Goal: Ask a question: Seek information or help from site administrators or community

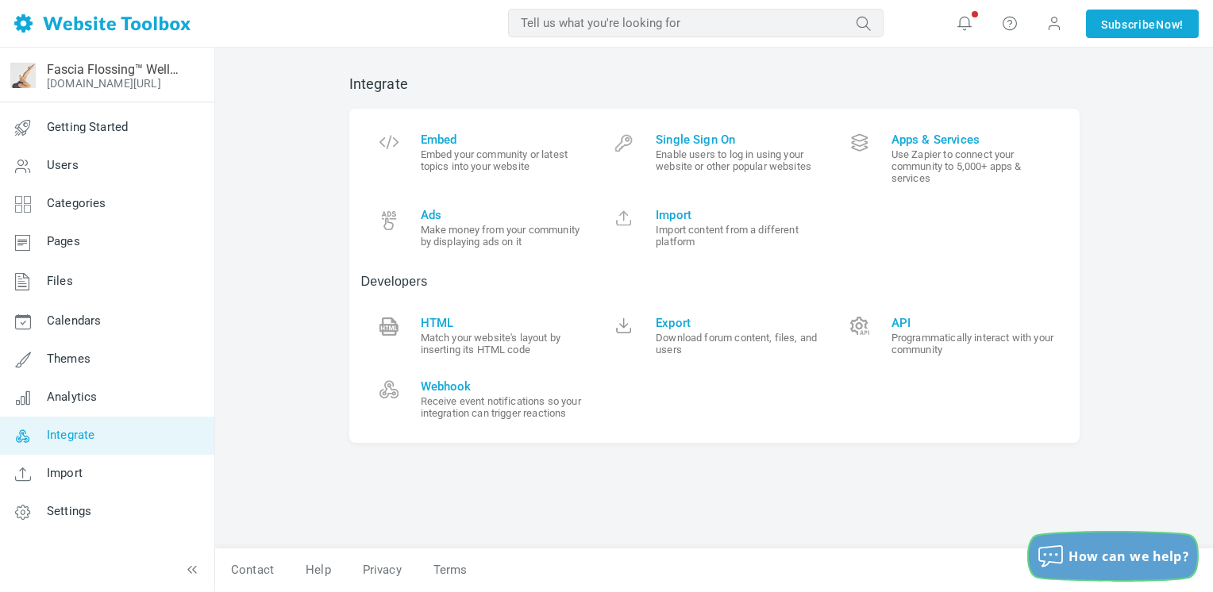
click at [1125, 560] on span "How can we help?" at bounding box center [1128, 556] width 121 height 17
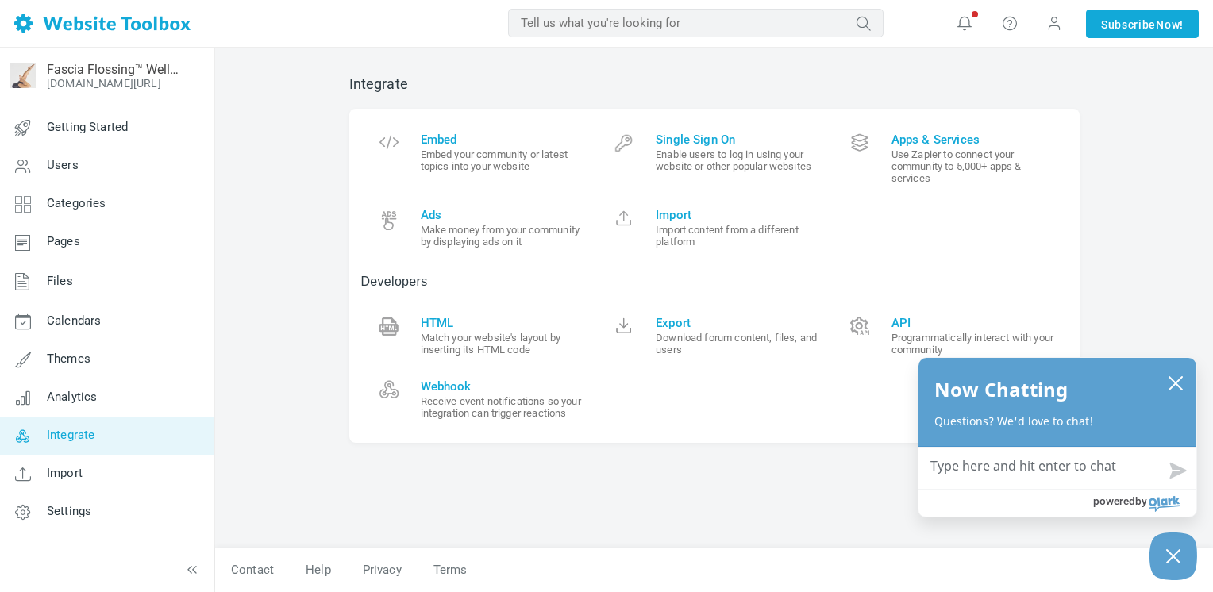
type textarea "H"
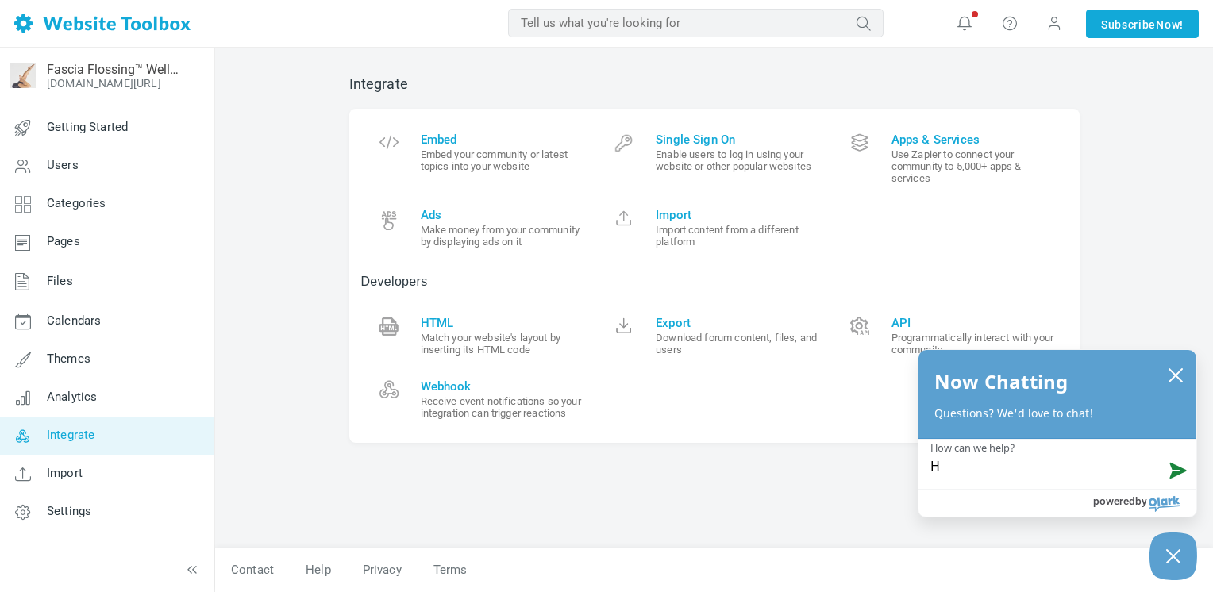
type textarea "Hi"
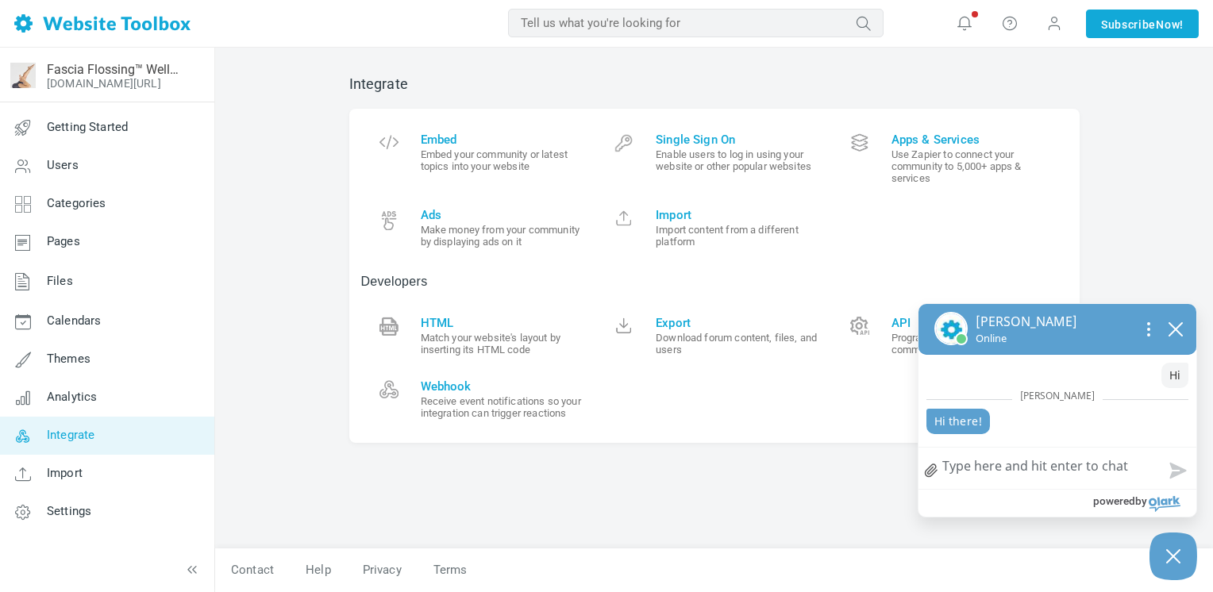
type textarea "H"
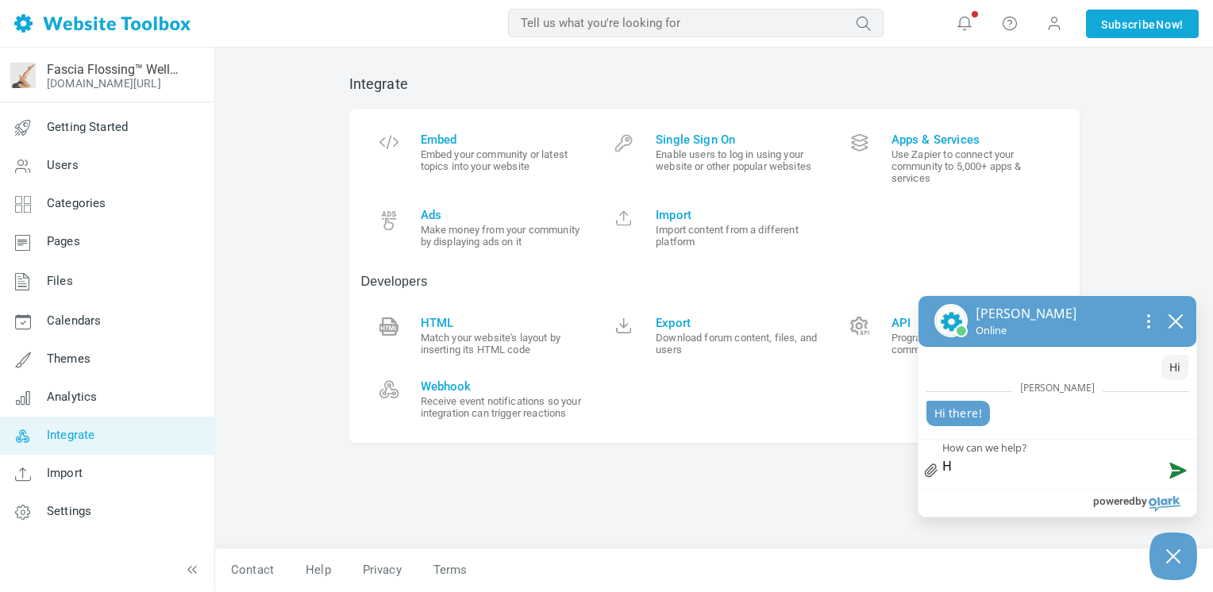
type textarea "Hi"
type textarea "Hi,"
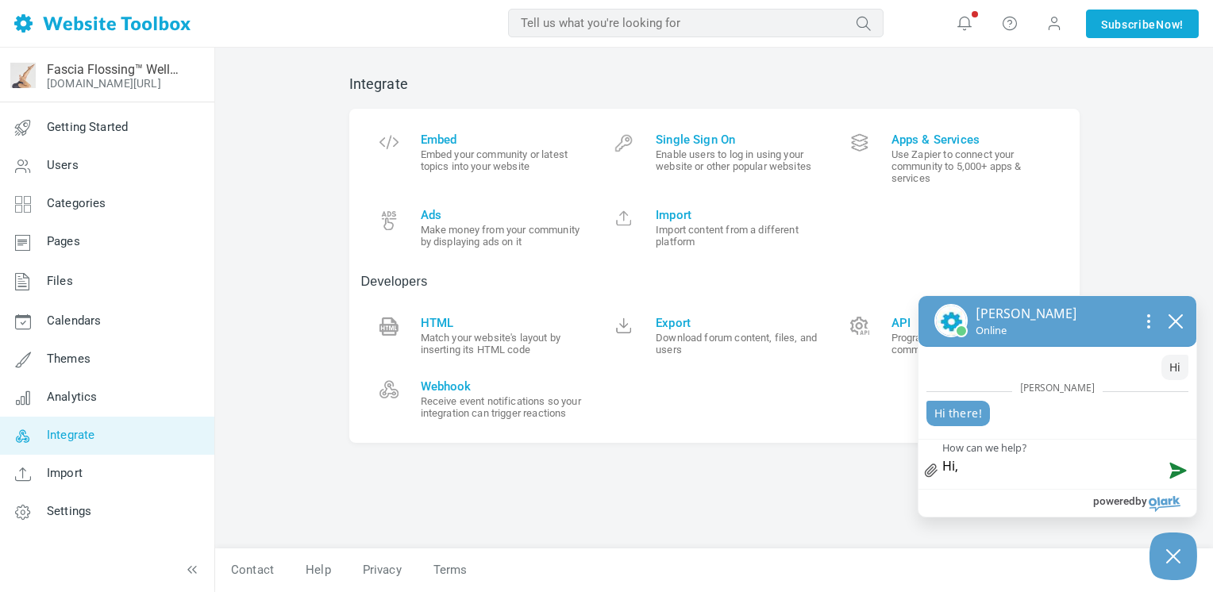
type textarea "Hi,"
type textarea "Hi, I"
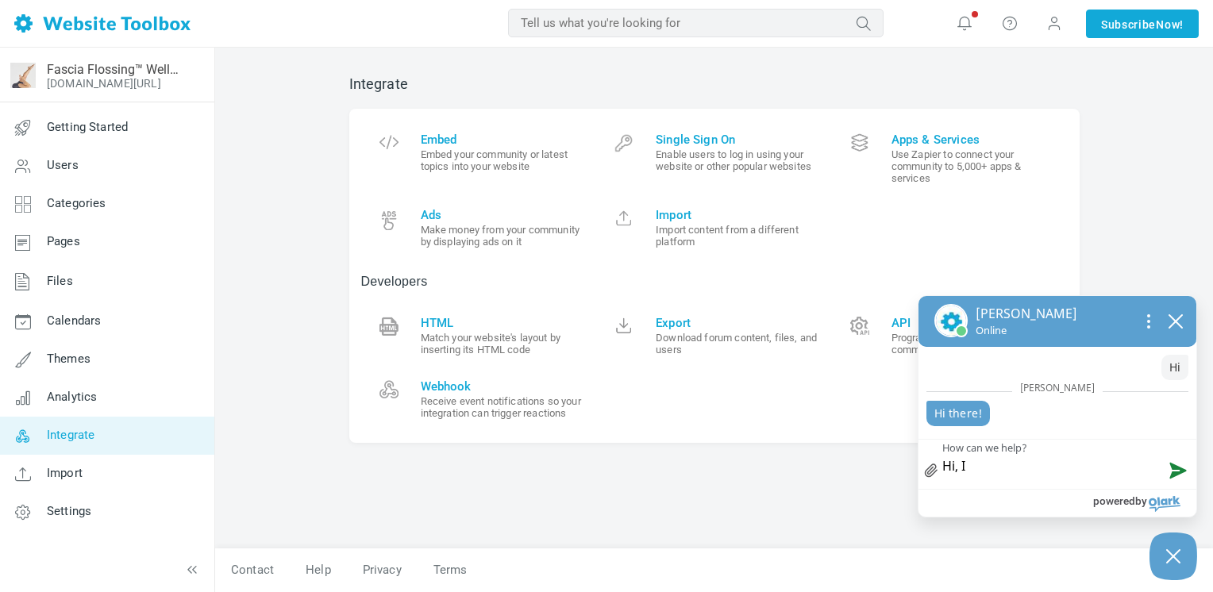
type textarea "Hi, I w"
type textarea "Hi, I wa"
type textarea "Hi, I was"
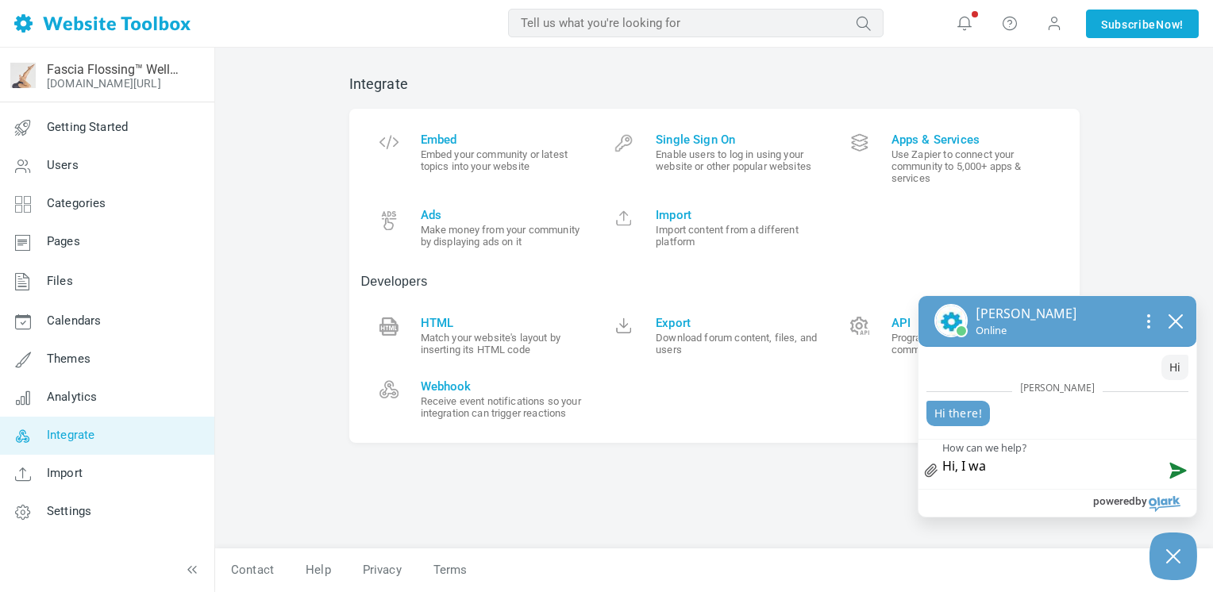
type textarea "Hi, I was"
type textarea "Hi, I was w"
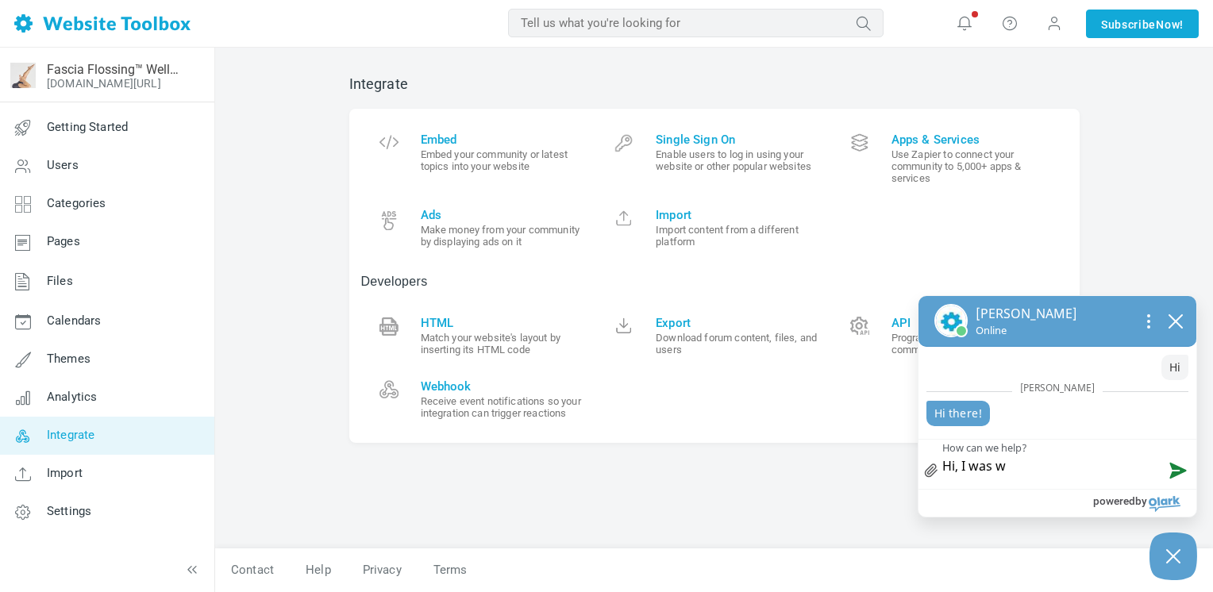
type textarea "Hi, I was wo"
type textarea "Hi, I was wor"
type textarea "Hi, I was woro"
type textarea "Hi, I was worok"
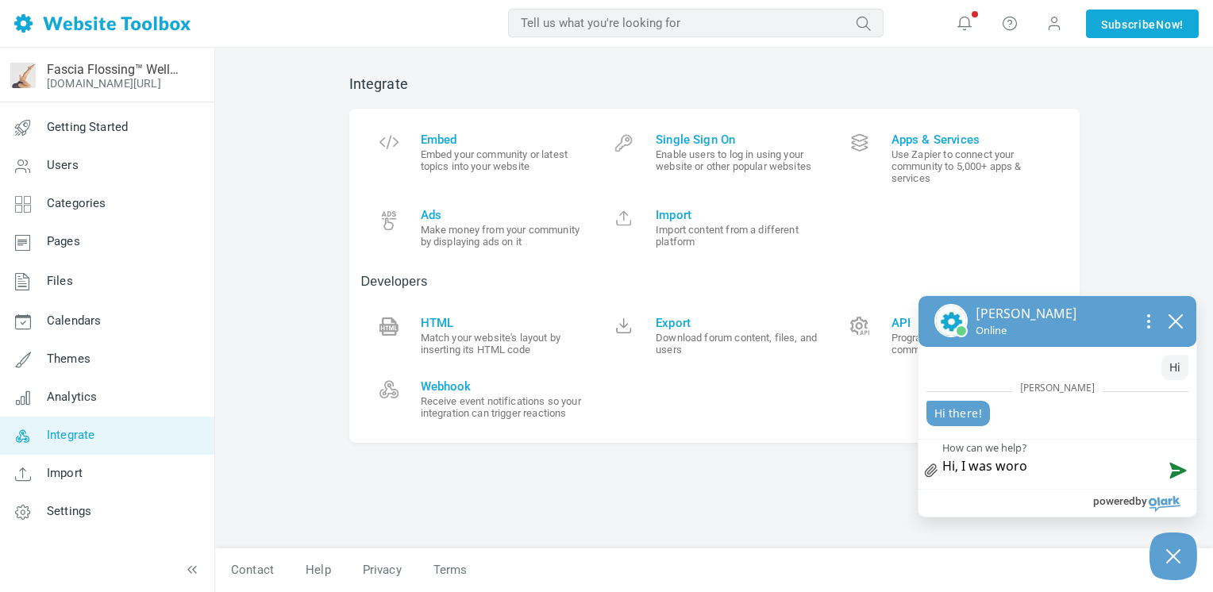
type textarea "Hi, I was worok"
type textarea "Hi, I was woroki"
type textarea "Hi, I was worok"
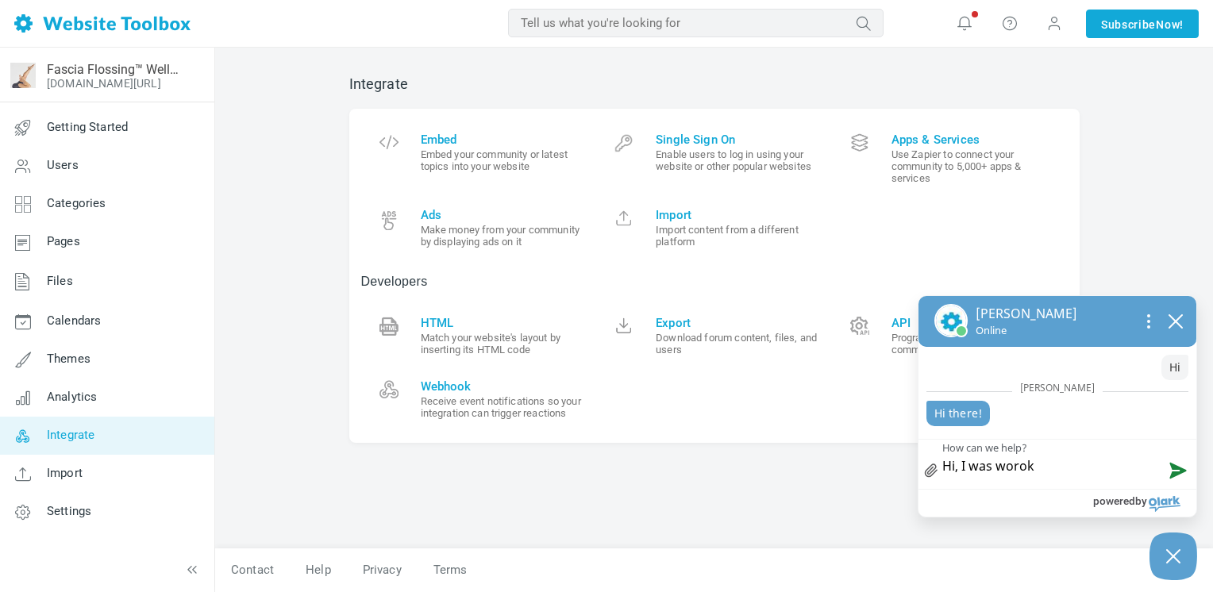
type textarea "Hi, I was woro"
type textarea "Hi, I was wor"
type textarea "Hi, I was work"
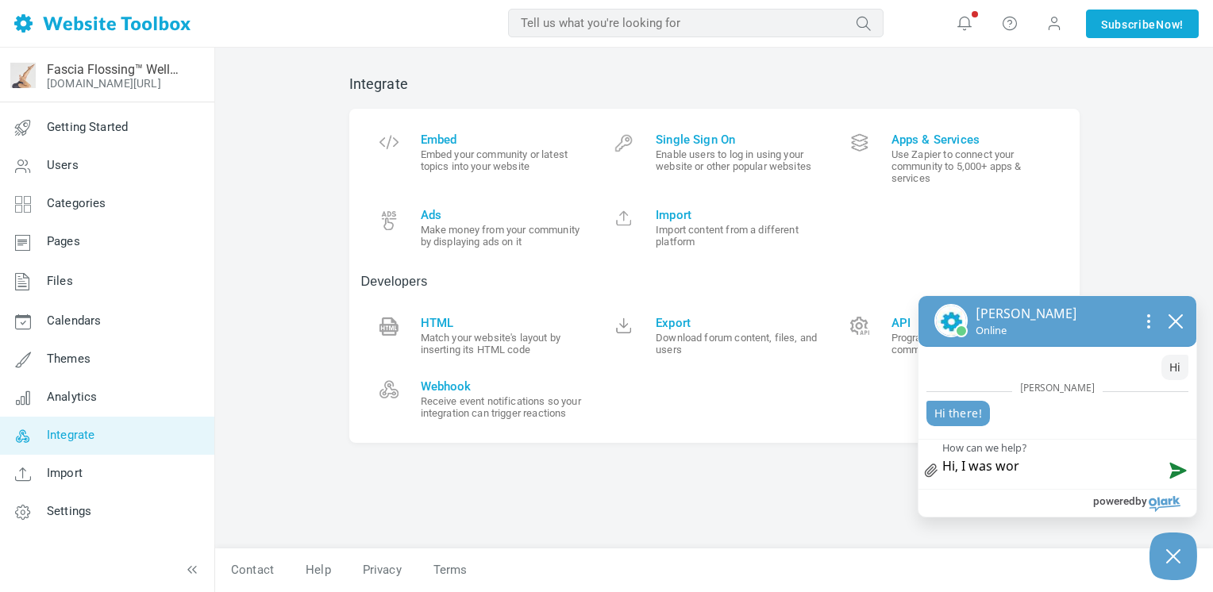
type textarea "Hi, I was work"
type textarea "Hi, I was worki"
type textarea "Hi, I was workin"
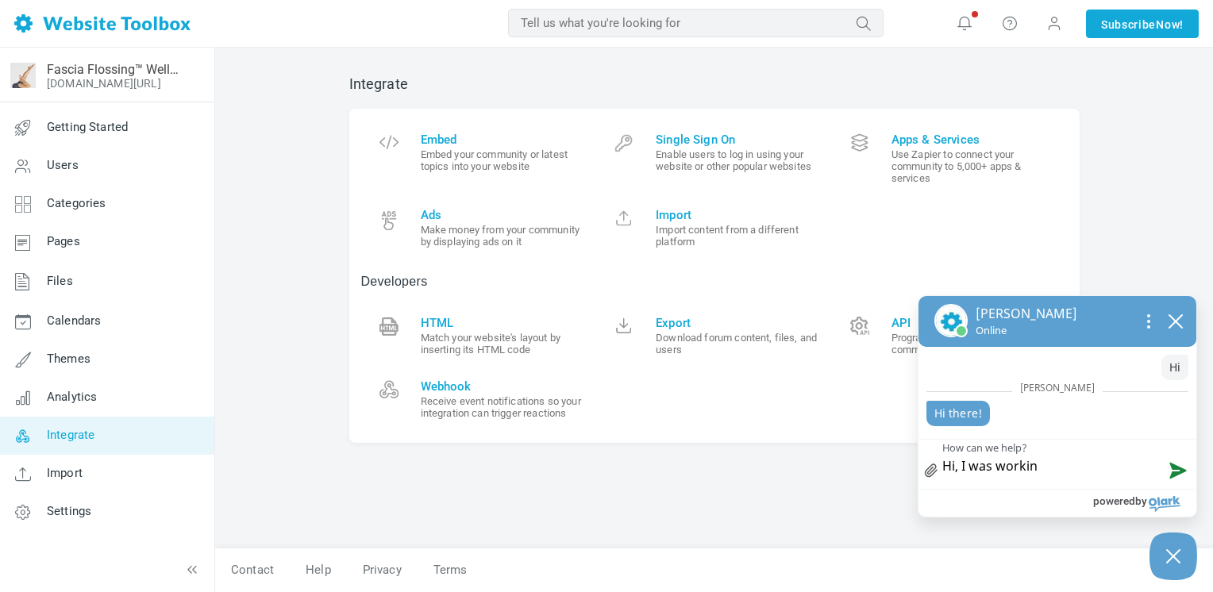
type textarea "Hi, I was working"
type textarea "Hi, I was working o"
type textarea "Hi, I was working on"
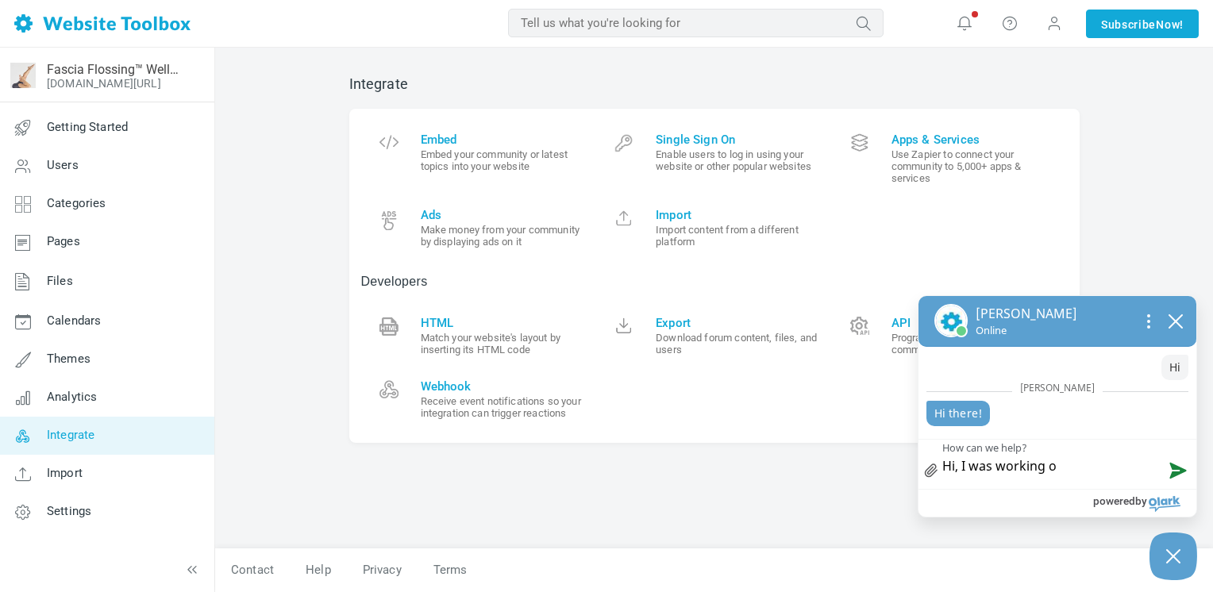
type textarea "Hi, I was working on"
type textarea "Hi, I was working on t"
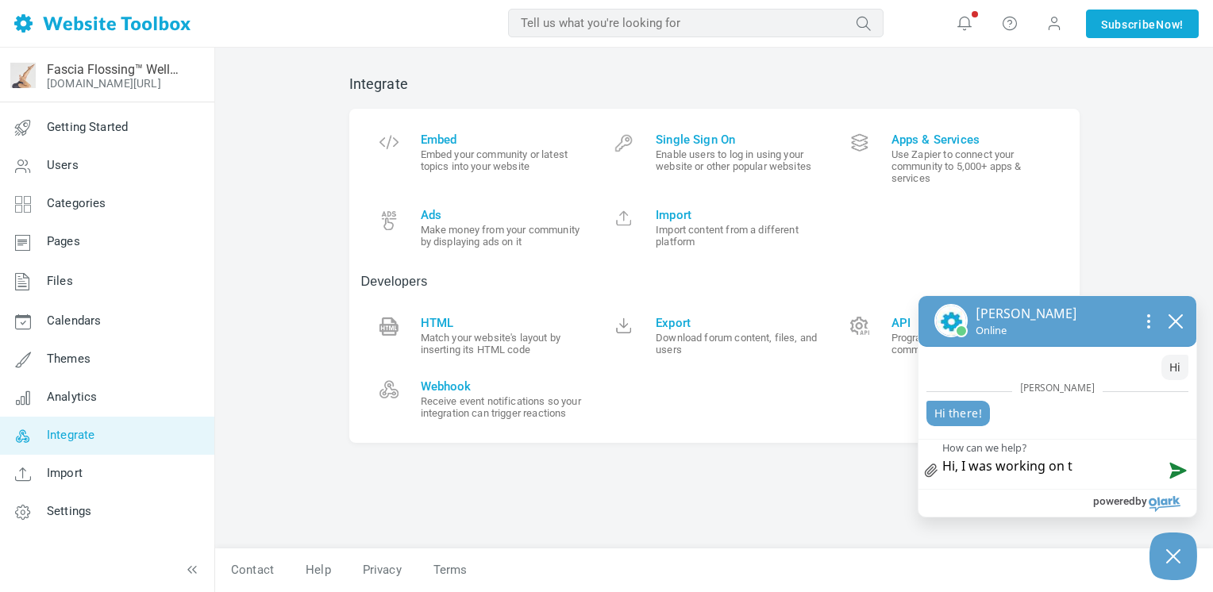
type textarea "Hi, I was working on th"
type textarea "Hi, I was working on the"
type textarea "Hi, I was working on the e"
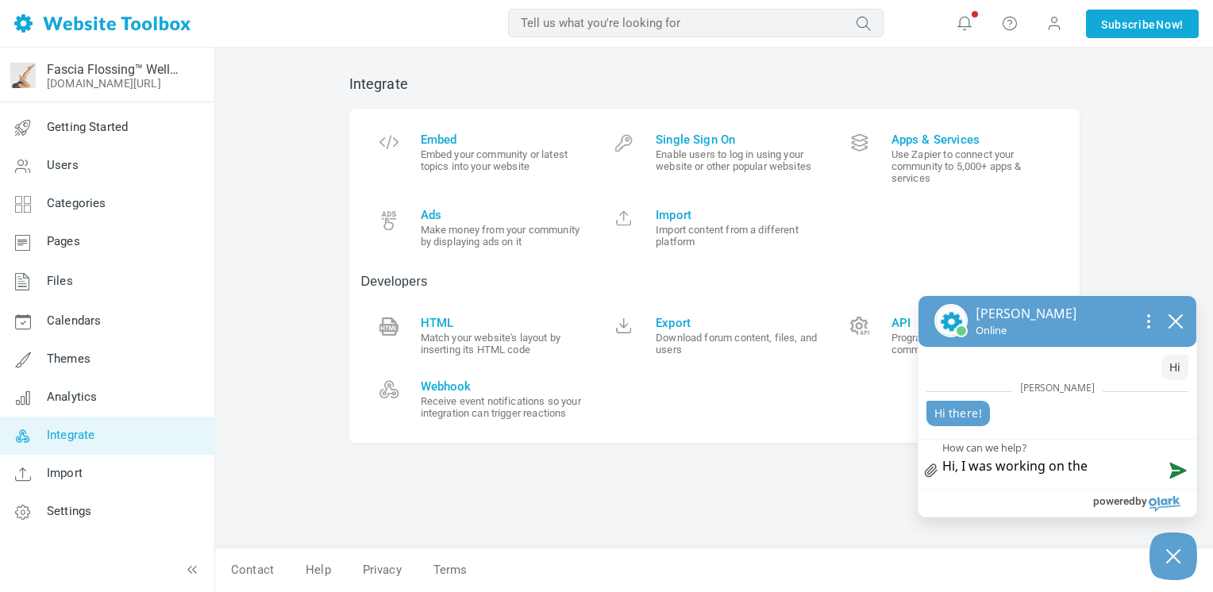
type textarea "Hi, I was working on the e"
type textarea "Hi, I was working on the em"
type textarea "Hi, I was working on the emb"
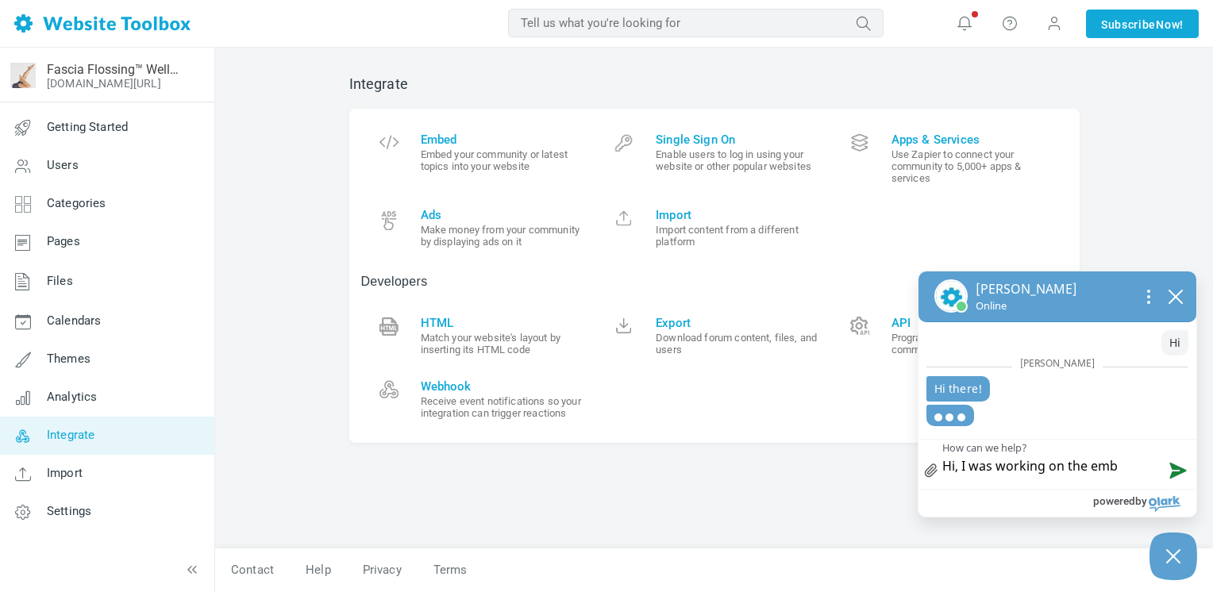
type textarea "Hi, I was working on the embe"
type textarea "Hi, I was working on the embed"
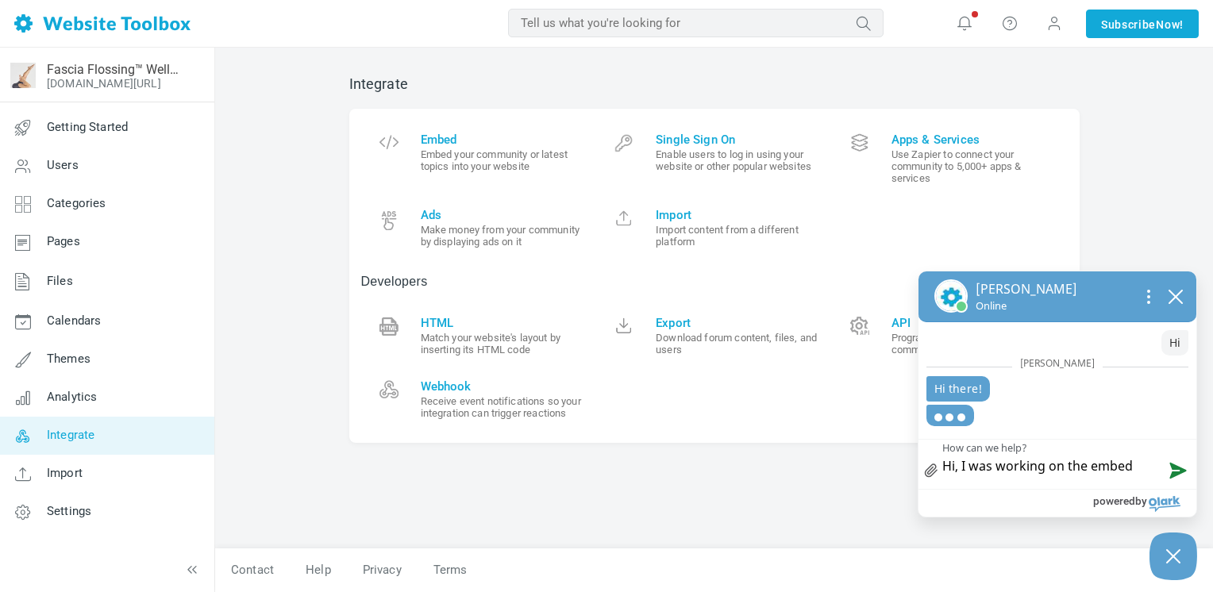
type textarea "Hi, I was working on the embed l"
type textarea "Hi, I was working on the embed la"
type textarea "Hi, I was working on the embed las"
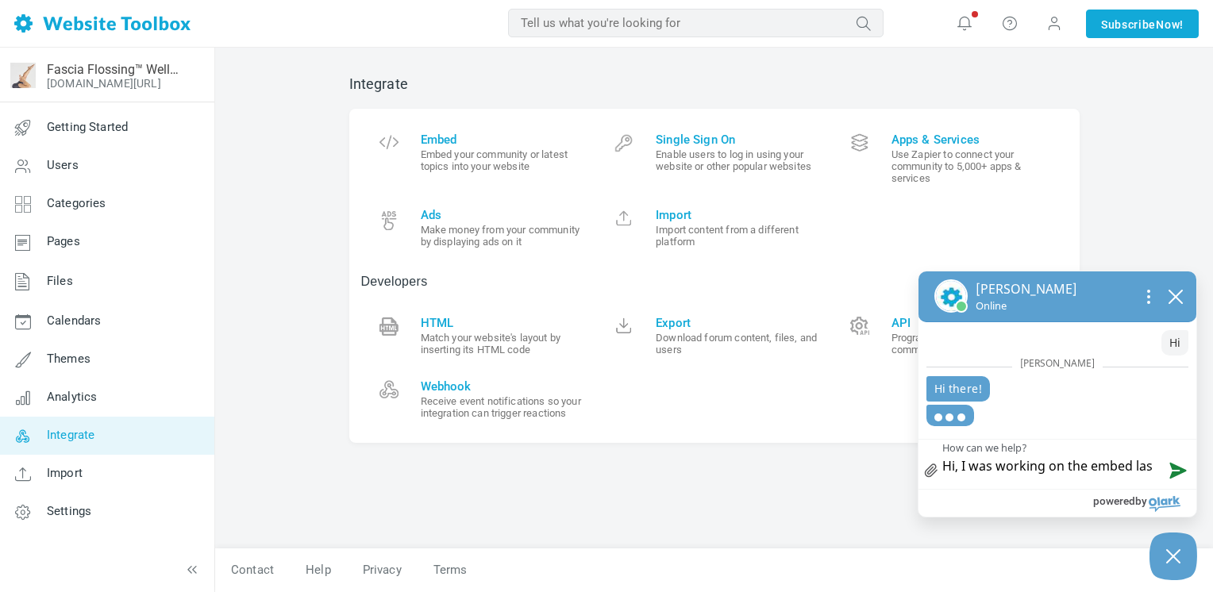
type textarea "Hi, I was working on the embed last"
type textarea "Hi, I was working on the embed last n"
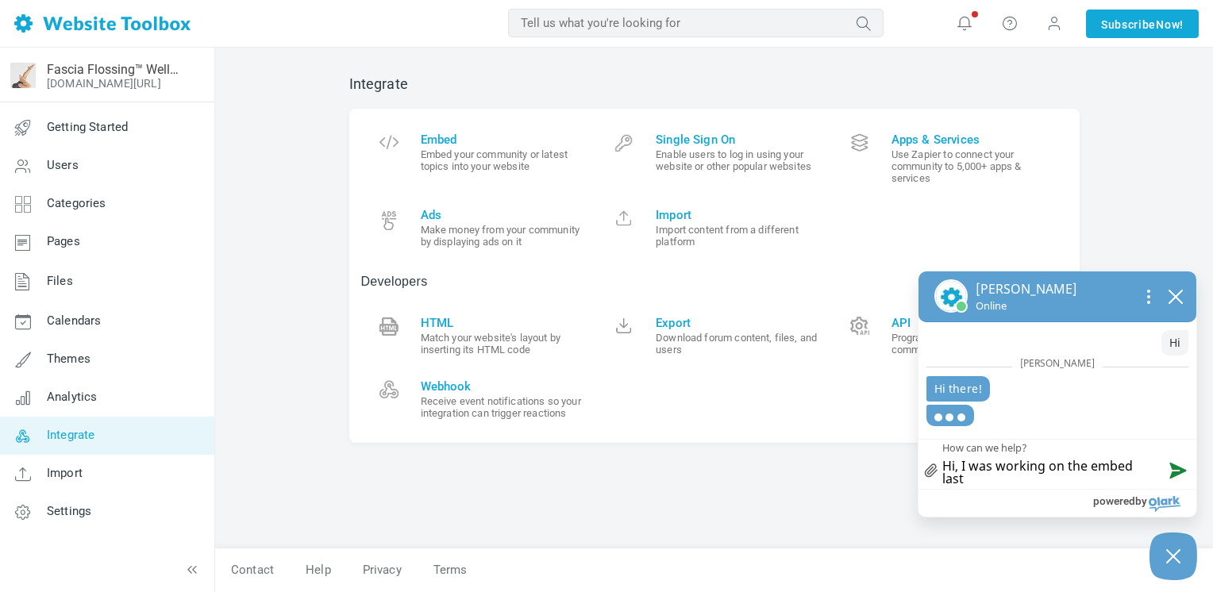
type textarea "Hi, I was working on the embed last n"
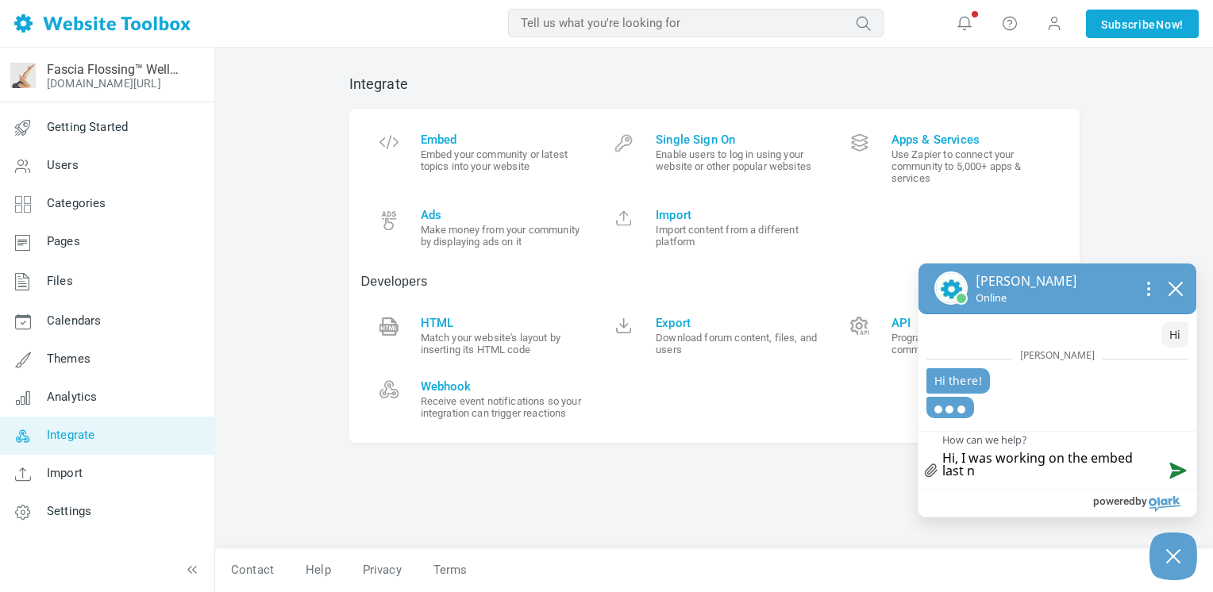
type textarea "Hi, I was working on the embed last ni"
type textarea "Hi, I was working on the embed last nig"
type textarea "Hi, I was working on the embed last nigh"
type textarea "Hi, I was working on the embed last night"
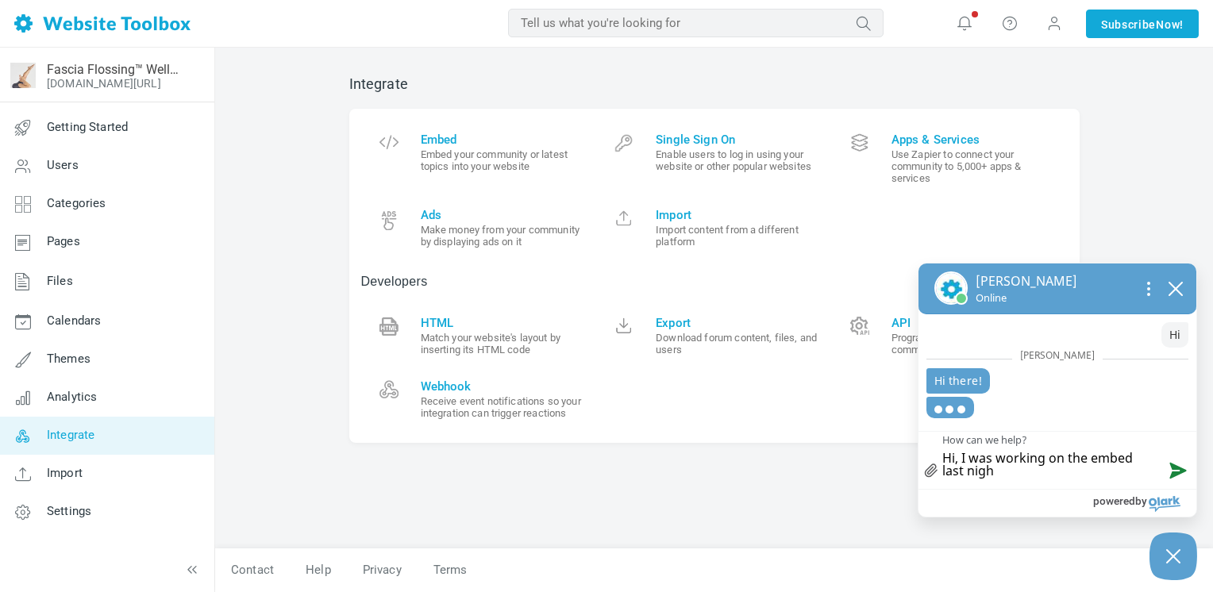
type textarea "Hi, I was working on the embed last night"
type textarea "Hi, I was working on the embed last night,"
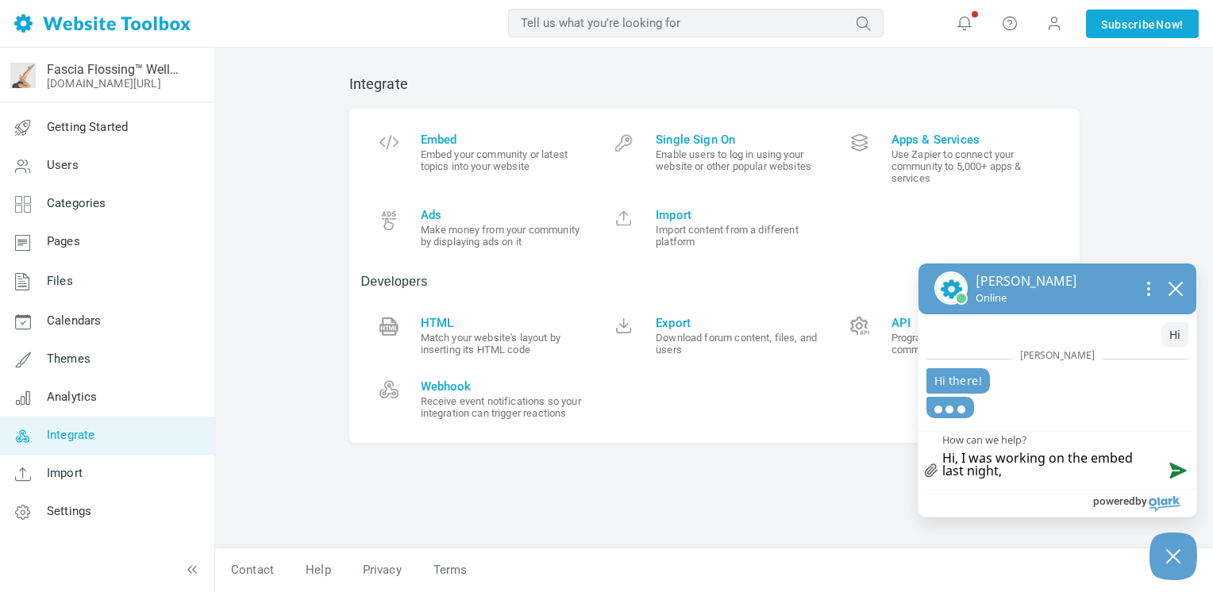
type textarea "Hi, I was working on the embed last night, a"
type textarea "Hi, I was working on the embed last night, an"
type textarea "Hi, I was working on the embed last night, and"
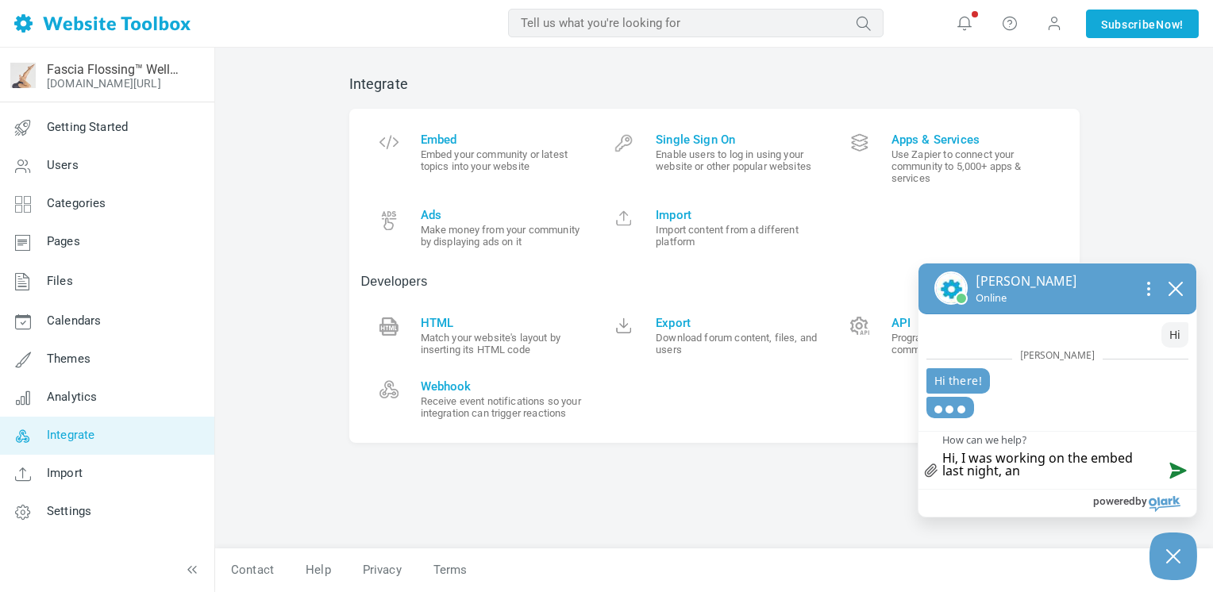
type textarea "Hi, I was working on the embed last night, and"
type textarea "Hi, I was working on the embed last night, and i"
type textarea "Hi, I was working on the embed last night, and it"
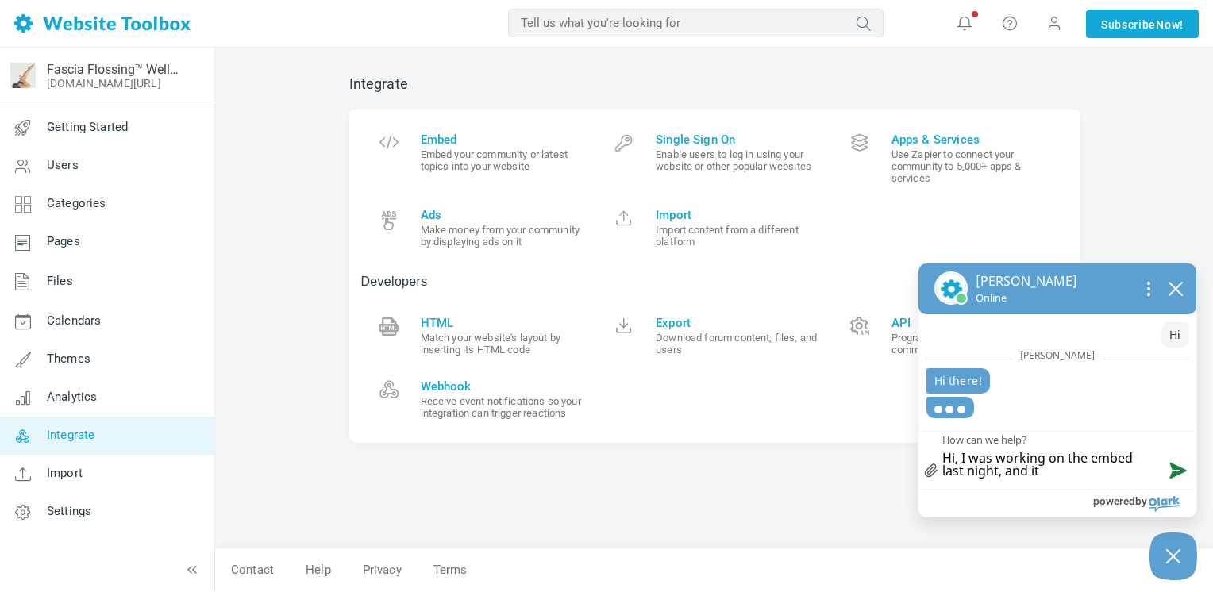
type textarea "Hi, I was working on the embed last night, and it"
type textarea "Hi, I was working on the embed last night, and it s"
type textarea "Hi, I was working on the embed last night, and it st"
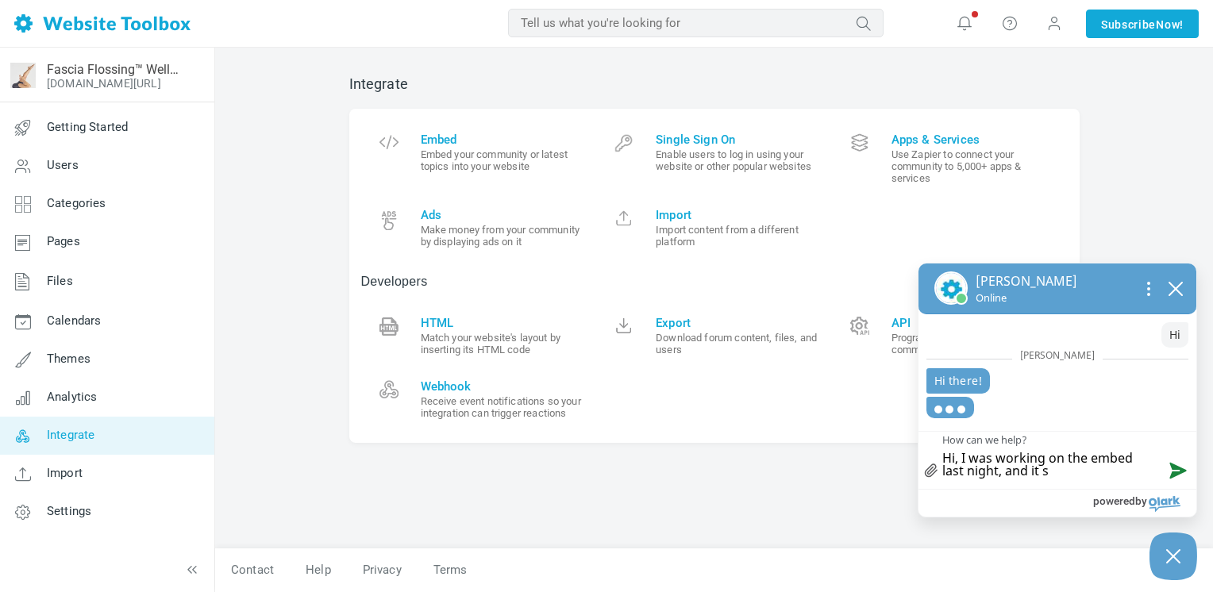
type textarea "Hi, I was working on the embed last night, and it st"
type textarea "Hi, I was working on the embed last night, and it sti"
type textarea "Hi, I was working on the embed last night, and it stil"
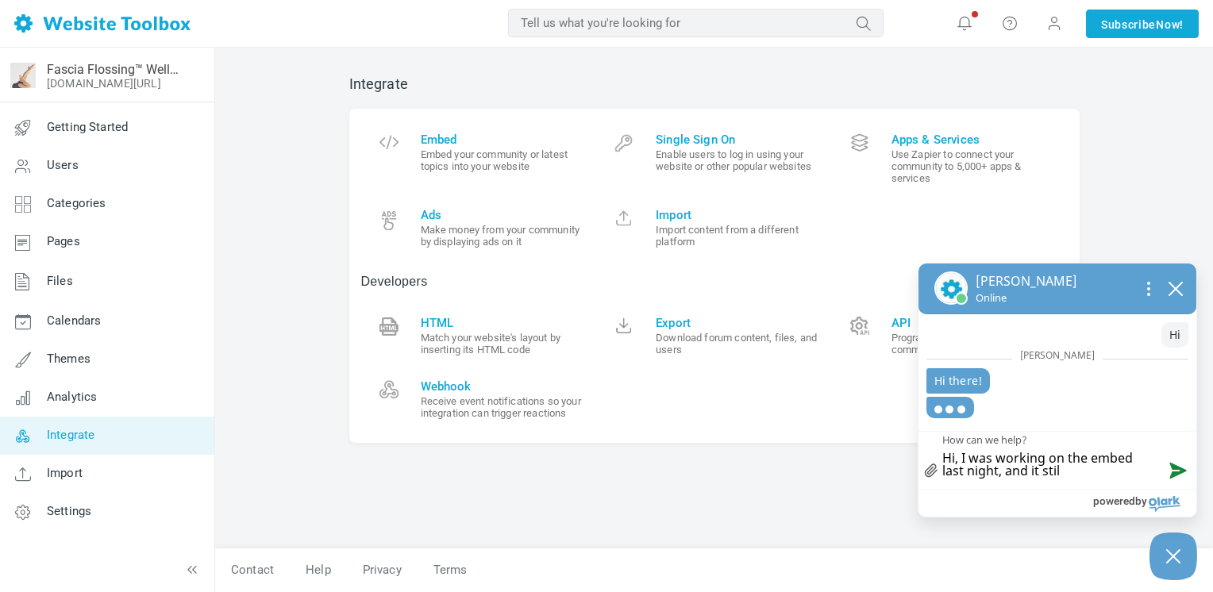
type textarea "Hi, I was working on the embed last night, and it still"
type textarea "Hi, I was working on the embed last night, and it still w"
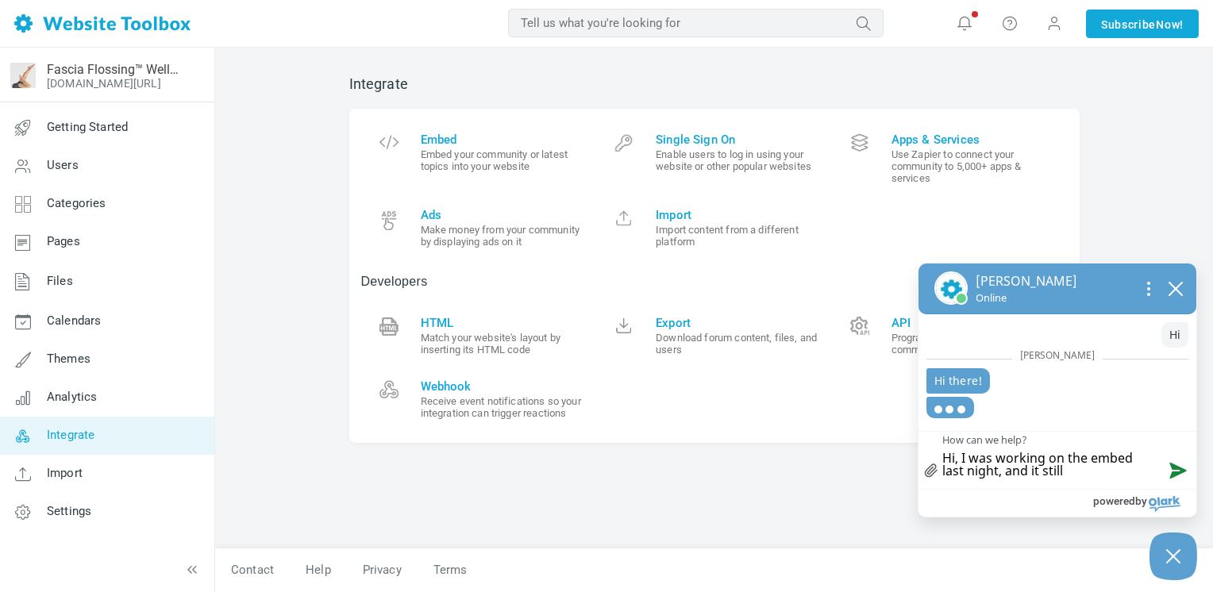
type textarea "Hi, I was working on the embed last night, and it still w"
type textarea "Hi, I was working on the embed last night, and it still wo"
type textarea "Hi, I was working on the embed last night, and it still wor"
type textarea "Hi, I was working on the embed last night, and it still work"
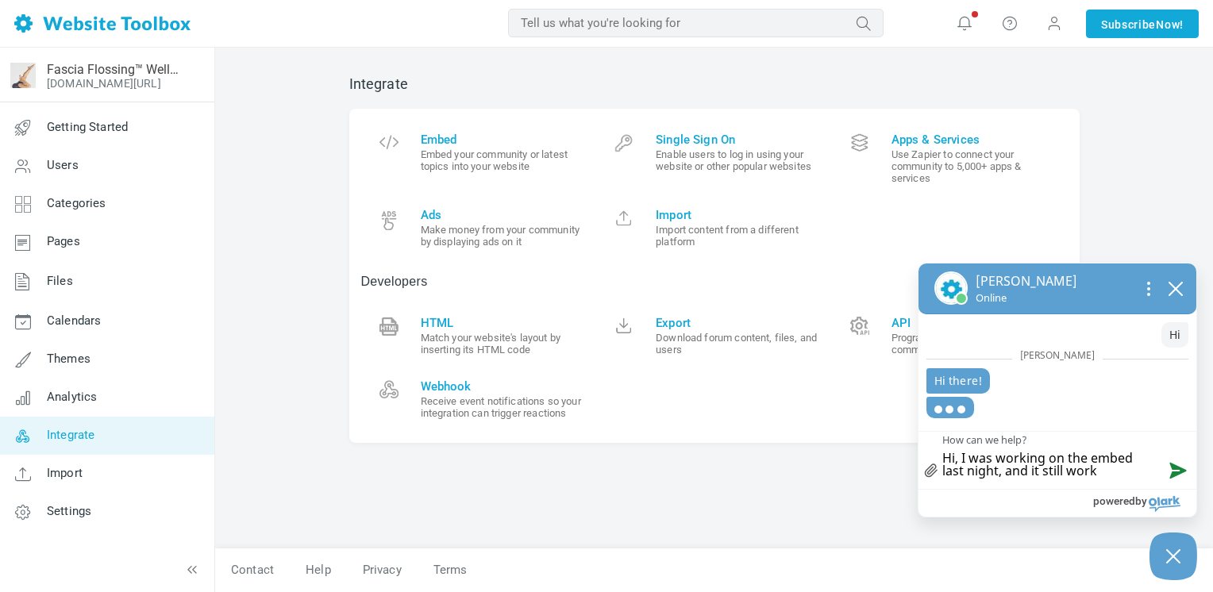
type textarea "Hi, I was working on the embed last night, and it still work"
type textarea "Hi, I was working on the embed last night, and it still works"
type textarea "Hi, I was working on the embed last night, and it still works o"
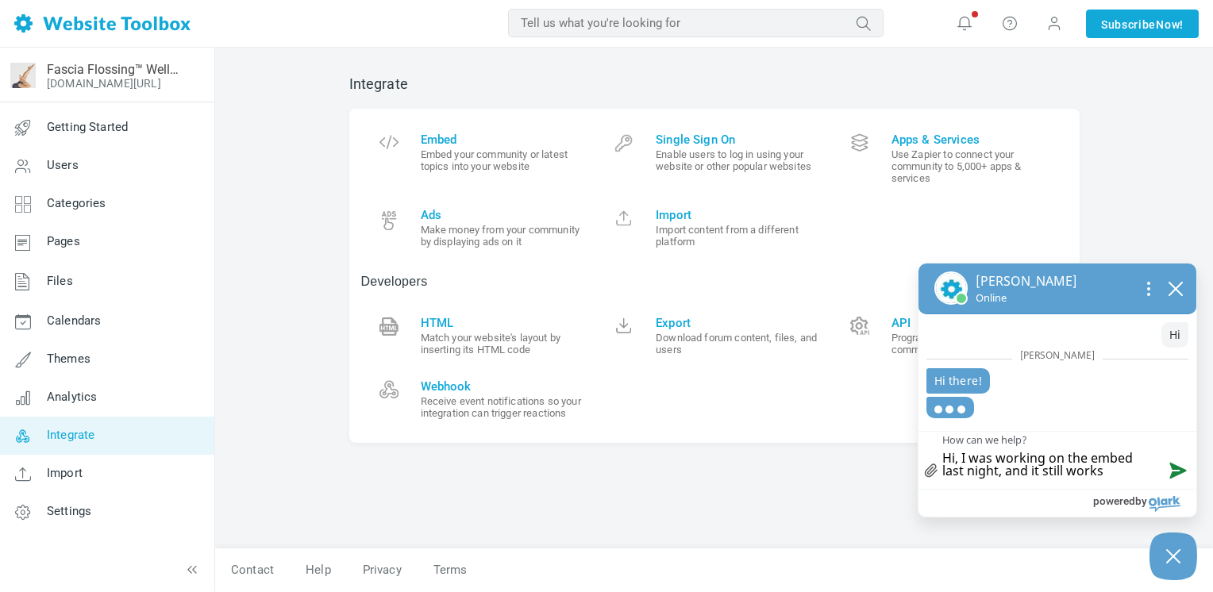
type textarea "Hi, I was working on the embed last night, and it still works o"
type textarea "Hi, I was working on the embed last night, and it still works on"
type textarea "Hi, I was working on the embed last night, and it still works on m"
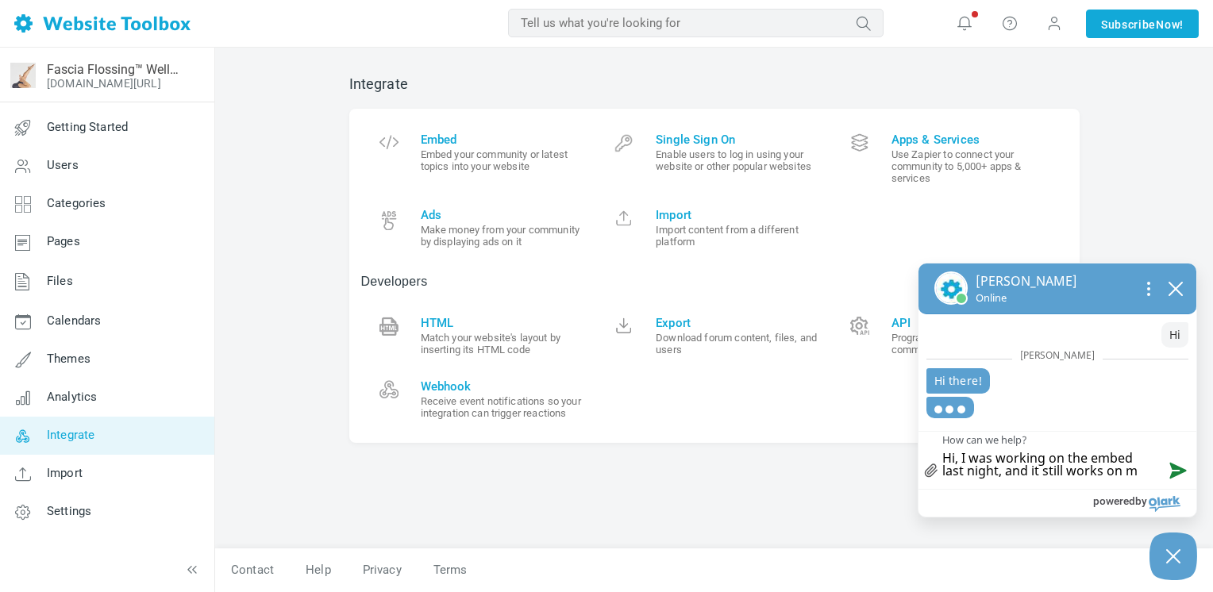
type textarea "Hi, I was working on the embed last night, and it still works on my"
type textarea "Hi, I was working on the embed last night, and it still works on my d"
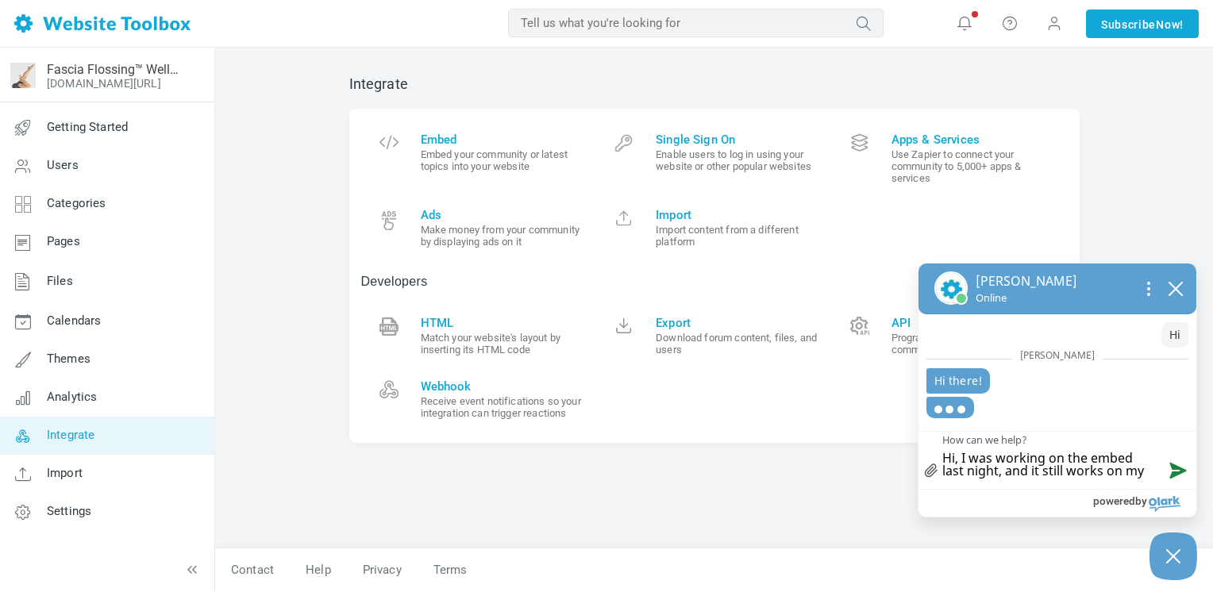
type textarea "Hi, I was working on the embed last night, and it still works on my d"
type textarea "Hi, I was working on the embed last night, and it still works on my de"
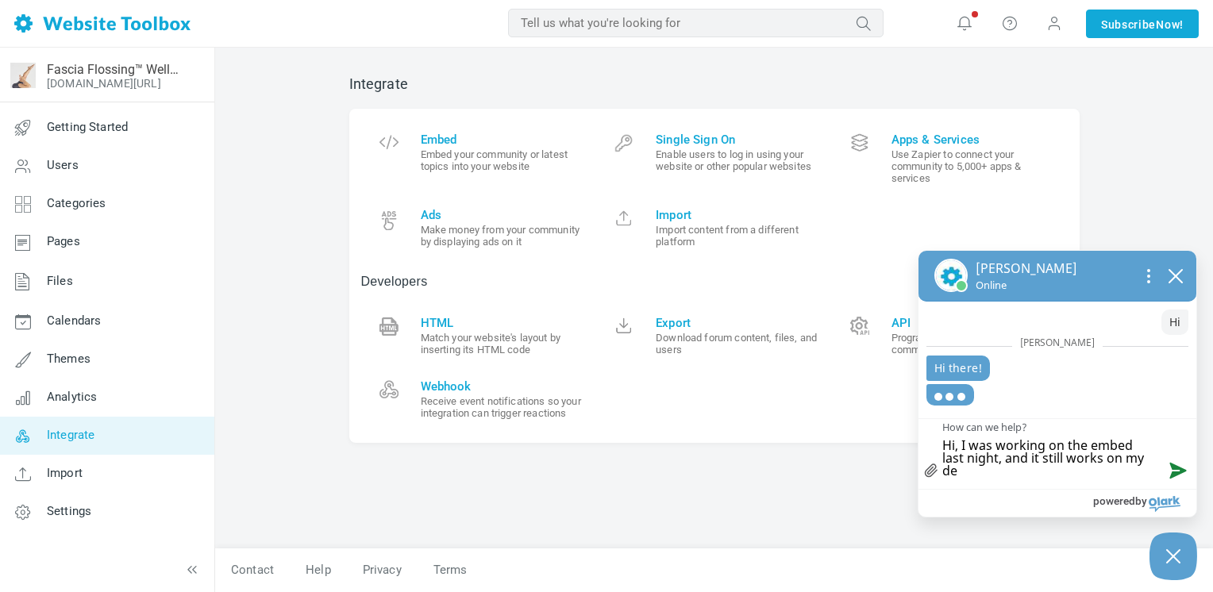
type textarea "Hi, I was working on the embed last night, and it still works on my des"
type textarea "Hi, I was working on the embed last night, and it still works on my desk"
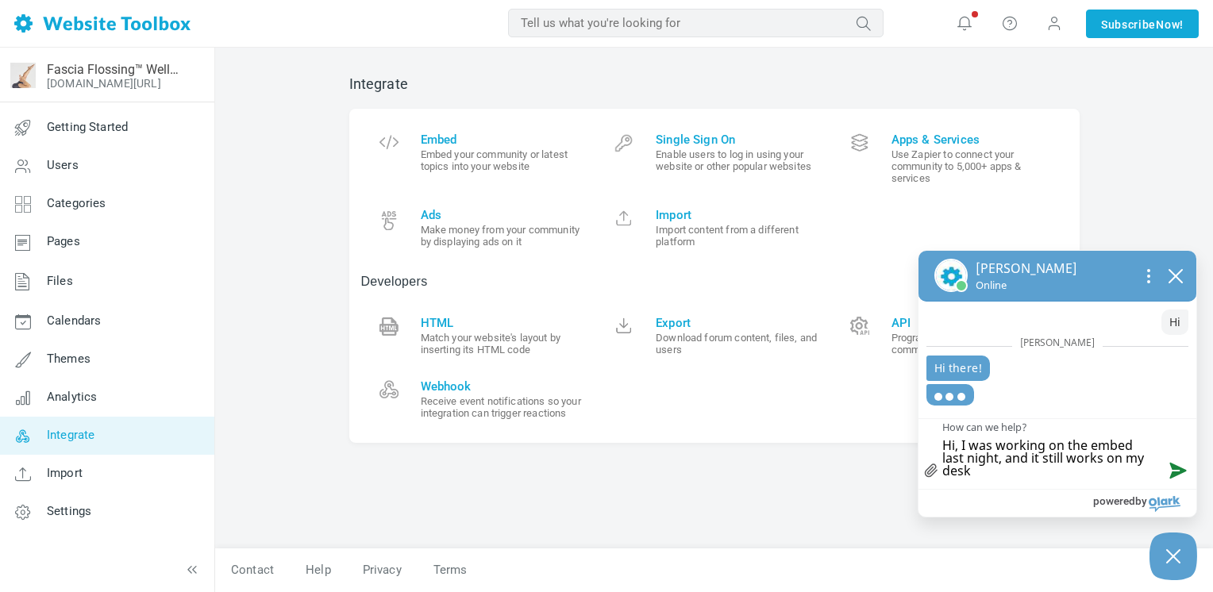
type textarea "Hi, I was working on the embed last night, and it still works on my des"
type textarea "Hi, I was working on the embed last night, and it still works on my de"
type textarea "Hi, I was working on the embed last night, and it still works on my d"
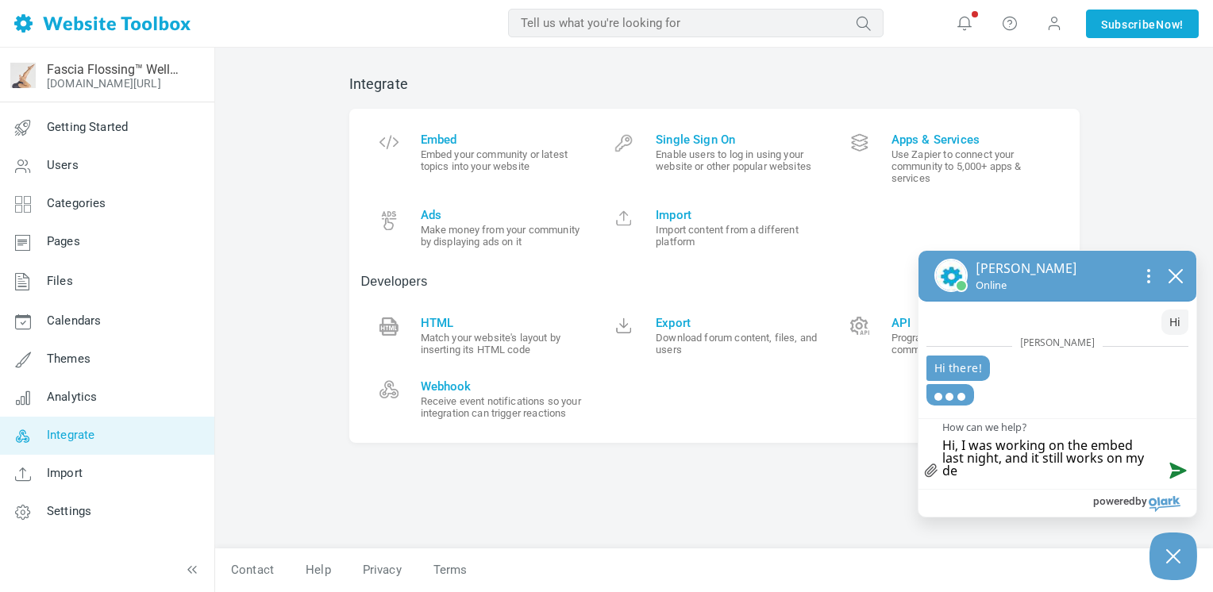
type textarea "Hi, I was working on the embed last night, and it still works on my d"
type textarea "Hi, I was working on the embed last night, and it still works on my"
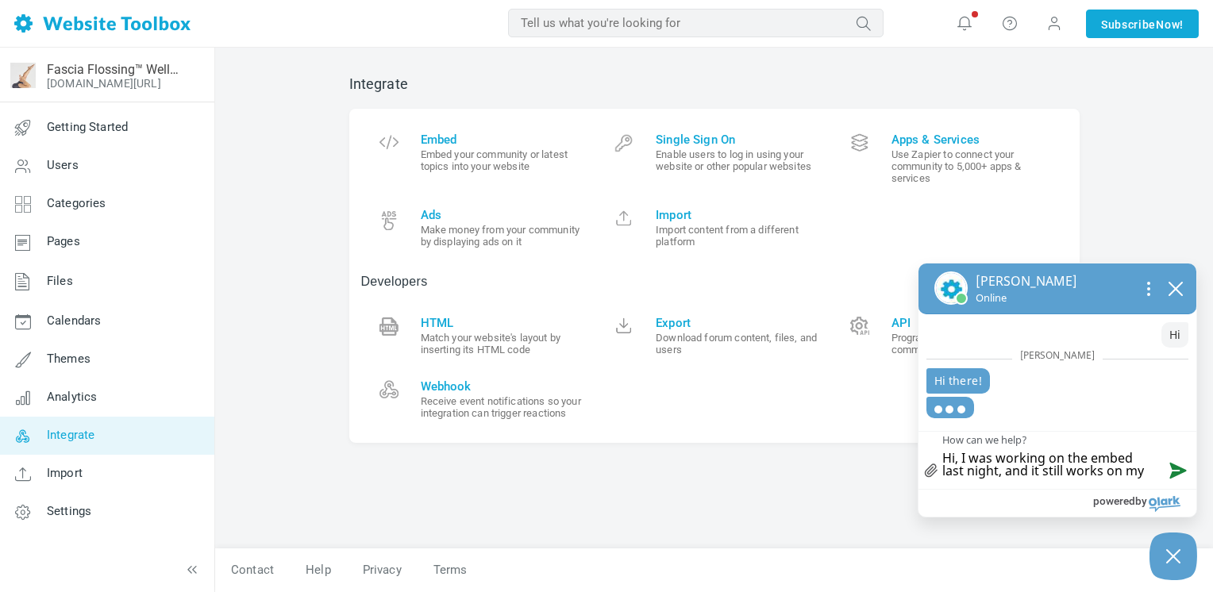
type textarea "Hi, I was working on the embed last night, and it still works on my l"
type textarea "Hi, I was working on the embed last night, and it still works on my la"
type textarea "Hi, I was working on the embed last night, and it still works on my lap"
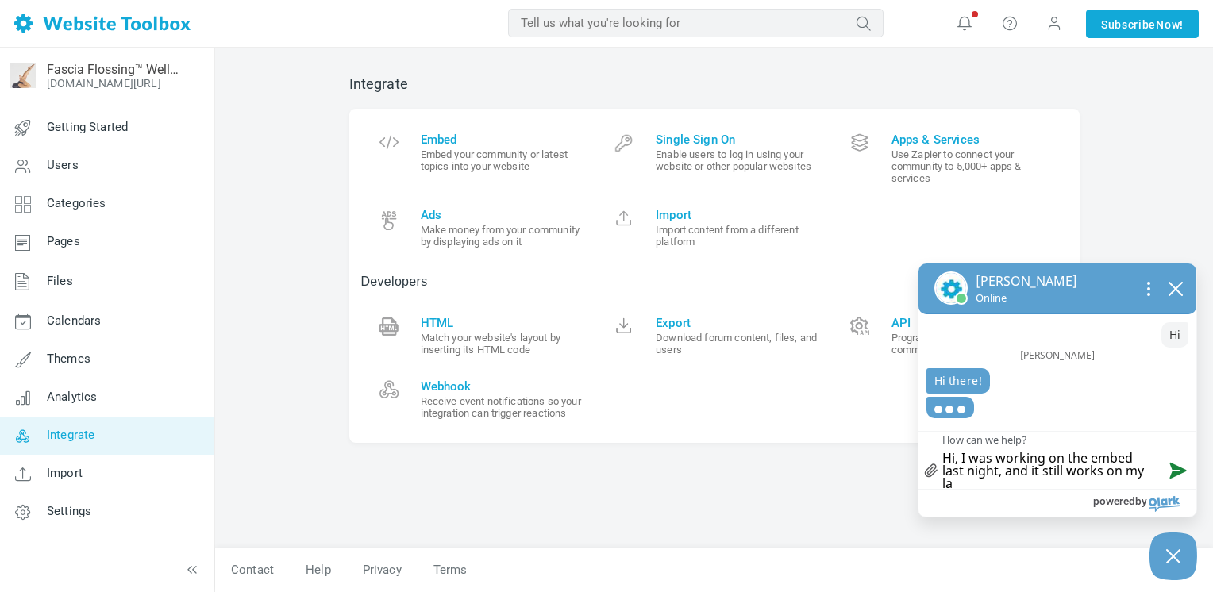
type textarea "Hi, I was working on the embed last night, and it still works on my lap"
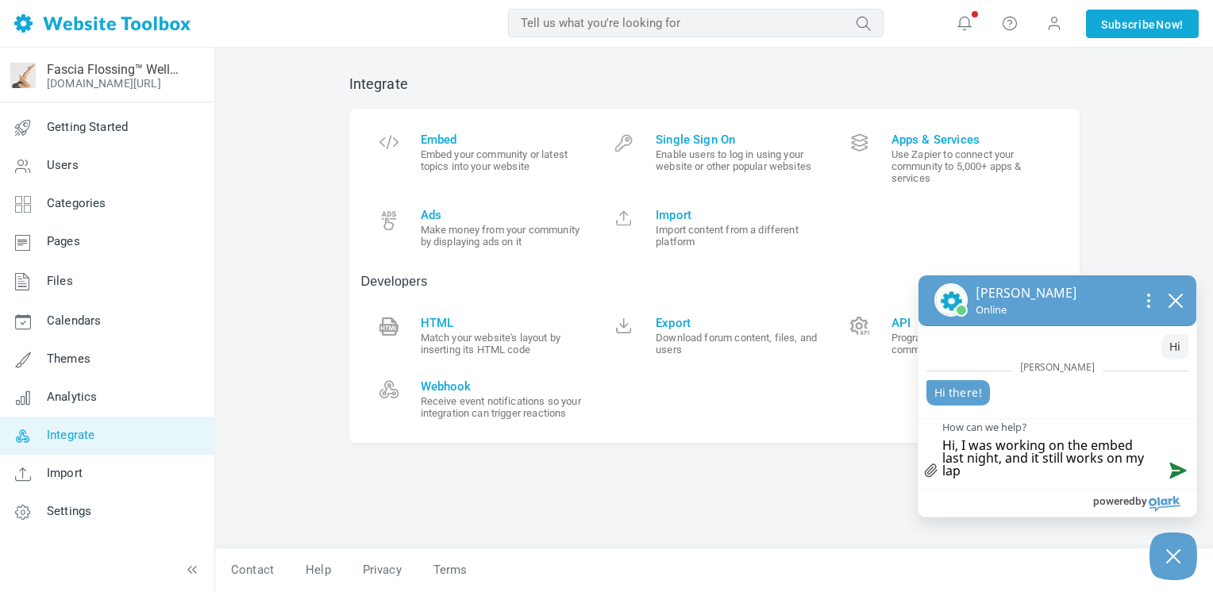
type textarea "Hi, I was working on the embed last night, and it still works on my lapt"
type textarea "Hi, I was working on the embed last night, and it still works on my lapto"
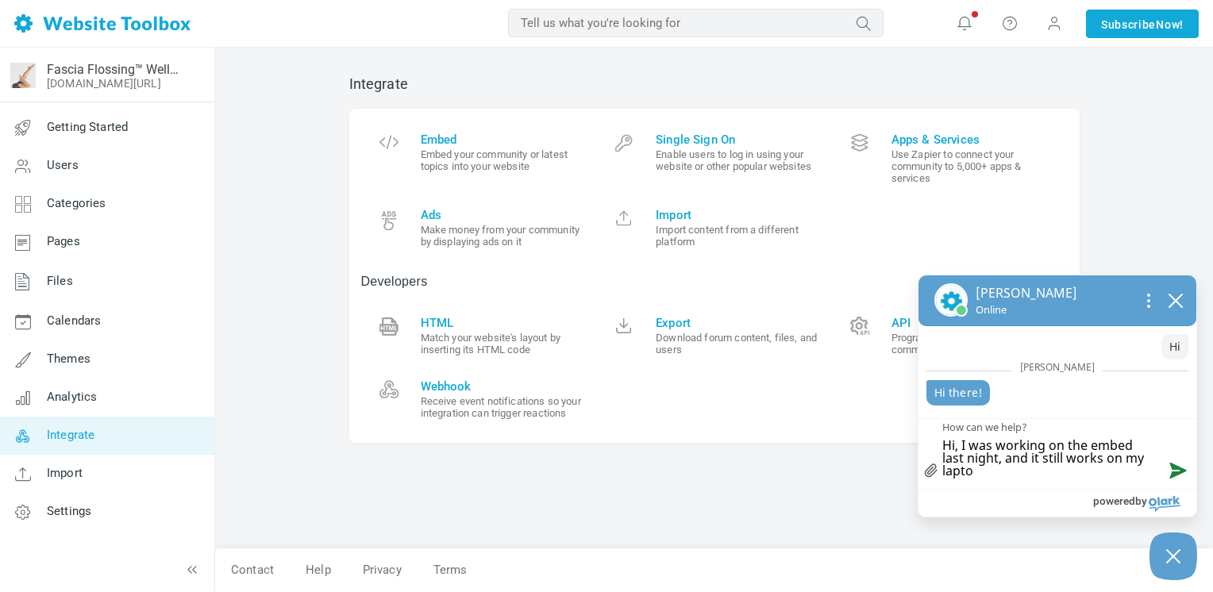
type textarea "Hi, I was working on the embed last night, and it still works on my laptop"
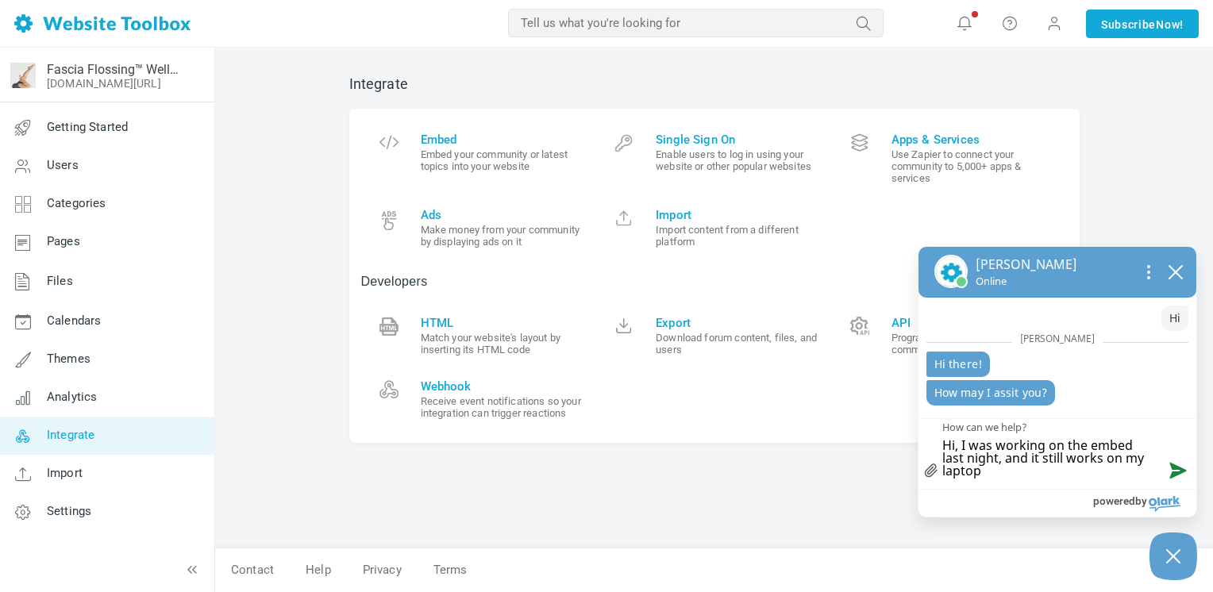
type textarea "Hi, I was working on the embed last night, and it still works on my laptop b"
type textarea "Hi, I was working on the embed last night, and it still works on my laptop br"
type textarea "Hi, I was working on the embed last night, and it still works on my laptop bro"
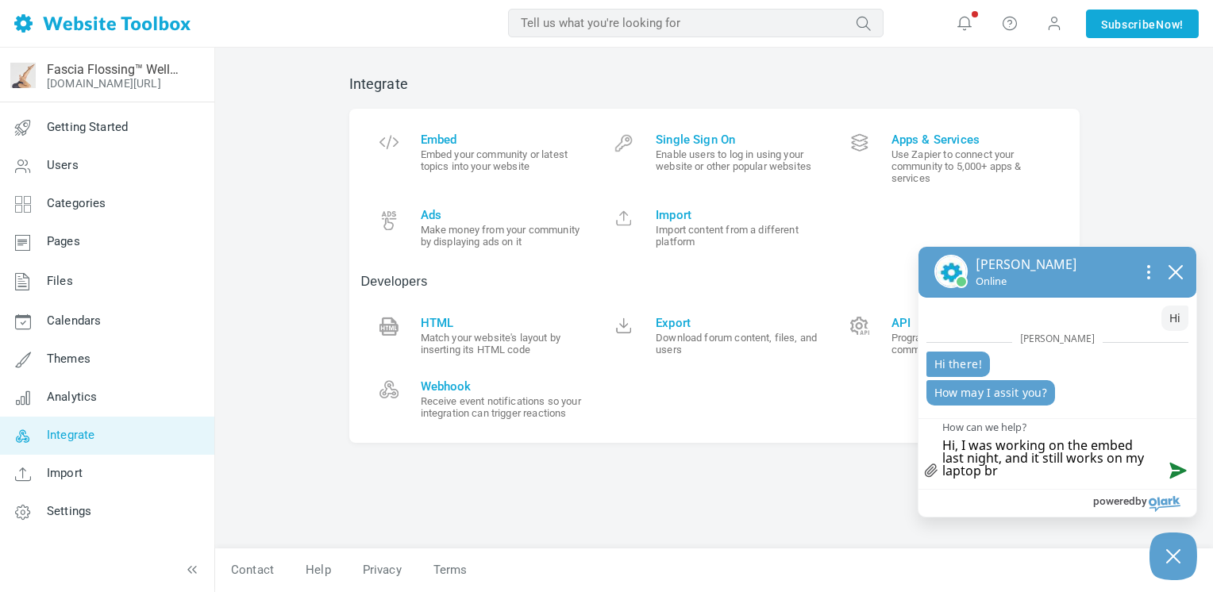
type textarea "Hi, I was working on the embed last night, and it still works on my laptop bro"
type textarea "Hi, I was working on the embed last night, and it still works on my laptop brow"
type textarea "Hi, I was working on the embed last night, and it still works on my laptop brows"
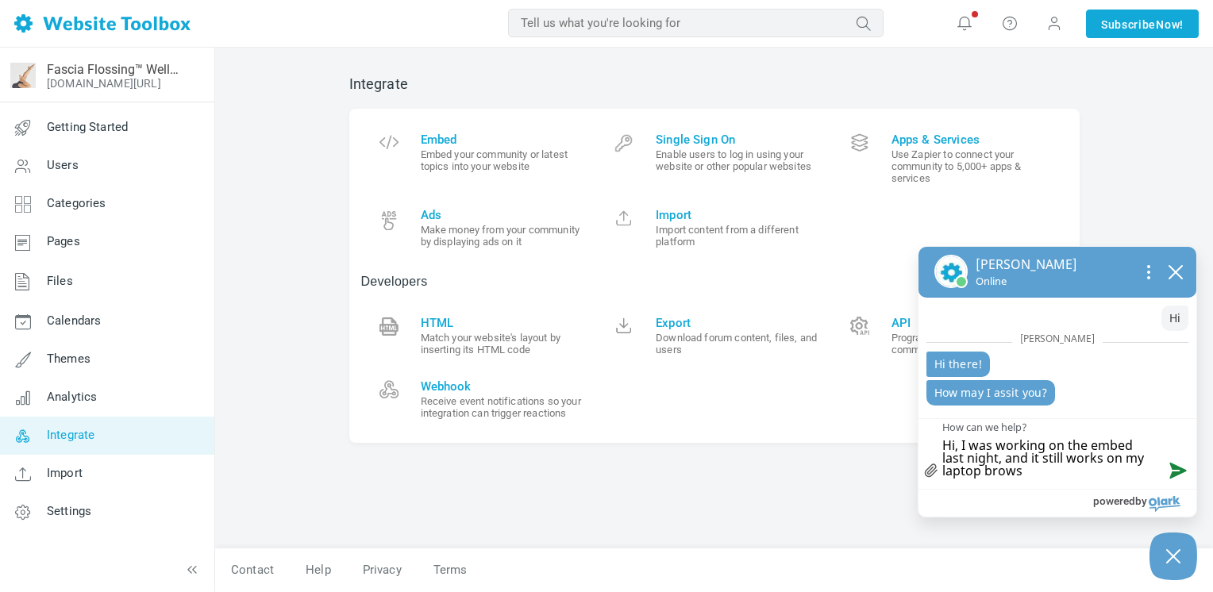
type textarea "Hi, I was working on the embed last night, and it still works on my laptop brow…"
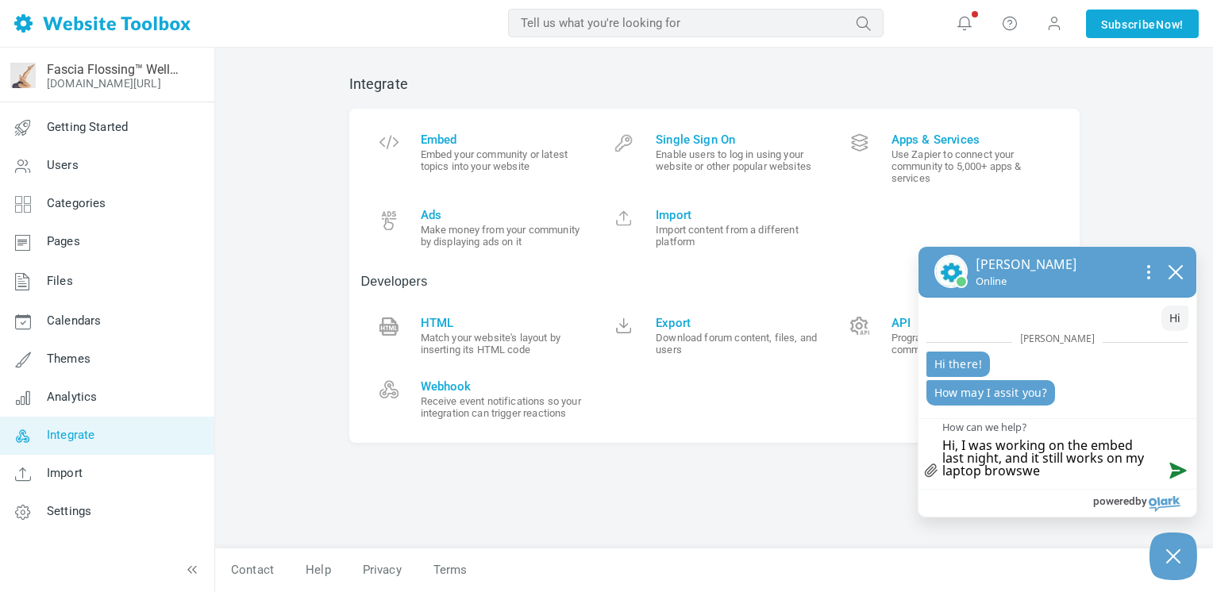
type textarea "Hi, I was working on the embed last night, and it still works on my laptop brow…"
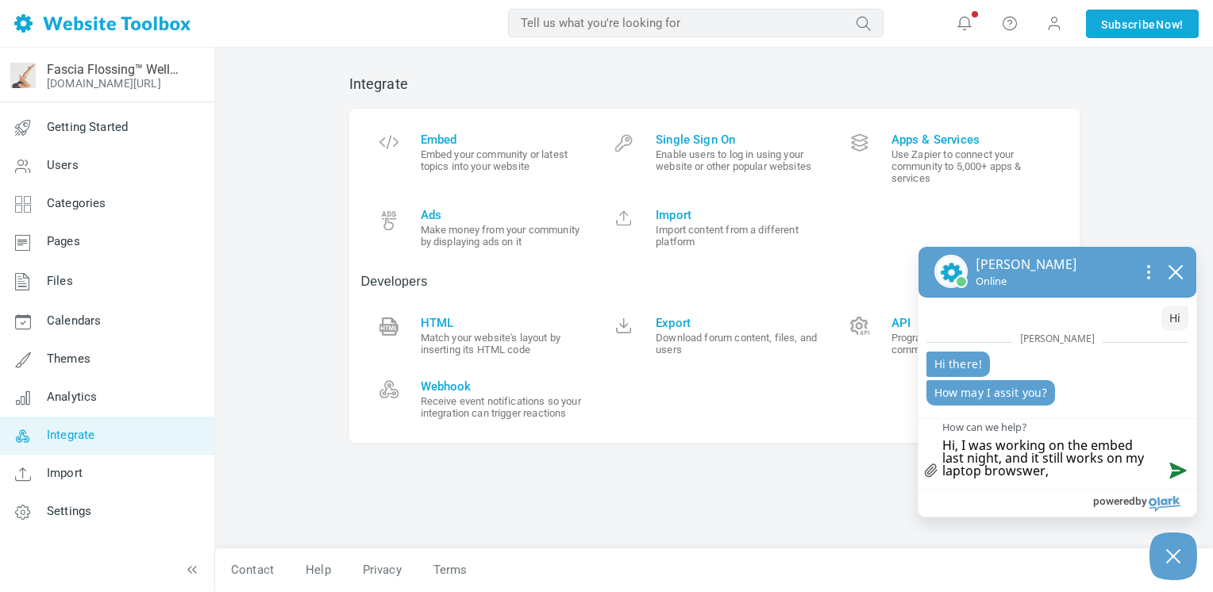
type textarea "Hi, I was working on the embed last night, and it still works on my laptop brow…"
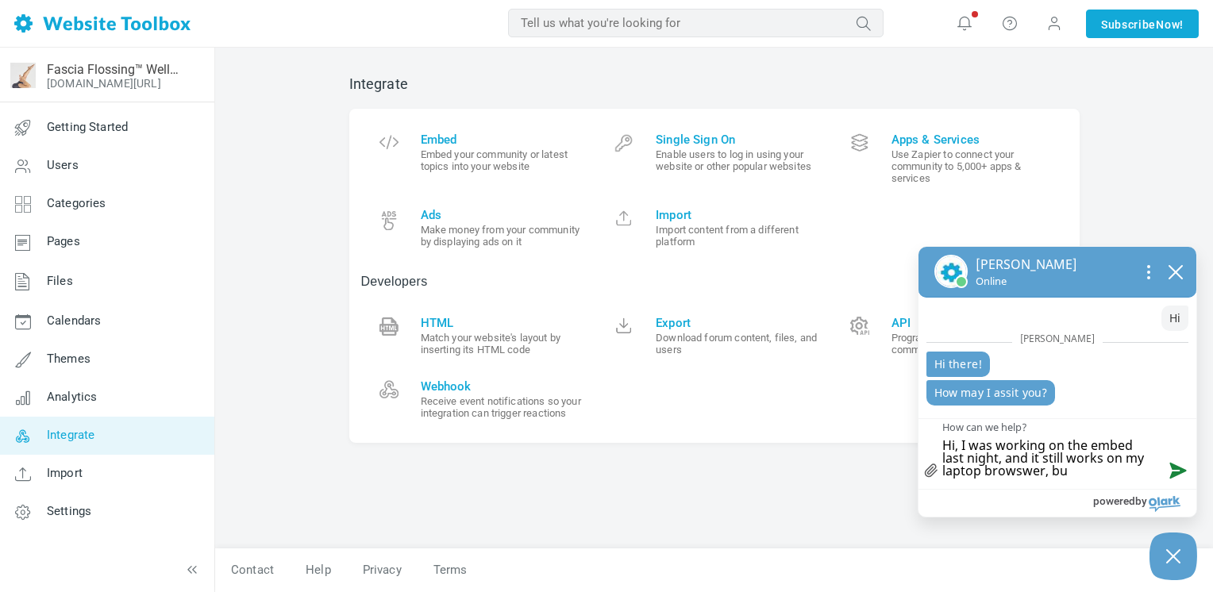
type textarea "Hi, I was working on the embed last night, and it still works on my laptop brow…"
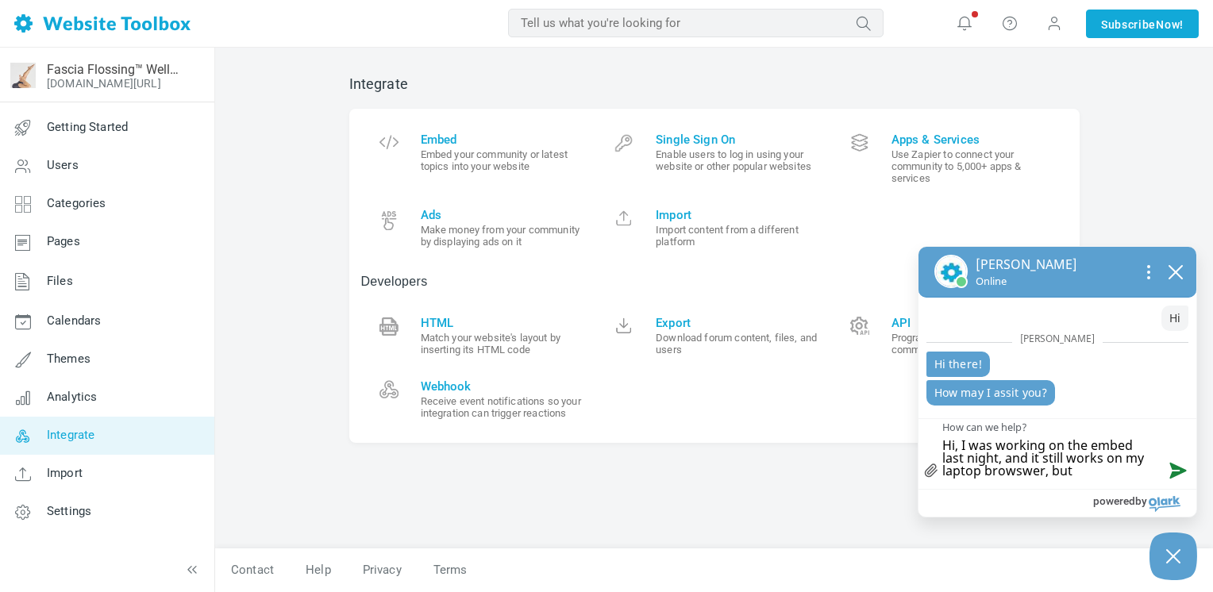
type textarea "Hi, I was working on the embed last night, and it still works on my laptop brow…"
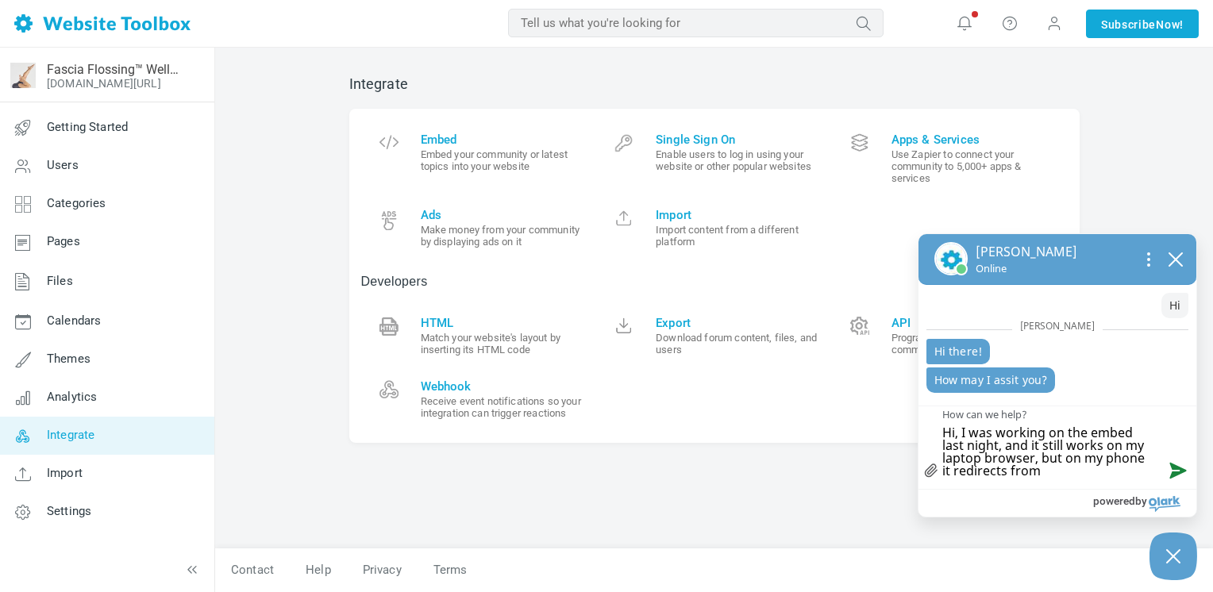
paste textarea "https://thefloss.com/communityforum"
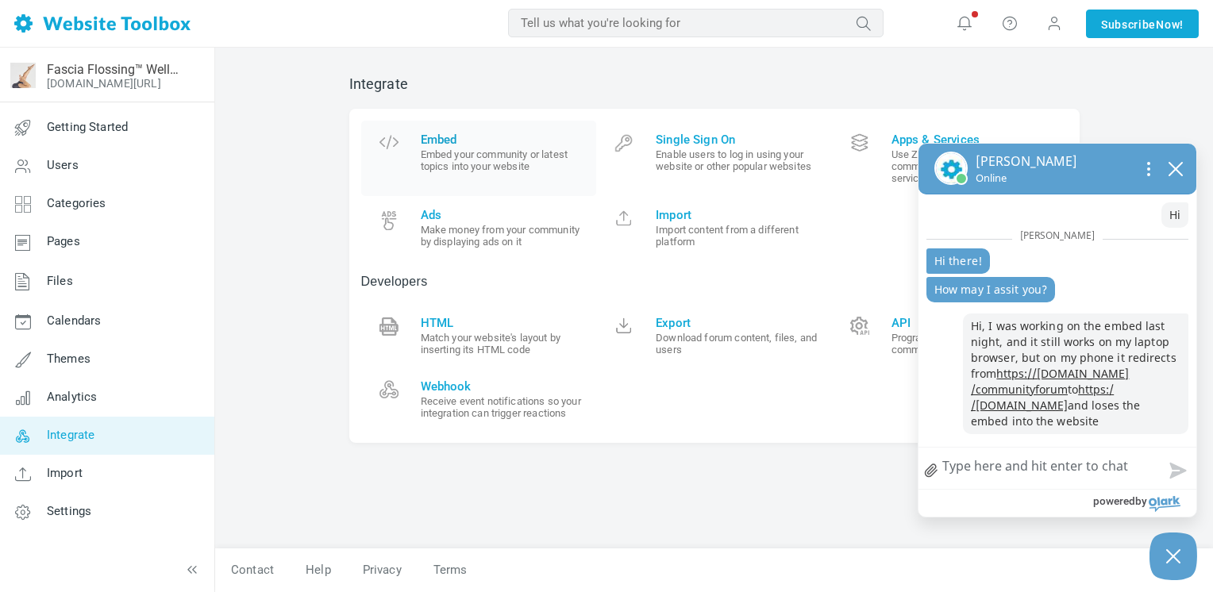
click at [441, 137] on span "Embed" at bounding box center [503, 140] width 164 height 14
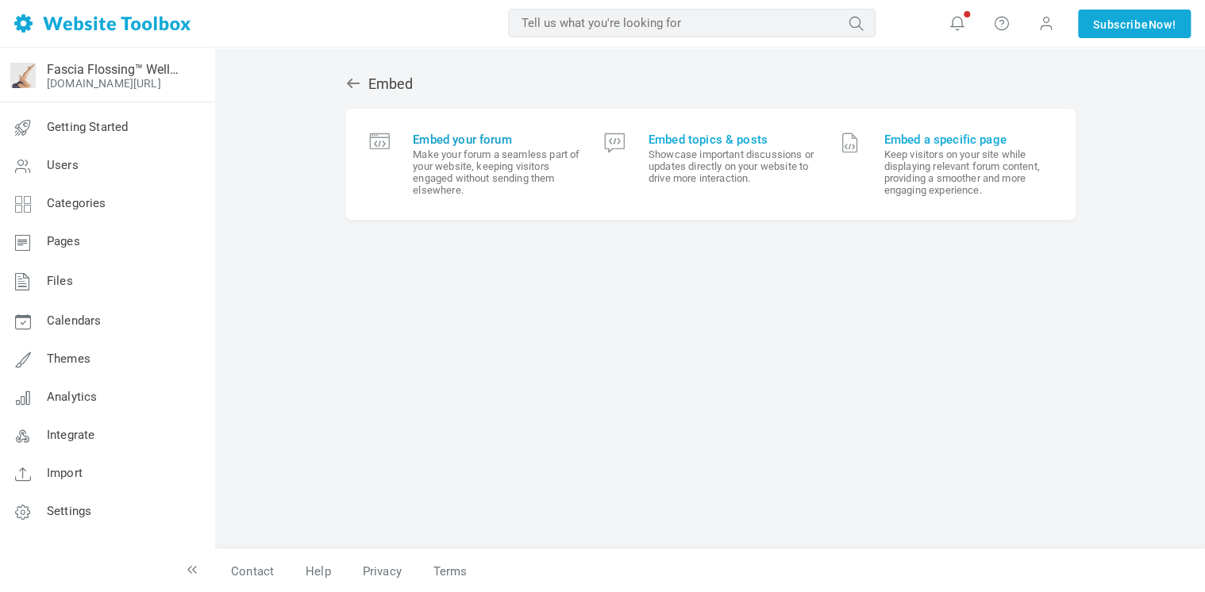
click at [441, 137] on span "Embed your forum" at bounding box center [496, 140] width 167 height 14
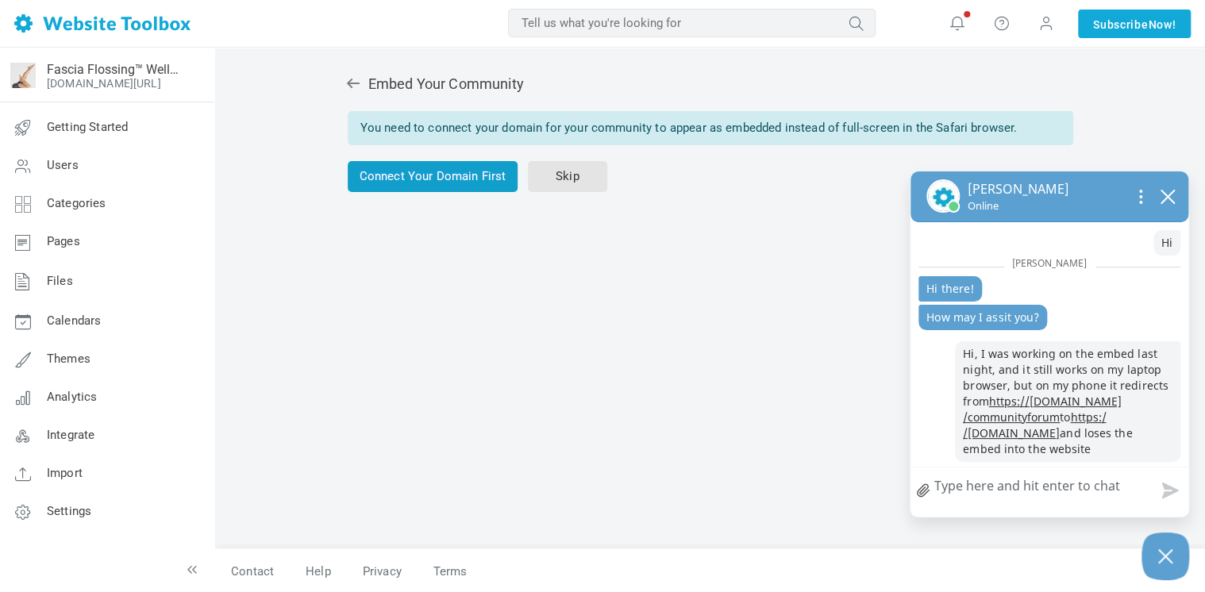
click at [431, 183] on link "Connect Your Domain First" at bounding box center [433, 176] width 171 height 31
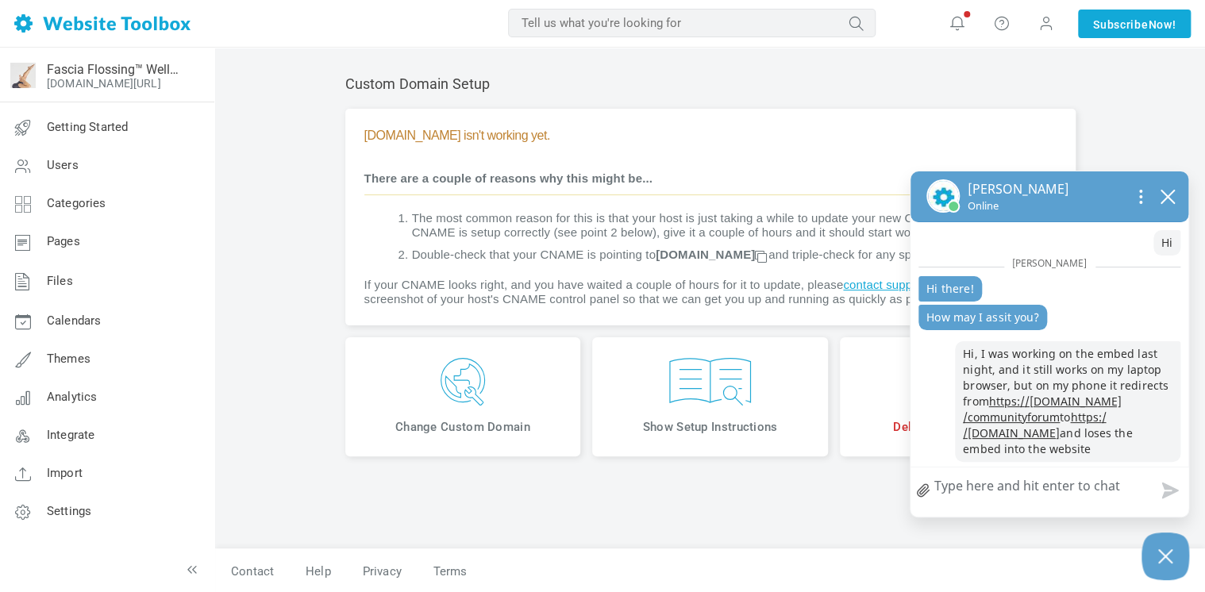
click at [1003, 491] on textarea "How can we help?" at bounding box center [1049, 487] width 278 height 41
type textarea "w"
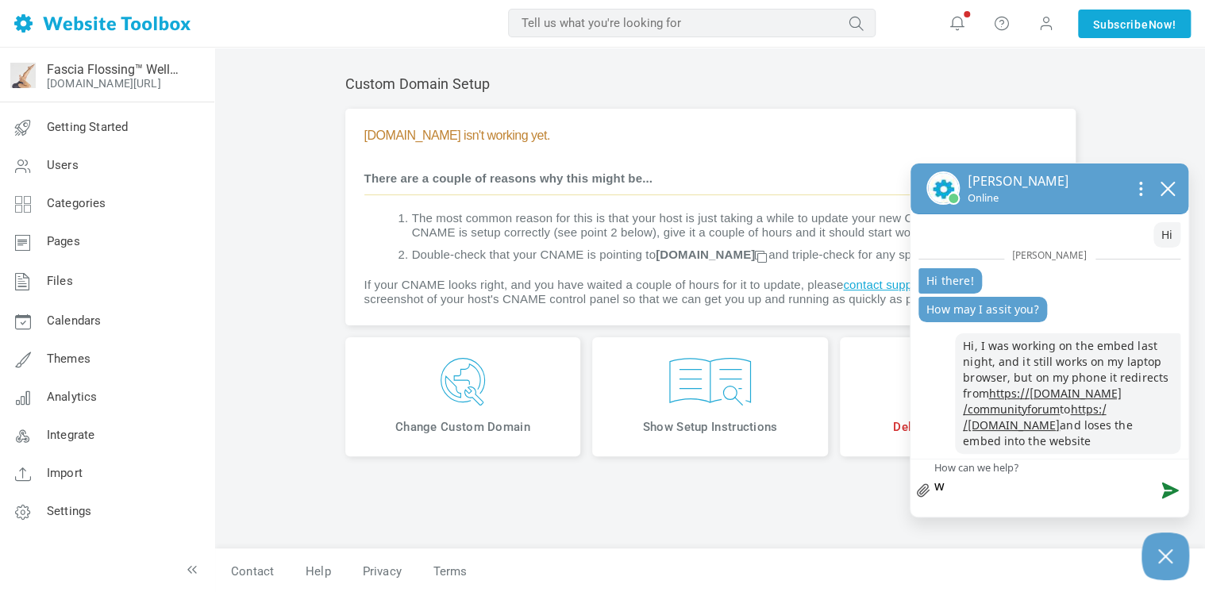
type textarea "wh"
type textarea "whe"
type textarea "when"
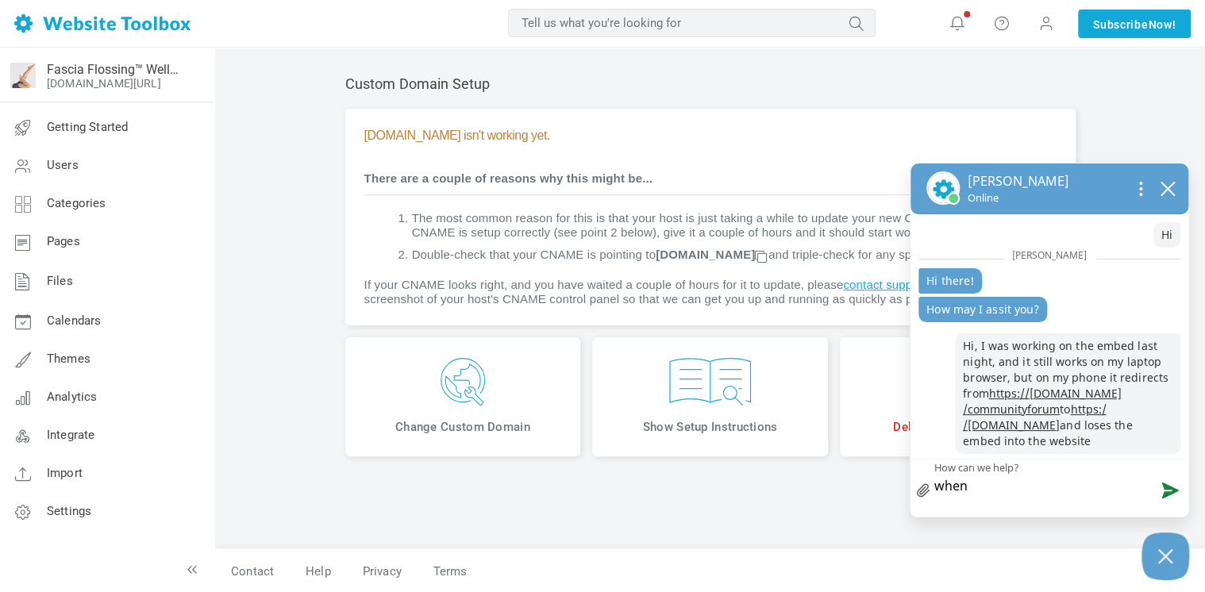
type textarea "when i"
type textarea "when i t"
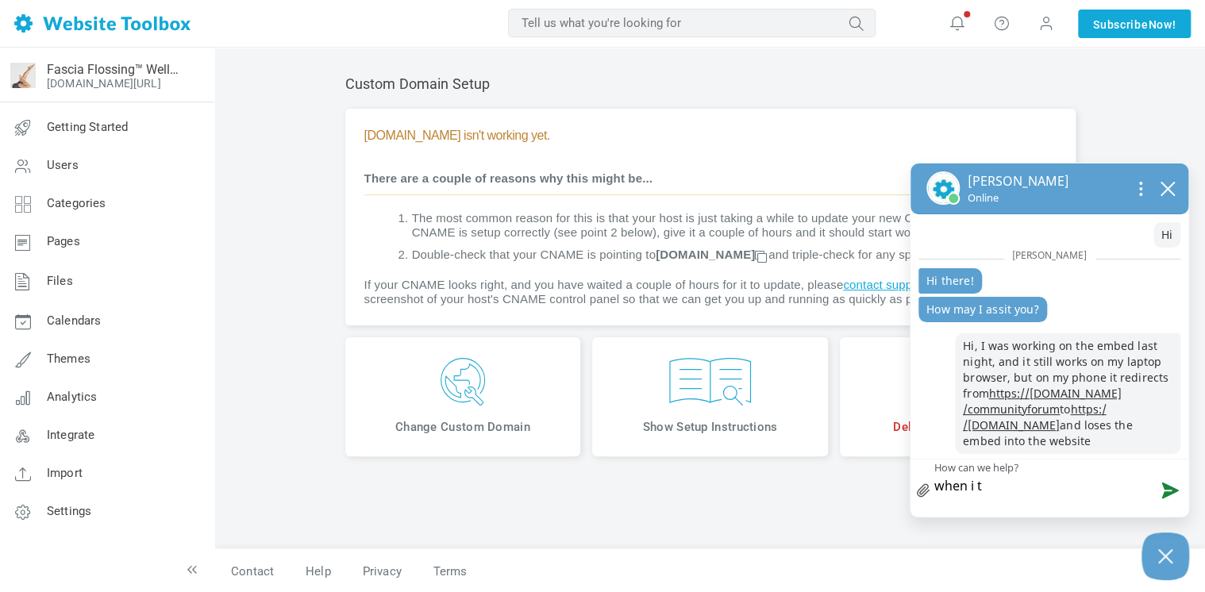
type textarea "when i tr"
type textarea "when i try"
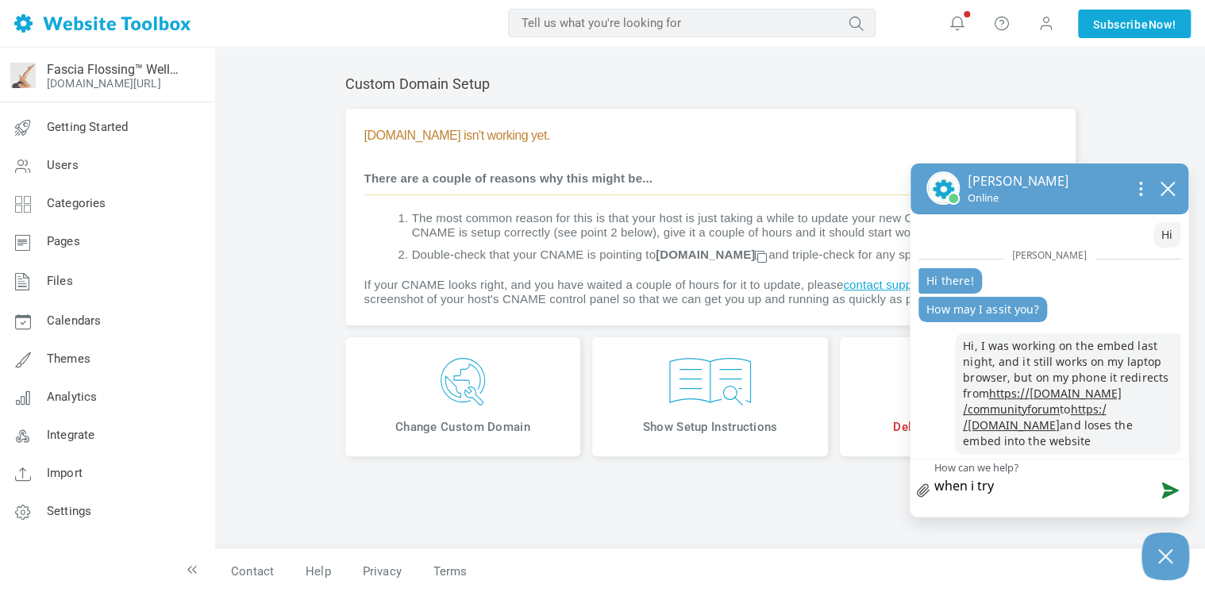
type textarea "when i try"
type textarea "when i try t"
type textarea "when i try to"
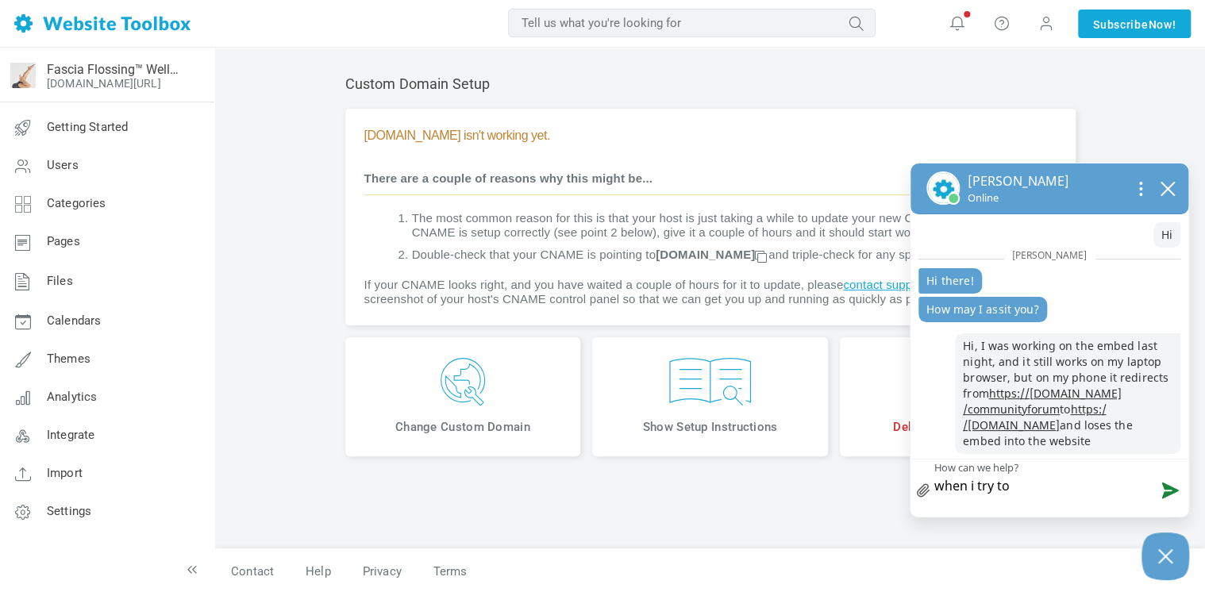
type textarea "when i try to c"
type textarea "when i try to co"
type textarea "when i try to con"
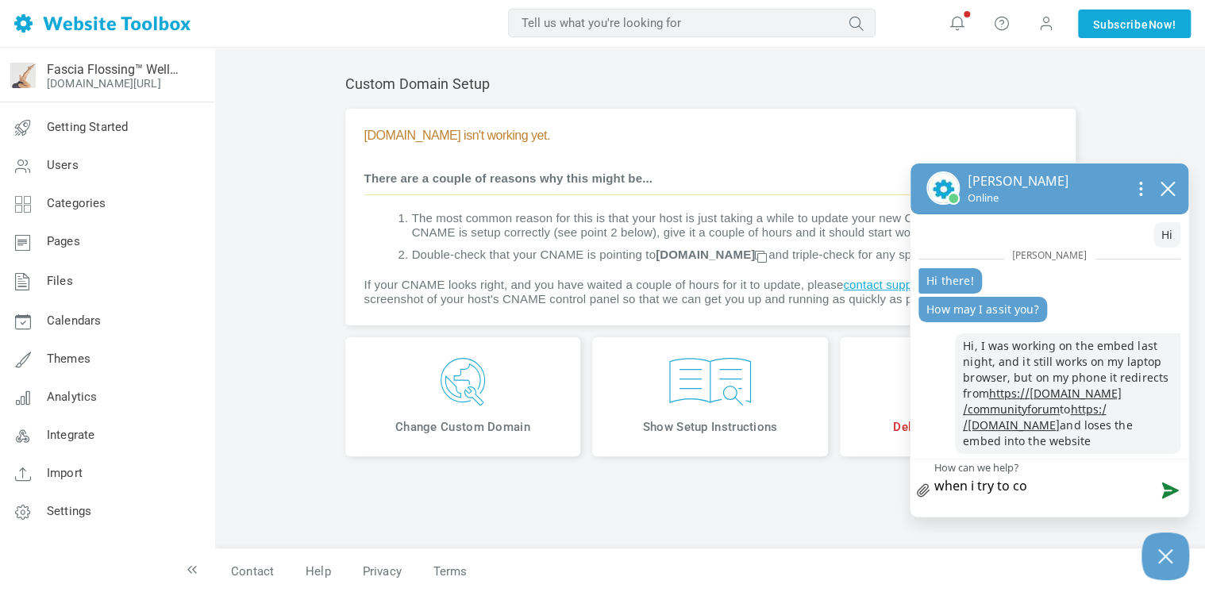
type textarea "when i try to con"
type textarea "when i try to conn"
type textarea "when i try to connc"
type textarea "when i try to conn"
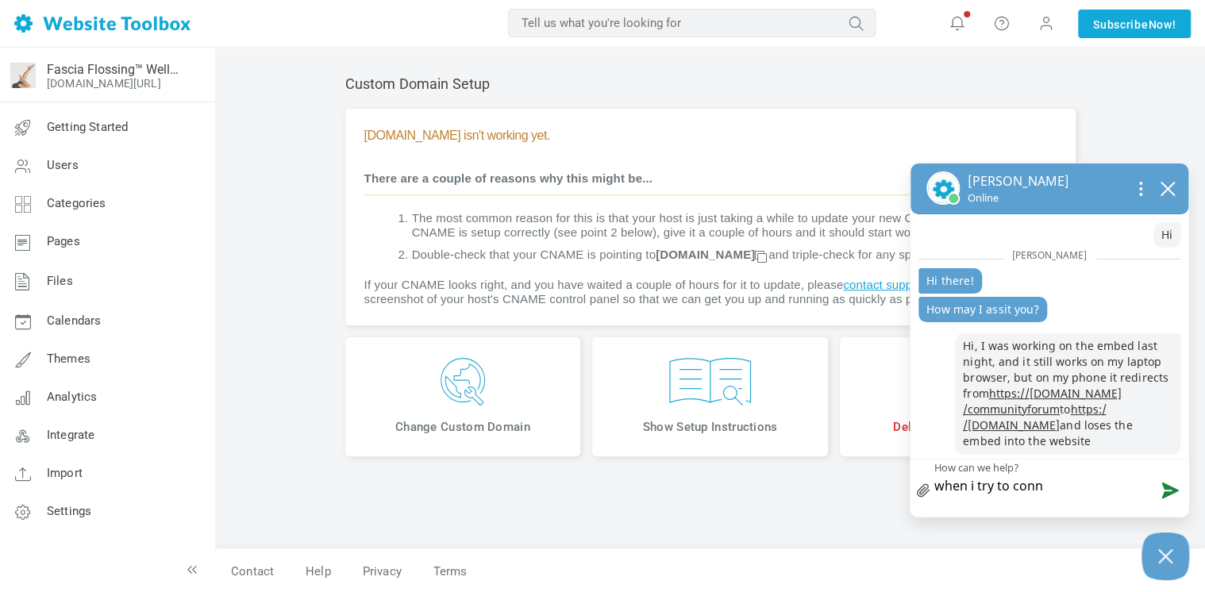
type textarea "when i try to conne"
type textarea "when i try to connec"
type textarea "when i try to connect"
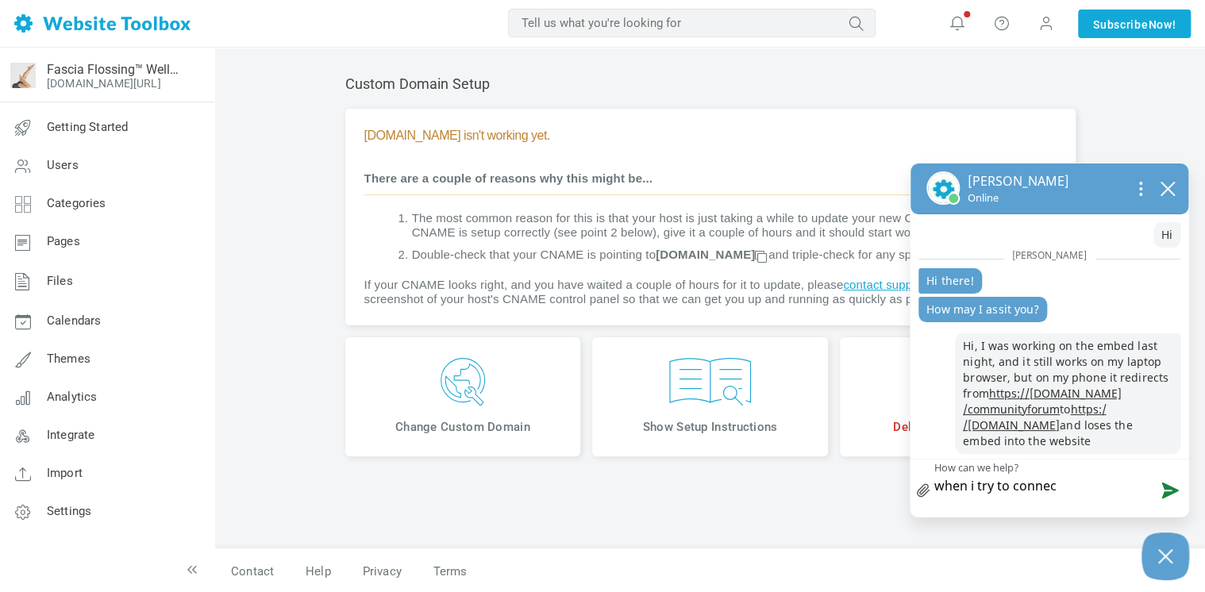
type textarea "when i try to connect"
type textarea "when i try to connect t"
type textarea "when i try to connect th"
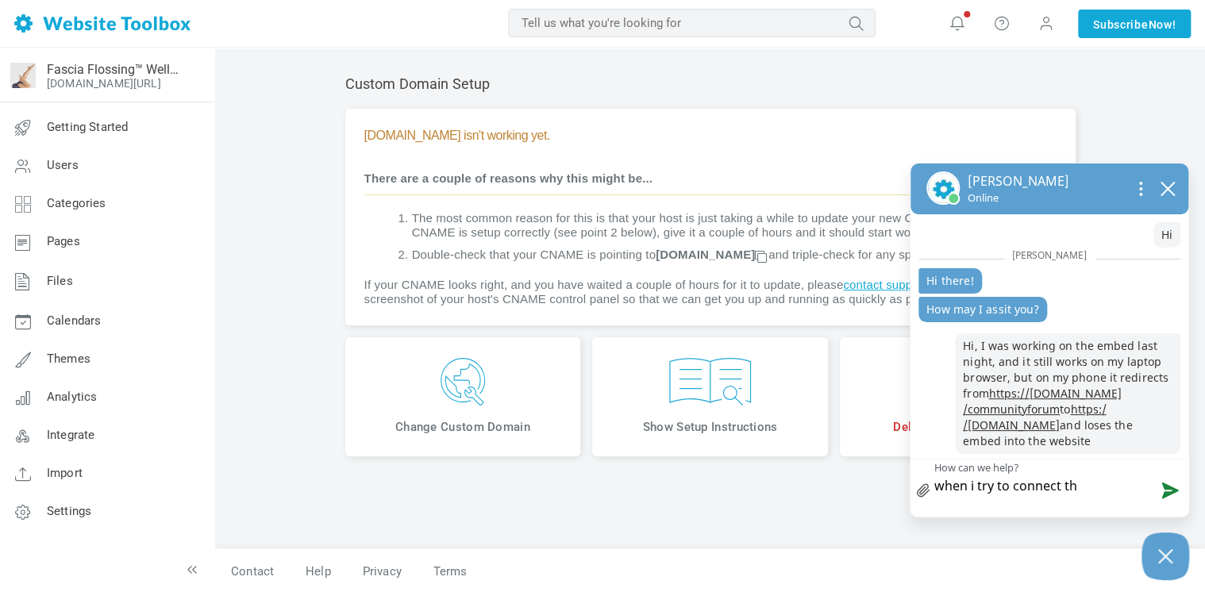
type textarea "when i try to connect the"
type textarea "when i try to connect the d"
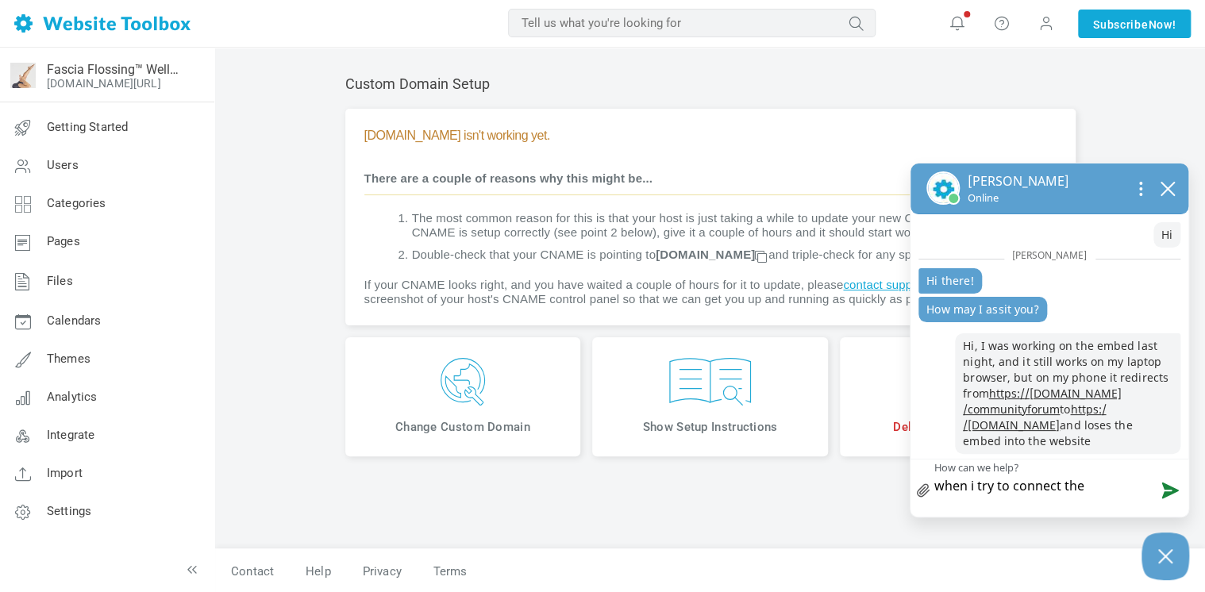
type textarea "when i try to connect the d"
type textarea "when i try to connect the do"
type textarea "when i try to connect the dom"
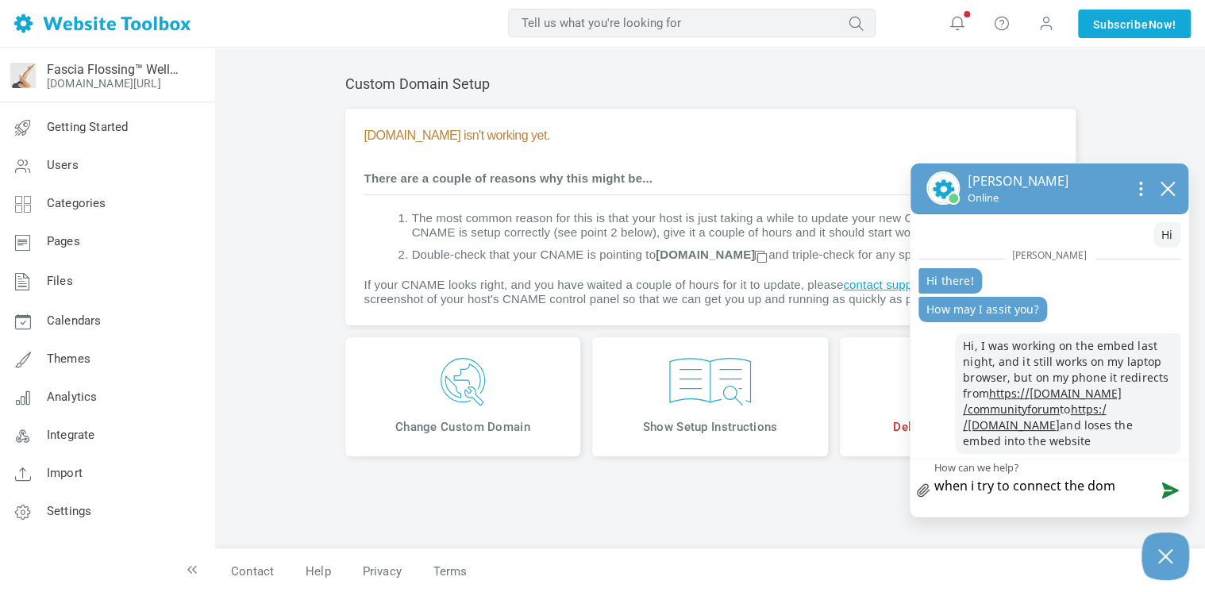
type textarea "when i try to connect the doma"
type textarea "when i try to connect the domai"
type textarea "when i try to connect the domain"
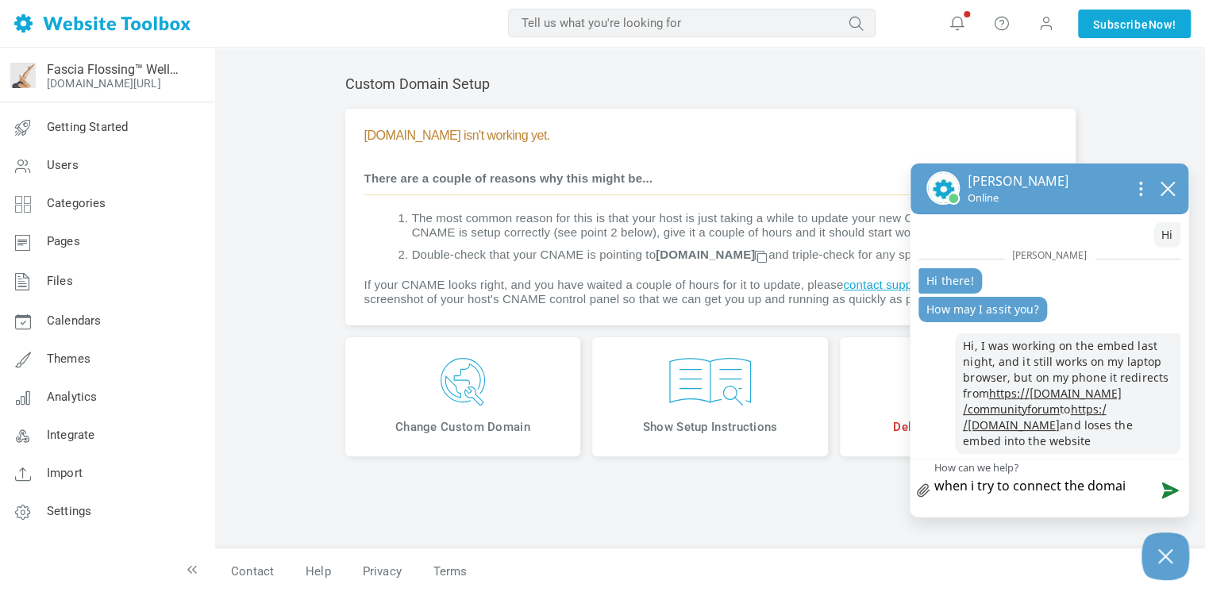
type textarea "when i try to connect the domain"
type textarea "when i try to connect the domain i"
type textarea "when i try to connect the domain it"
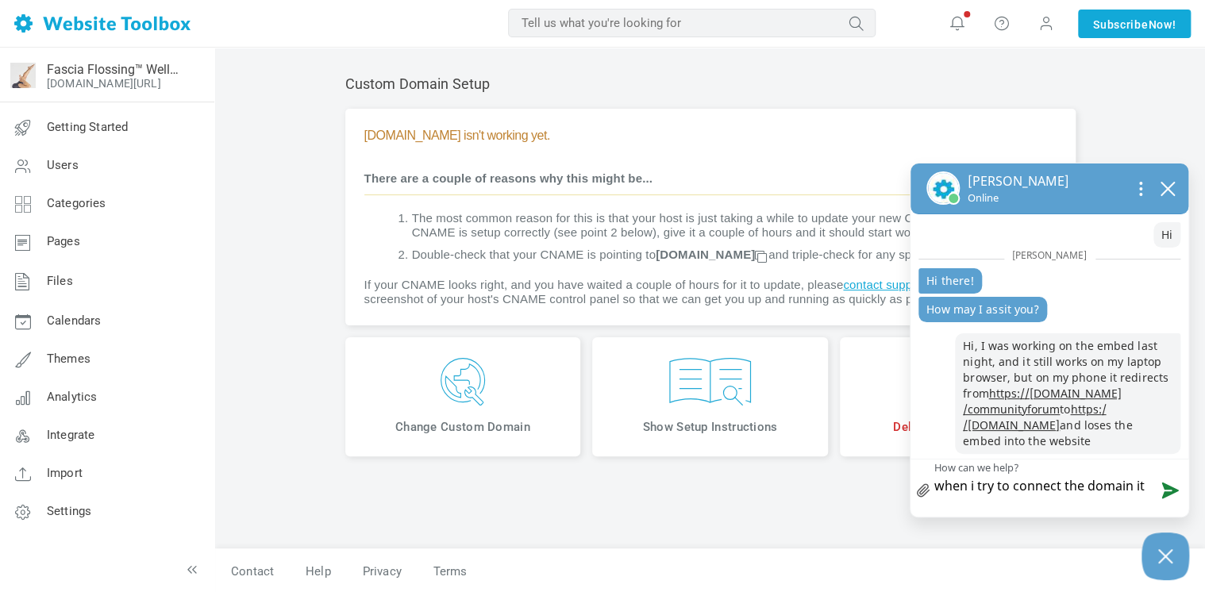
type textarea "when i try to connect the domain it"
type textarea "when i try to connect the domain it s"
type textarea "when i try to connect the domain it sa"
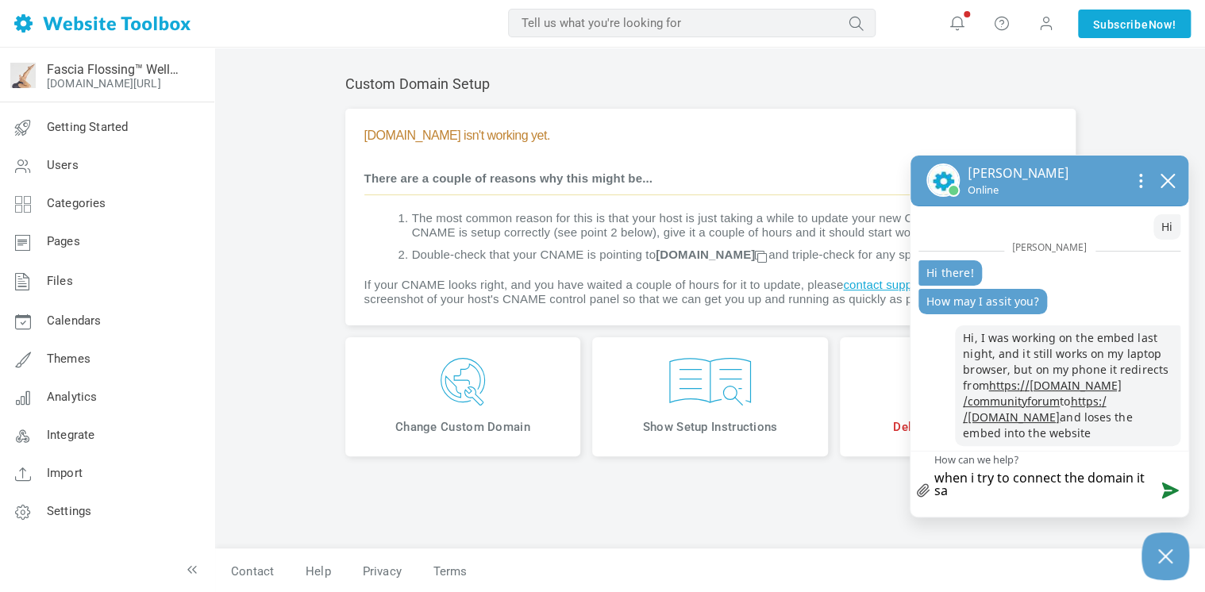
type textarea "when i try to connect the domain it say"
type textarea "when i try to connect the domain it says"
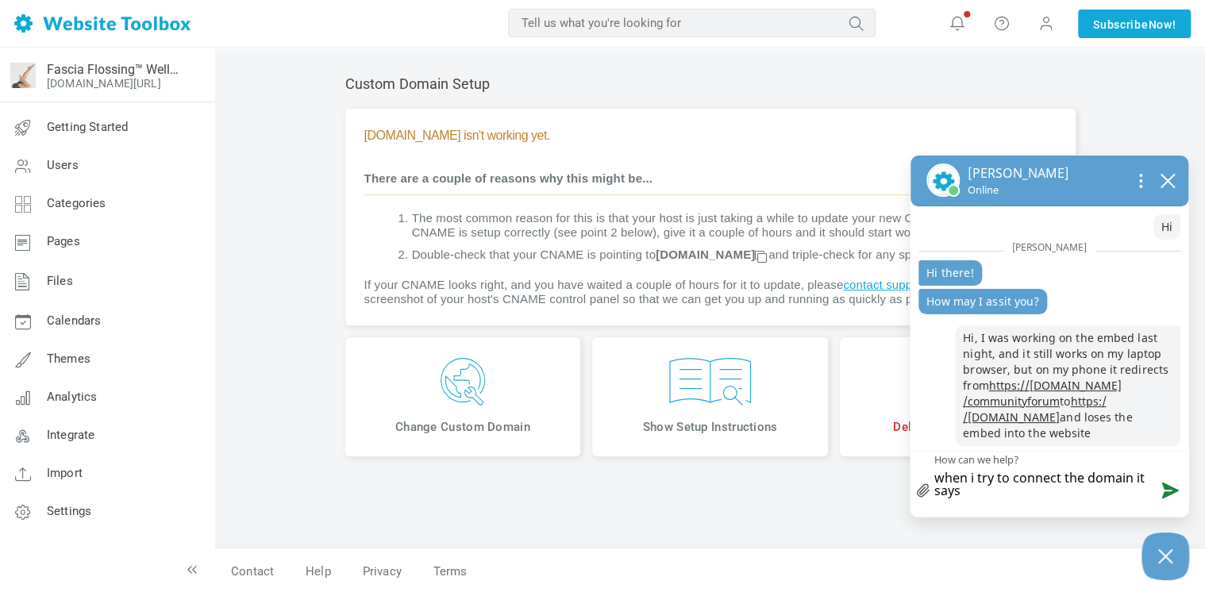
type textarea "when i try to connect the domain it says"
type textarea "when i try to connect the domain it says c"
type textarea "when i try to connect the domain it says co"
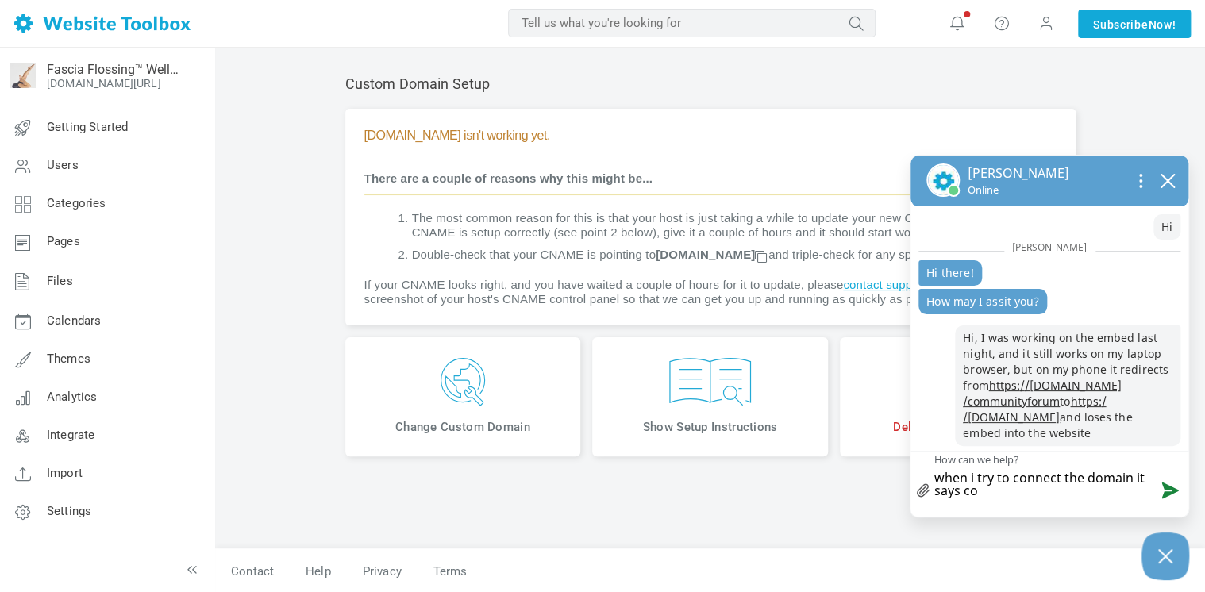
type textarea "when i try to connect the domain it says com"
type textarea "when i try to connect the domain it says comm"
type textarea "when i try to connect the domain it says commu"
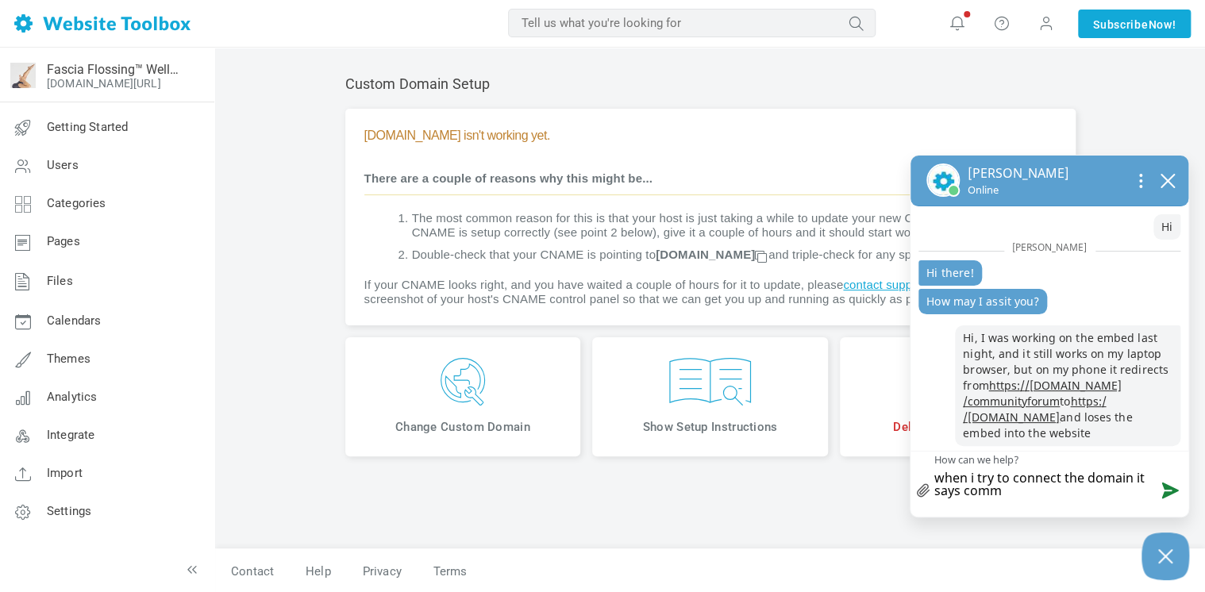
type textarea "when i try to connect the domain it says commu"
type textarea "when i try to connect the domain it says commun"
type textarea "when i try to connect the domain it says communi"
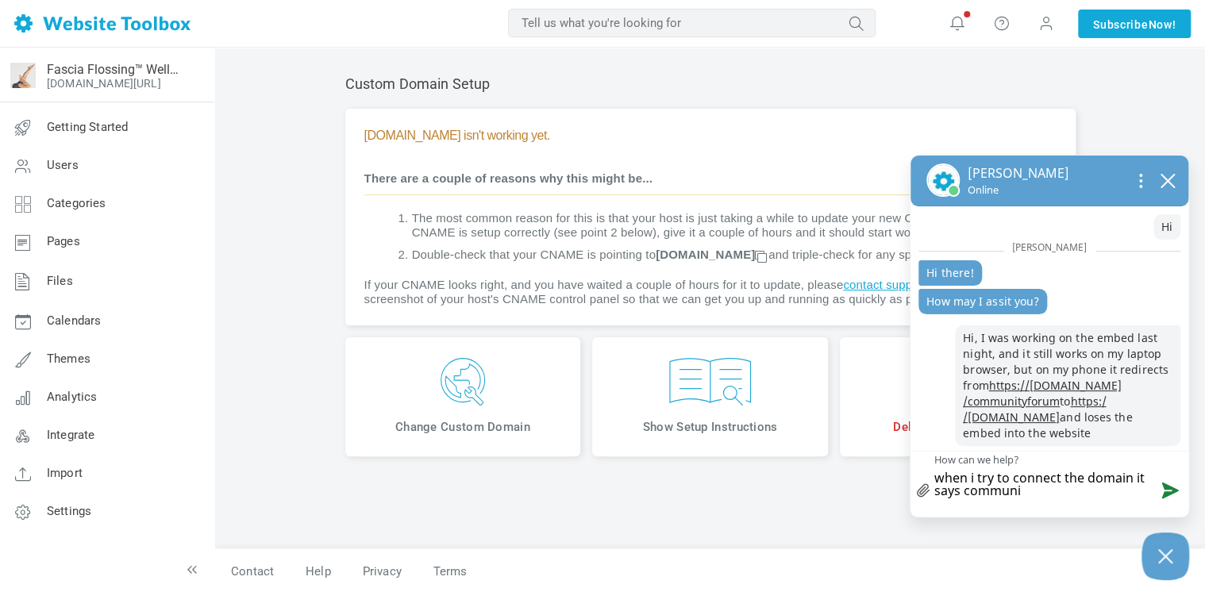
type textarea "when i try to connect the domain it says communit"
type textarea "when i try to connect the domain it says community"
type textarea "when i try to connect the domain it says community."
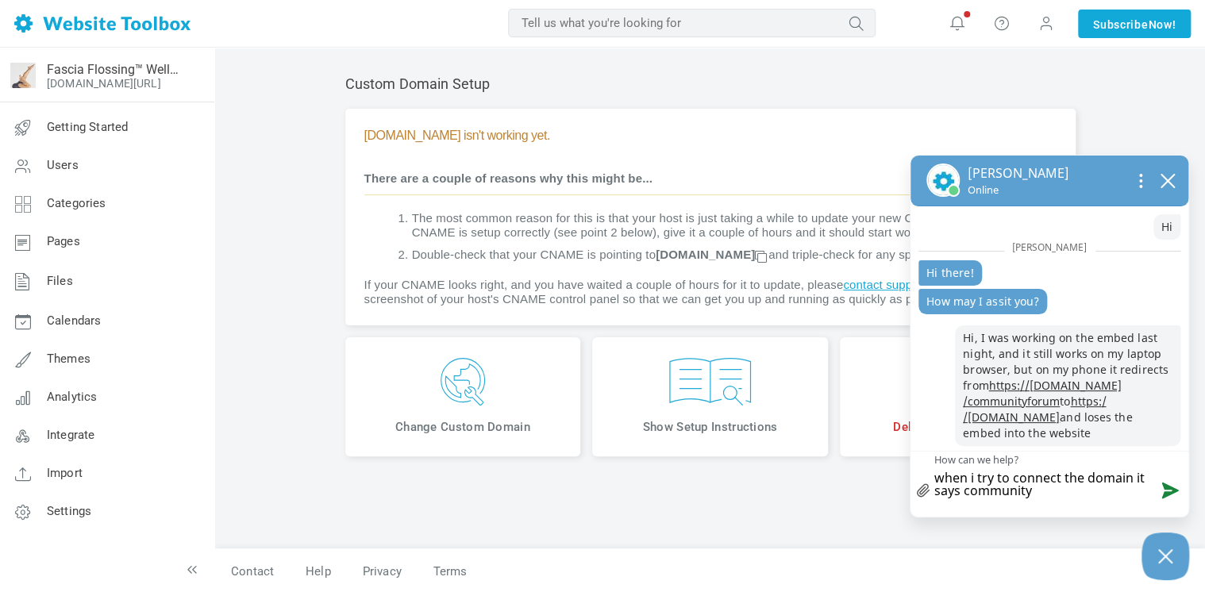
type textarea "when i try to connect the domain it says community."
type textarea "when i try to connect the domain it says community.t"
type textarea "when i try to connect the domain it says community.th"
type textarea "when i try to connect the domain it says community.the"
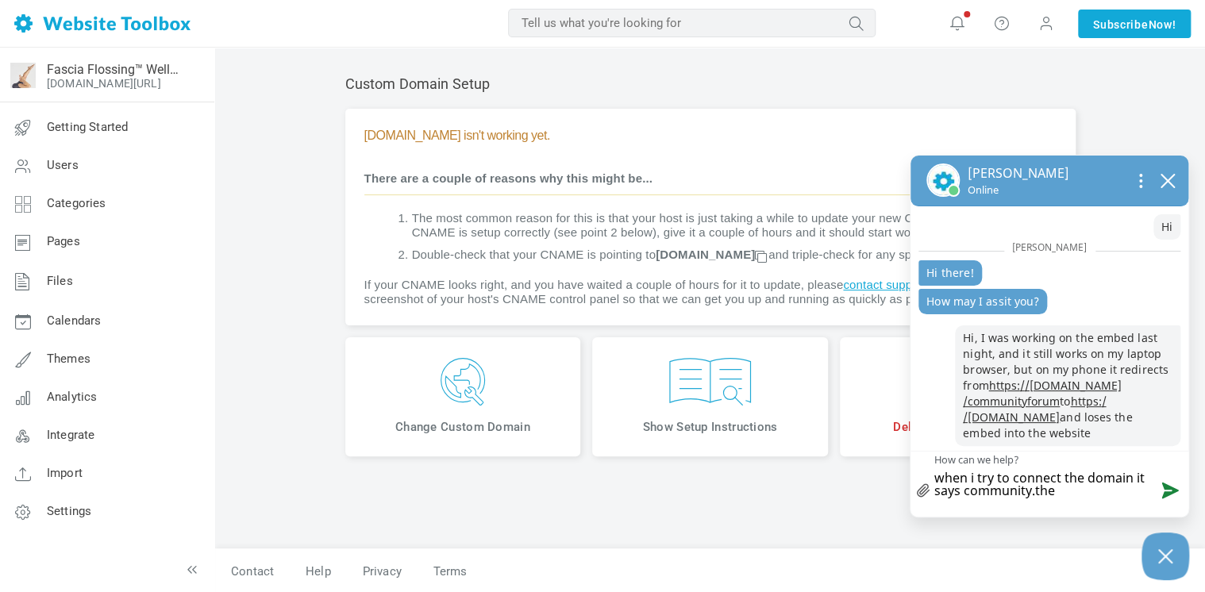
type textarea "when i try to connect the domain it says community.thef"
type textarea "when i try to connect the domain it says community.thefl"
type textarea "when i try to connect the domain it says community.theflo"
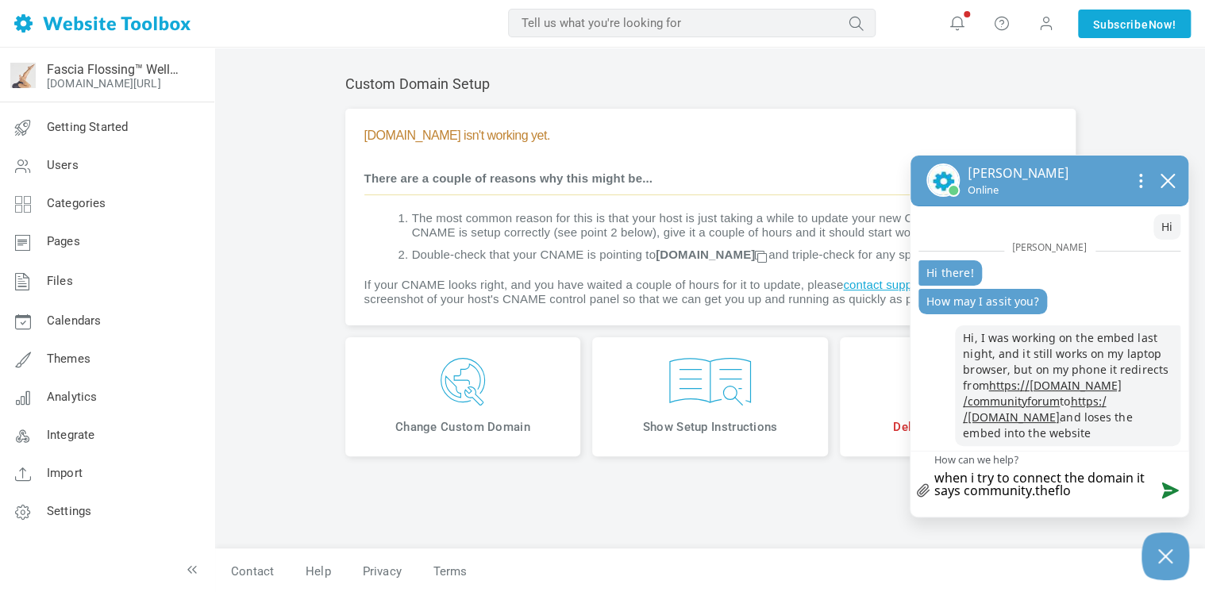
type textarea "when i try to connect the domain it says community.theflos"
type textarea "when i try to connect the domain it says community.thefloss"
type textarea "when i try to connect the domain it says community.thefloss."
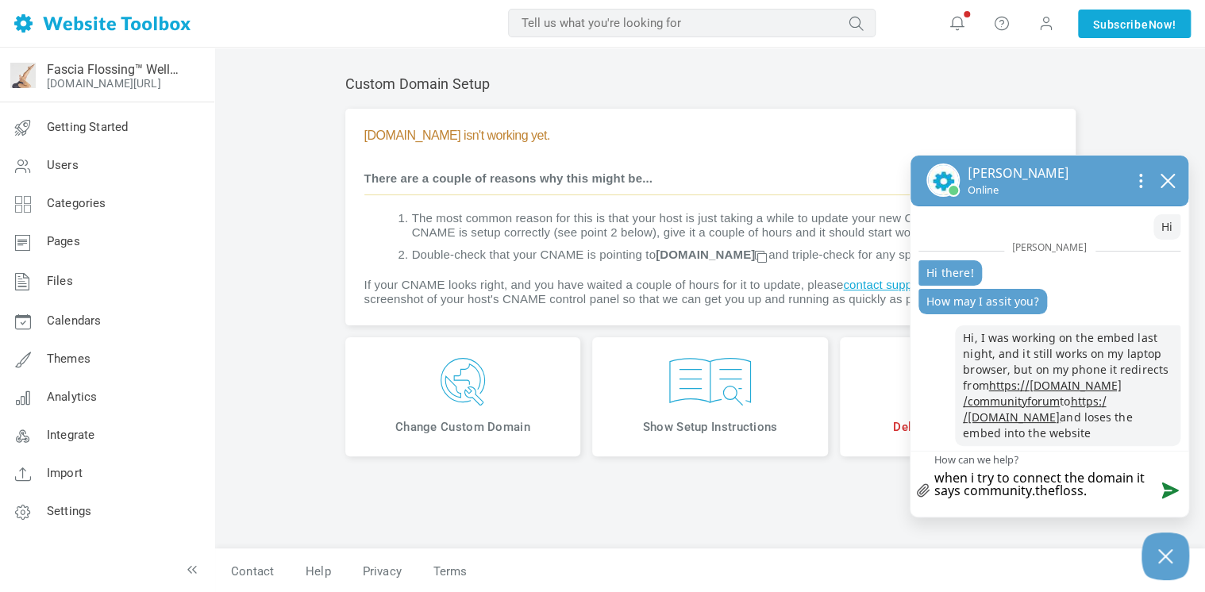
type textarea "when i try to connect the domain it says community.thefloss.c"
type textarea "when i try to connect the domain it says community.thefloss.co"
type textarea "when i try to connect the domain it says community.thefloss.com"
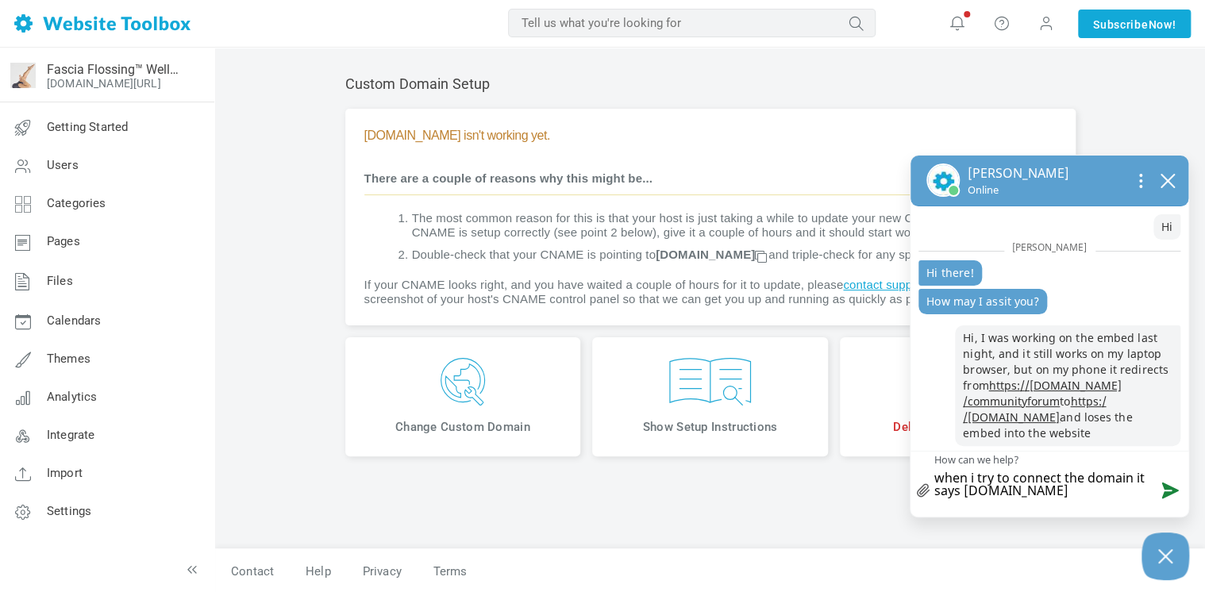
type textarea "when i try to connect the domain it says community.thefloss.com"
type textarea "when i try to connect the domain it says community.thefloss.com i"
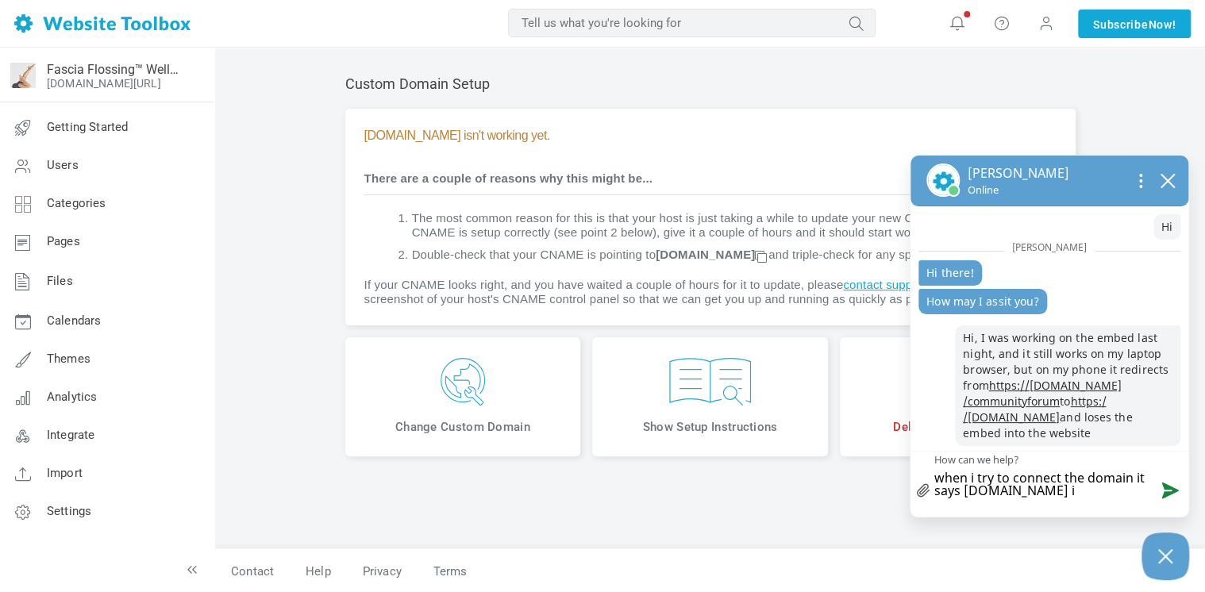
type textarea "when i try to connect the domain it says community.thefloss.com is"
type textarea "when i try to connect the domain it says community.thefloss.com isn"
type textarea "when i try to connect the domain it says community.thefloss.com isn'"
type textarea "when i try to connect the domain it says community.thefloss.com isn't"
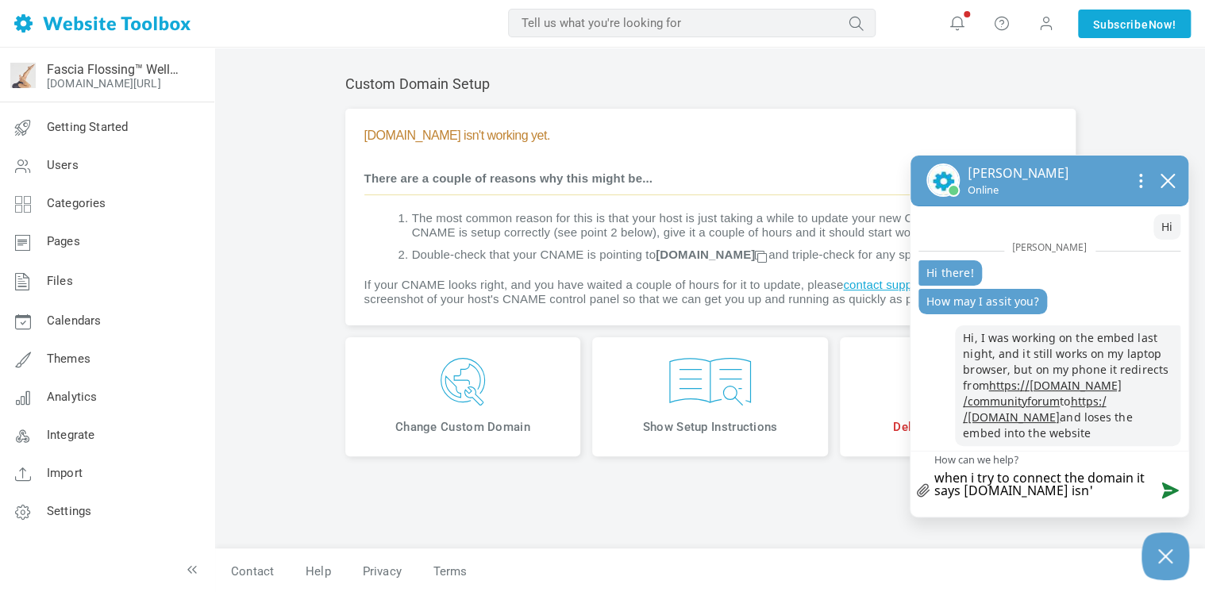
type textarea "when i try to connect the domain it says community.thefloss.com isn't"
type textarea "when i try to connect the domain it says community.thefloss.com isn't w"
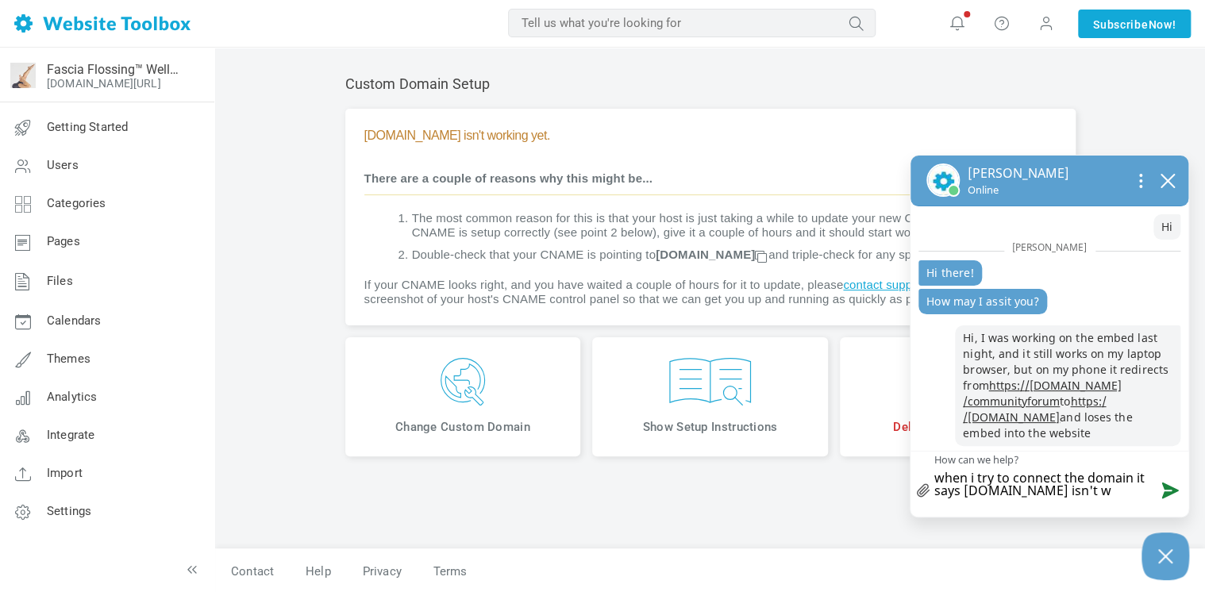
type textarea "when i try to connect the domain it says community.thefloss.com isn't wo"
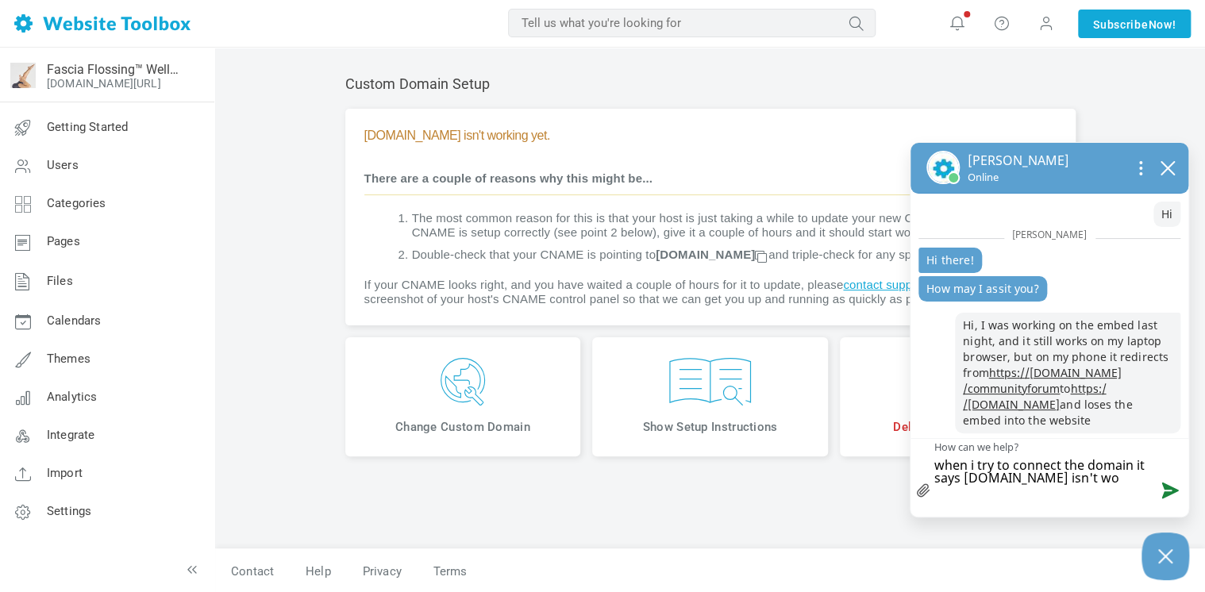
type textarea "when i try to connect the domain it says community.thefloss.com isn't wor"
type textarea "when i try to connect the domain it says community.thefloss.com isn't work"
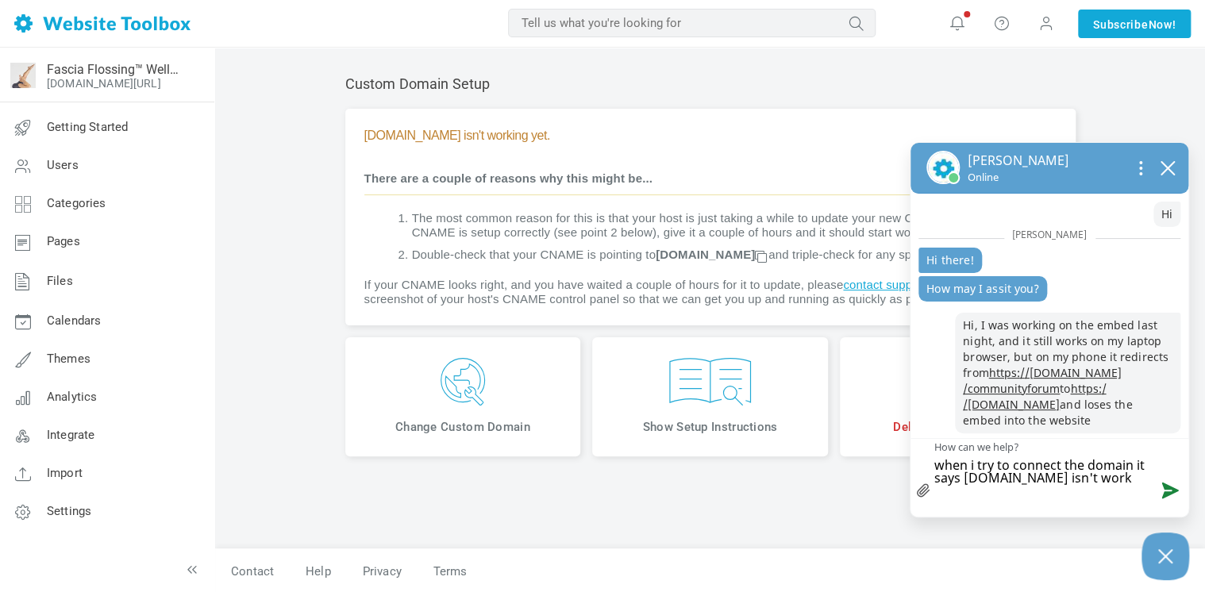
type textarea "when i try to connect the domain it says community.thefloss.com isn't worki"
type textarea "when i try to connect the domain it says community.thefloss.com isn't workin"
type textarea "when i try to connect the domain it says community.thefloss.com isn't working"
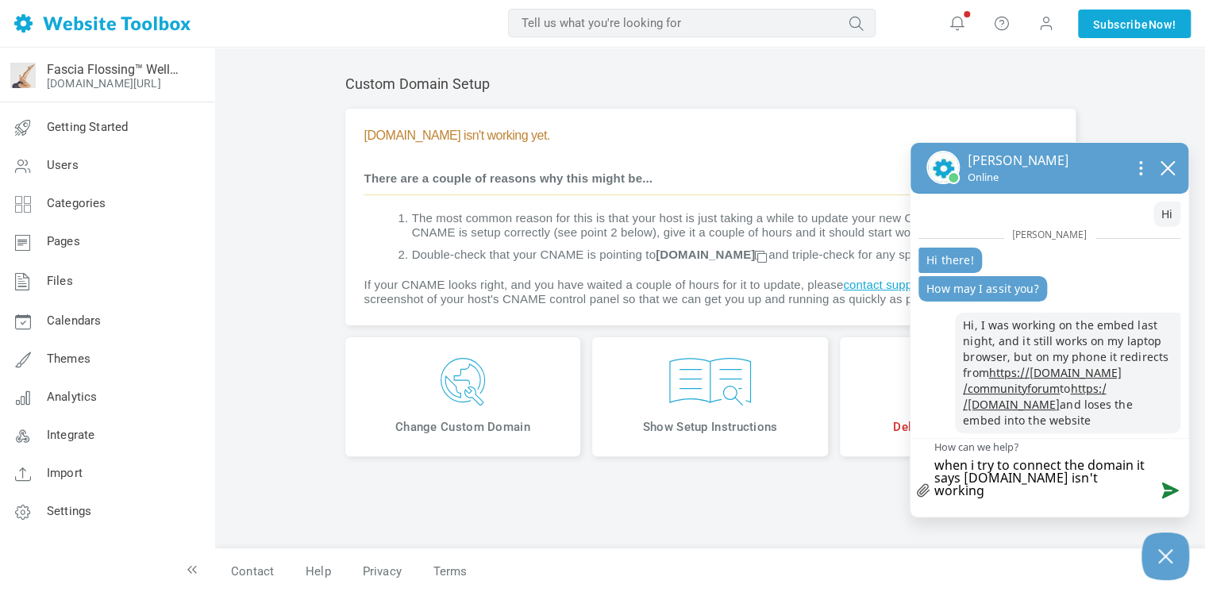
type textarea "when i try to connect the domain it says community.thefloss.com isn't working"
type textarea "when i try to connect the domain it says community.thefloss.com isn't working y"
type textarea "when i try to connect the domain it says community.thefloss.com isn't working ye"
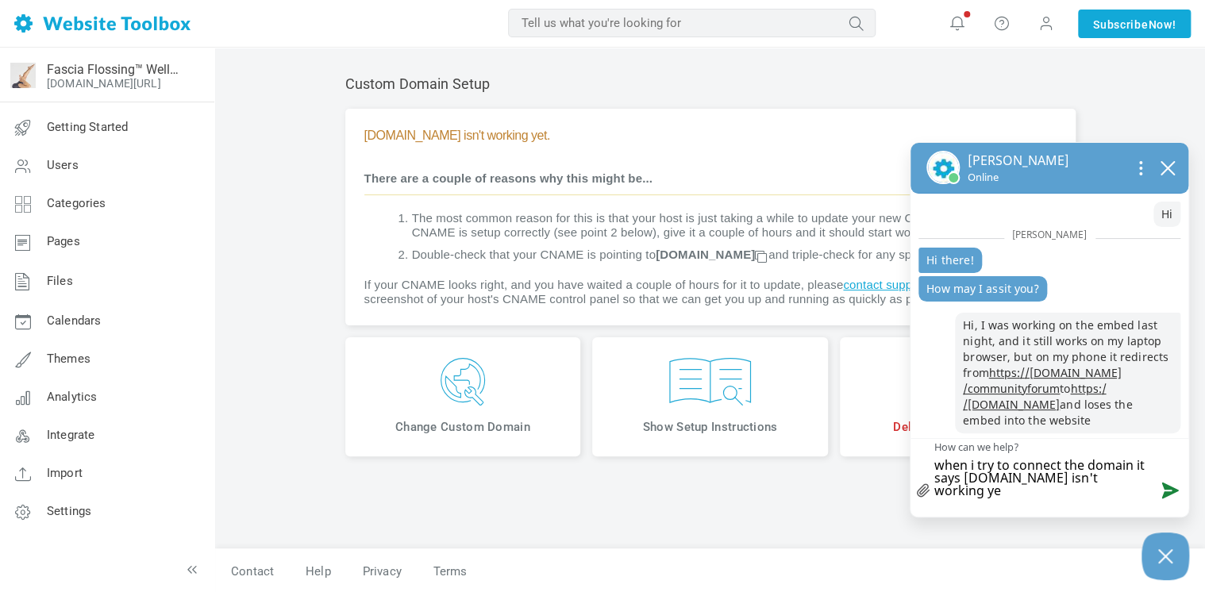
type textarea "when i try to connect the domain it says community.thefloss.com isn't working y…"
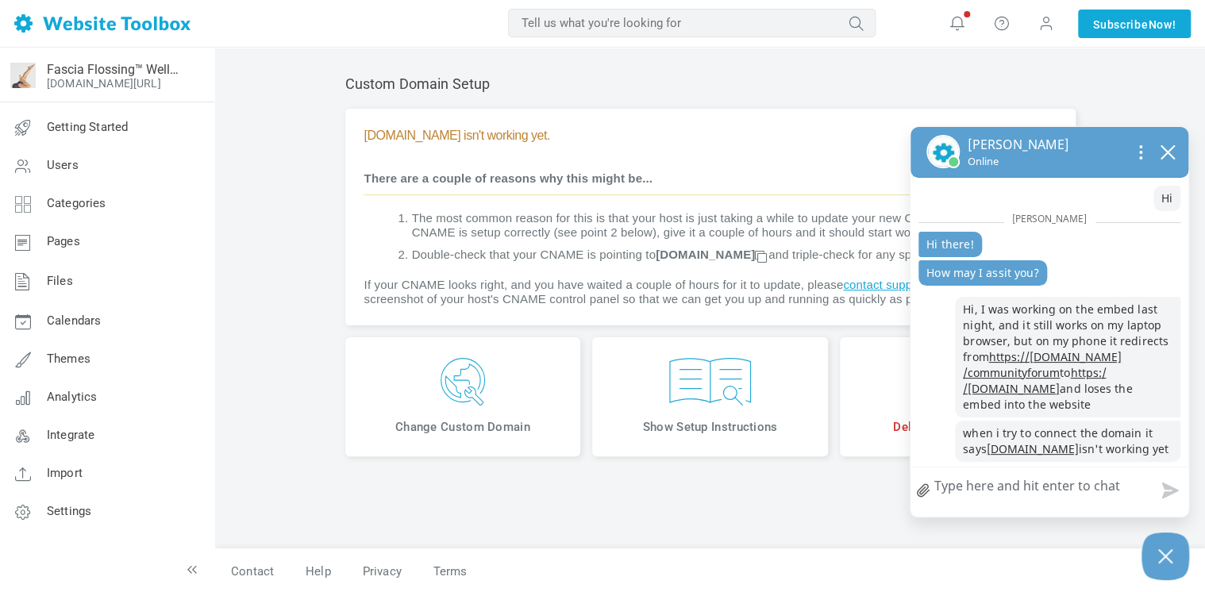
type textarea "b"
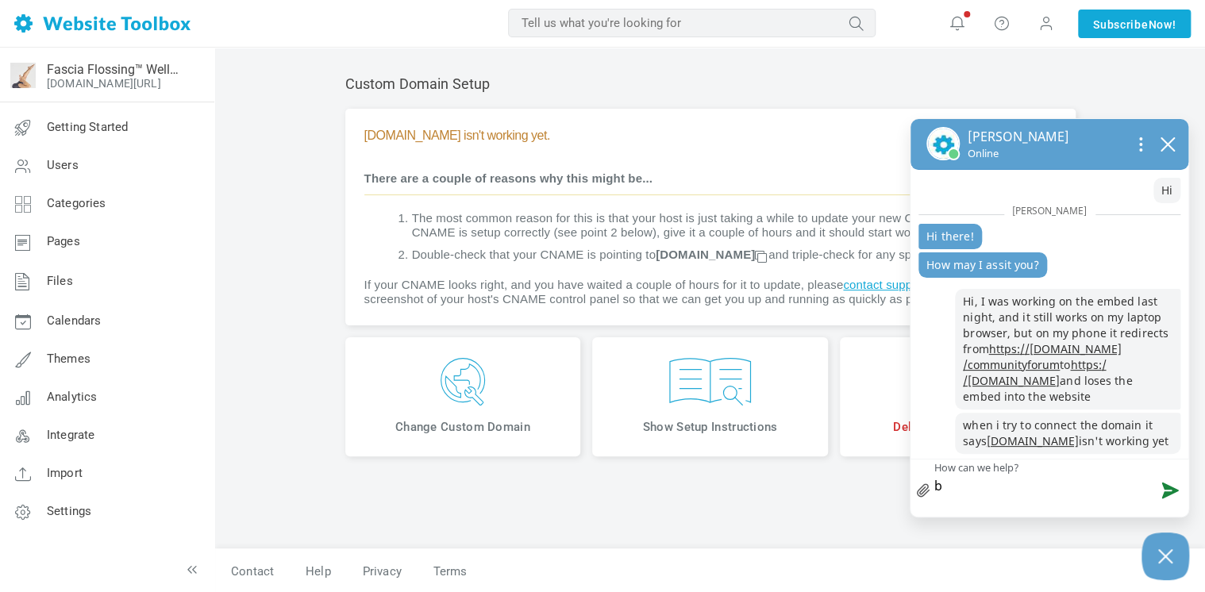
type textarea "bu"
type textarea "but"
type textarea "but i"
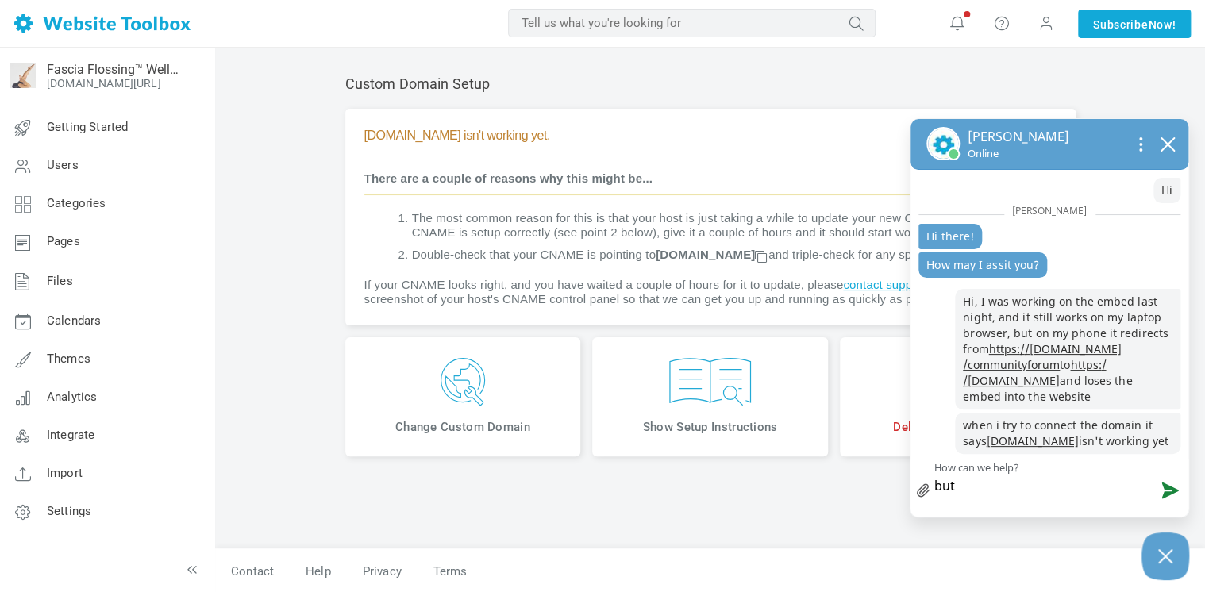
type textarea "but i"
type textarea "but i c"
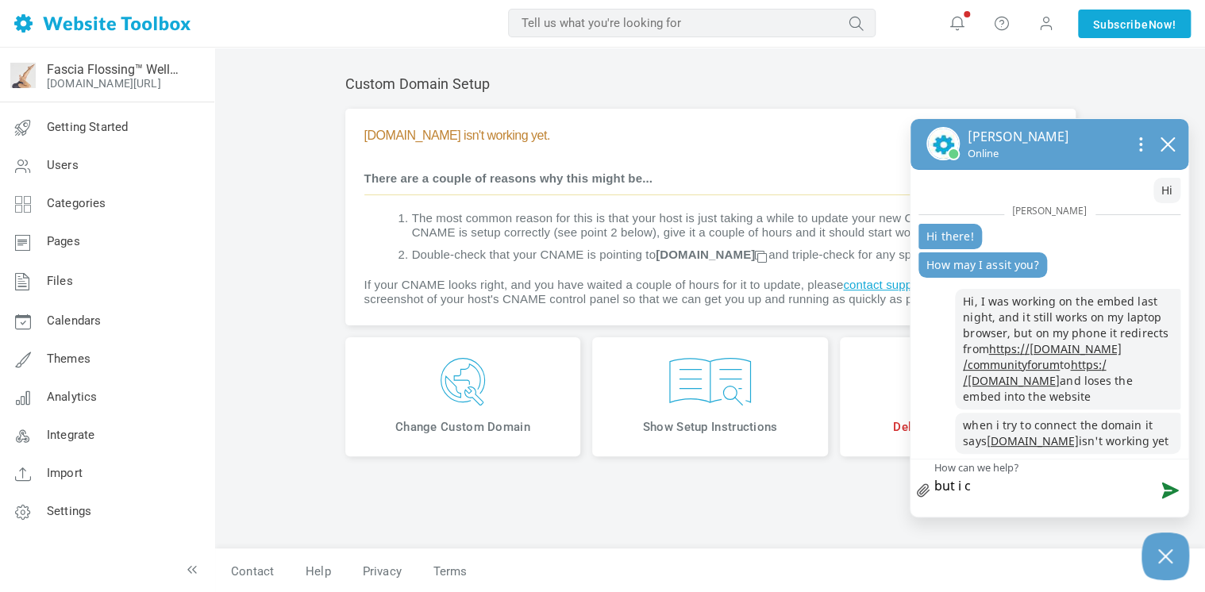
type textarea "but i co"
type textarea "but i con"
type textarea "but i conf"
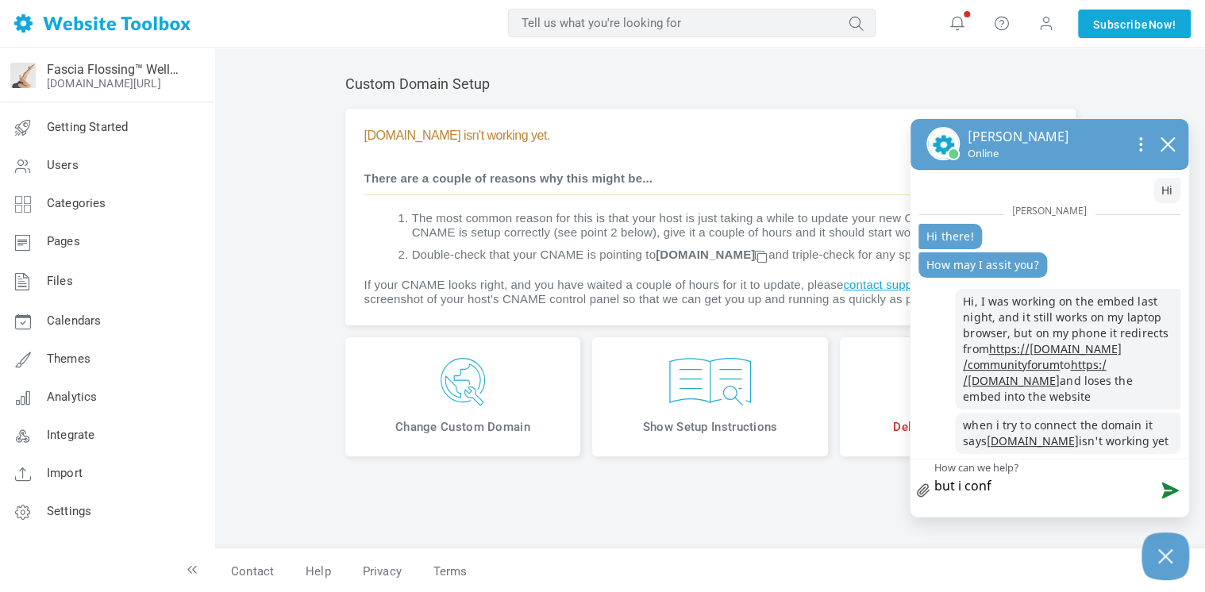
type textarea "but i confi"
type textarea "but i confir"
type textarea "but i confirm"
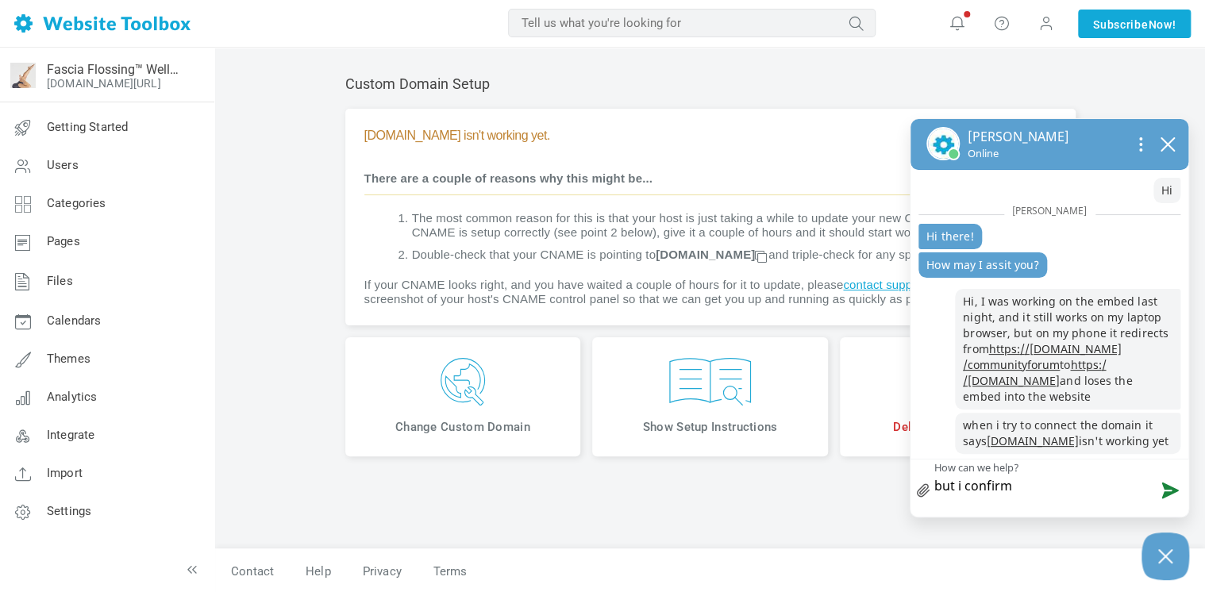
type textarea "but i confirme"
type textarea "but i confirmed"
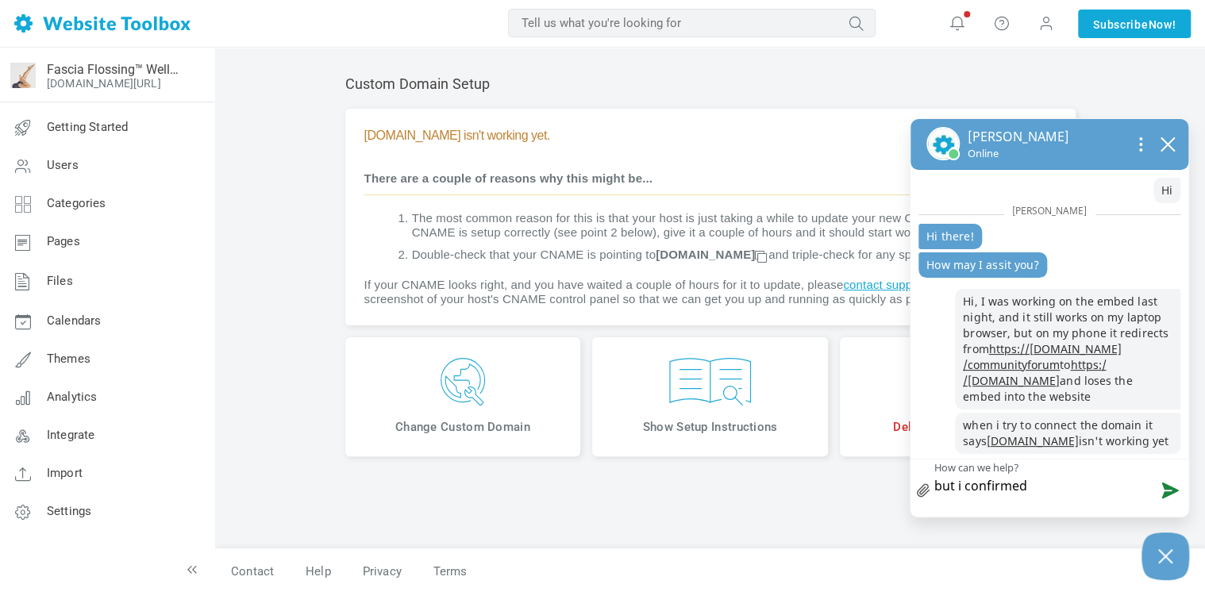
type textarea "but i confirmed"
type textarea "but i confirmed l"
type textarea "but i confirmed la"
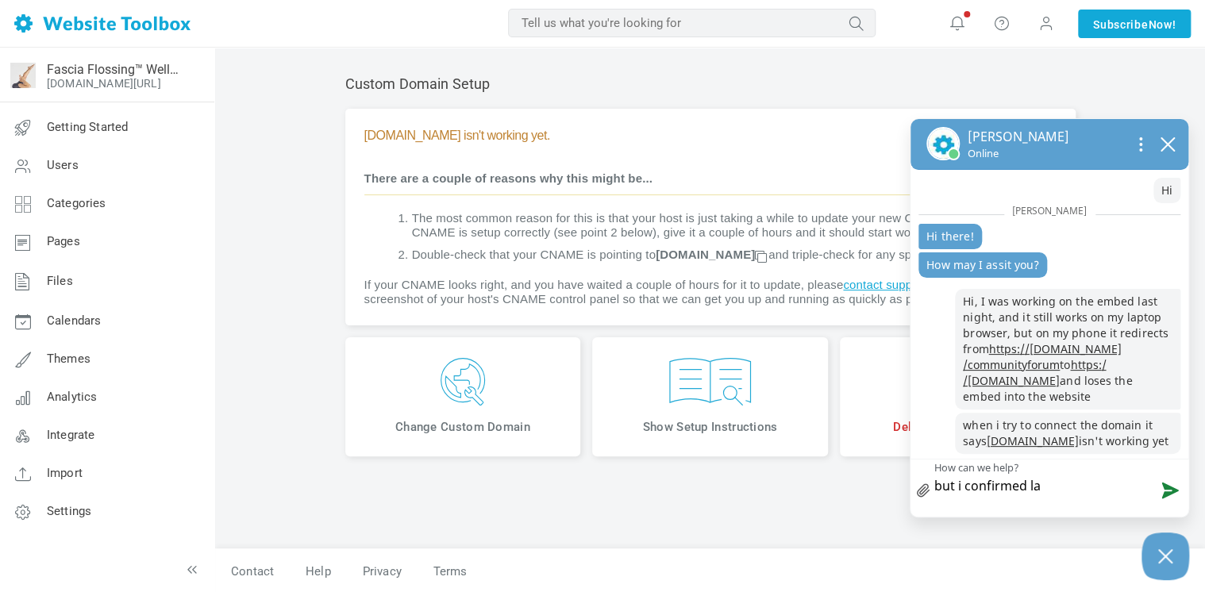
type textarea "but i confirmed las"
type textarea "but i confirmed last"
type textarea "but i confirmed last n"
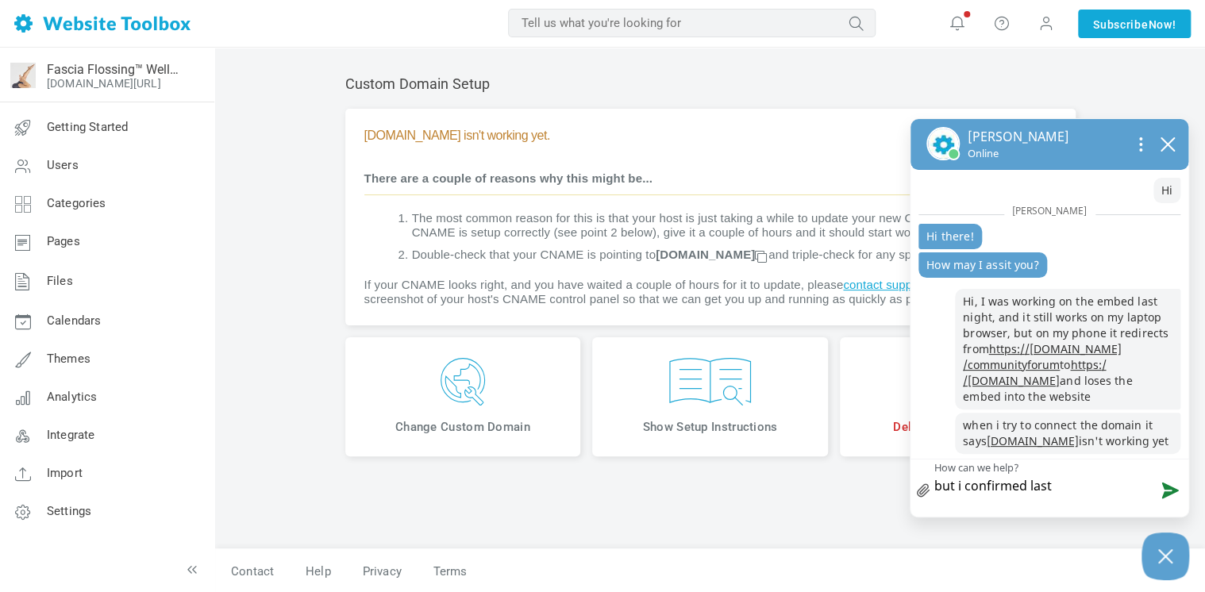
type textarea "but i confirmed last n"
type textarea "but i confirmed last ni"
type textarea "but i confirmed last nig"
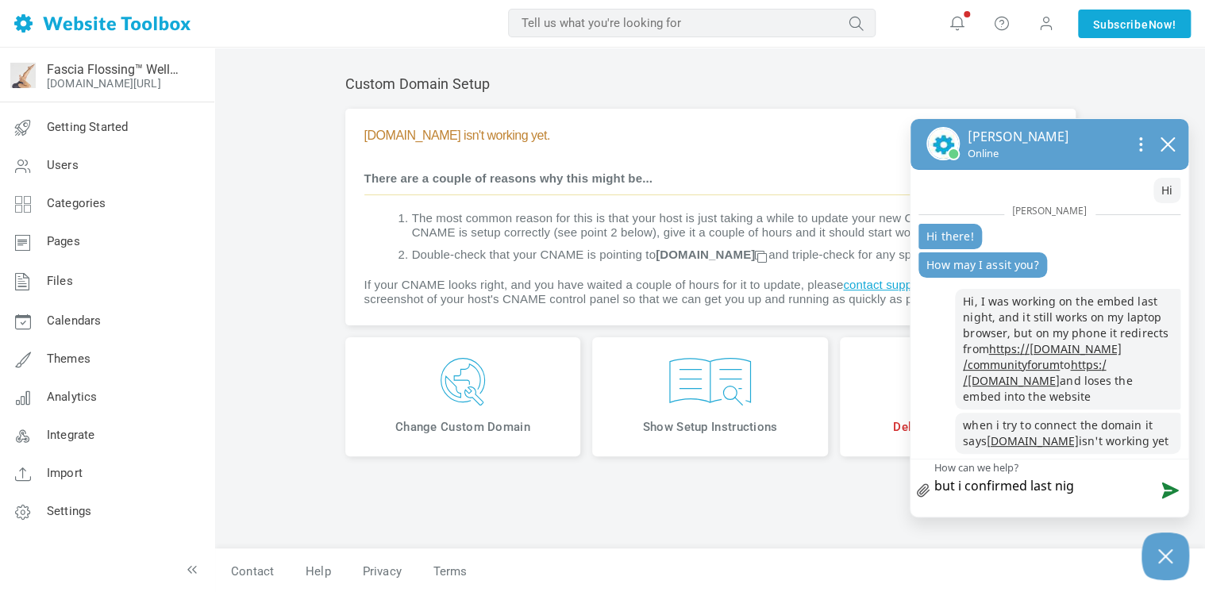
type textarea "but i confirmed last nigh"
type textarea "but i confirmed last night"
type textarea "but i confirmed last night t"
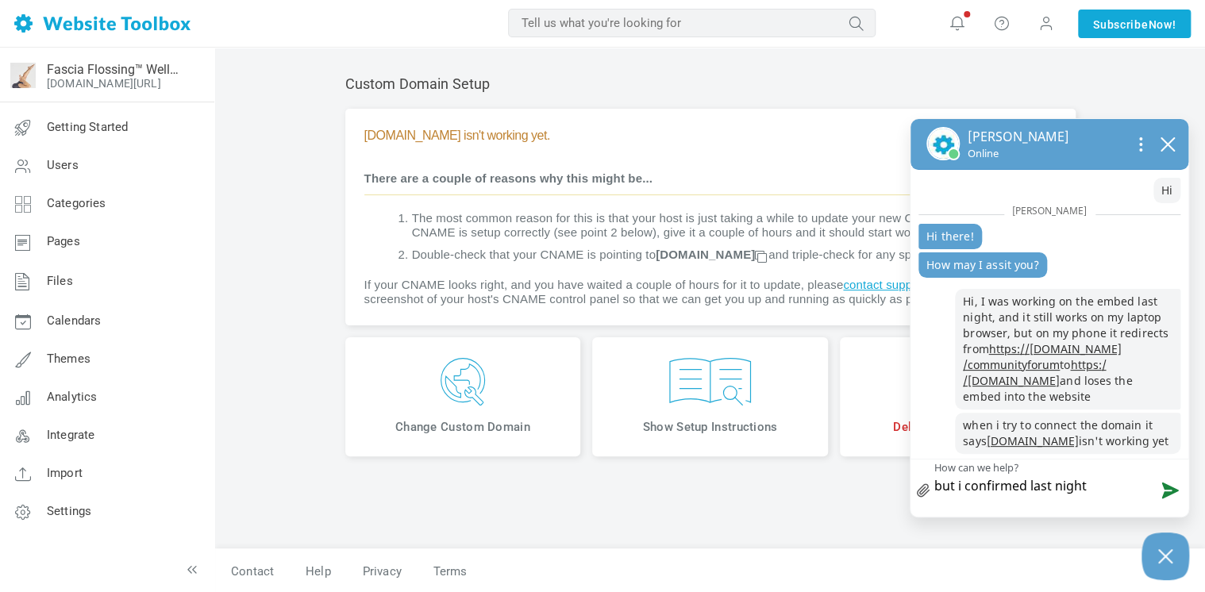
type textarea "but i confirmed last night t"
type textarea "but i confirmed last night th"
type textarea "but i confirmed last night the"
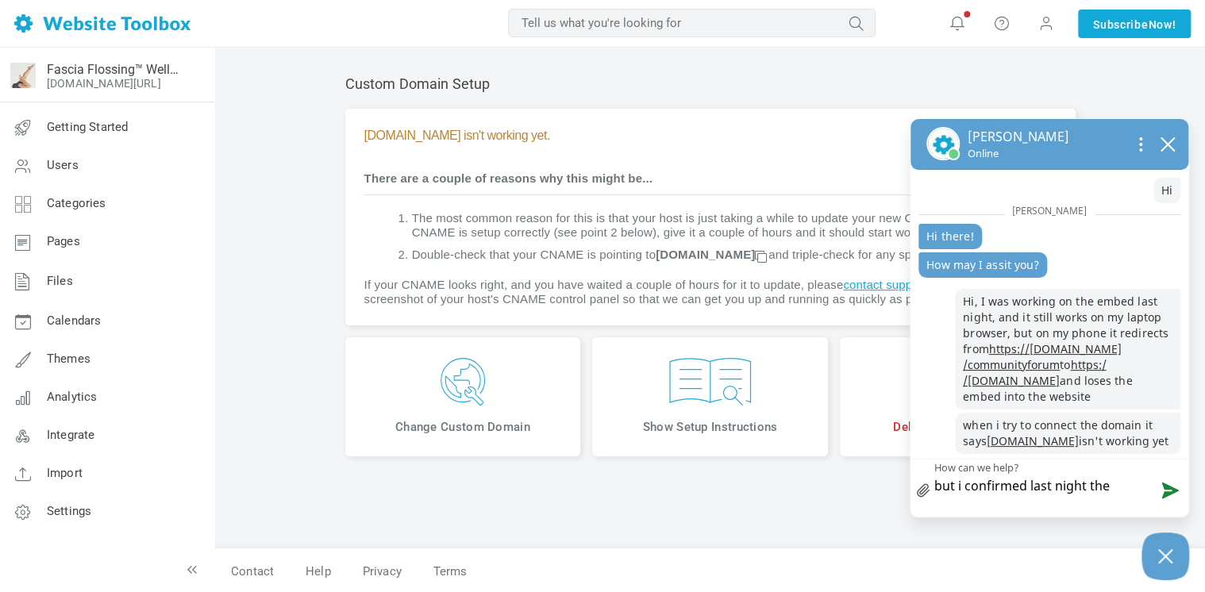
type textarea "but i confirmed last night the"
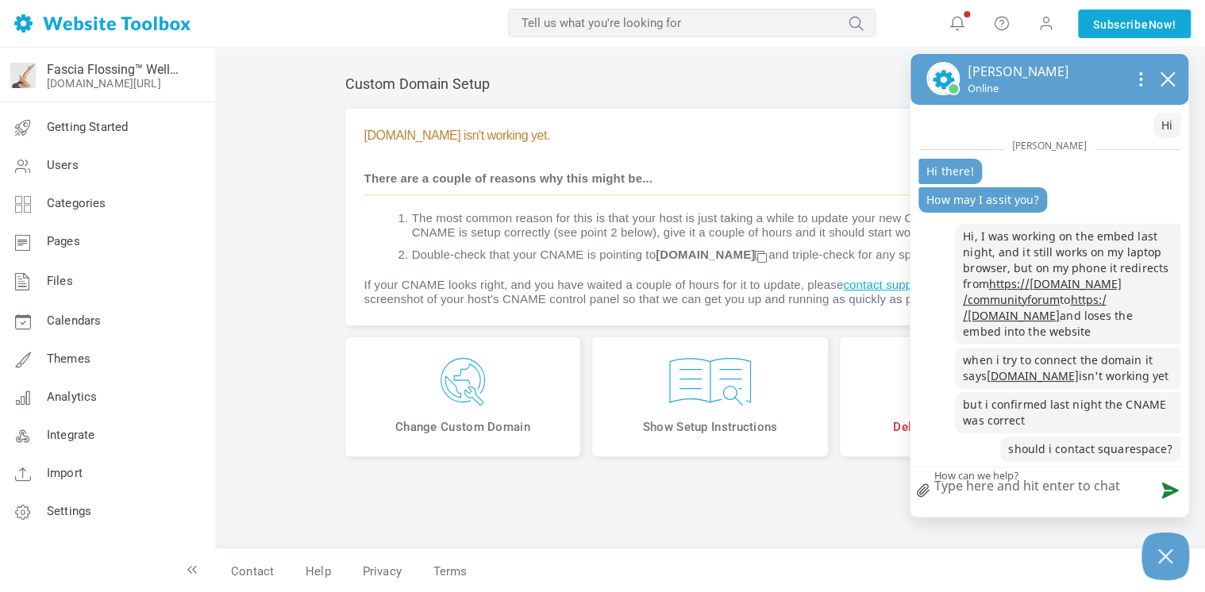
scroll to position [2, 0]
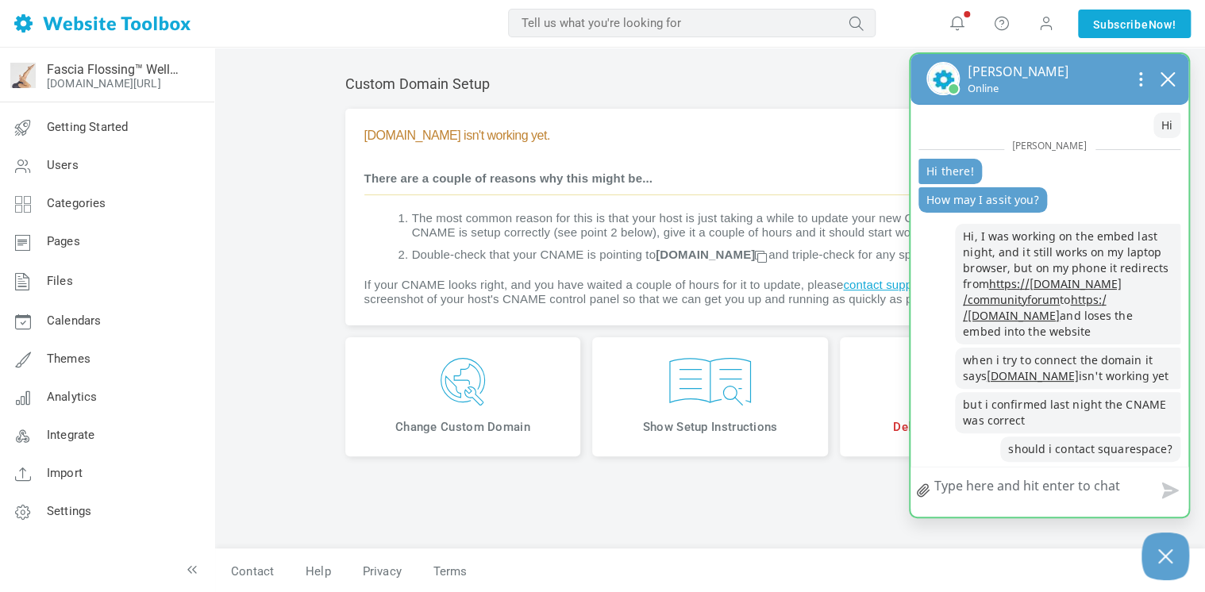
drag, startPoint x: 1054, startPoint y: 59, endPoint x: 1089, endPoint y: 71, distance: 36.9
click at [1089, 71] on div "Nikhitha Online" at bounding box center [1049, 79] width 246 height 34
drag, startPoint x: 1099, startPoint y: 54, endPoint x: 1175, endPoint y: 75, distance: 78.2
click at [1098, 73] on div "Nikhitha Online" at bounding box center [1049, 79] width 246 height 34
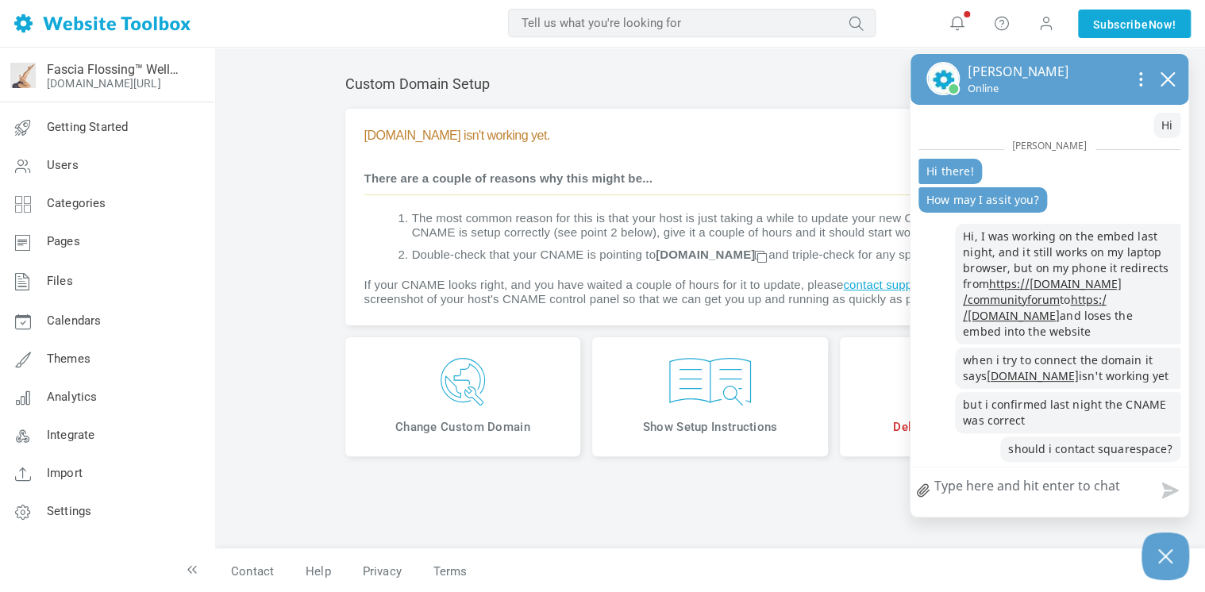
click at [815, 262] on li "Double-check that your CNAME is pointing to custom.websitetoolbox.com and tripl…" at bounding box center [734, 255] width 644 height 14
click at [1141, 84] on icon "Open chat options menu" at bounding box center [1141, 85] width 2 height 2
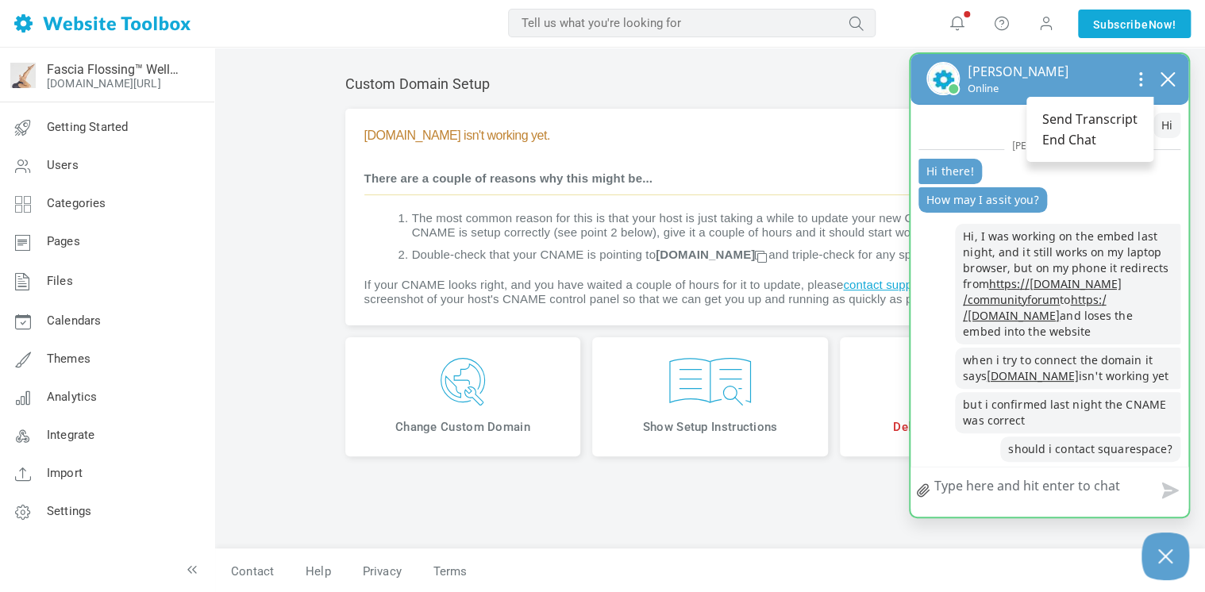
click at [1055, 62] on div "Nikhitha Online" at bounding box center [1049, 79] width 246 height 34
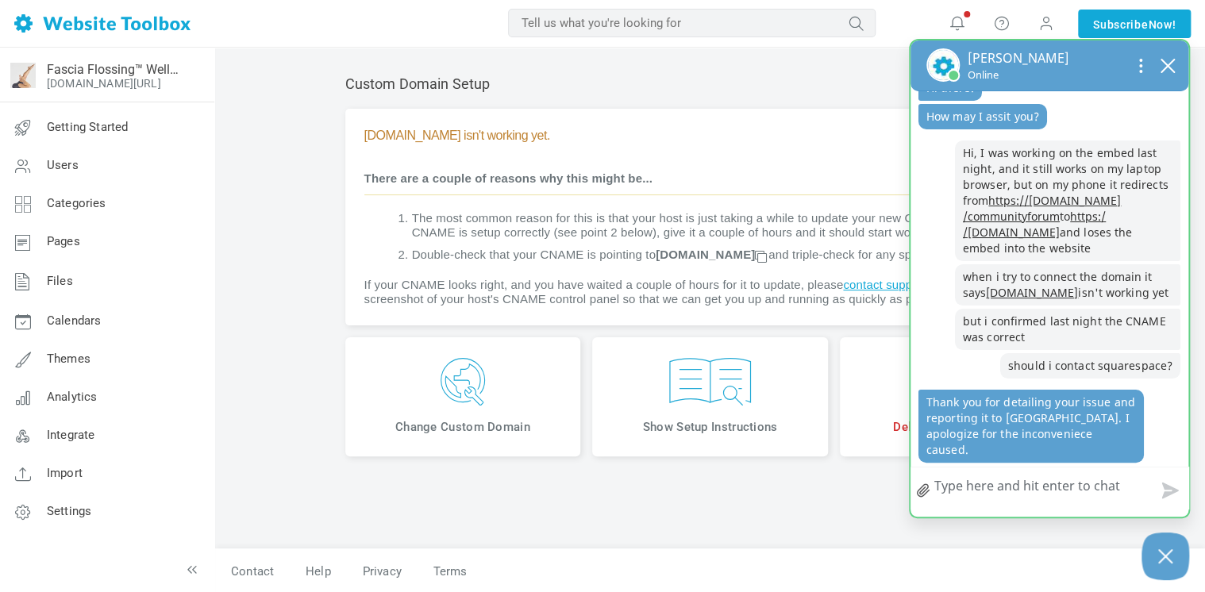
scroll to position [146, 0]
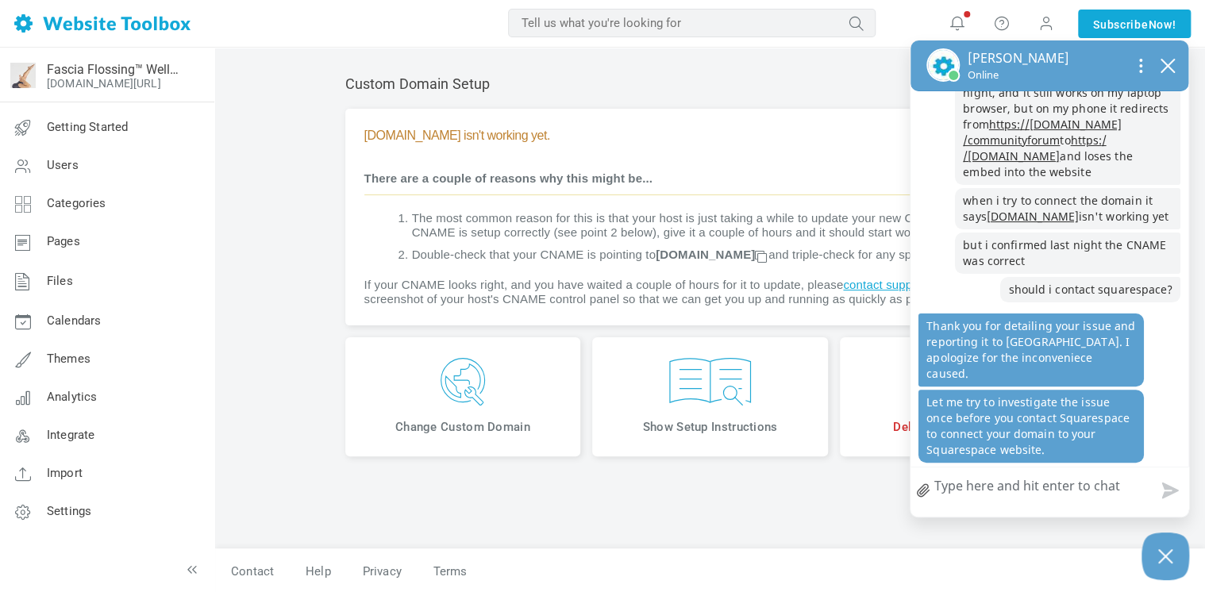
click at [1019, 493] on textarea "How can we help?" at bounding box center [1049, 487] width 278 height 41
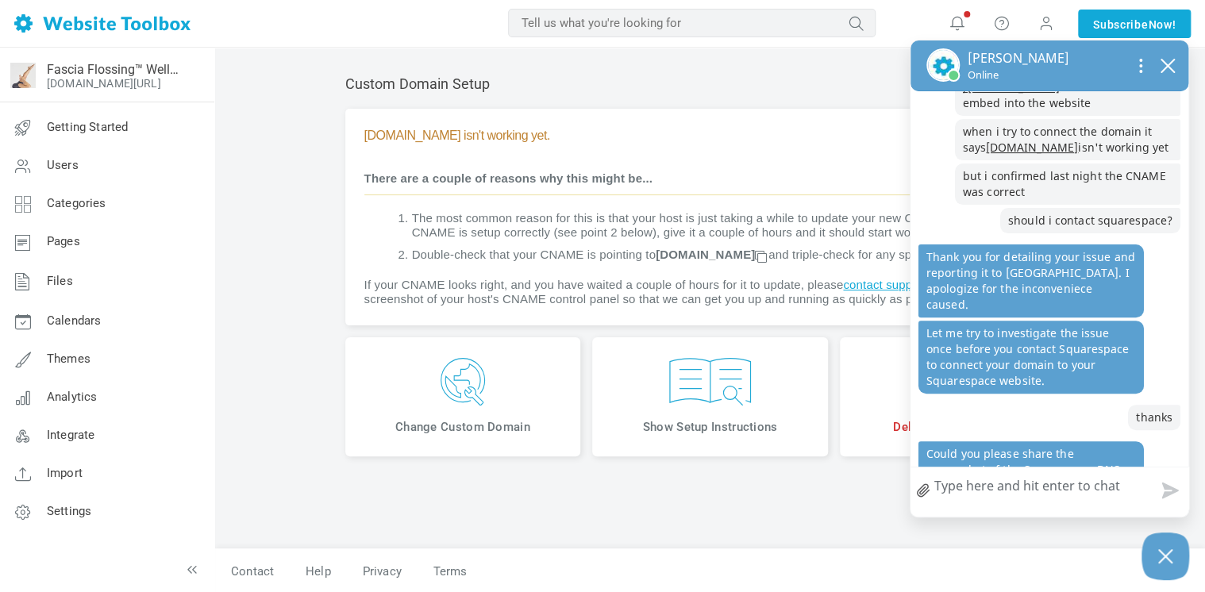
scroll to position [267, 0]
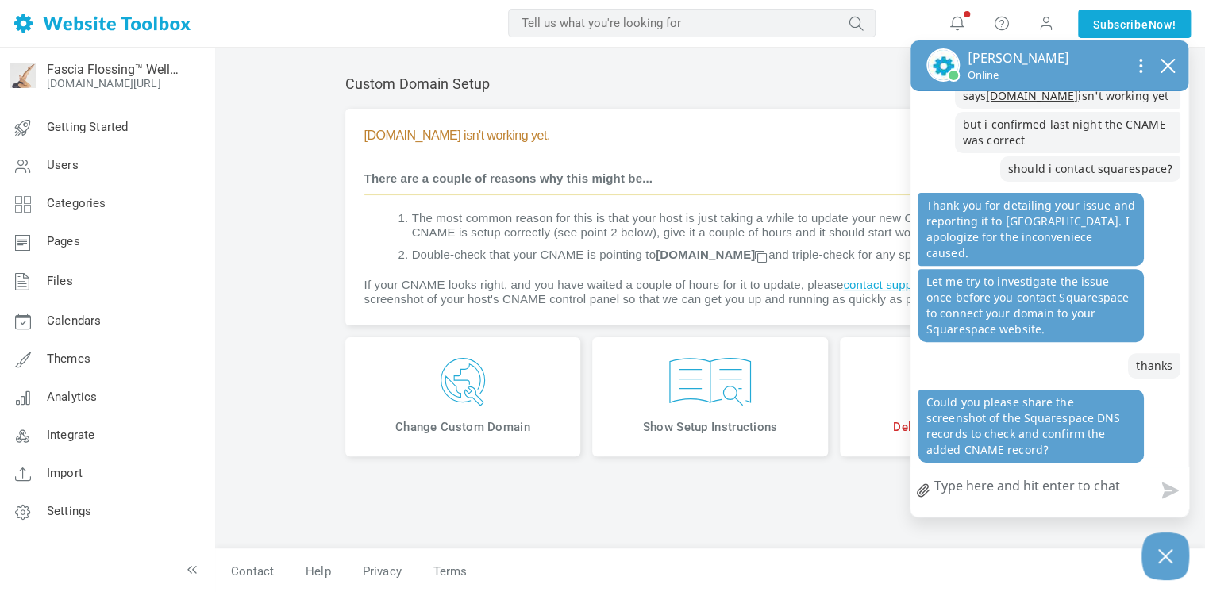
click at [916, 494] on link "file upload" at bounding box center [922, 490] width 25 height 37
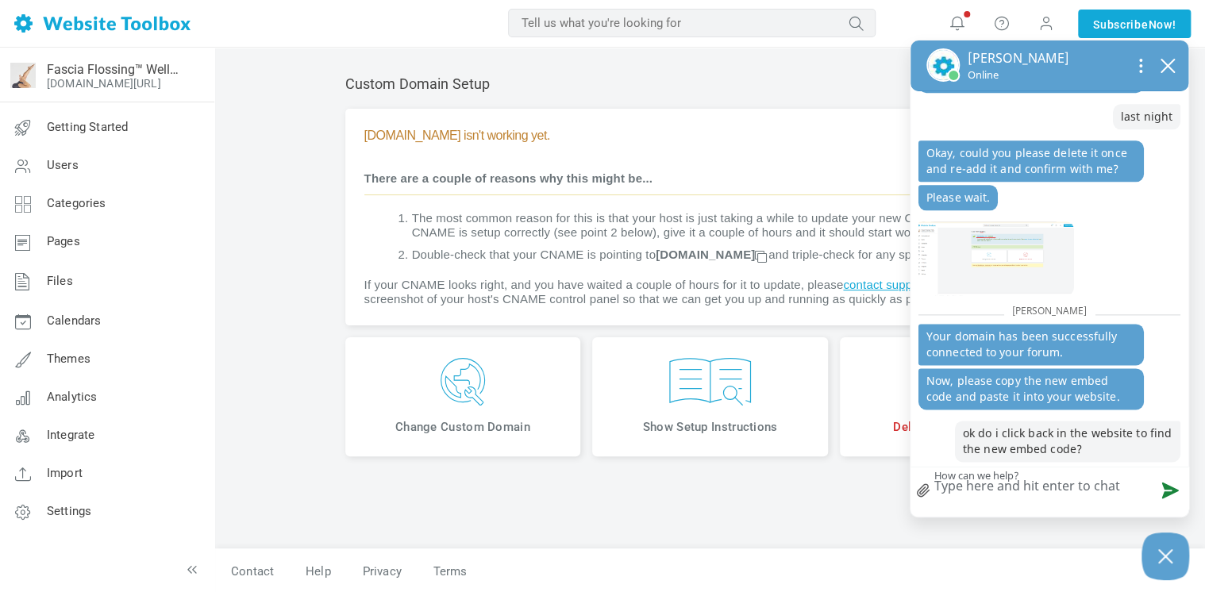
scroll to position [899, 0]
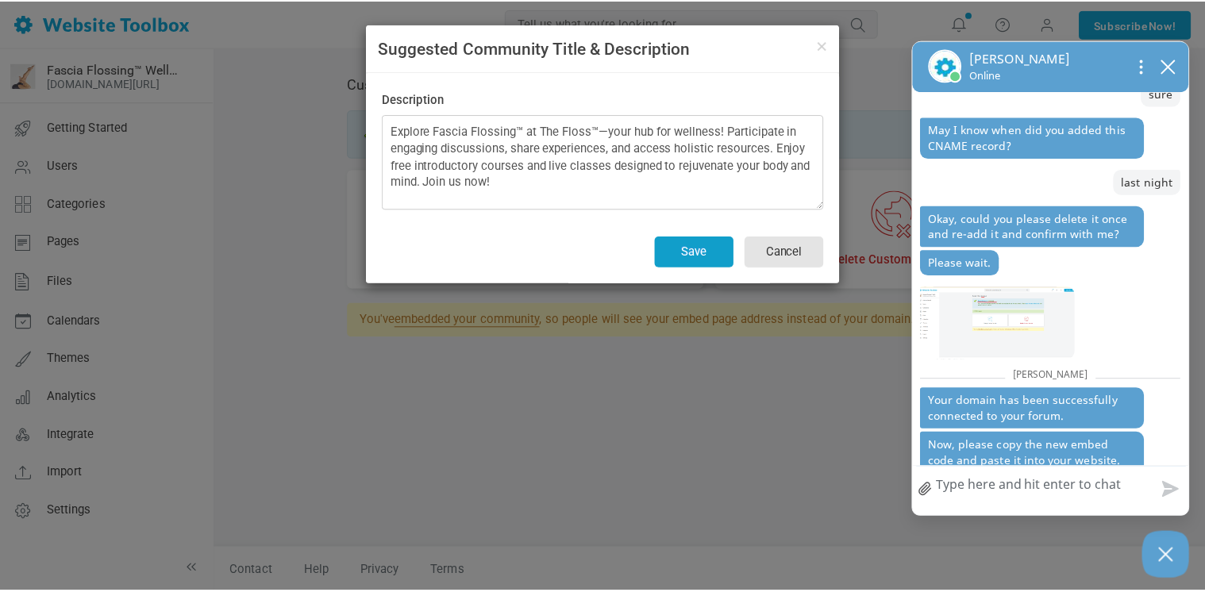
scroll to position [898, 0]
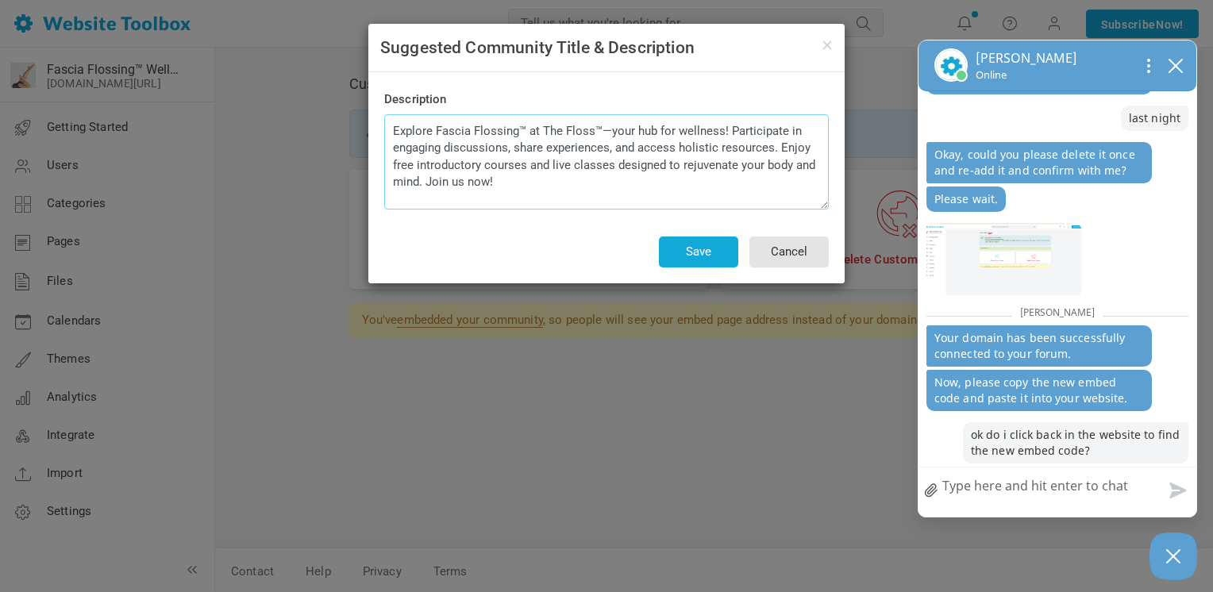
drag, startPoint x: 525, startPoint y: 191, endPoint x: 391, endPoint y: 134, distance: 146.5
click at [391, 134] on textarea "Explore Fascia Flossing™ at The Floss™—your hub for wellness! Participate in en…" at bounding box center [606, 161] width 444 height 95
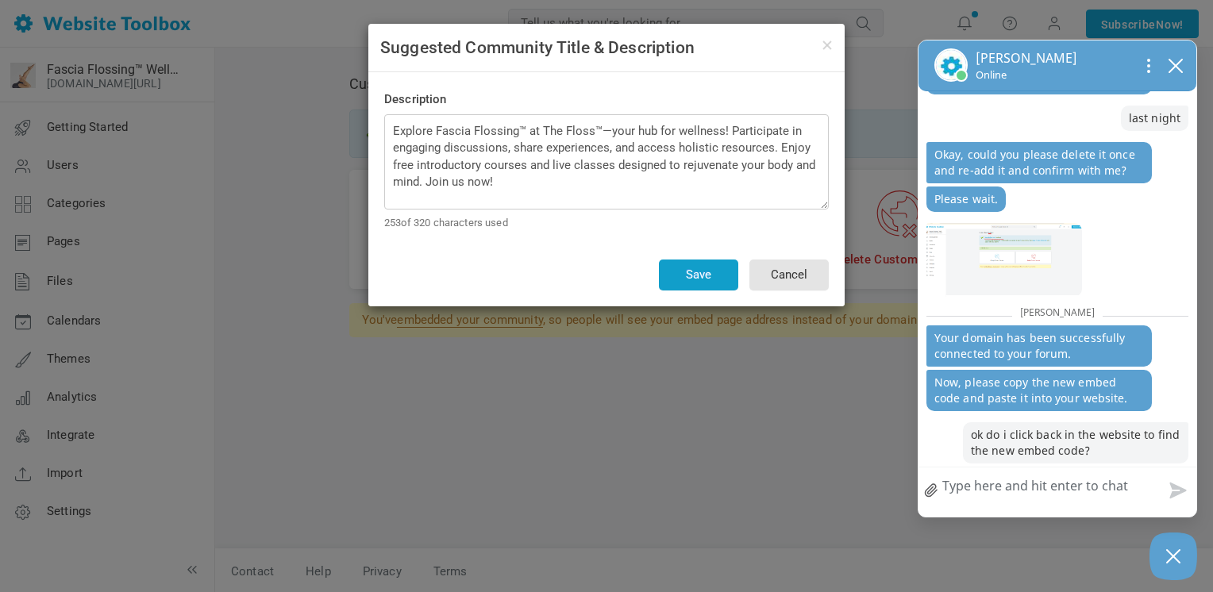
click at [698, 271] on button "Save" at bounding box center [698, 275] width 79 height 31
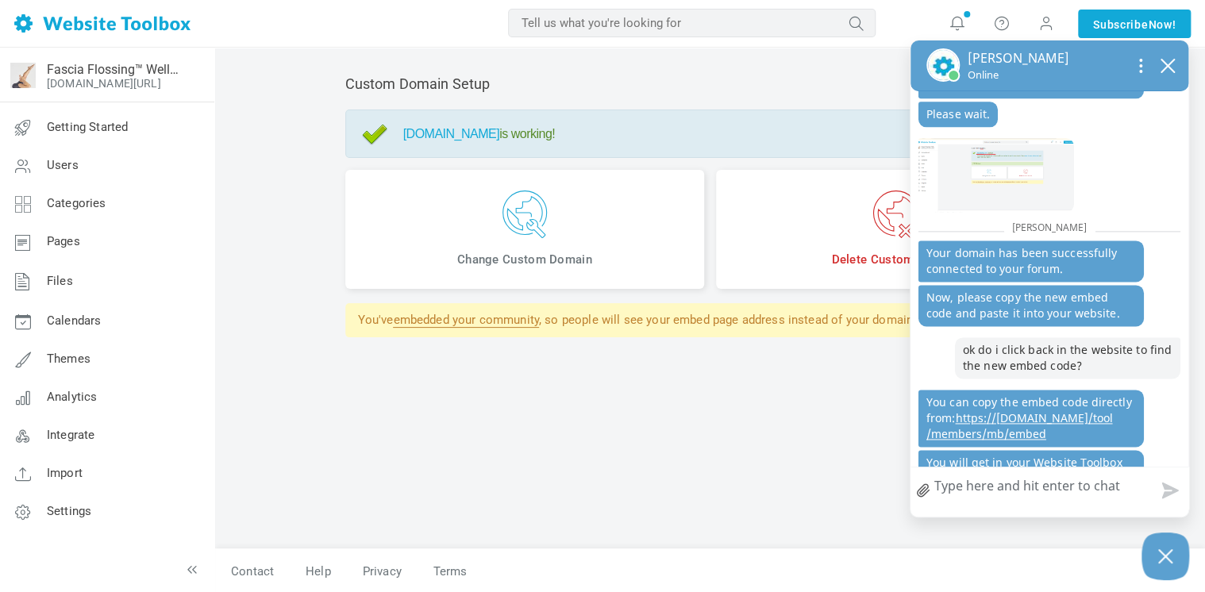
scroll to position [1104, 0]
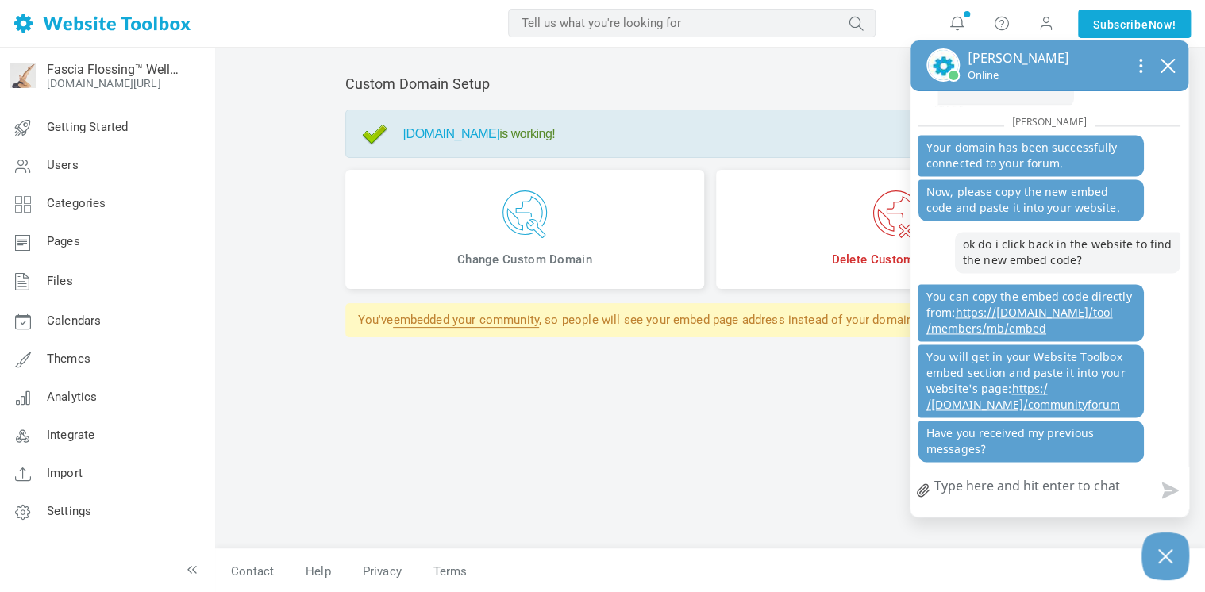
click at [1014, 490] on textarea "How can we help?" at bounding box center [1049, 487] width 278 height 41
type textarea "i"
type textarea "it"
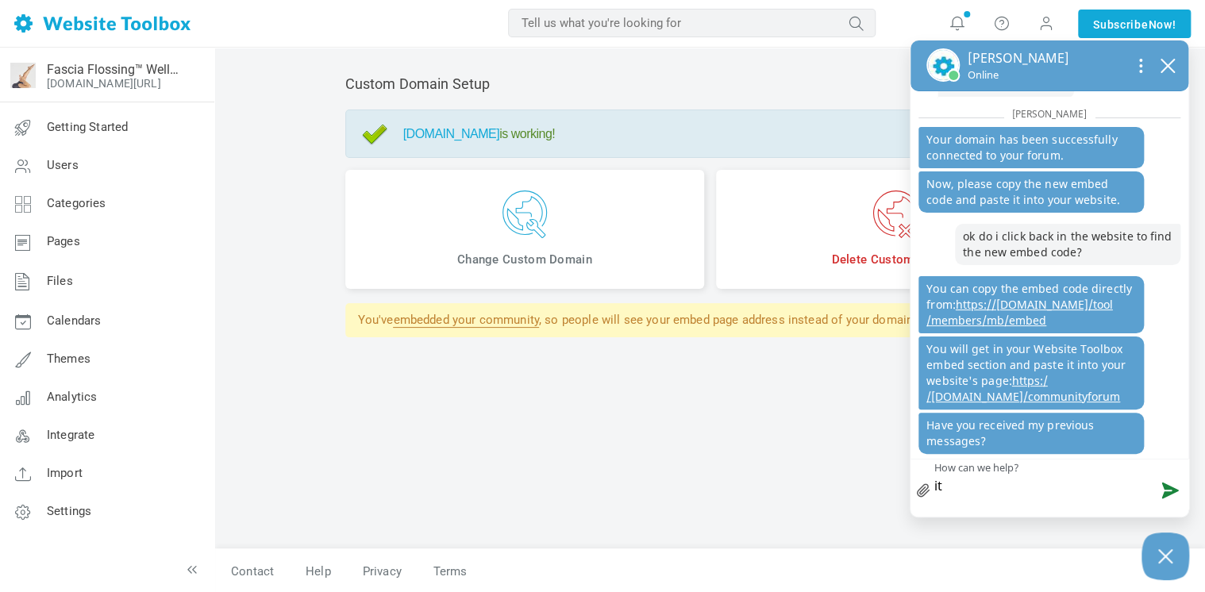
type textarea "it'"
type textarea "it's"
type textarea "it's w"
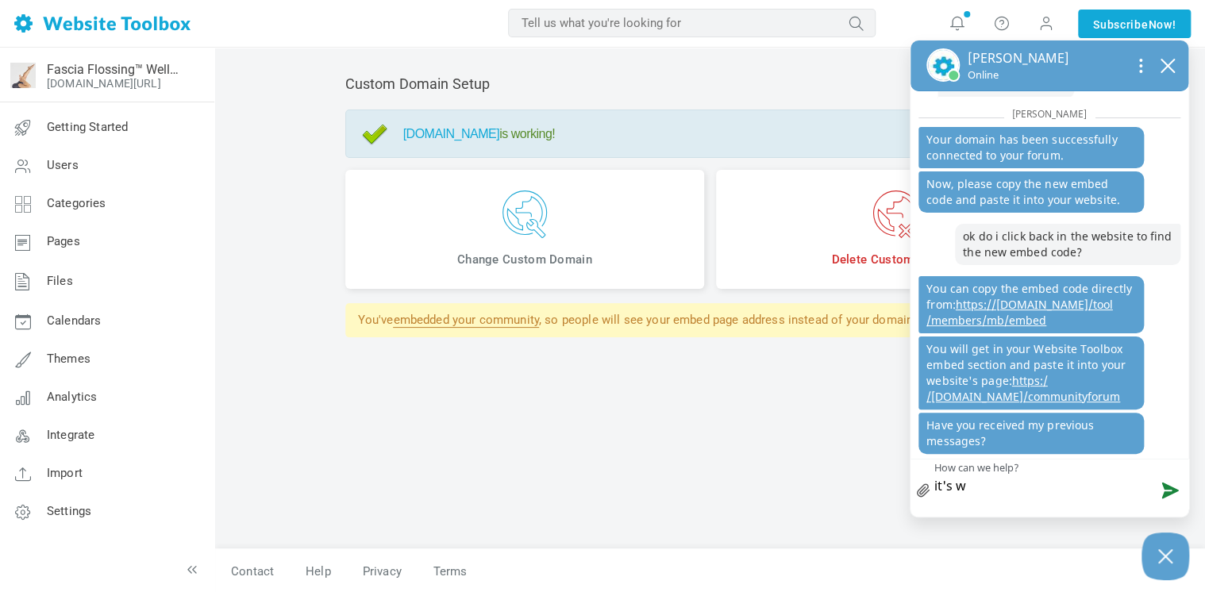
type textarea "it's wo"
type textarea "it's wor"
type textarea "it's work"
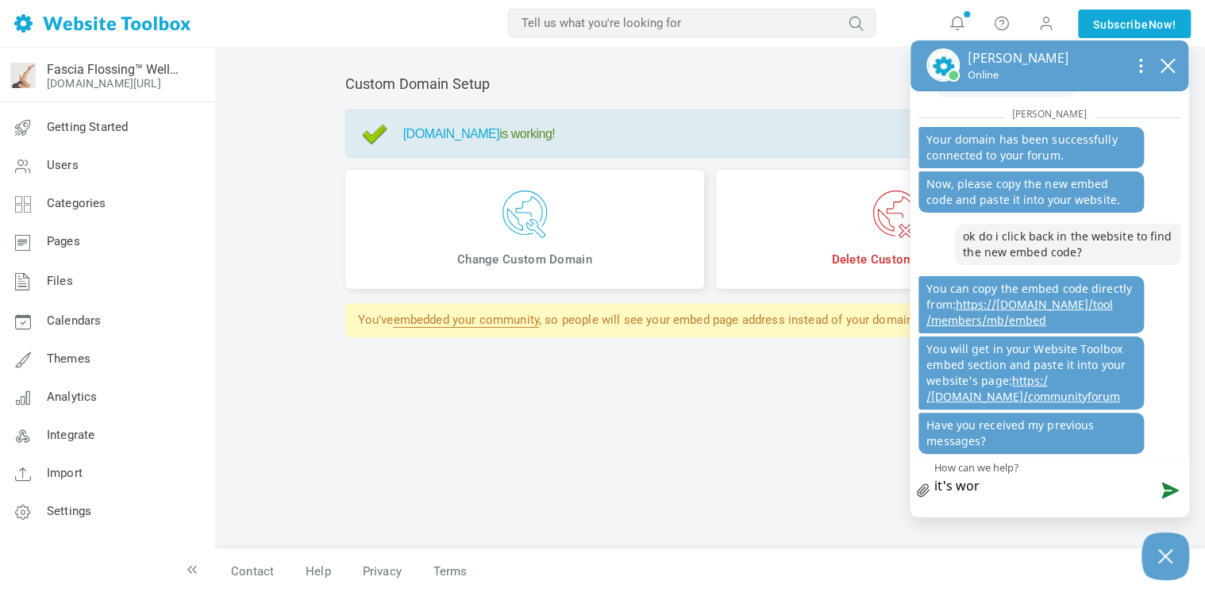
type textarea "it's work"
type textarea "it's worki"
type textarea "it's workin"
type textarea "it's working"
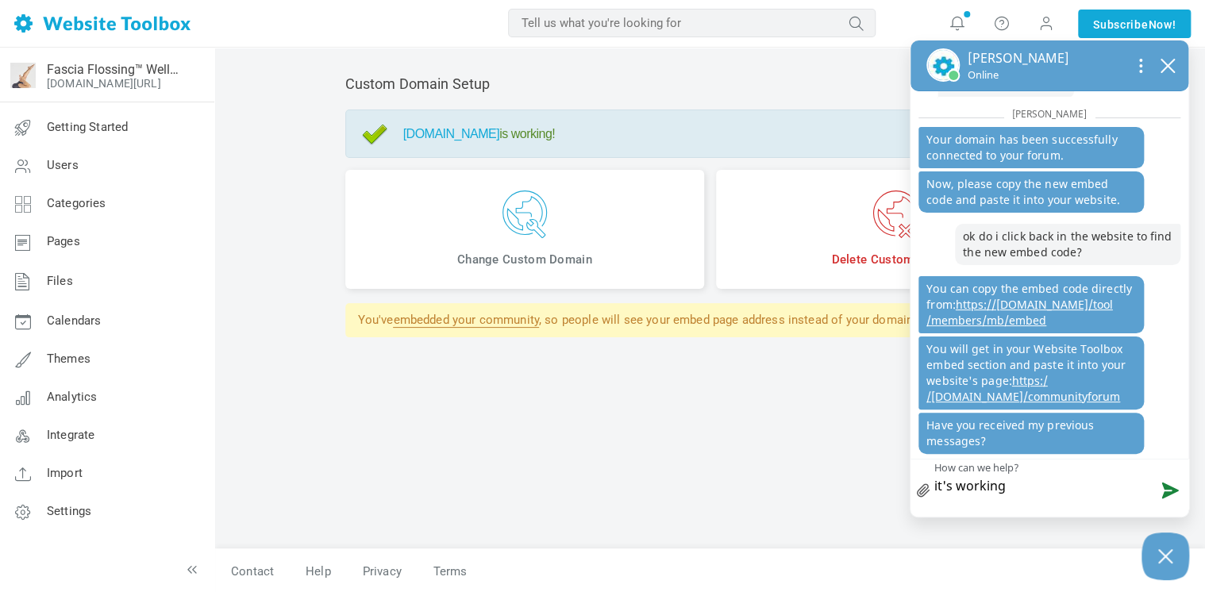
type textarea "it's working"
type textarea "it's working g"
type textarea "it's working gr"
type textarea "it's working gre"
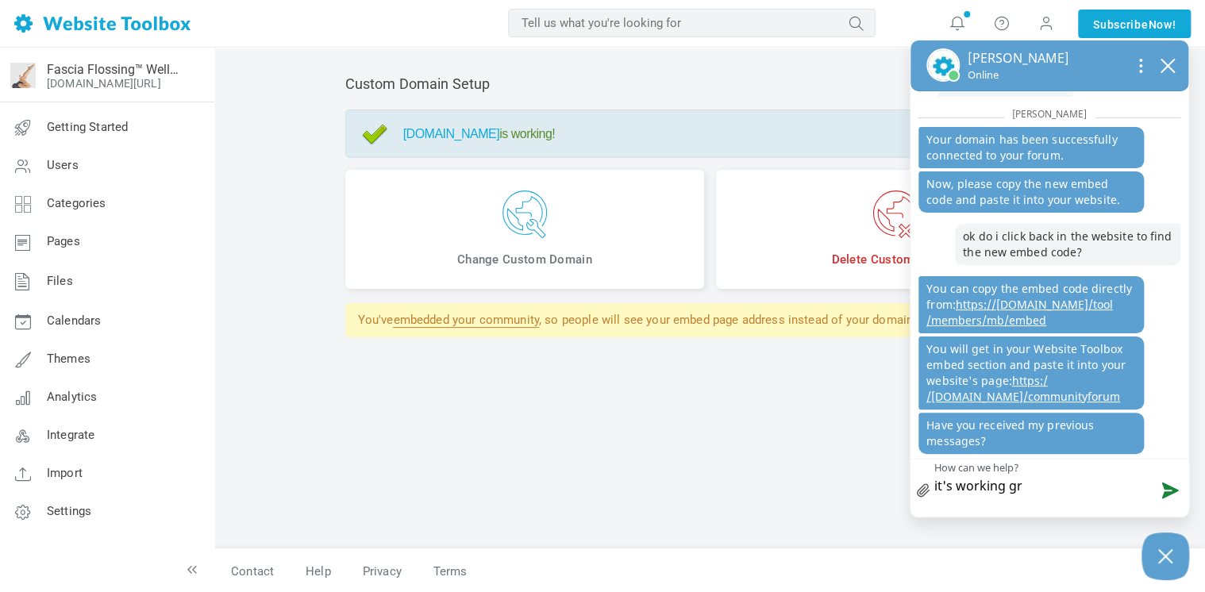
type textarea "it's working gre"
type textarea "it's working grea"
type textarea "it's working great"
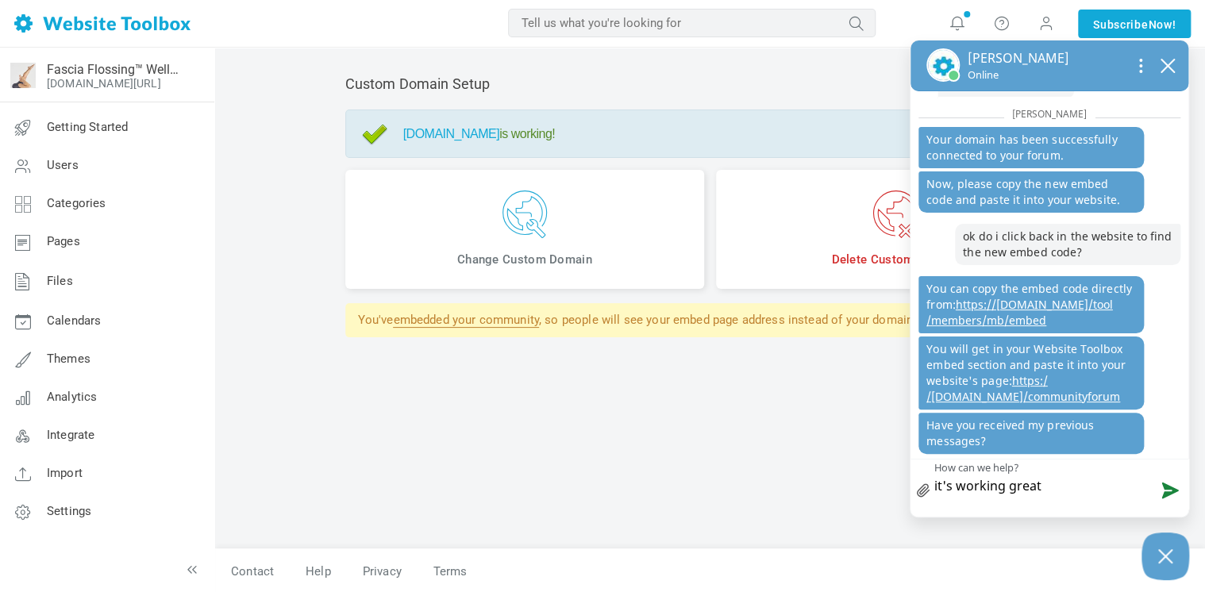
type textarea "it's working great"
type textarea "it's working great n"
type textarea "it's working great no"
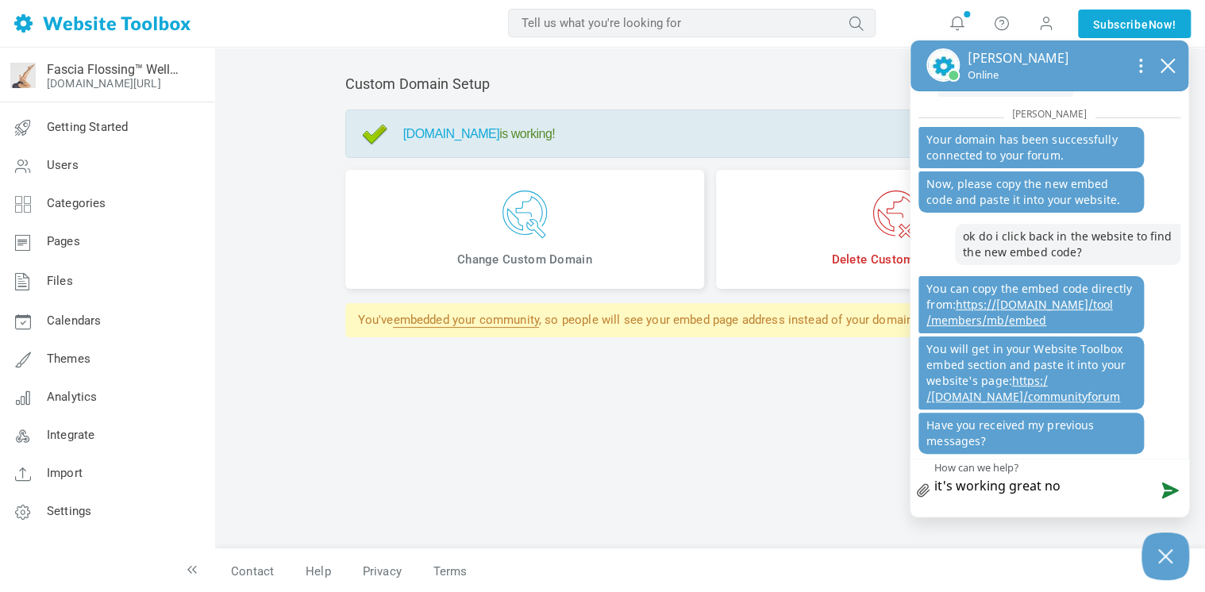
type textarea "it's working great now"
type textarea "it's working great now t"
type textarea "it's working great now th"
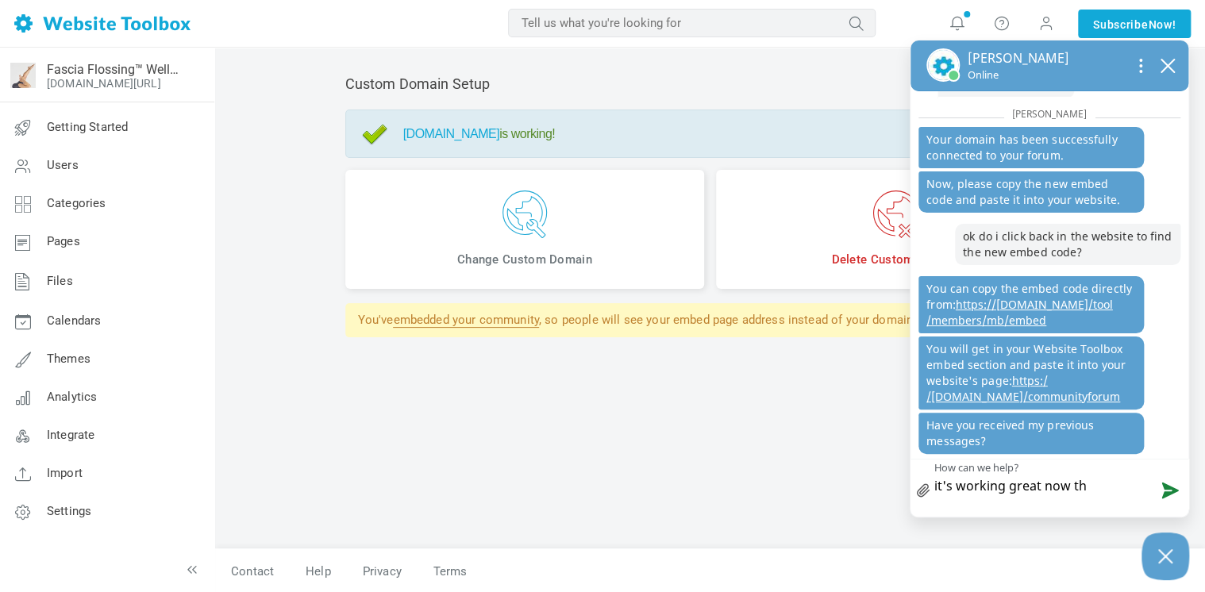
type textarea "it's working great now tha"
type textarea "it's working great now that"
type textarea "it's working great now that'"
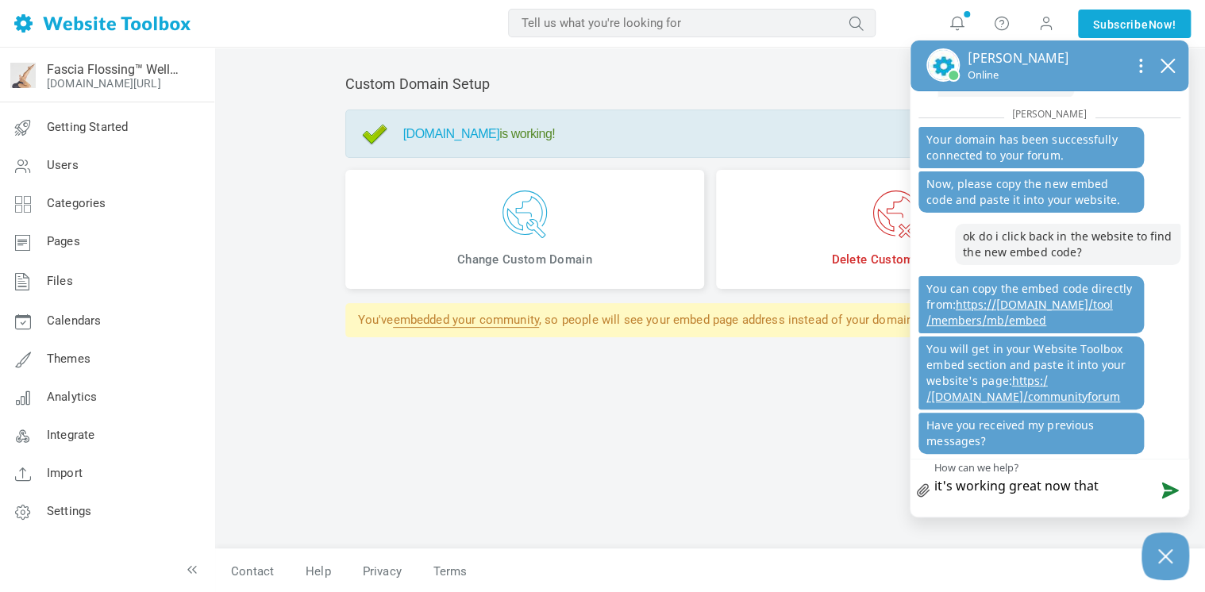
type textarea "it's working great now that'"
type textarea "it's working great now that's"
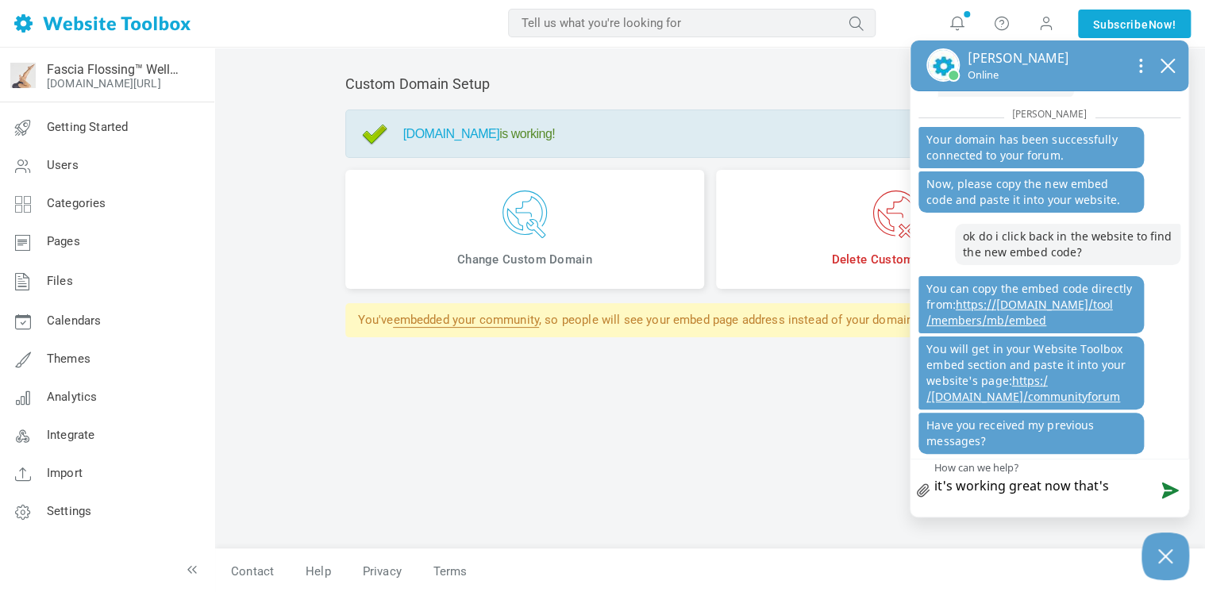
type textarea "it's working great now that's"
type textarea "it's working great now that'"
type textarea "it's working great now that"
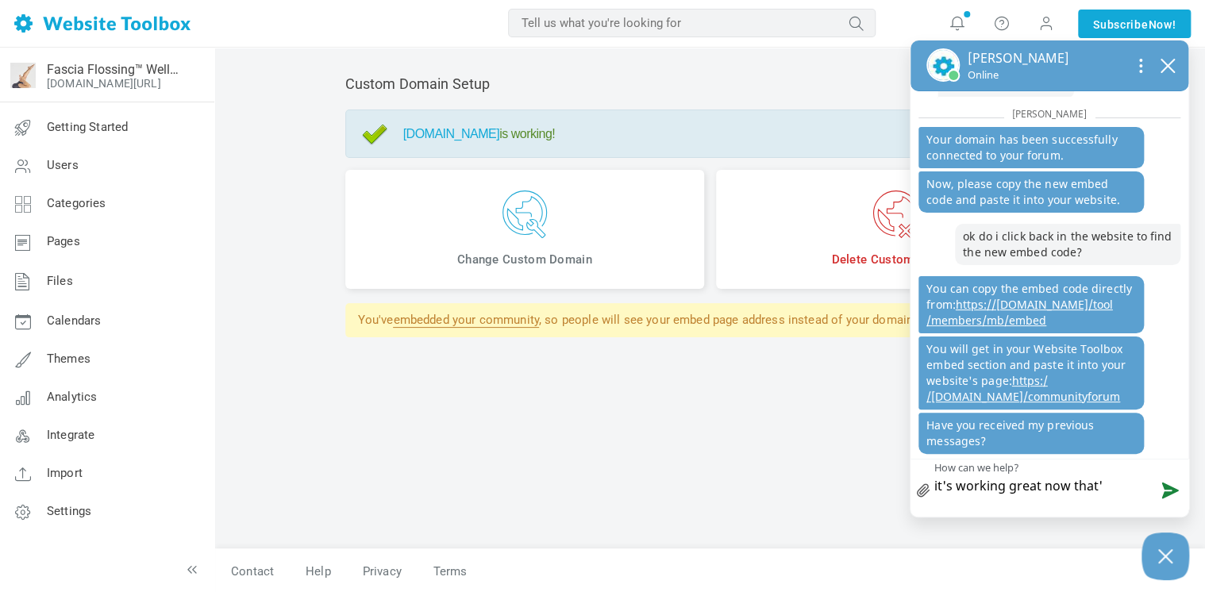
type textarea "it's working great now that"
type textarea "it's working great now tha"
type textarea "it's working great now than"
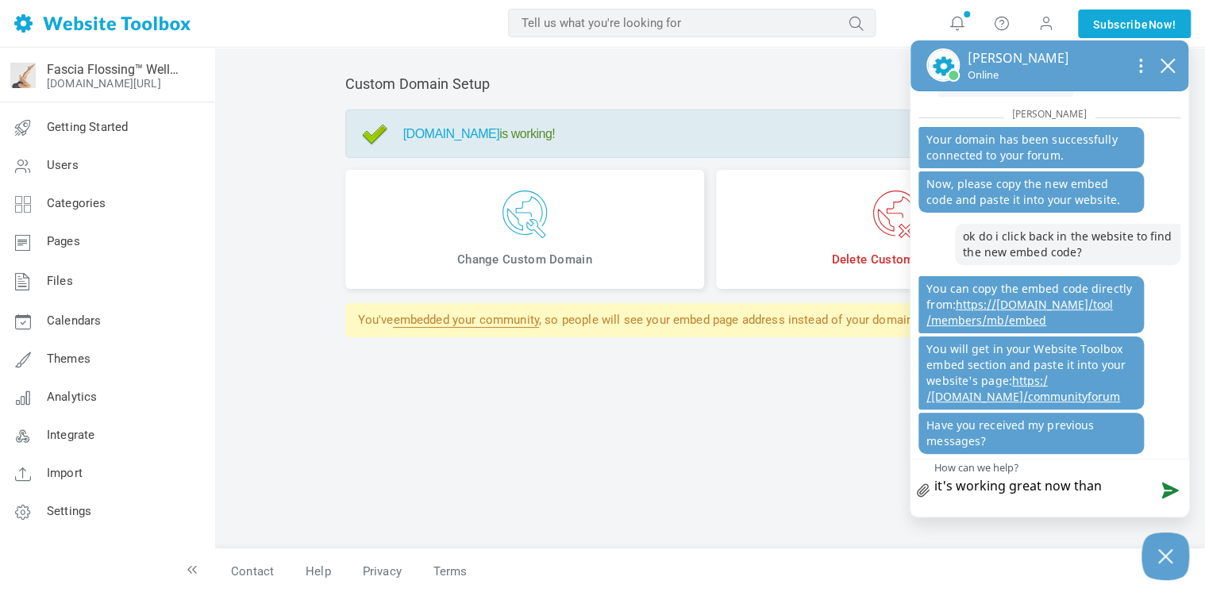
type textarea "it's working great now thank"
type textarea "it's working great now thanks"
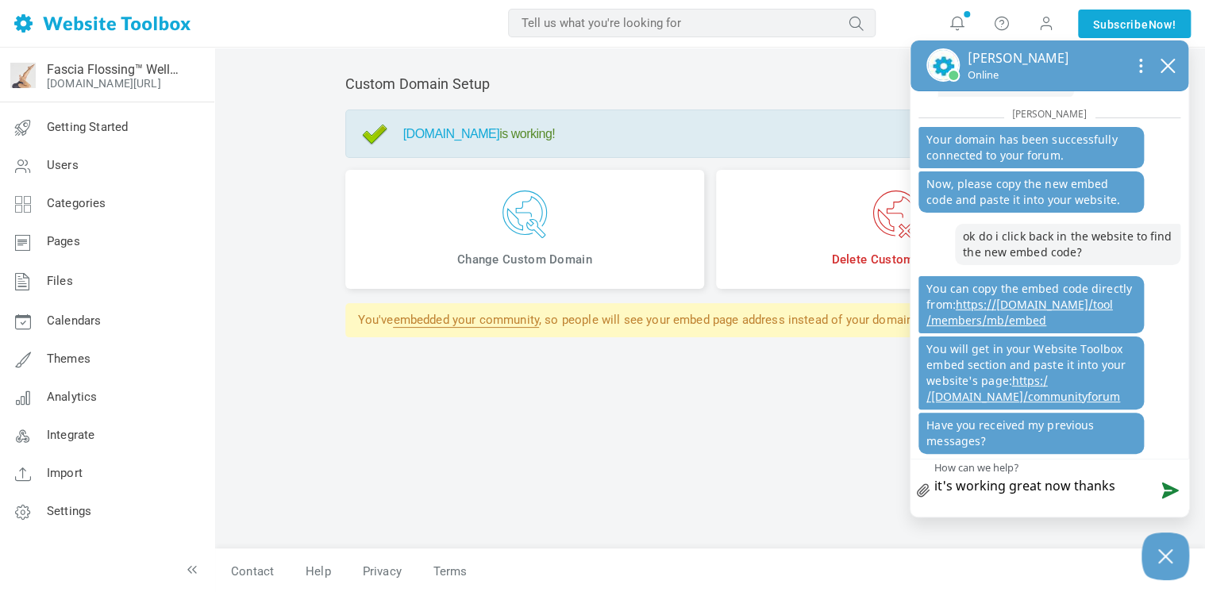
type textarea "it's working great now thanks"
type textarea "it's working great now thanks i"
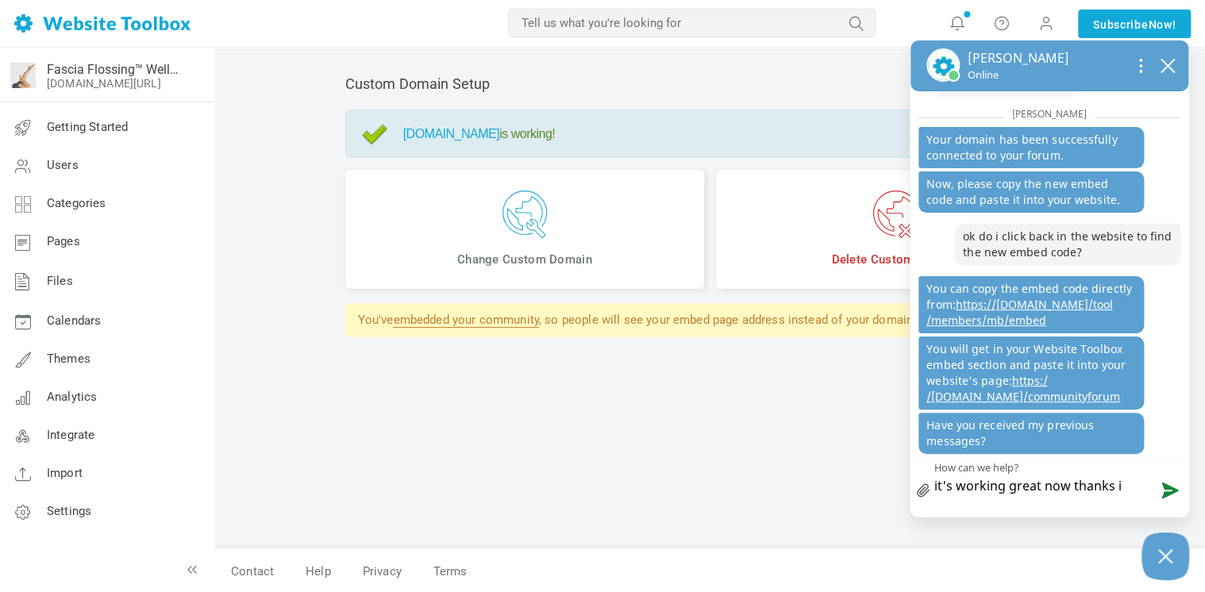
type textarea "it's working great now thanks i j"
type textarea "it's working great now thanks i ju"
type textarea "it's working great now thanks i jus"
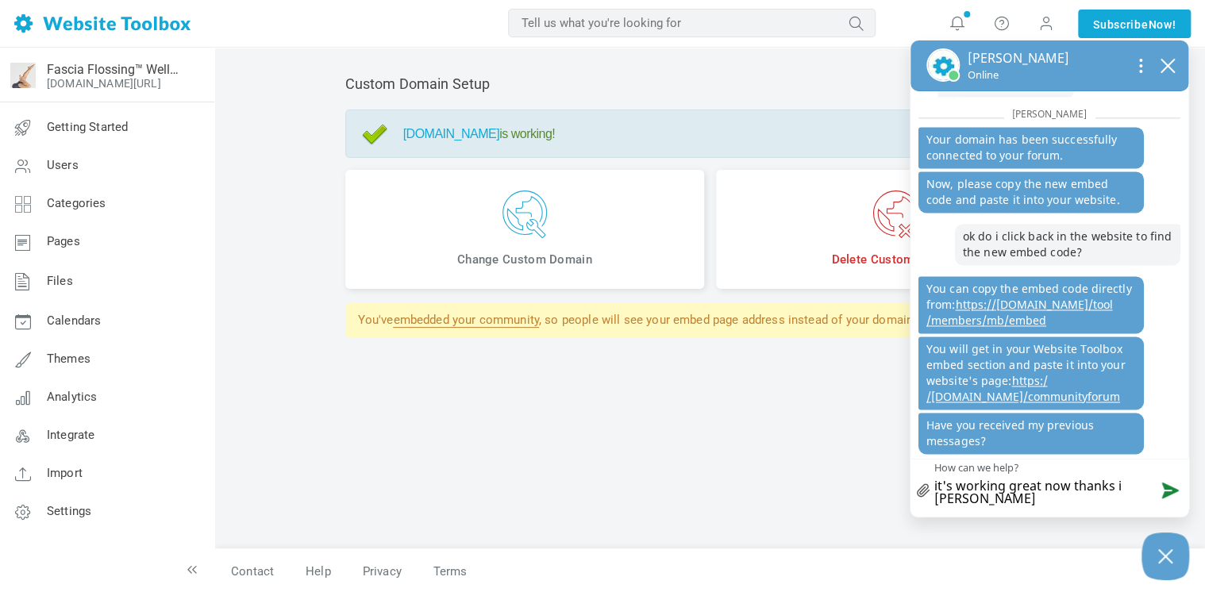
type textarea "it's working great now thanks i jus"
type textarea "it's working great now thanks i just"
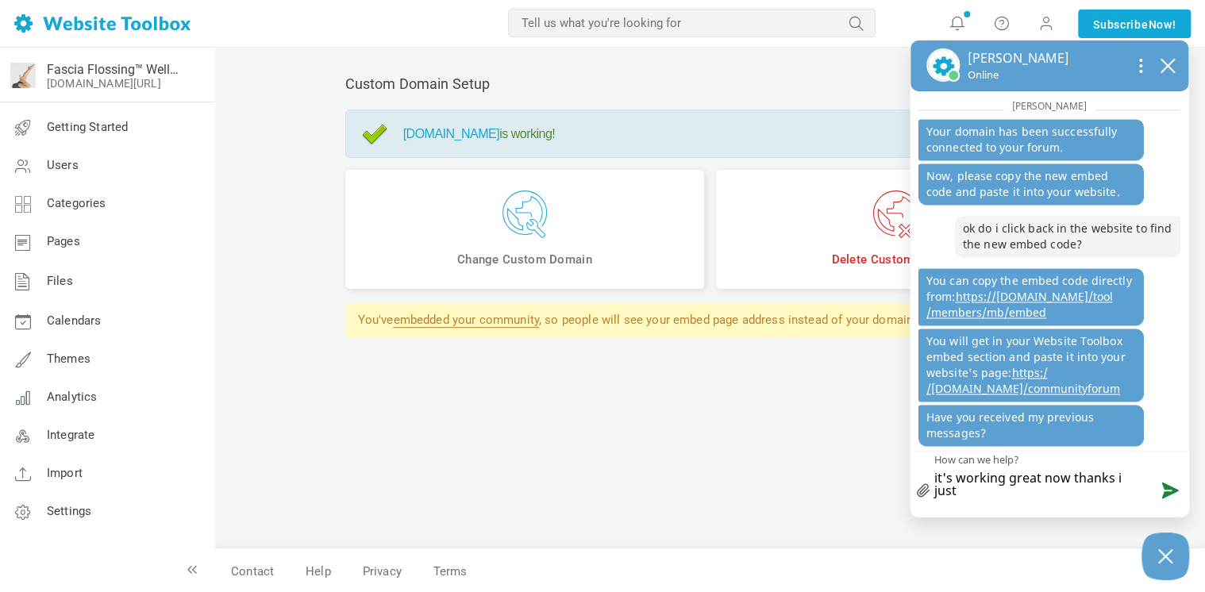
type textarea "it's working great now thanks i just d"
type textarea "it's working great now thanks i just di"
type textarea "it's working great now thanks i just did"
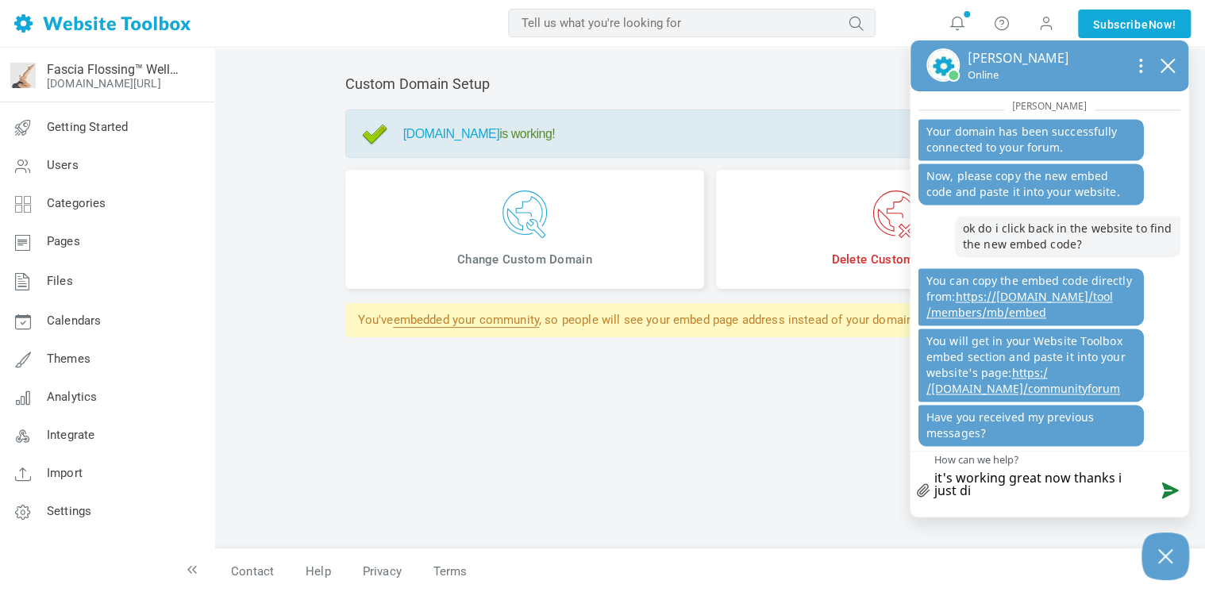
type textarea "it's working great now thanks i just did"
type textarea "it's working great now thanks i just did t"
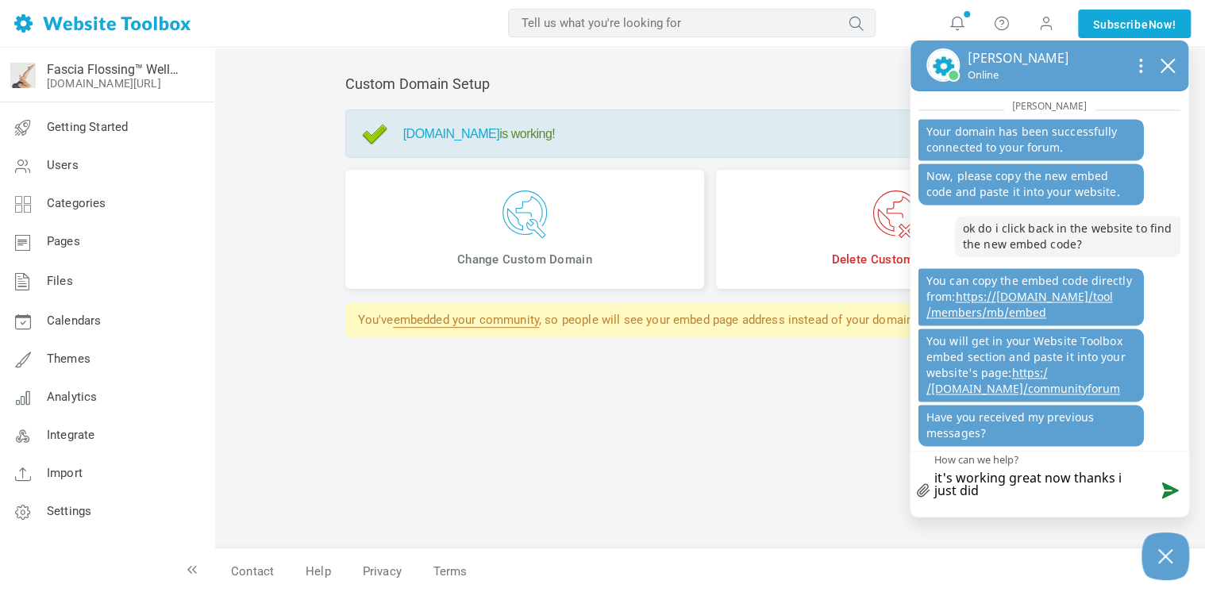
type textarea "it's working great now thanks i just did t"
type textarea "it's working great now thanks i just did th"
type textarea "it's working great now thanks i just did the"
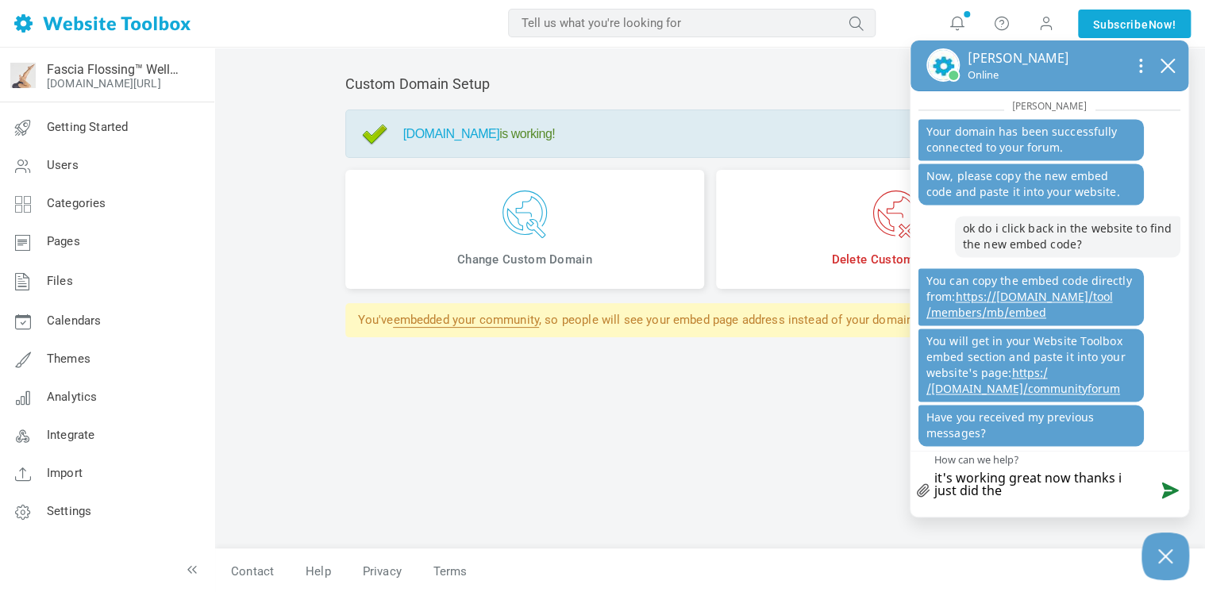
type textarea "it's working great now thanks i just did the"
type textarea "it's working great now thanks i just did the c"
type textarea "it's working great now thanks i just did the co"
type textarea "it's working great now thanks i just did the cod"
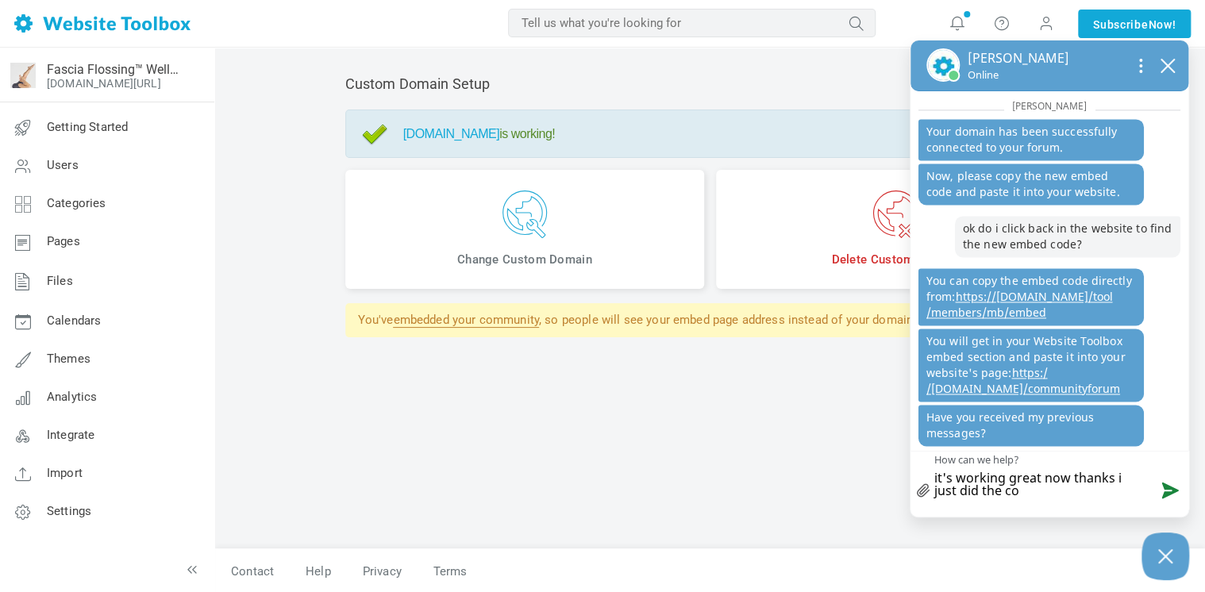
type textarea "it's working great now thanks i just did the cod"
type textarea "it's working great now thanks i just did the code"
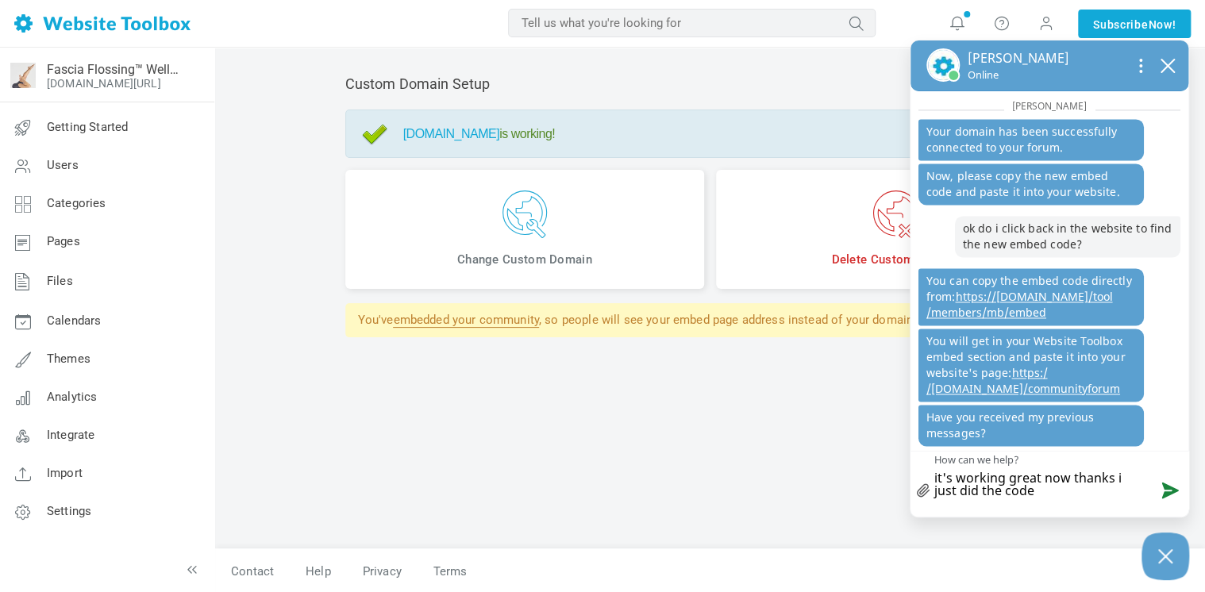
type textarea "it's working great now thanks i just did the code a"
type textarea "it's working great now thanks i just did the code an"
type textarea "it's working great now thanks i just did the code and"
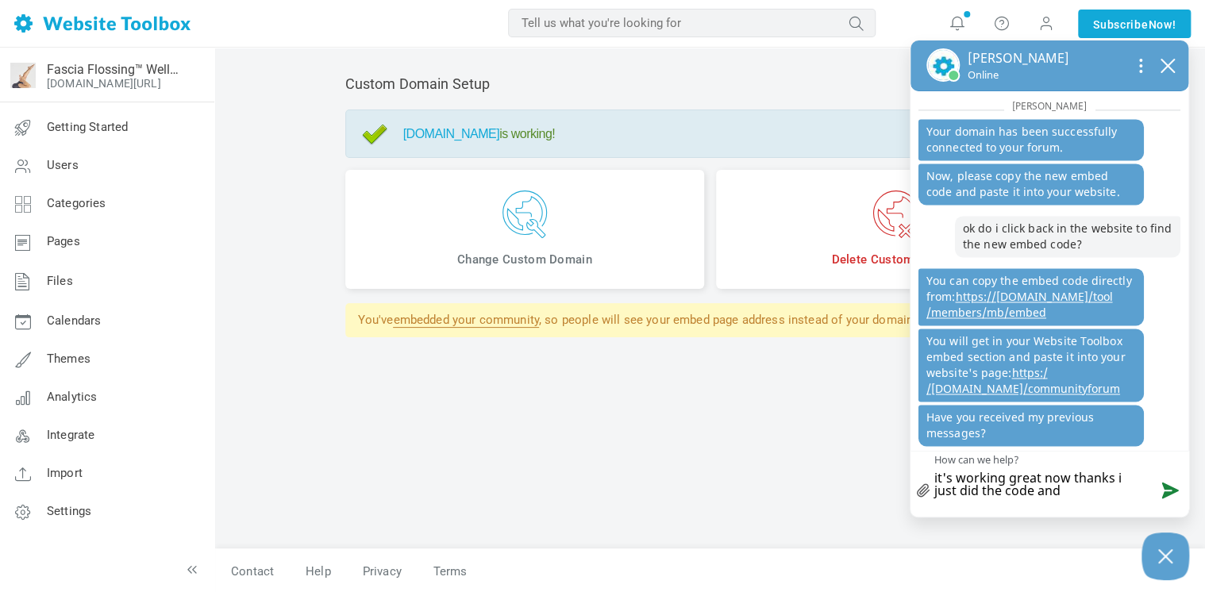
type textarea "it's working great now thanks i just did the code and"
type textarea "it's working great now thanks i just did the code and c"
type textarea "it's working great now thanks i just did the code and ch"
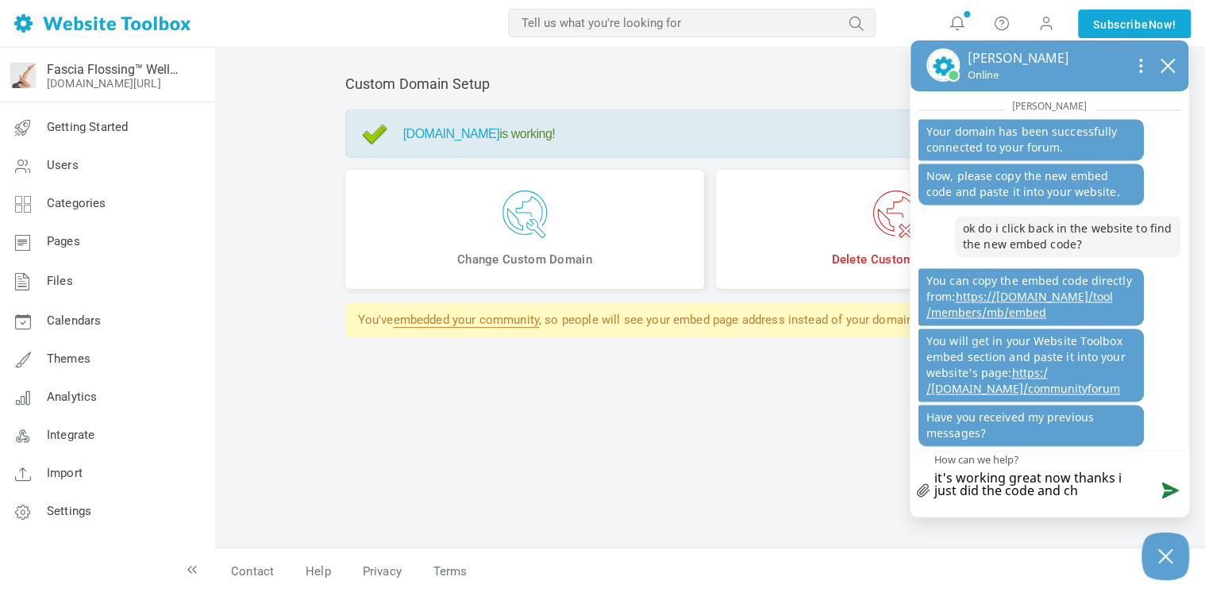
type textarea "it's working great now thanks i just did the code and che"
type textarea "it's working great now thanks i just did the code and chec"
type textarea "it's working great now thanks i just did the code and check"
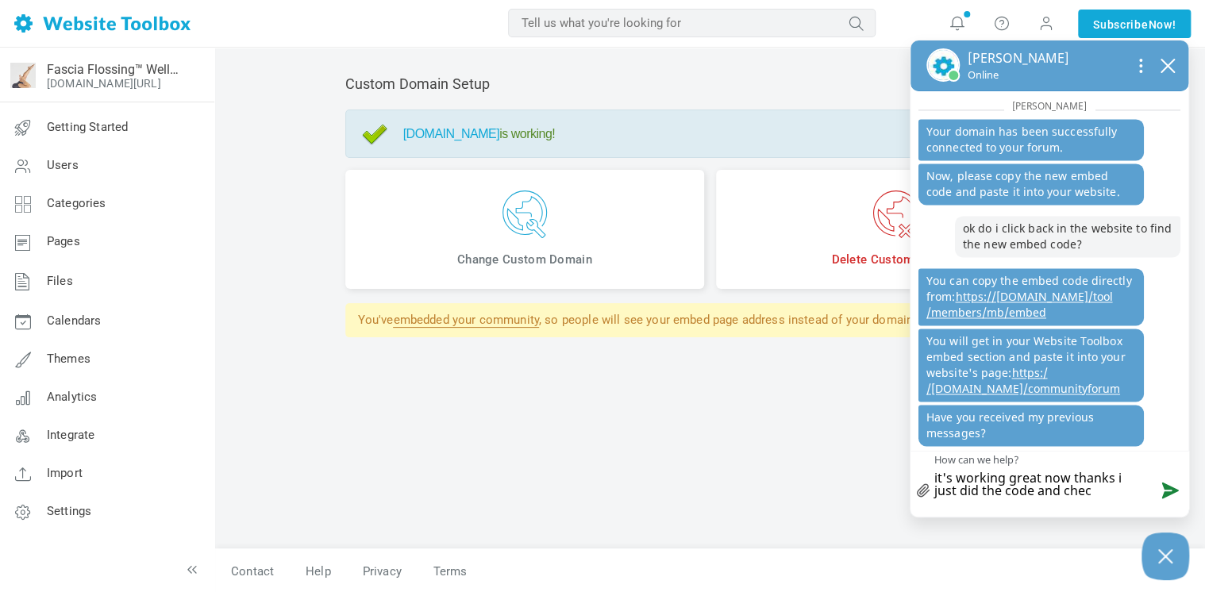
type textarea "it's working great now thanks i just did the code and check"
type textarea "it's working great now thanks i just did the code and checke"
type textarea "it's working great now thanks i just did the code and checked"
type textarea "it's working great now thanks i just did the code and checked m"
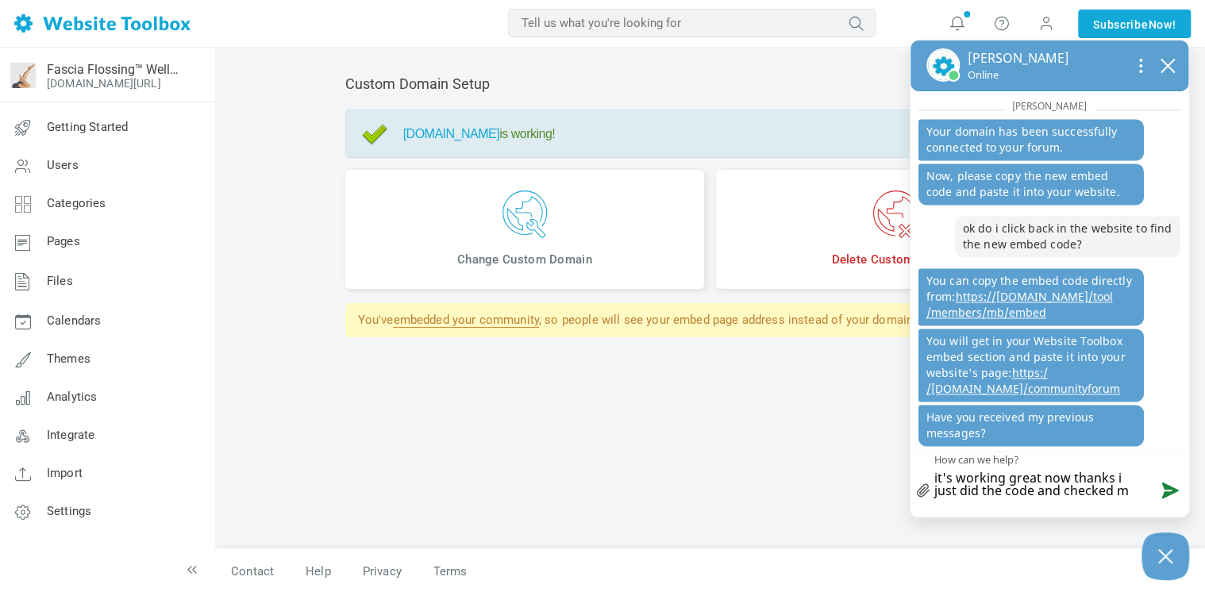
type textarea "it's working great now thanks i just did the code and checked my"
type textarea "it's working great now thanks i just did the code and checked my p"
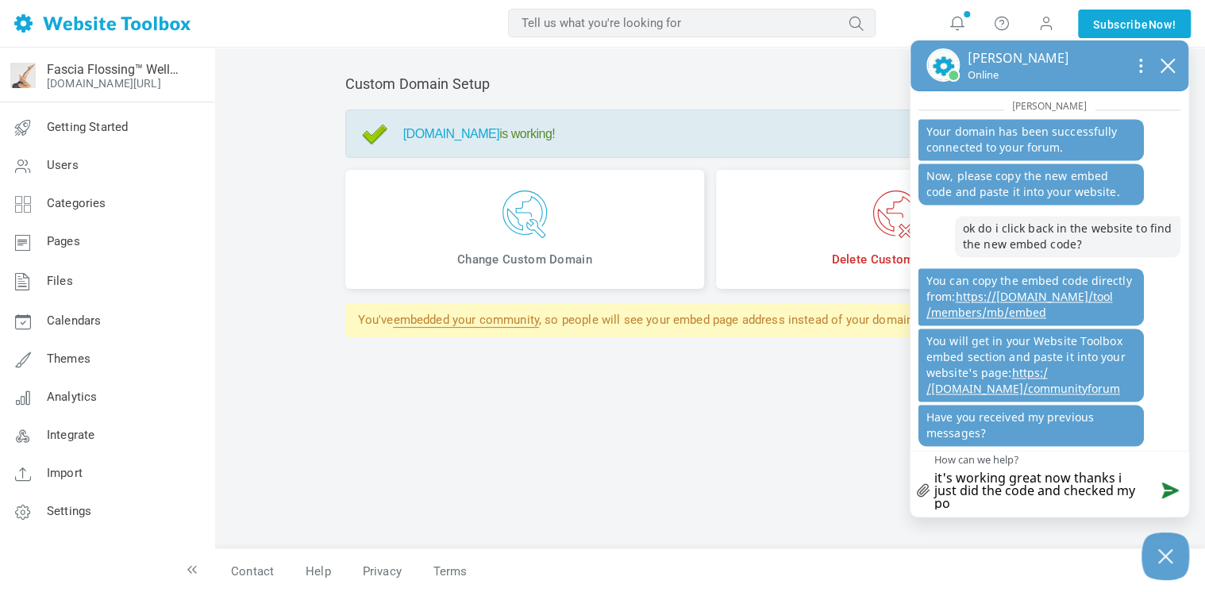
type textarea "it's working great now thanks i just did the code and checked my poh"
type textarea "it's working great now thanks i just did the code and checked my po"
type textarea "it's working great now thanks i just did the code and checked my p"
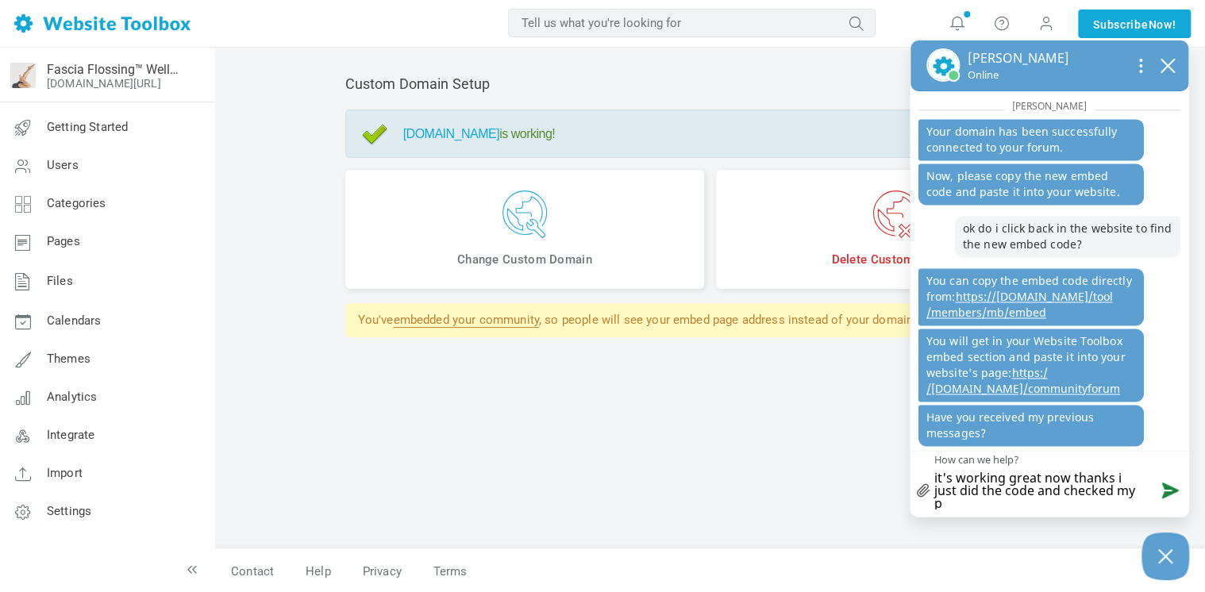
type textarea "it's working great now thanks i just did the code and checked my ph"
type textarea "it's working great now thanks i just did the code and checked my pho"
type textarea "it's working great now thanks i just did the code and checked my phon"
type textarea "it's working great now thanks i just did the code and checked my phone"
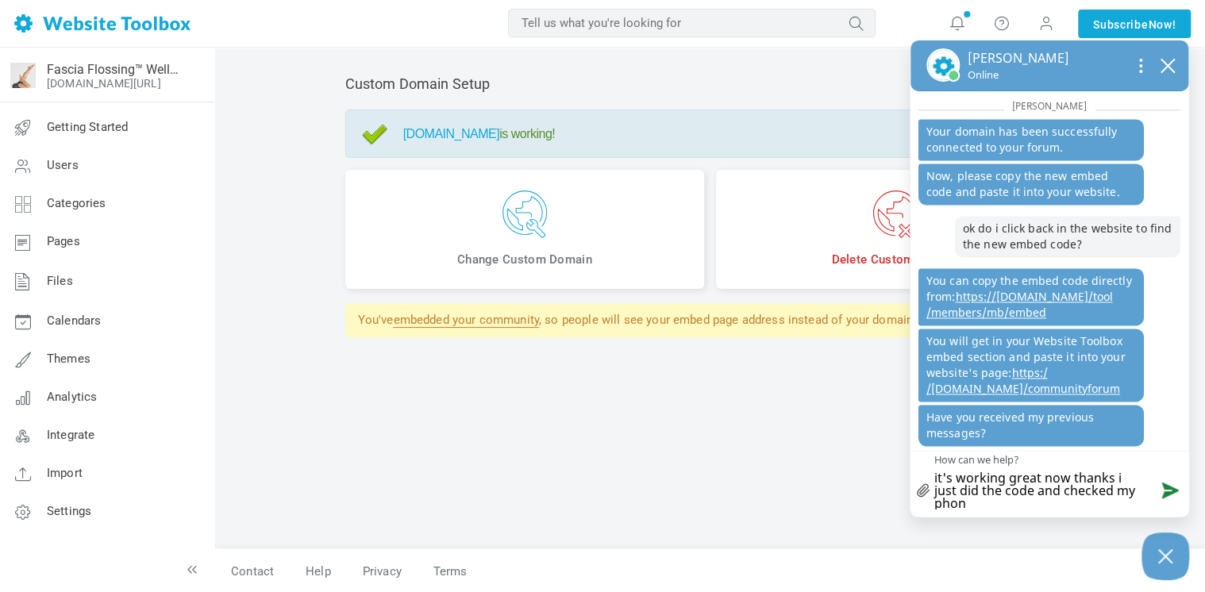
type textarea "it's working great now thanks i just did the code and checked my phone"
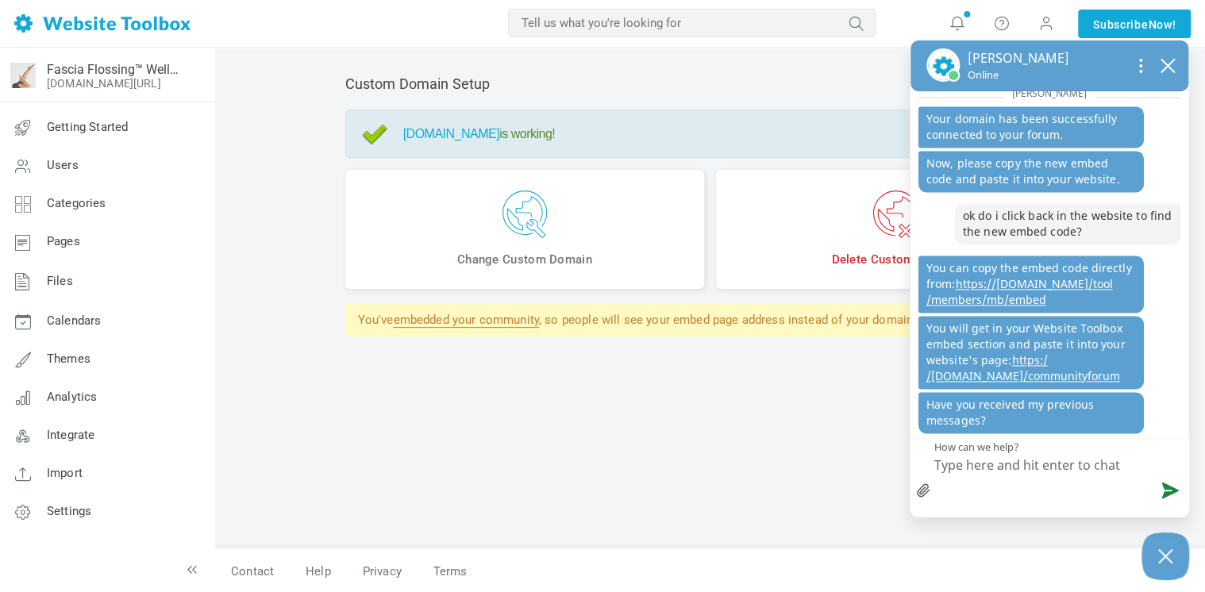
scroll to position [1156, 0]
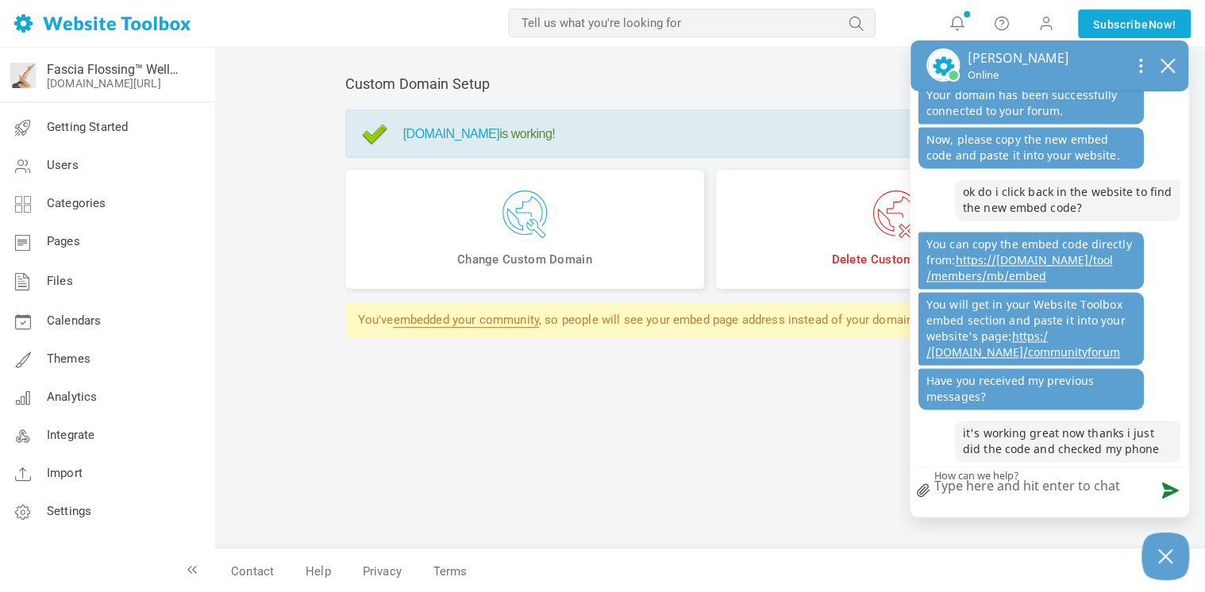
type textarea "s"
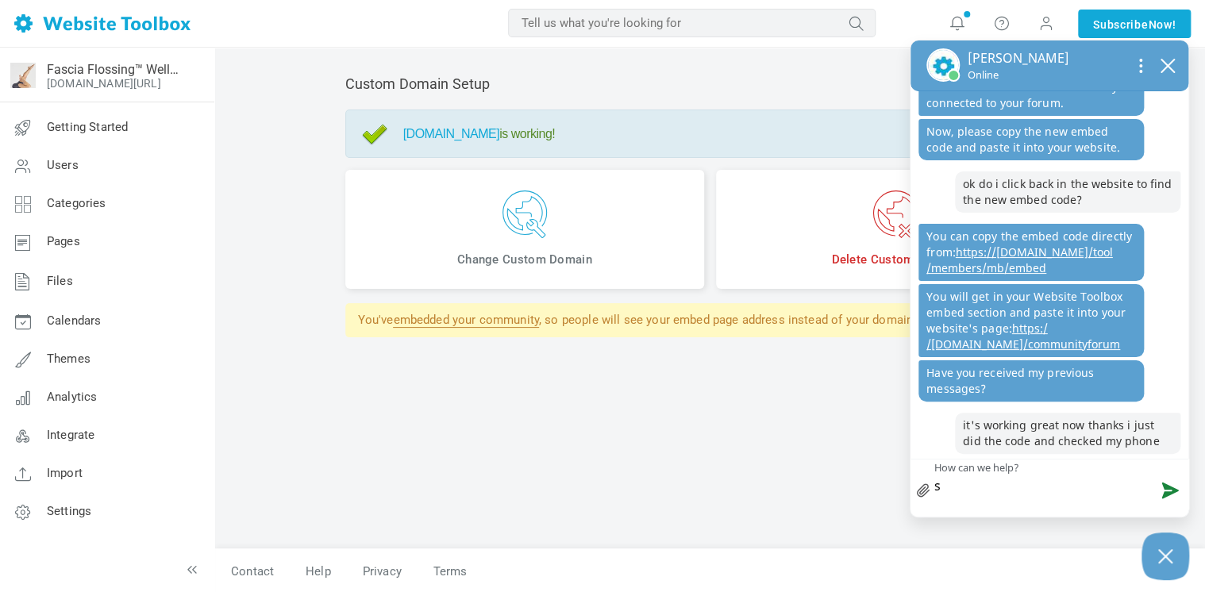
type textarea "so"
type textarea "sor"
type textarea "sorr"
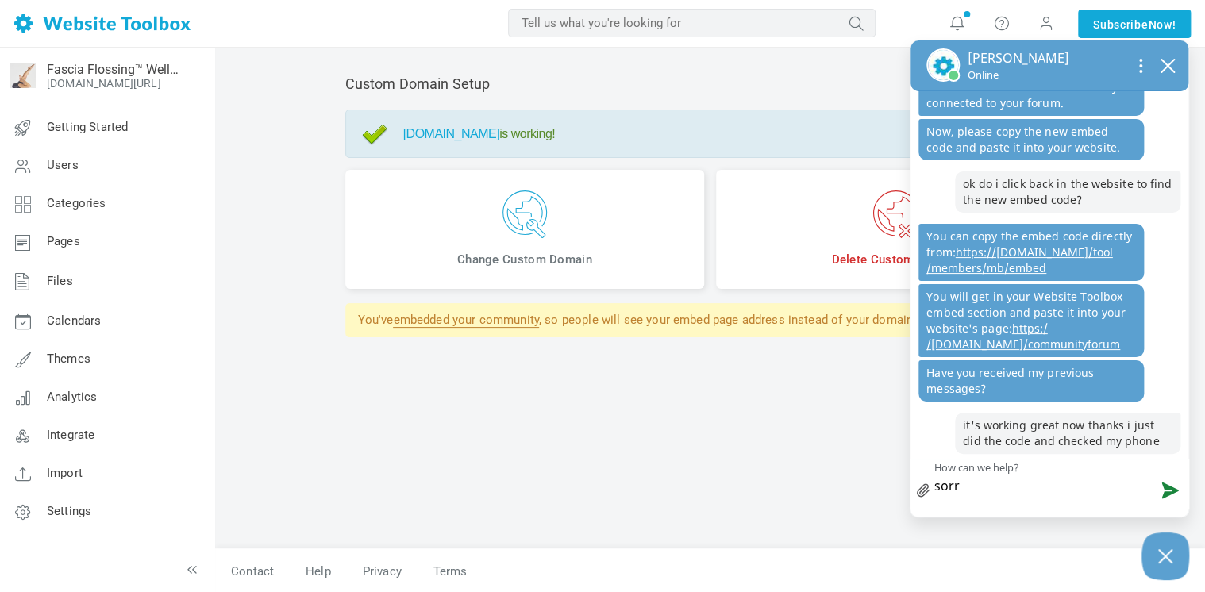
type textarea "sorry"
type textarea "sorry i"
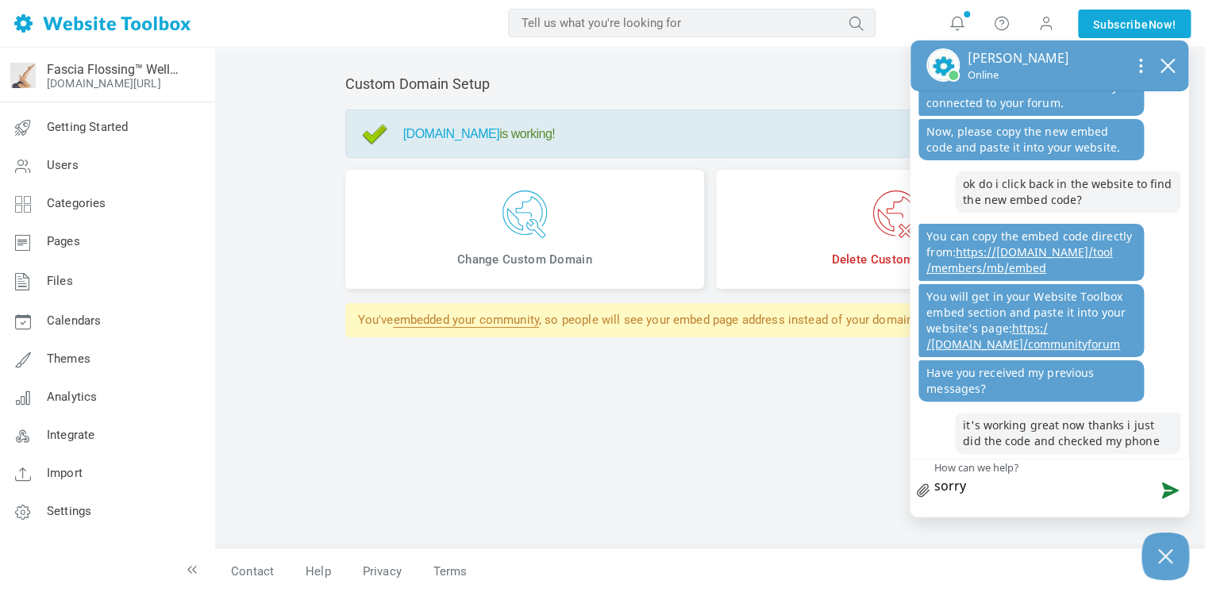
type textarea "sorry i"
type textarea "sorry i s"
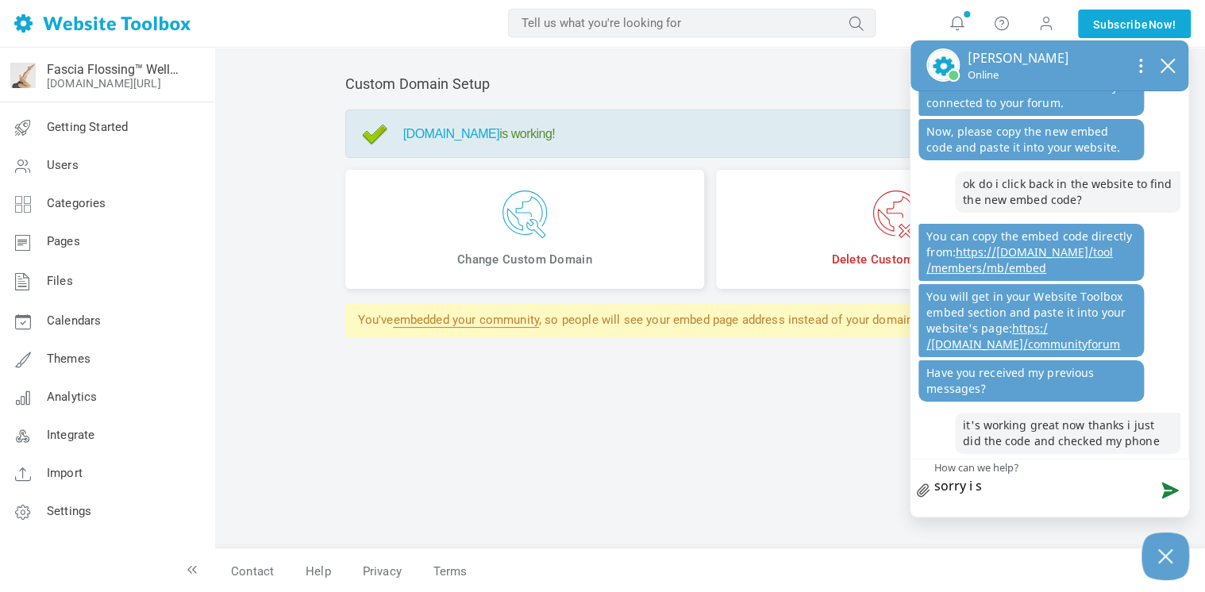
type textarea "sorry i sw"
type textarea "sorry i swi"
type textarea "sorry i swit"
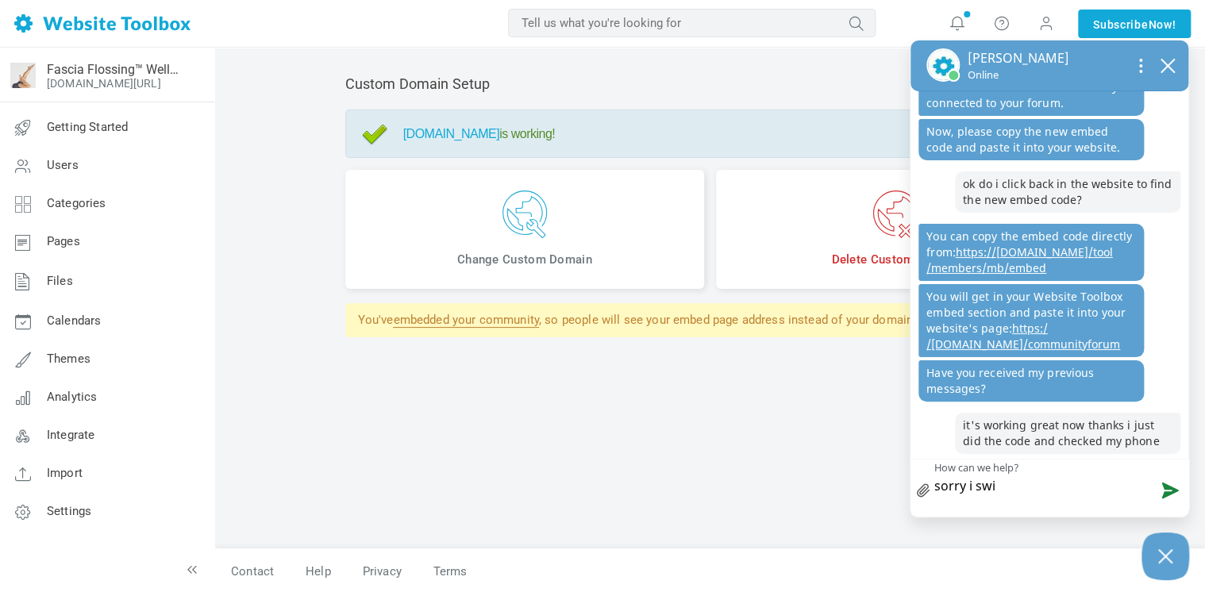
type textarea "sorry i swit"
type textarea "sorry i switc"
type textarea "sorry i switch"
type textarea "sorry i switche"
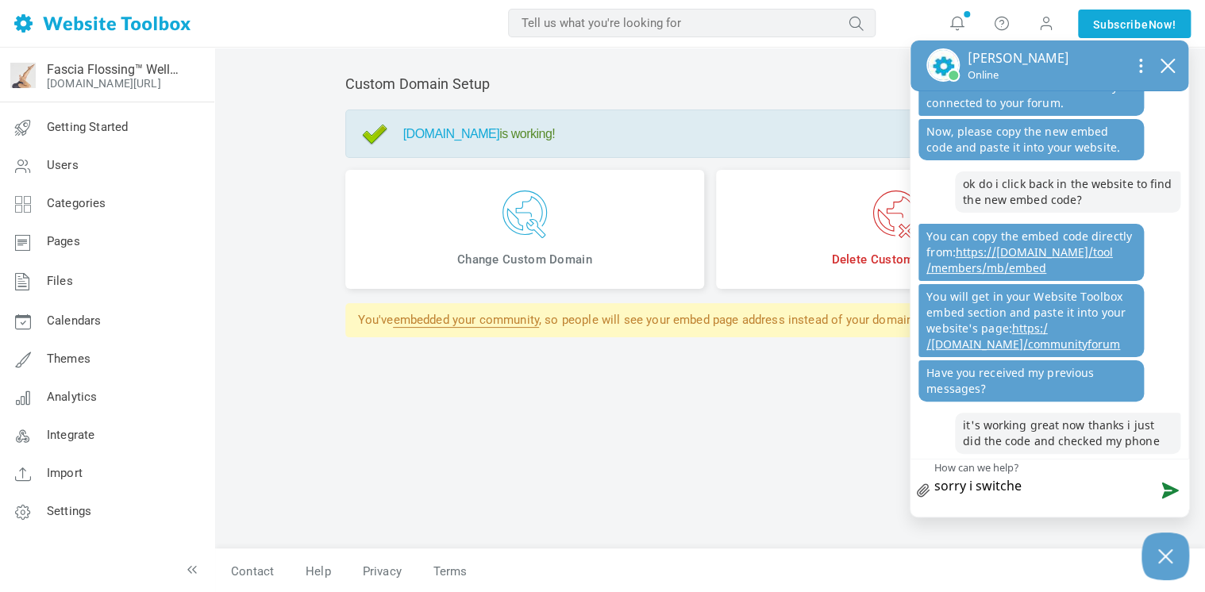
type textarea "sorry i switched"
type textarea "sorry i switched a"
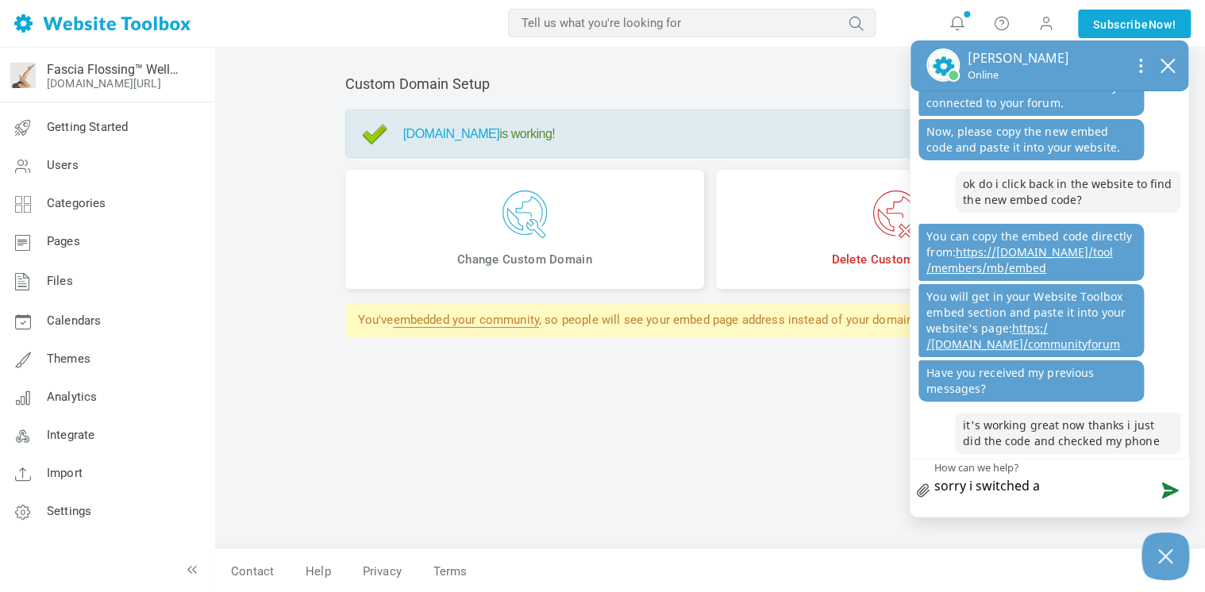
type textarea "sorry i switched aw"
type textarea "sorry i switched awa"
type textarea "sorry i switched away"
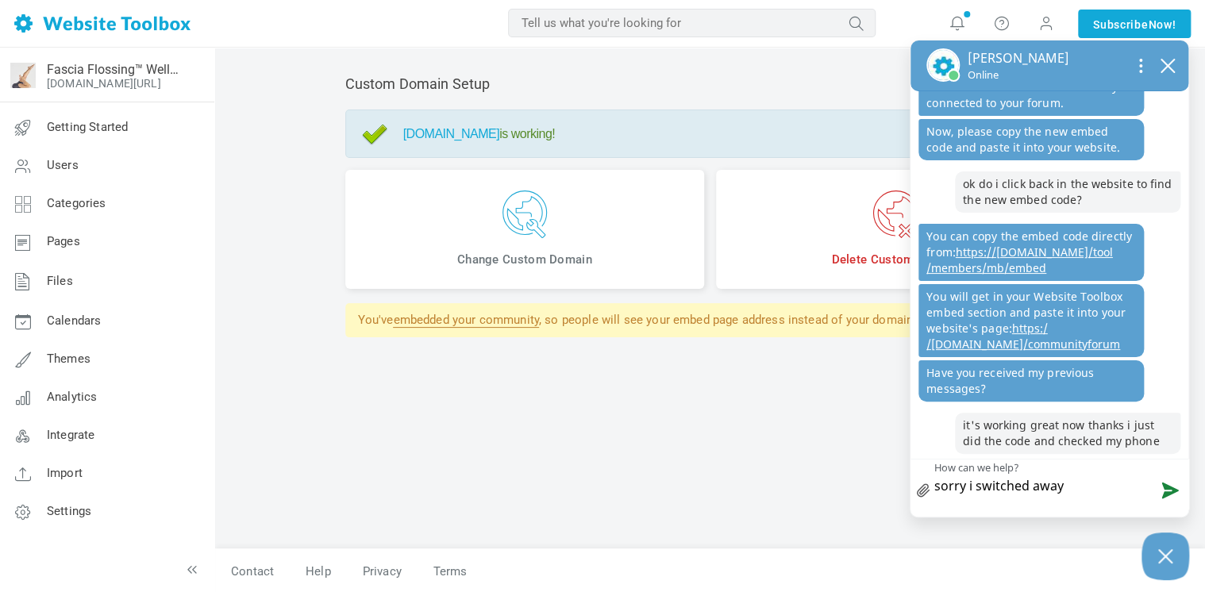
type textarea "sorry i switched away"
type textarea "sorry i switched away f"
type textarea "sorry i switched away fo"
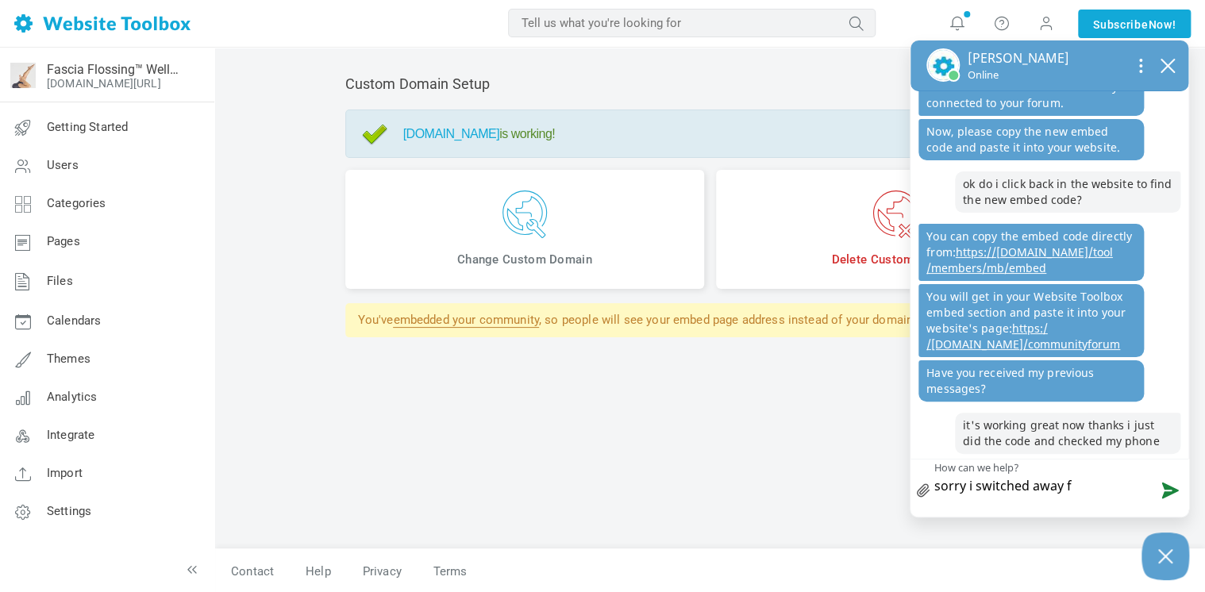
type textarea "sorry i switched away fo"
type textarea "sorry i switched away for"
type textarea "sorry i switched away for a"
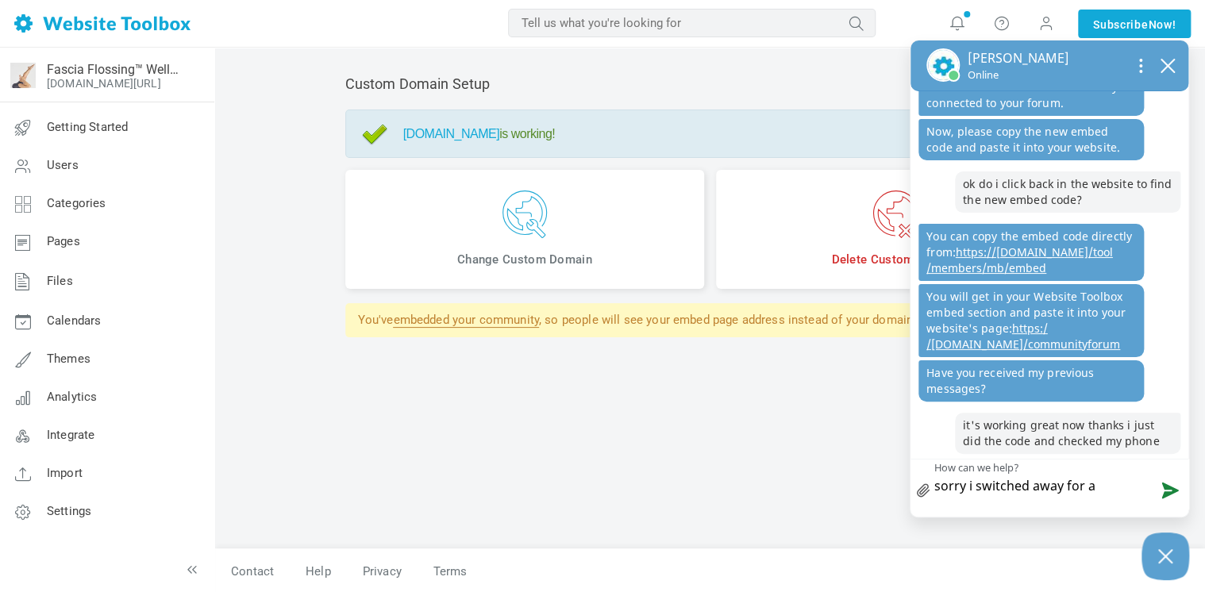
type textarea "sorry i switched away for a"
type textarea "sorry i switched away for a b"
type textarea "sorry i switched away for a bi"
type textarea "sorry i switched away for a bit"
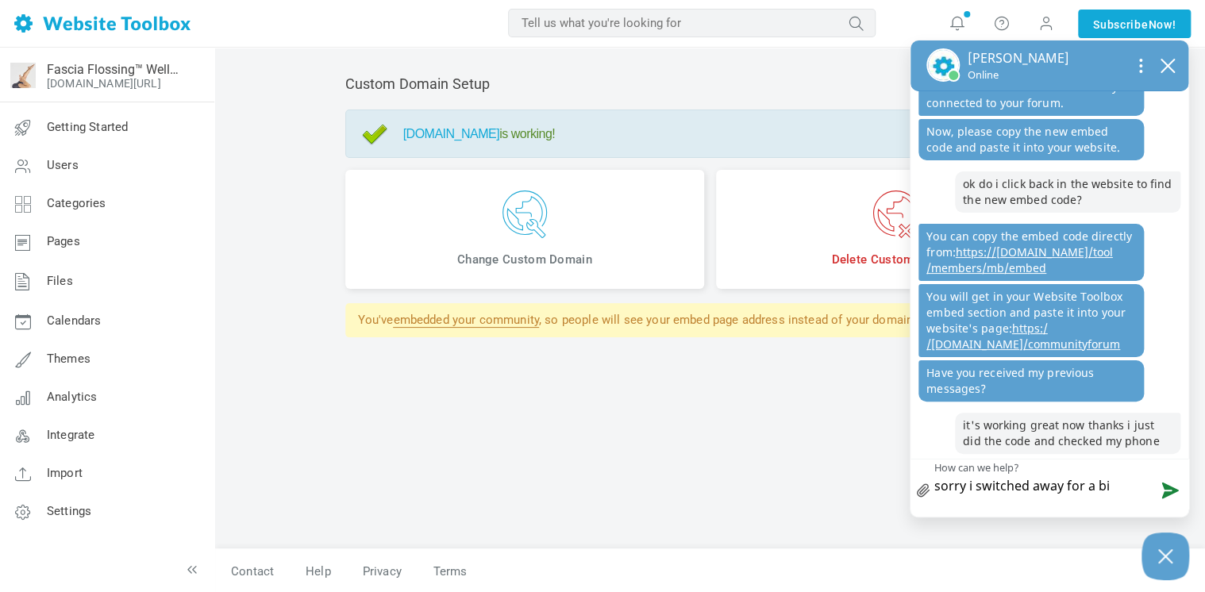
type textarea "sorry i switched away for a bit"
type textarea "sorry i switched away for a bit."
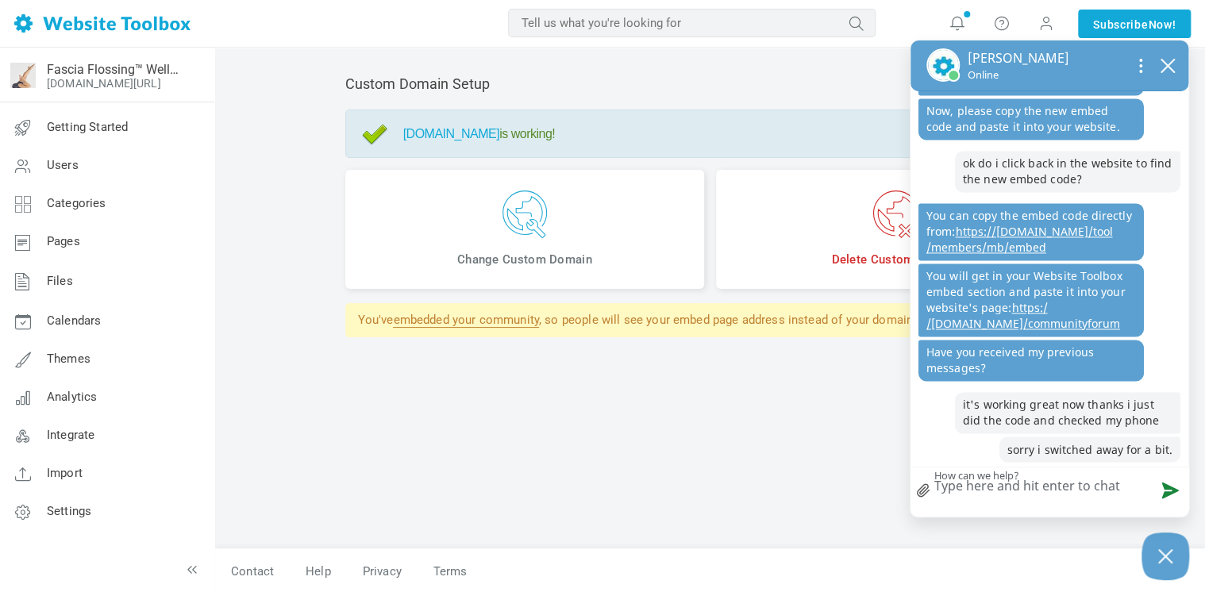
scroll to position [1185, 0]
type textarea "t"
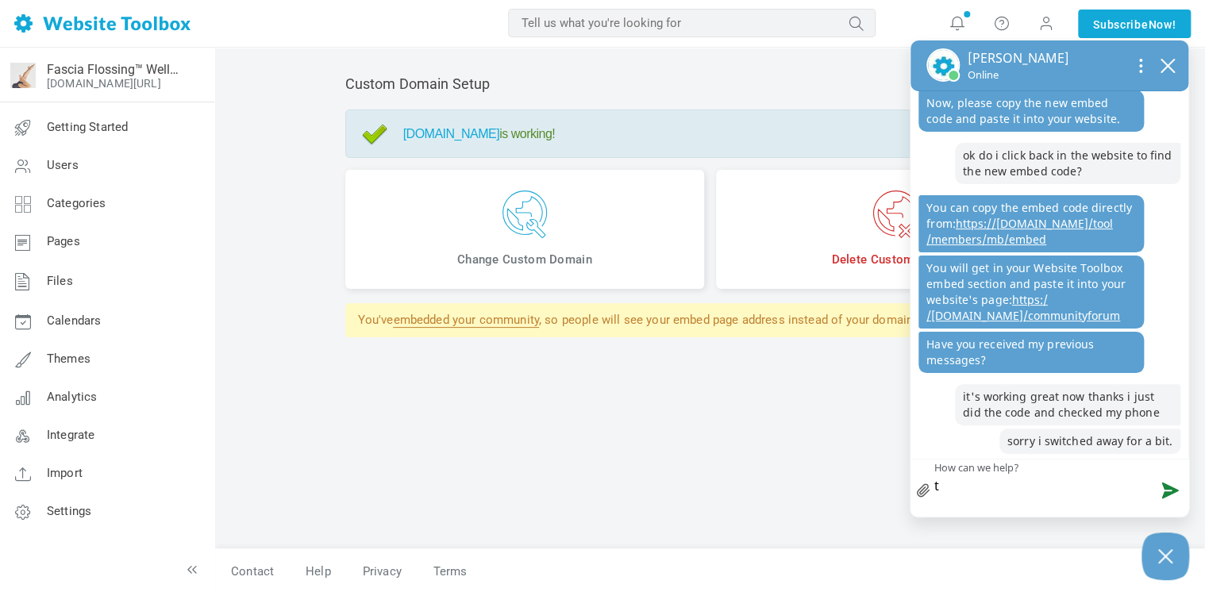
type textarea "th"
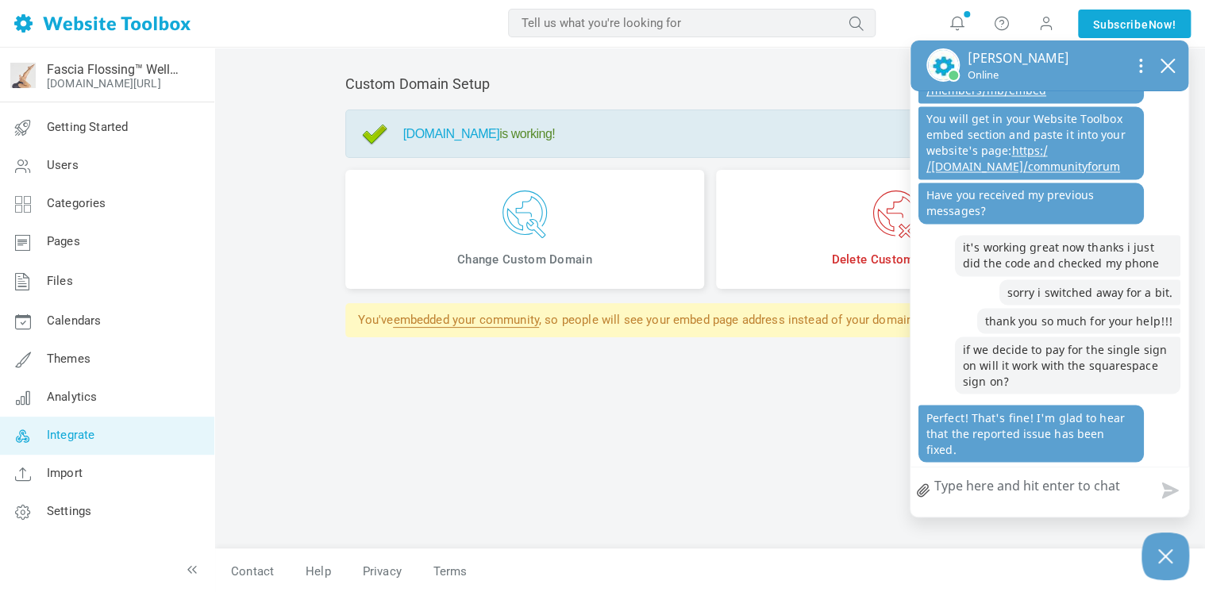
scroll to position [1367, 0]
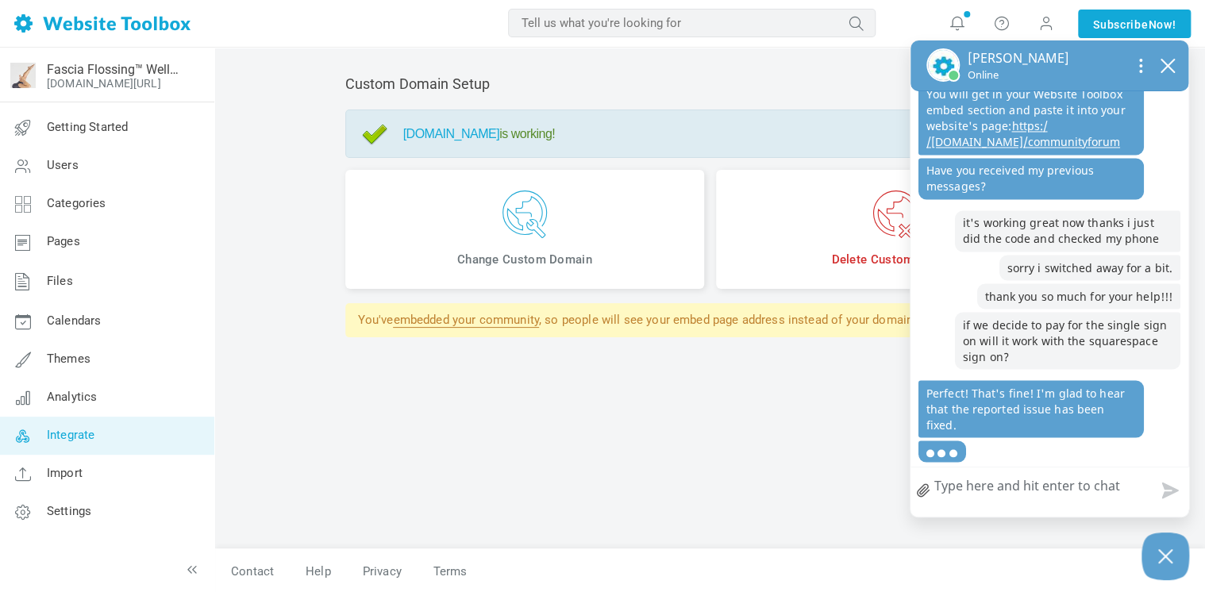
click at [78, 433] on span "Integrate" at bounding box center [71, 435] width 48 height 14
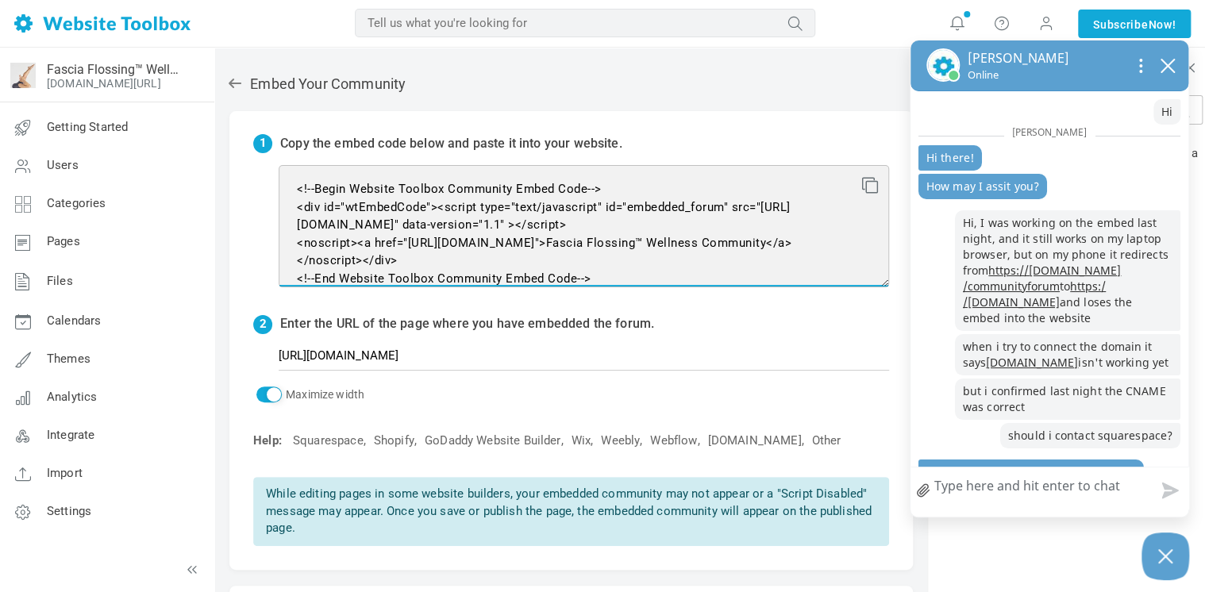
scroll to position [924, 0]
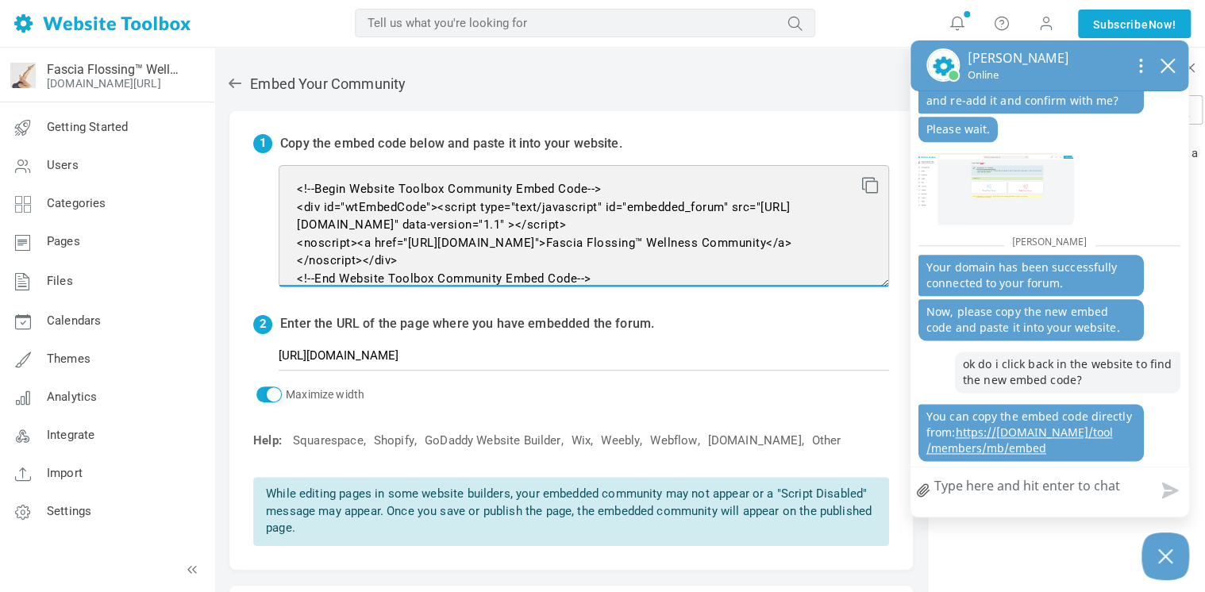
drag, startPoint x: 618, startPoint y: 276, endPoint x: 294, endPoint y: 177, distance: 339.5
click at [294, 177] on textarea "<!--Begin Website Toolbox Community Embed Code--> <div id="wtEmbedCode"><script…" at bounding box center [584, 226] width 610 height 122
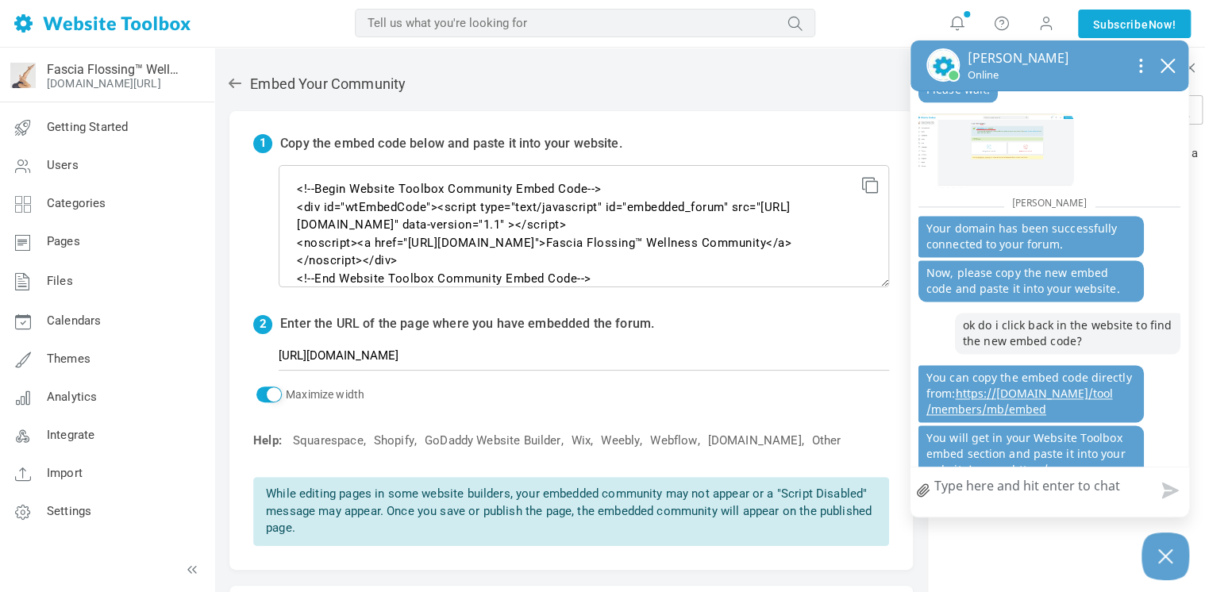
scroll to position [1164, 0]
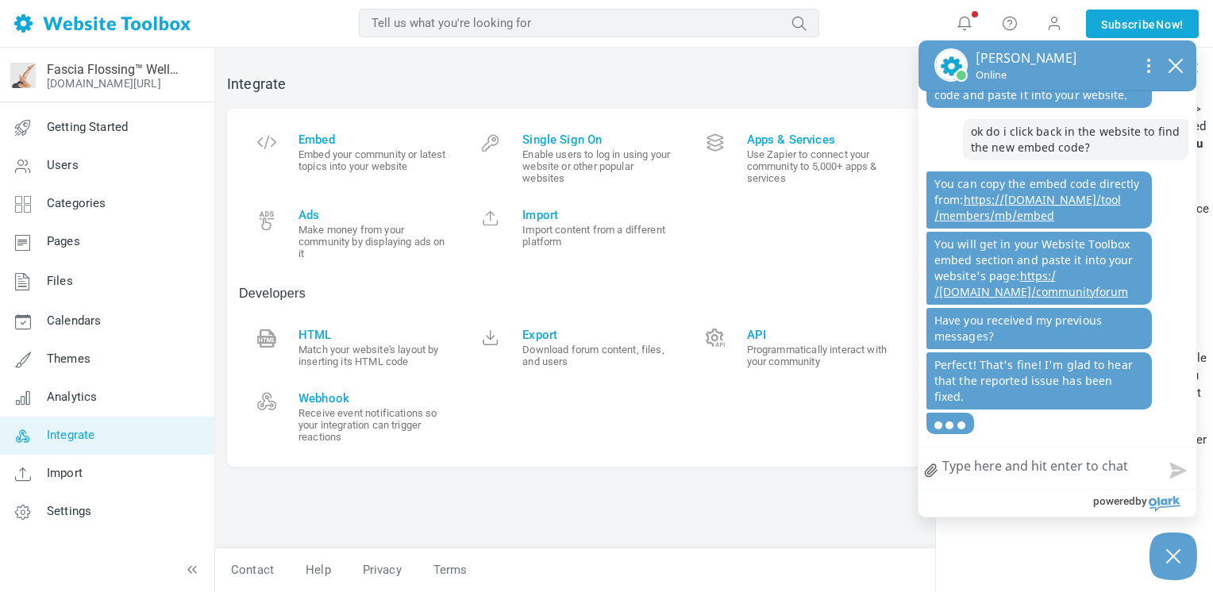
scroll to position [1218, 0]
click at [330, 137] on span "Embed" at bounding box center [374, 140] width 152 height 14
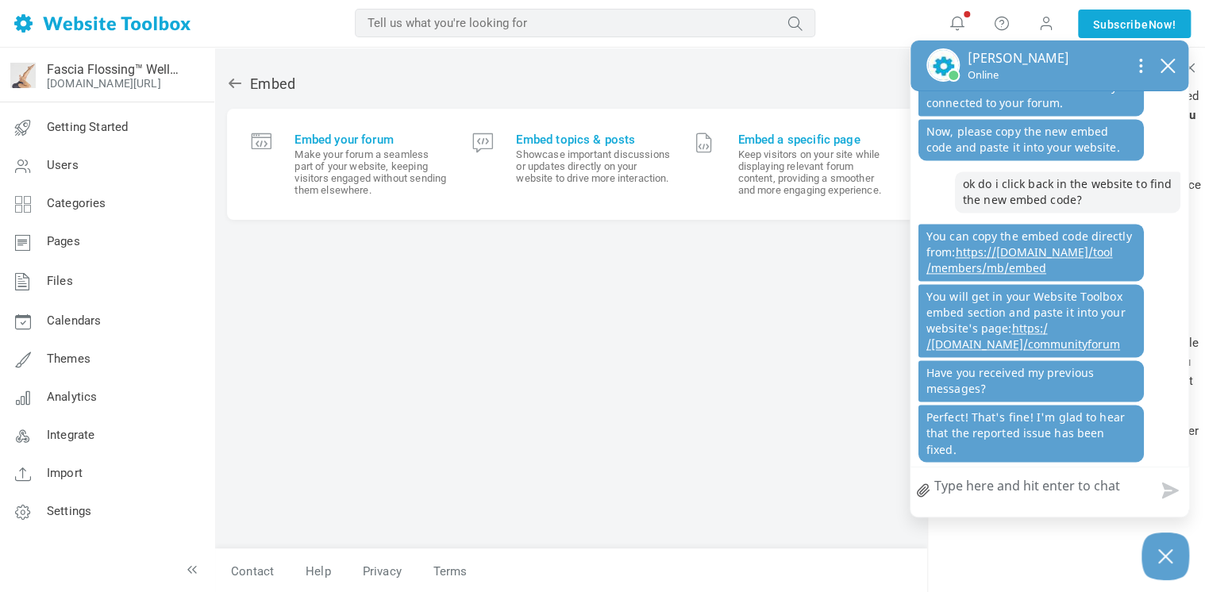
scroll to position [1164, 0]
click at [258, 58] on div "Embed Embed your forum Make your forum a seamless part of your website, keeping…" at bounding box center [571, 321] width 712 height 546
click at [1085, 487] on textarea "How can we help?" at bounding box center [1049, 487] width 278 height 41
type textarea "w"
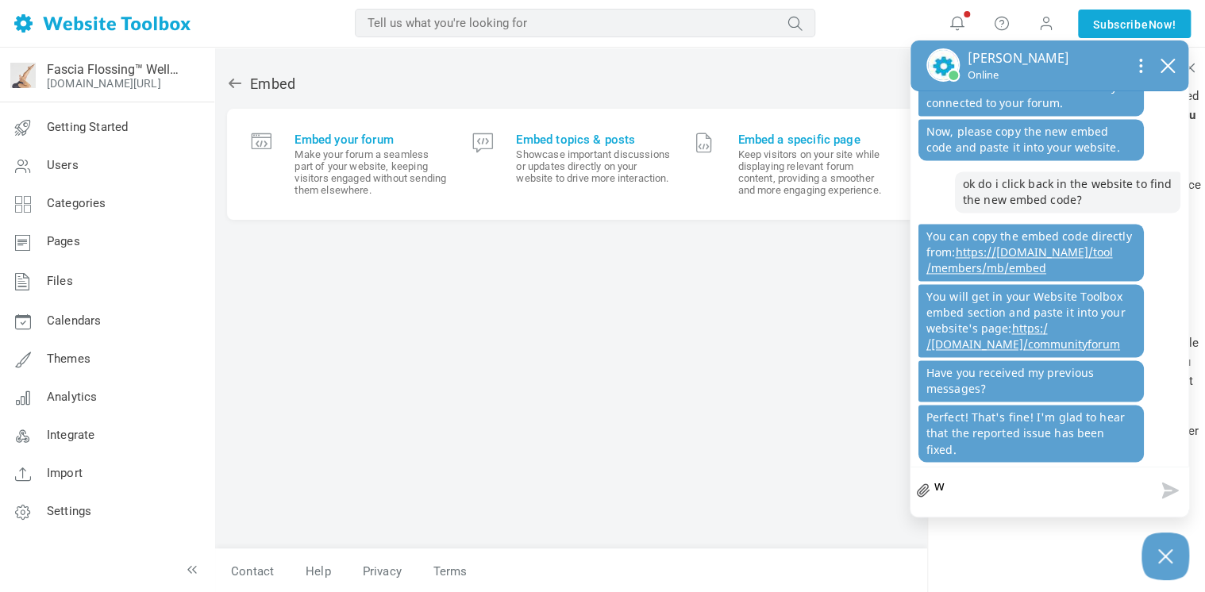
type textarea "wh"
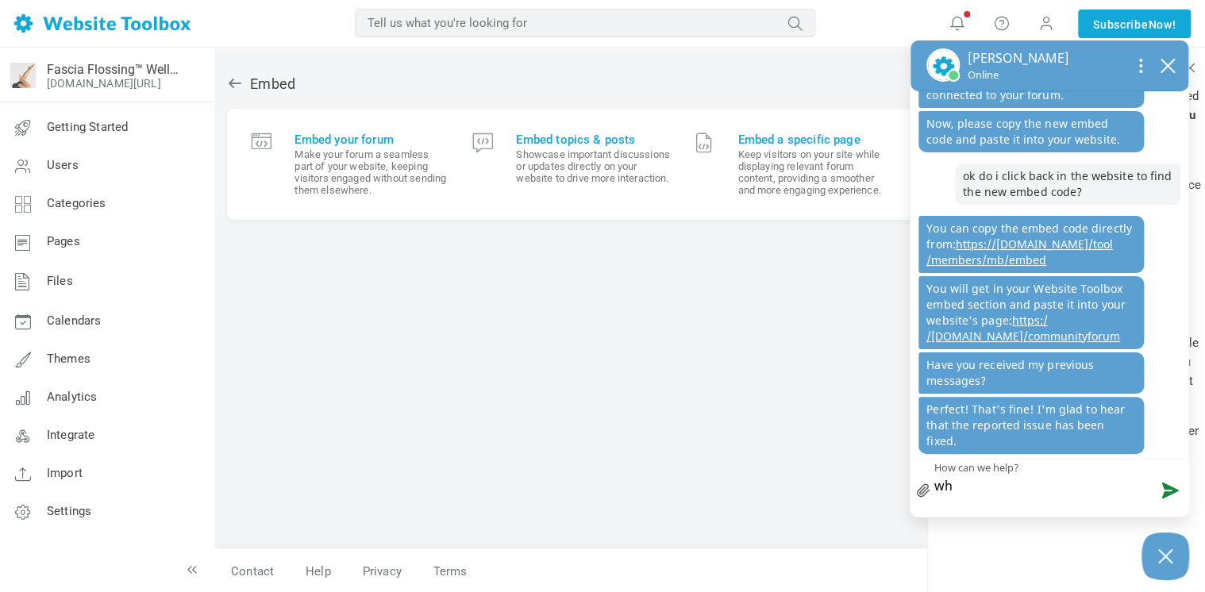
type textarea "whr"
type textarea "whre"
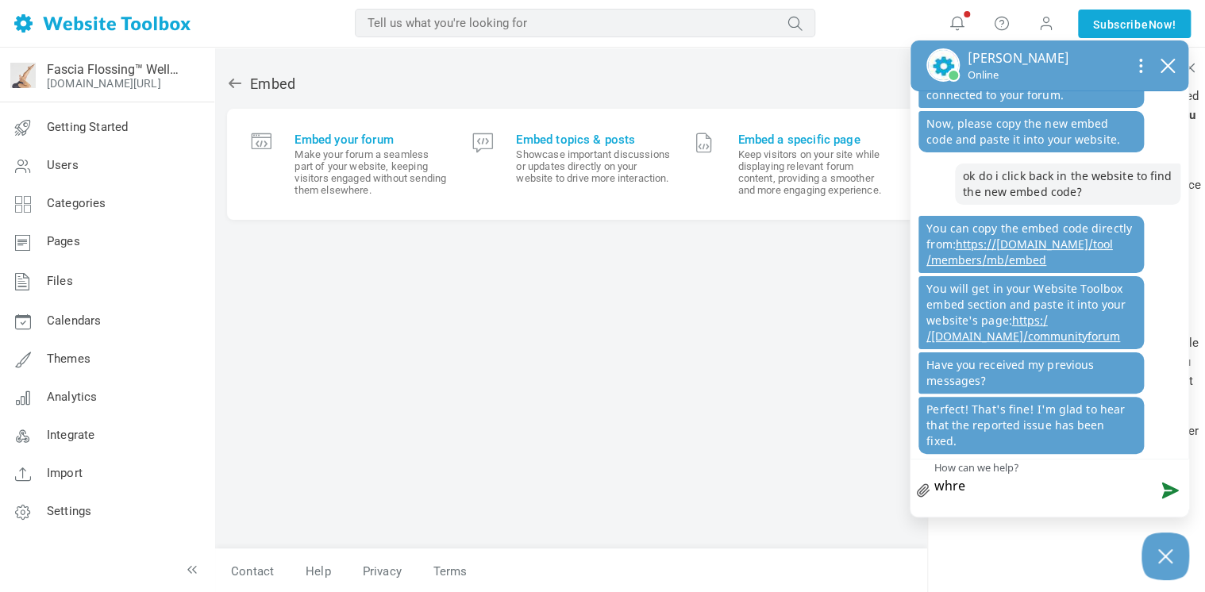
type textarea "whr"
type textarea "wh"
type textarea "whe"
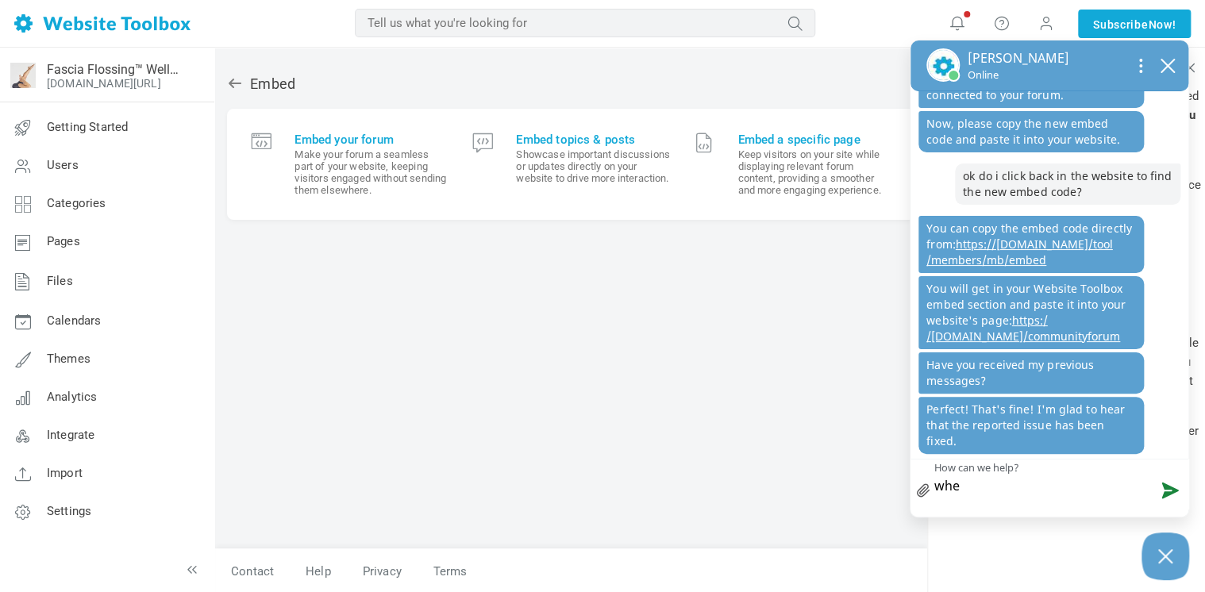
type textarea "wher"
type textarea "where"
type textarea "where d"
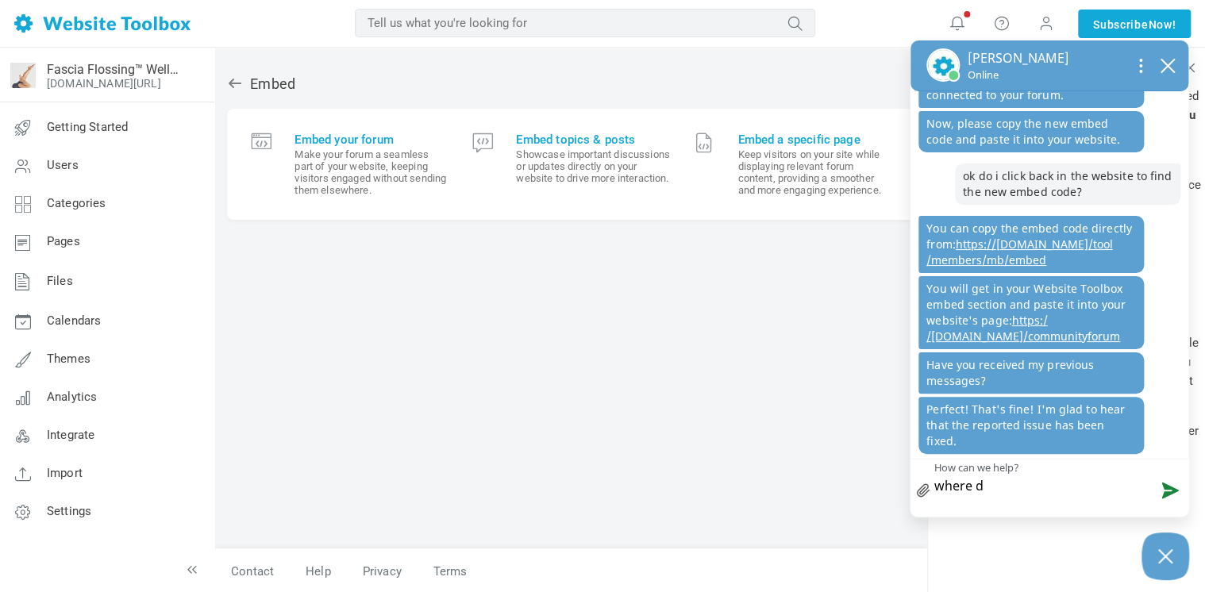
type textarea "where do"
type textarea "where do i"
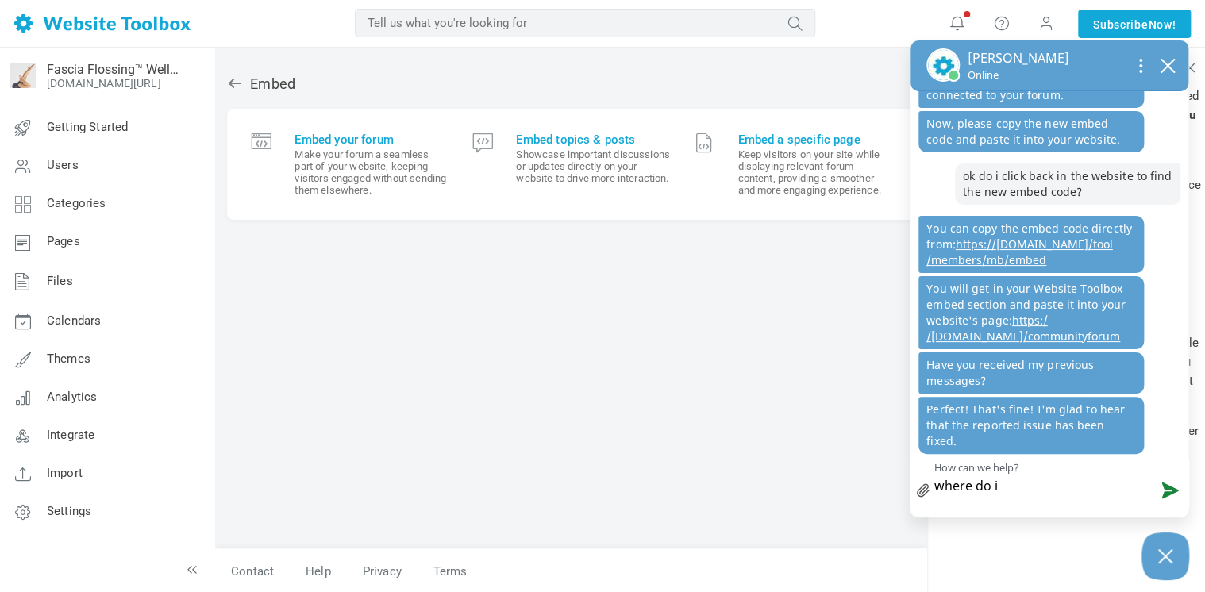
type textarea "where do i"
type textarea "where do i f"
type textarea "where do i fi"
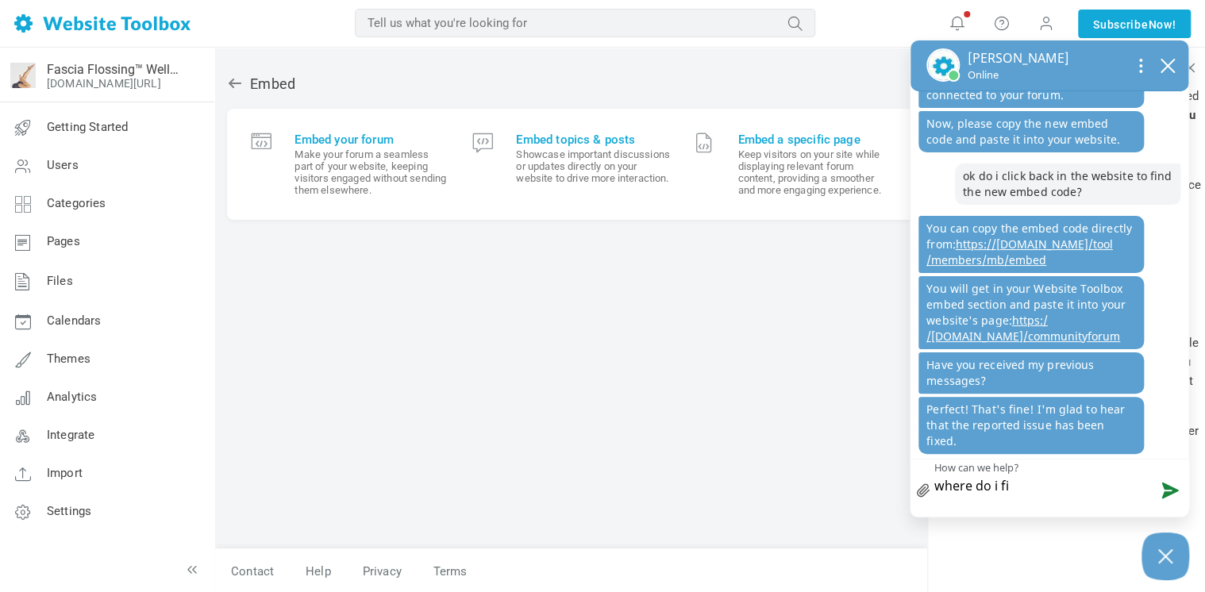
type textarea "where do i fin"
type textarea "where do i find"
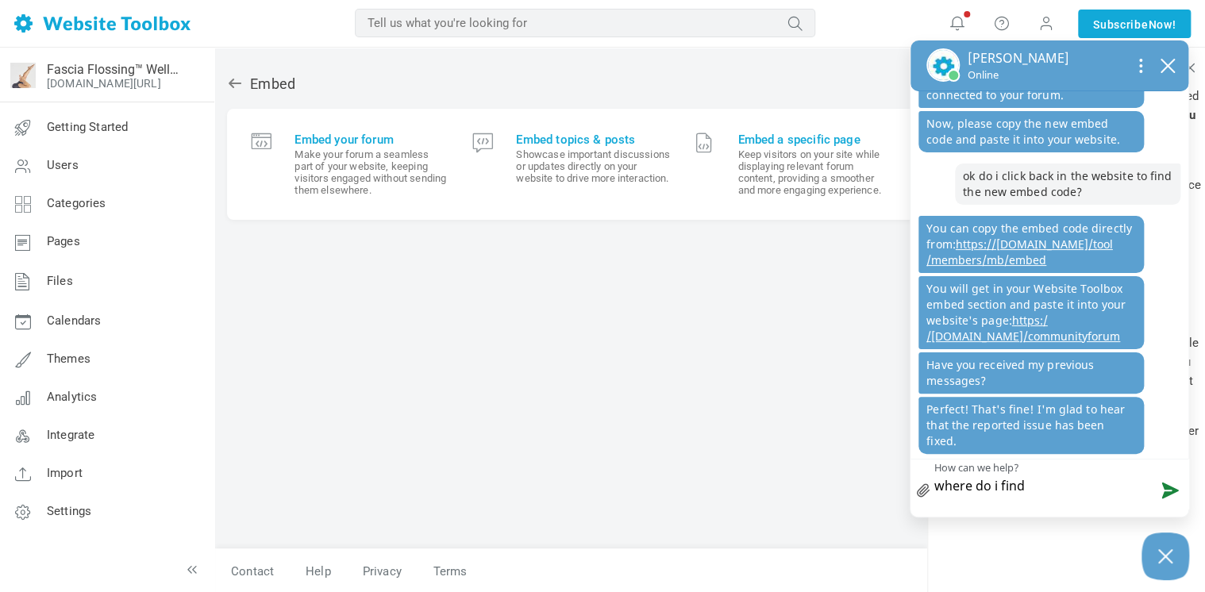
type textarea "where do i find"
type textarea "where do i find t"
type textarea "where do i find th"
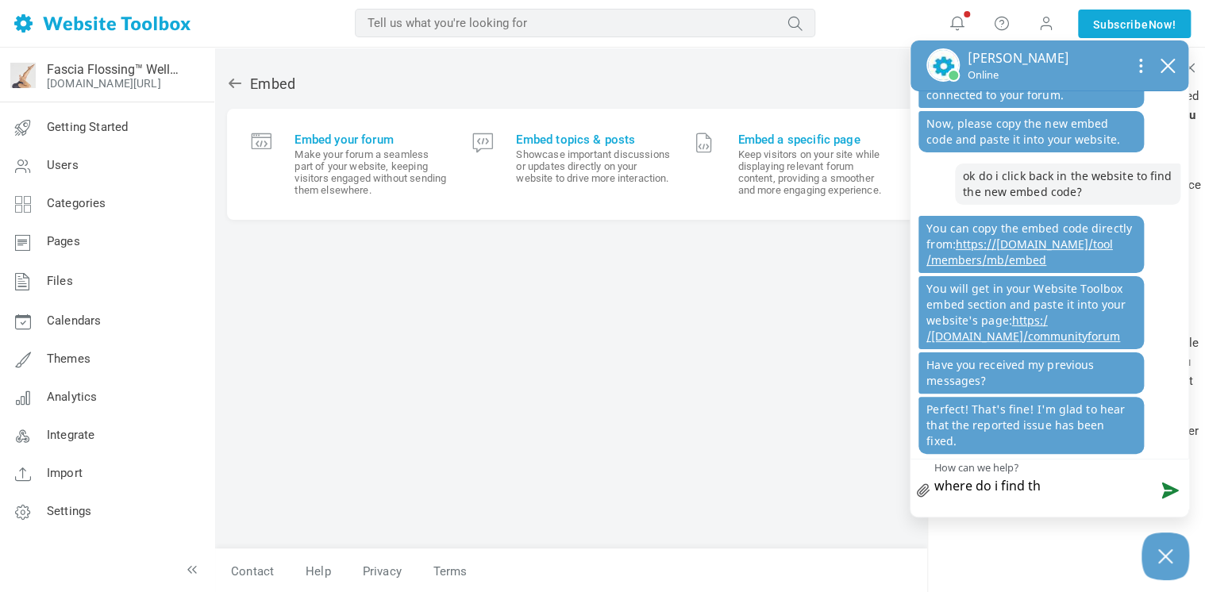
type textarea "where do i find tha"
type textarea "where do i find that"
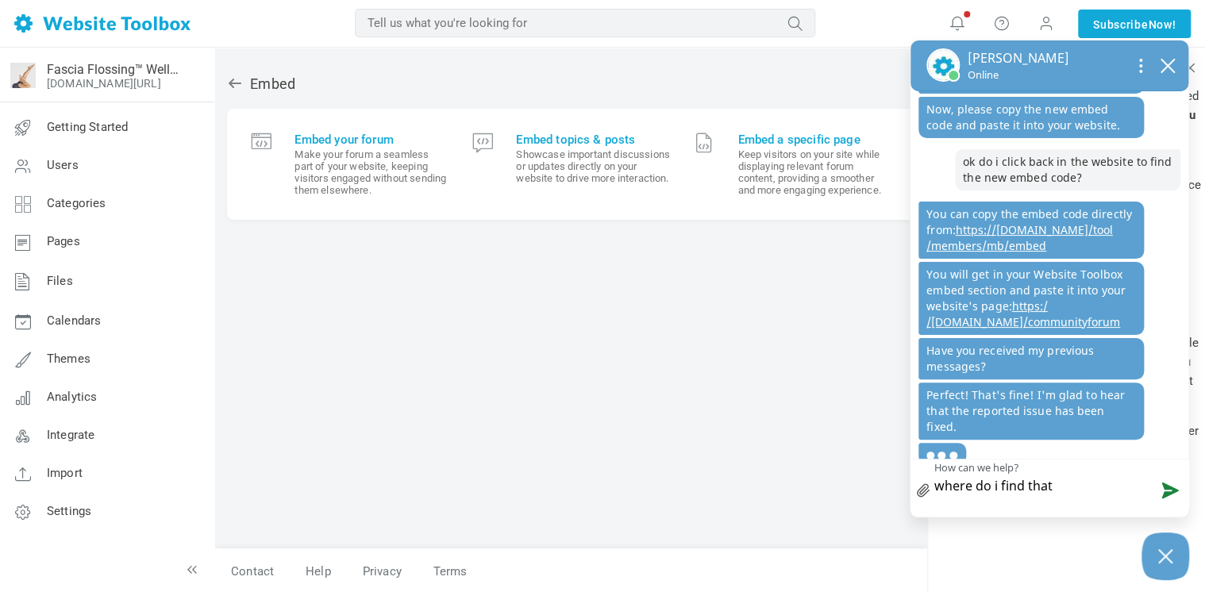
type textarea "where do i find that"
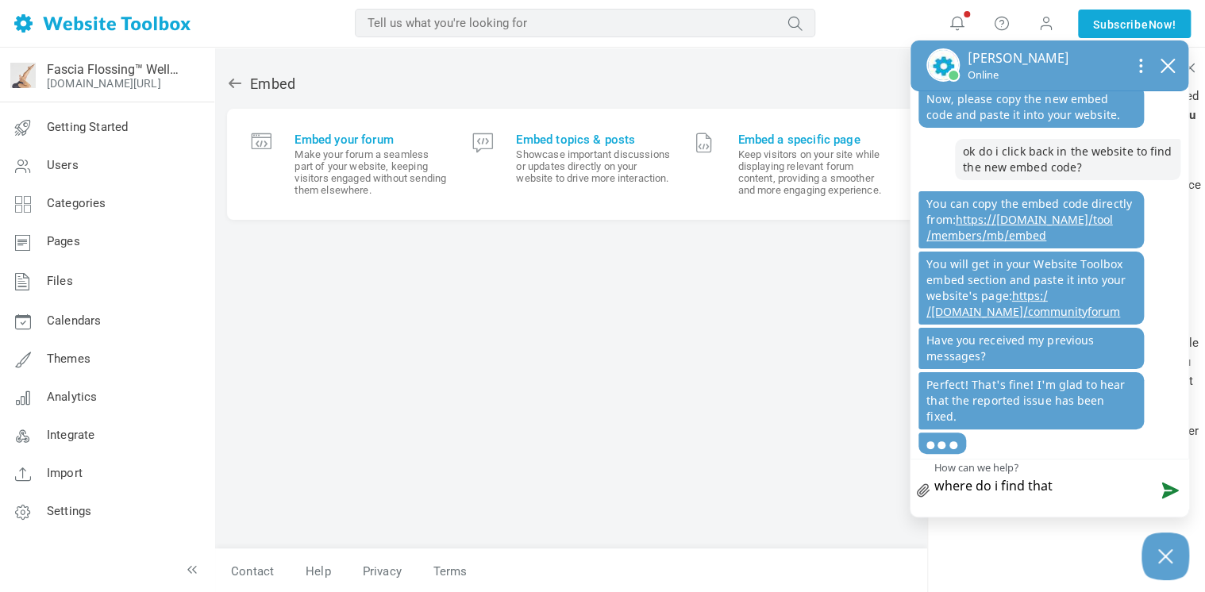
type textarea "where do i find that s"
type textarea "where do i find that su"
type textarea "where do i find that sug"
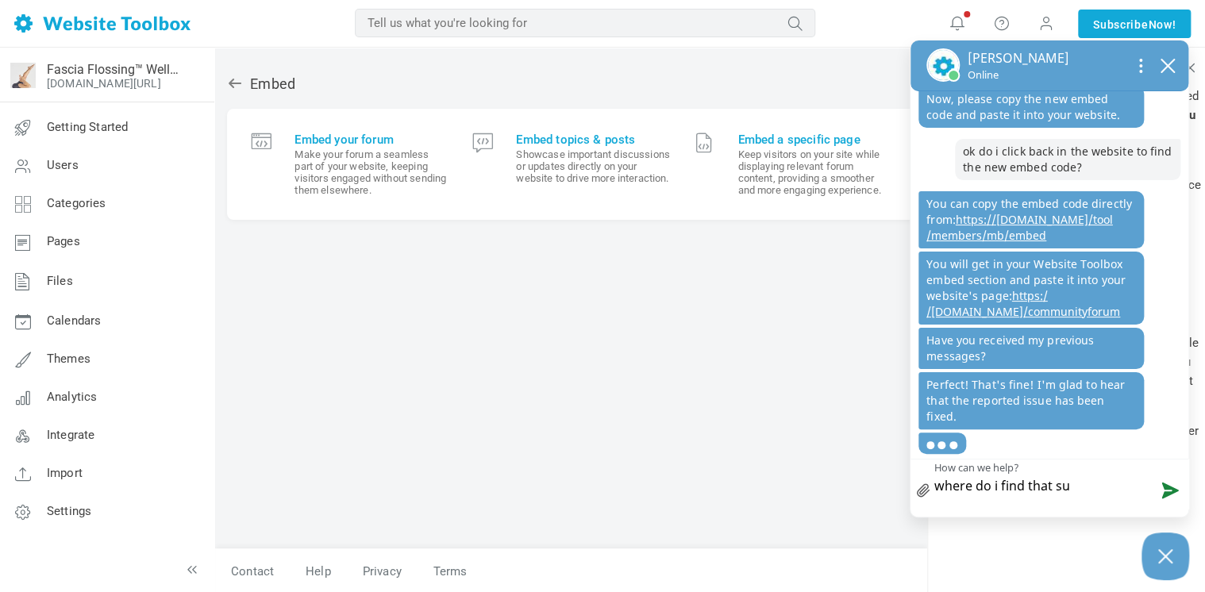
type textarea "where do i find that sug"
type textarea "where do i find that sugg"
type textarea "where do i find that sugge"
type textarea "where do i find that suggese"
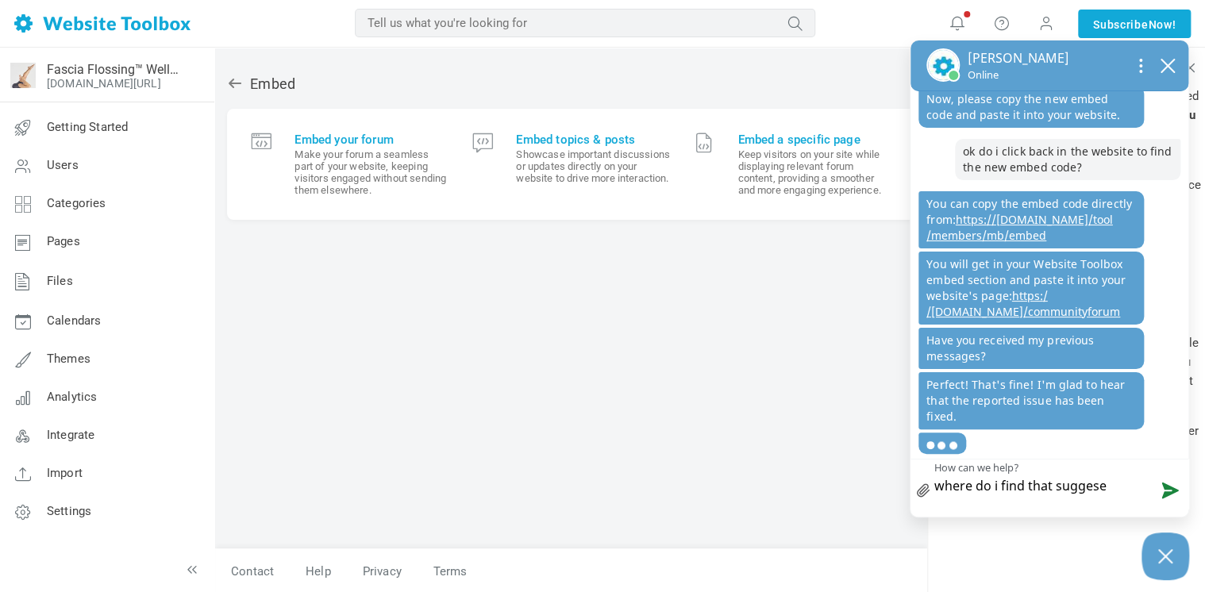
type textarea "where do i find that suggeset"
type textarea "where do i find that suggese"
type textarea "where do i find that sugges"
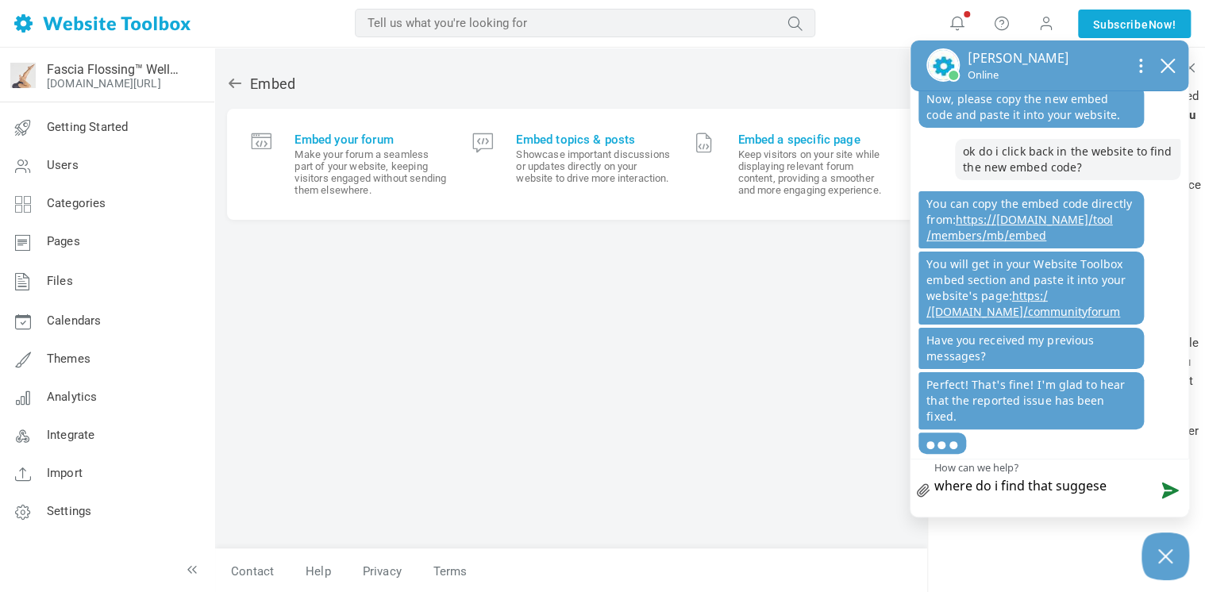
type textarea "where do i find that sugges"
type textarea "where do i find that suggest"
type textarea "where do i find that suggeste"
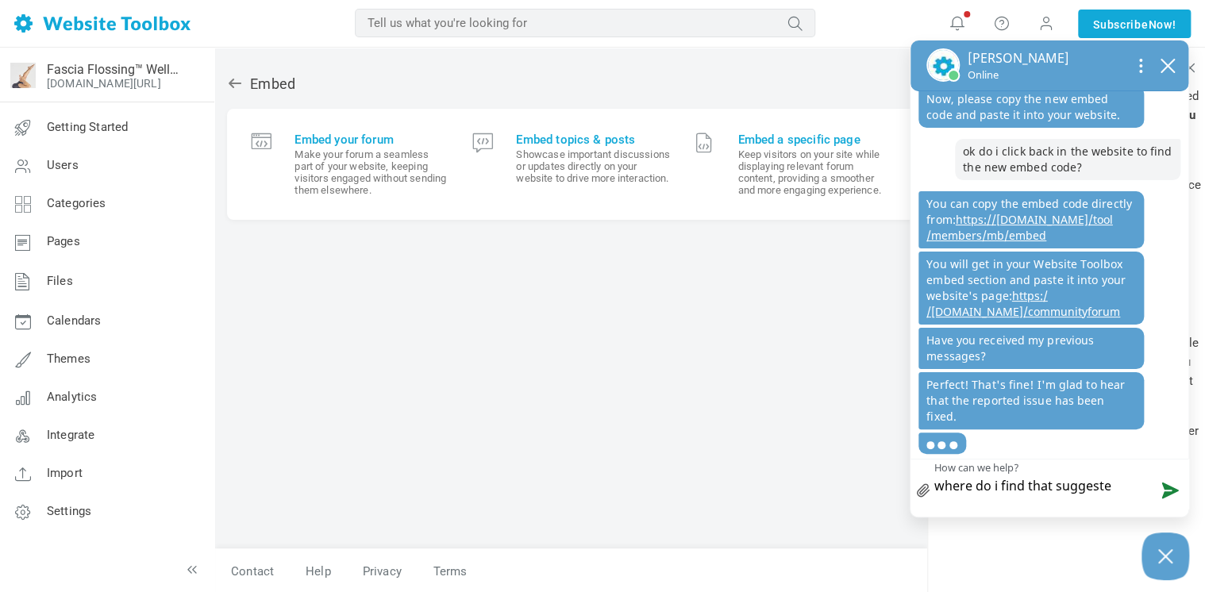
type textarea "where do i find that suggested"
type textarea "where do i find that suggested t"
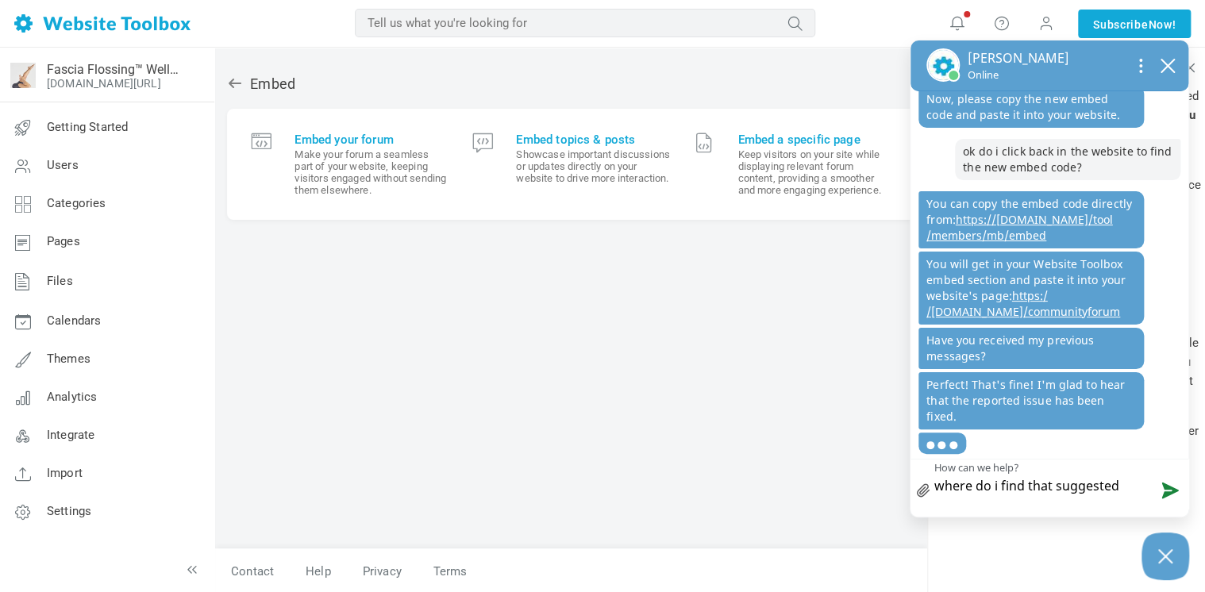
type textarea "where do i find that suggested t"
type textarea "where do i find that suggested te"
type textarea "where do i find that suggested tes"
type textarea "where do i find that suggested te"
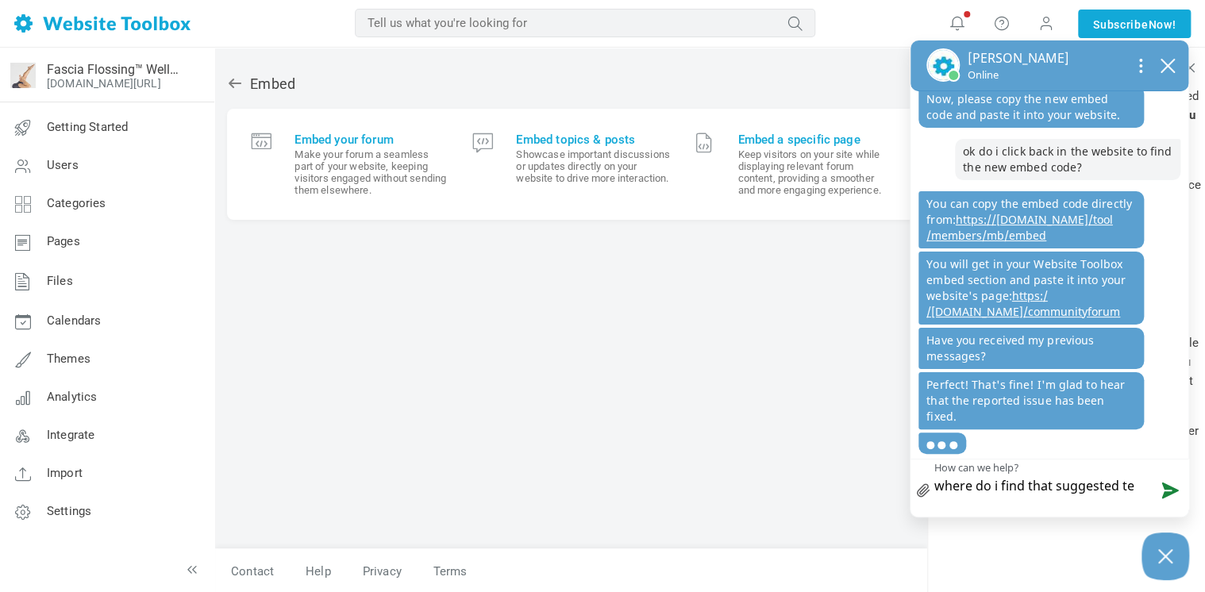
type textarea "where do i find that suggested tex"
type textarea "where do i find that suggested text"
type textarea "where do i find that suggested text t"
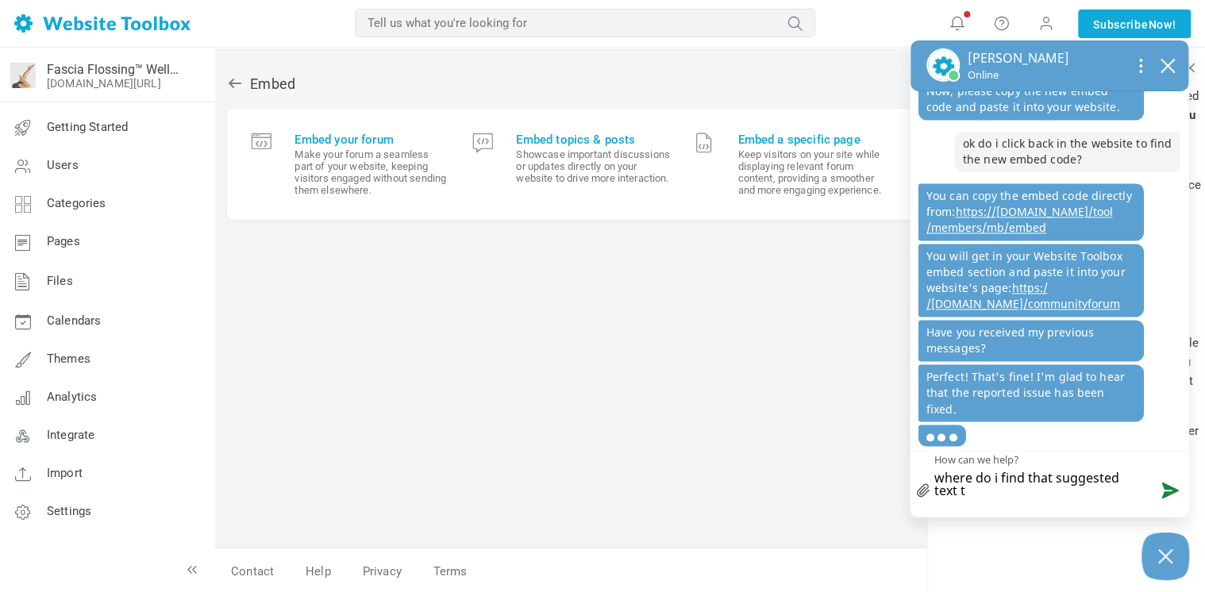
type textarea "where do i find that suggested text th"
type textarea "where do i find that suggested text tha"
type textarea "where do i find that suggested text that"
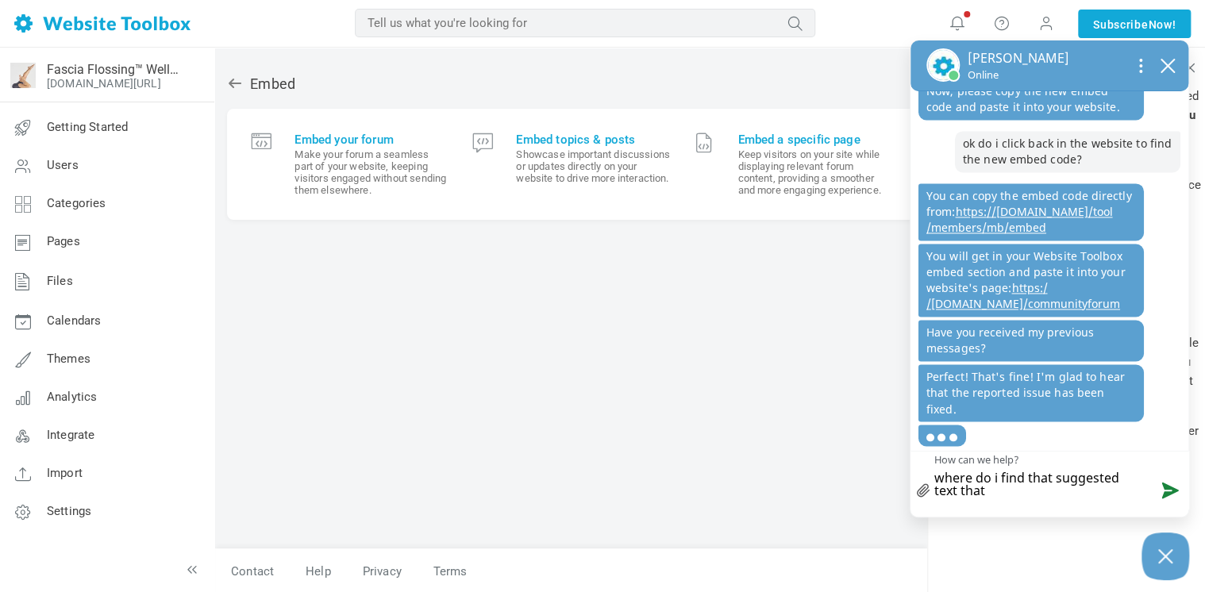
scroll to position [1205, 0]
type textarea "where do i find that suggested text that"
type textarea "where do i find that suggested text that o"
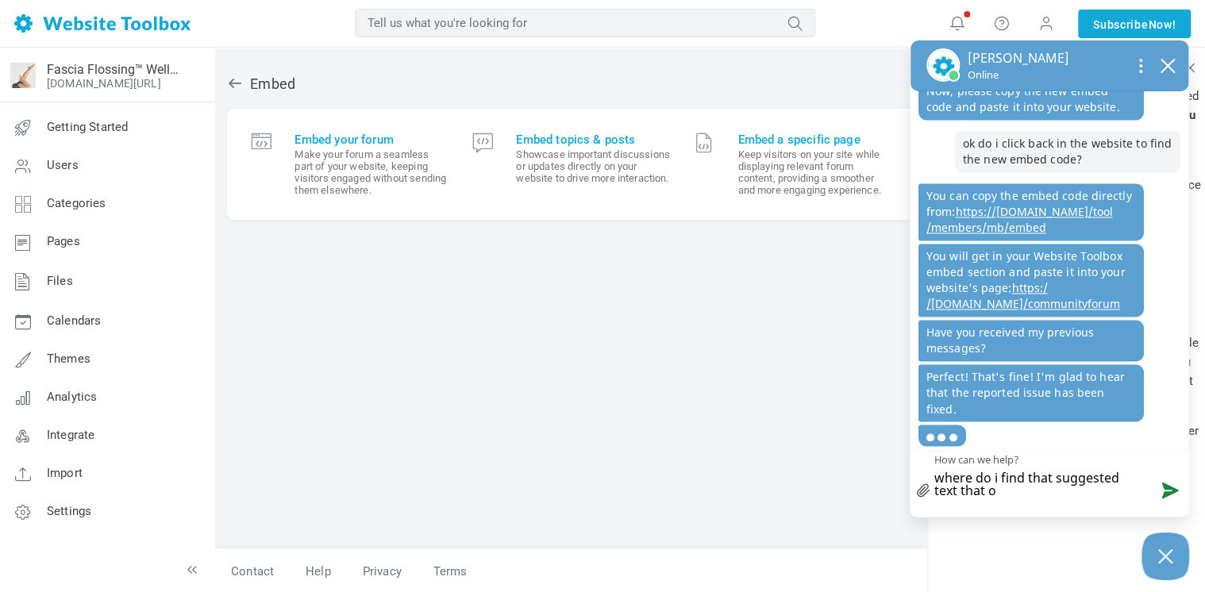
type textarea "where do i find that suggested text that op"
type textarea "where do i find that suggested text that opp"
type textarea "where do i find that suggested text that op"
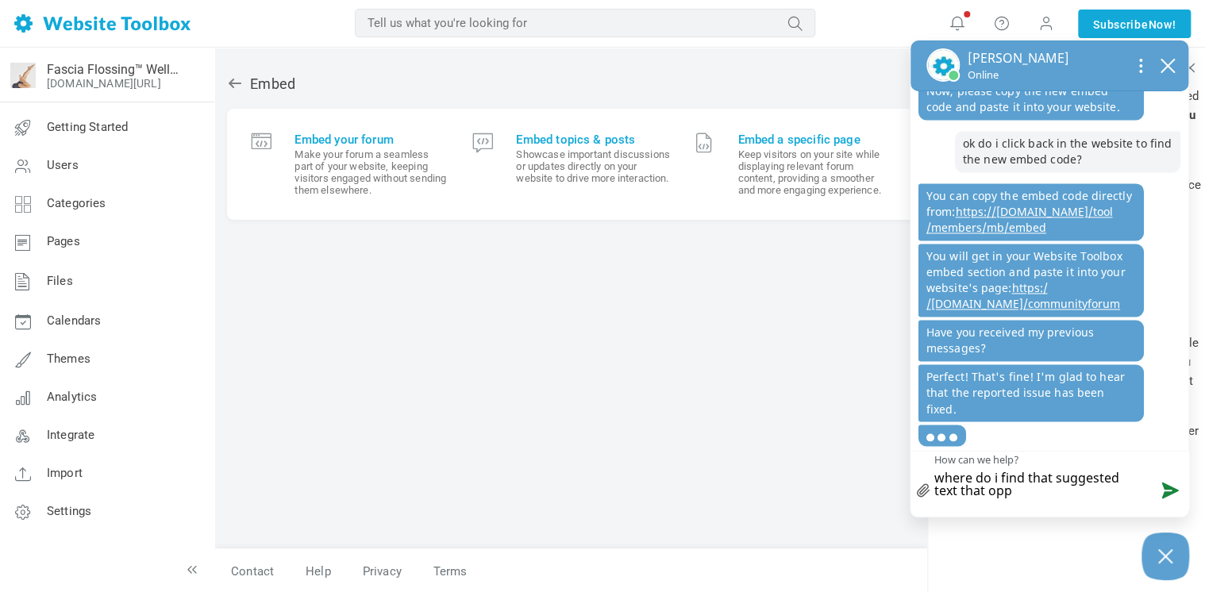
type textarea "where do i find that suggested text that op"
type textarea "where do i find that suggested text that o"
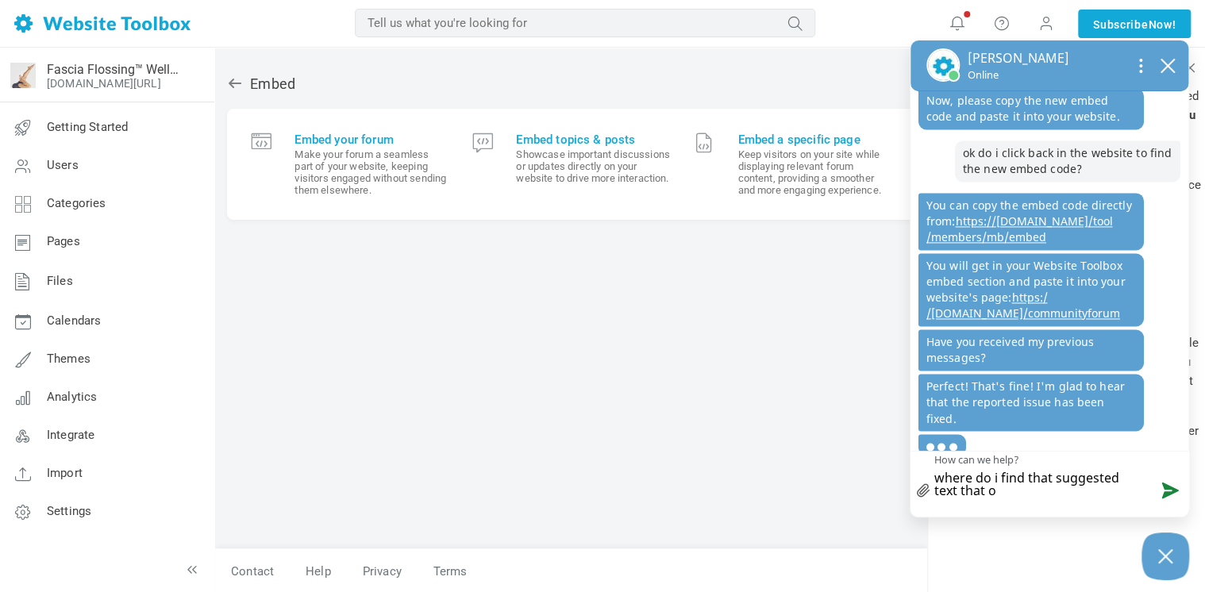
type textarea "where do i find that suggested text that"
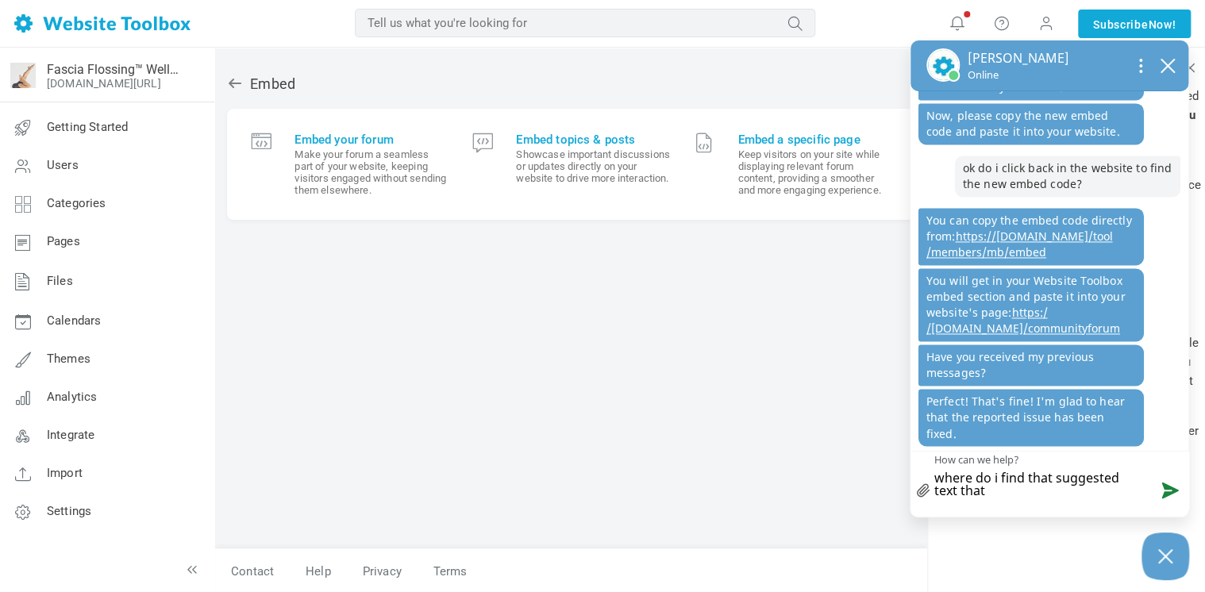
type textarea "where do i find that suggested text that p"
type textarea "where do i find that suggested text that po"
type textarea "where do i find that suggested text that pop"
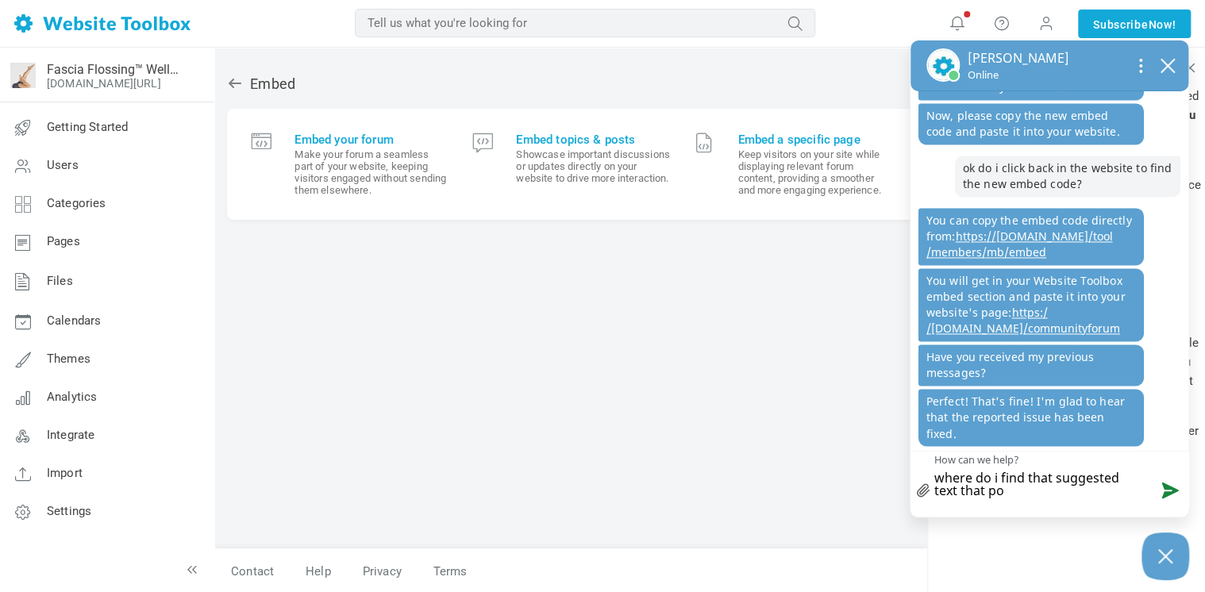
type textarea "where do i find that suggested text that pop"
type textarea "where do i find that suggested text that popp"
type textarea "where do i find that suggested text that poppe"
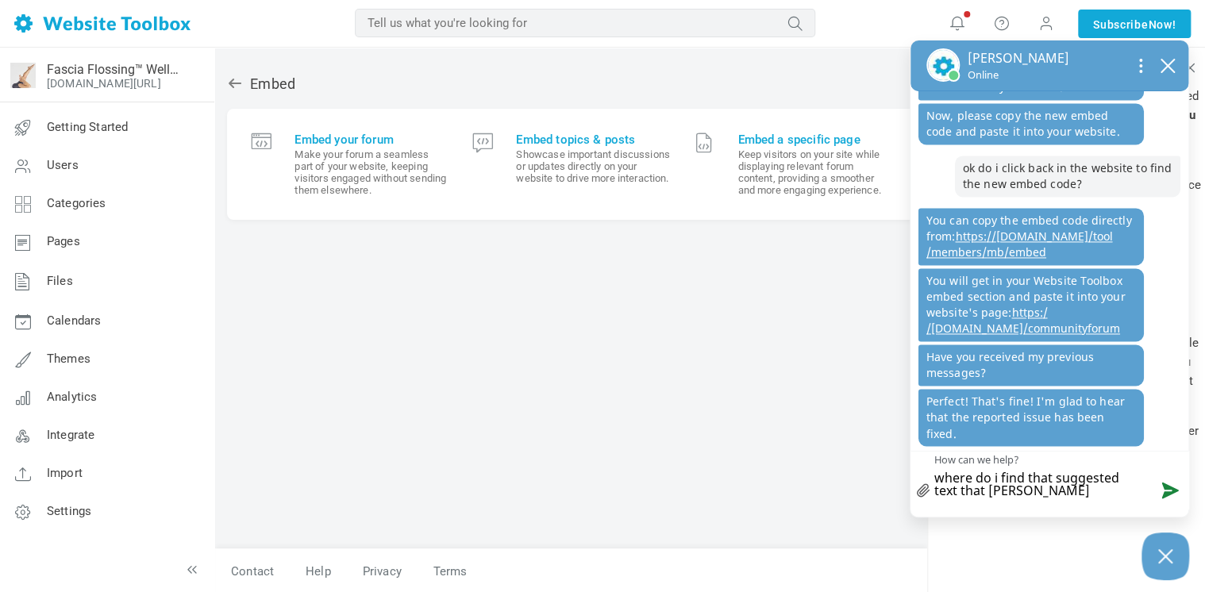
type textarea "where do i find that suggested text that popped"
type textarea "where do i find that suggested text that popped u"
type textarea "where do i find that suggested text that popped up"
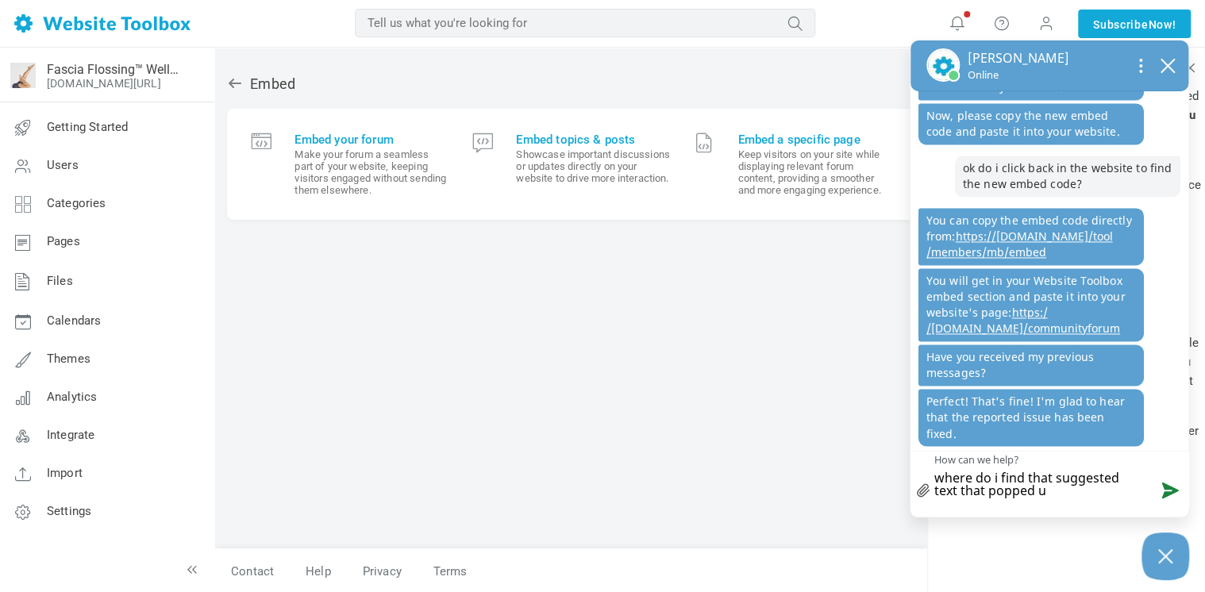
type textarea "where do i find that suggested text that popped up"
type textarea "where do i find that suggested text that popped up w"
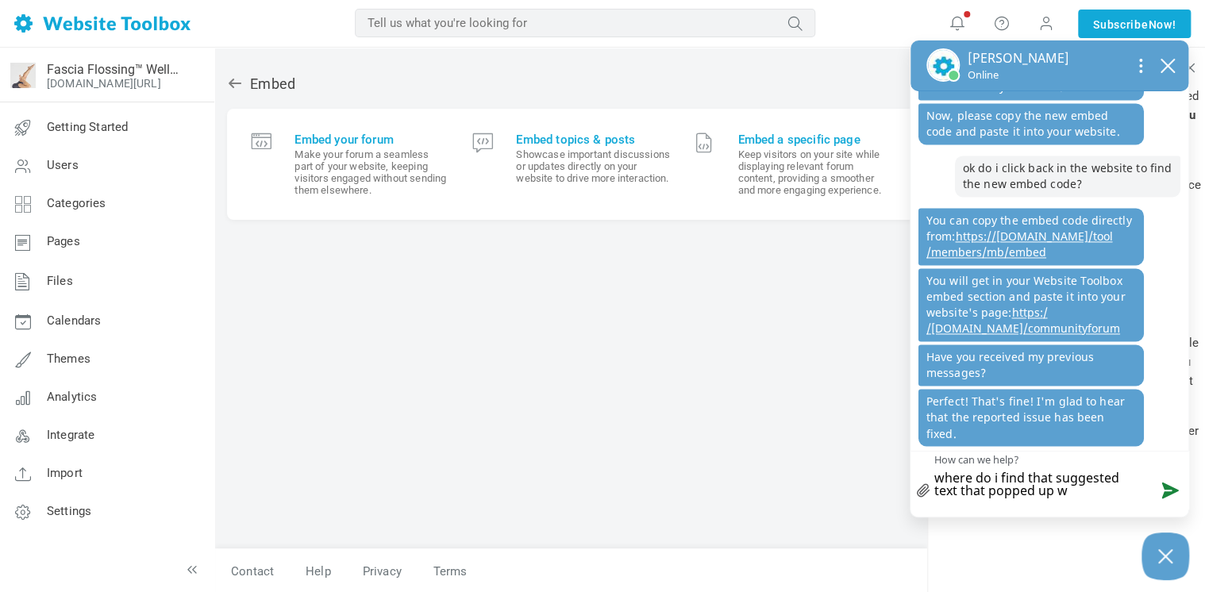
type textarea "where do i find that suggested text that popped up wi"
type textarea "where do i find that suggested text that popped up wit"
type textarea "where do i find that suggested text that popped up with"
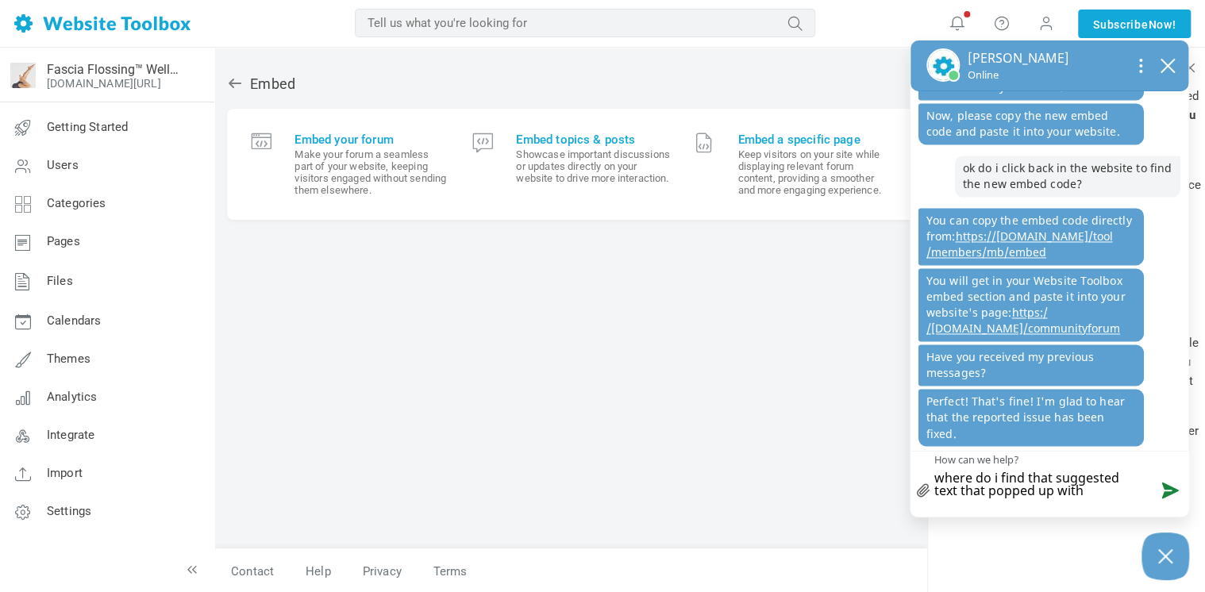
type textarea "where do i find that suggested text that popped up with"
type textarea "where do i find that suggested text that popped up with t"
type textarea "where do i find that suggested text that popped up with th"
type textarea "where do i find that suggested text that popped up with the"
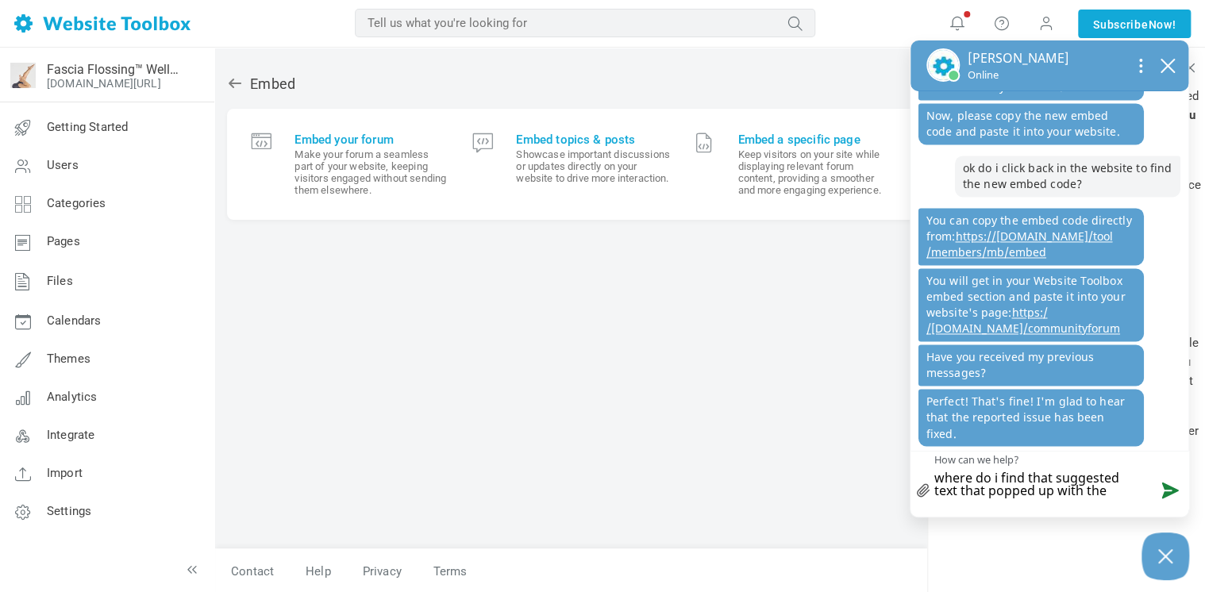
type textarea "where do i find that suggested text that popped up with the d"
type textarea "where do i find that suggested text that popped up with the de"
type textarea "where do i find that suggested text that popped up with the des"
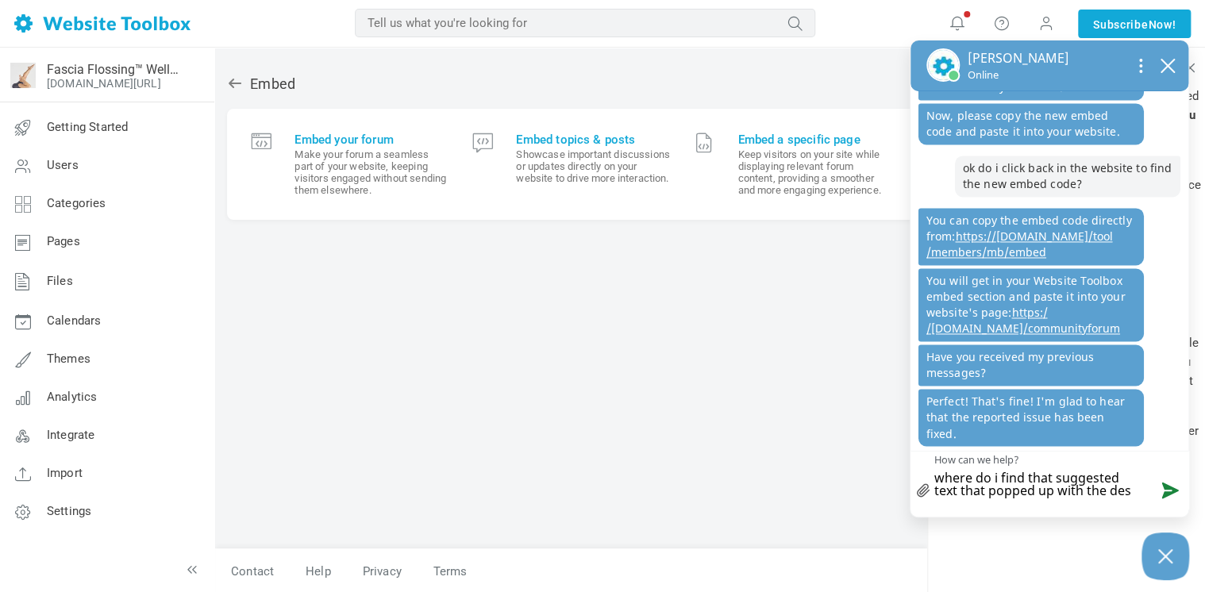
type textarea "where do i find that suggested text that popped up with the desc"
type textarea "where do i find that suggested text that popped up with the descr"
type textarea "where do i find that suggested text that popped up with the descri"
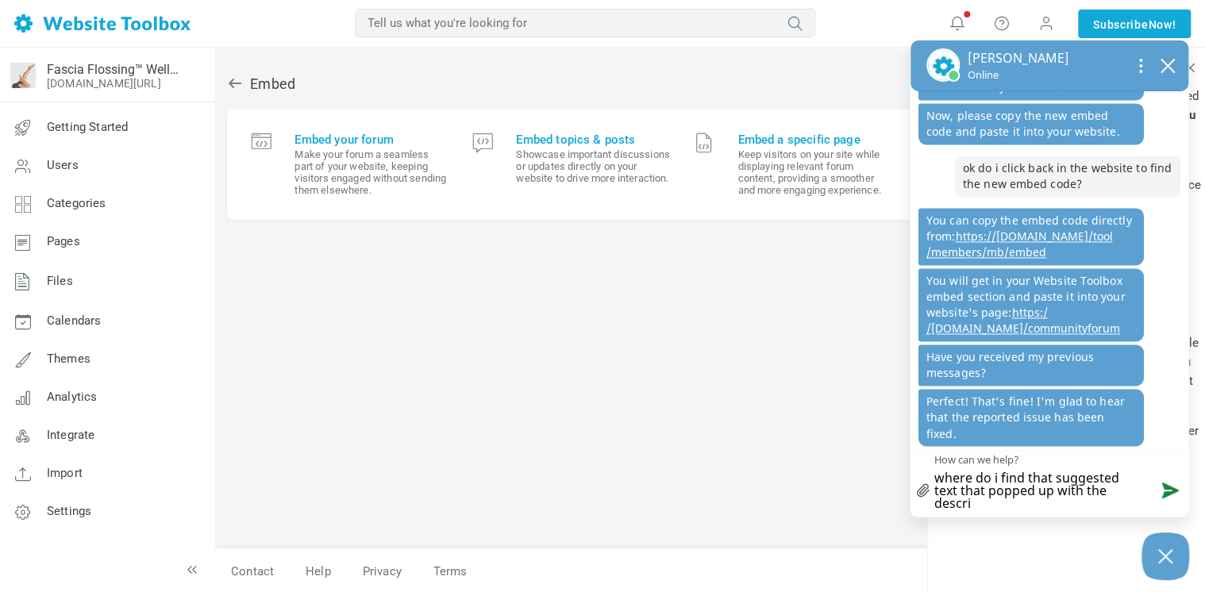
type textarea "where do i find that suggested text that popped up with the descrip"
type textarea "where do i find that suggested text that popped up with the descript"
type textarea "where do i find that suggested text that popped up with the descripti"
type textarea "where do i find that suggested text that popped up with the descriptio"
type textarea "where do i find that suggested text that popped up with the description"
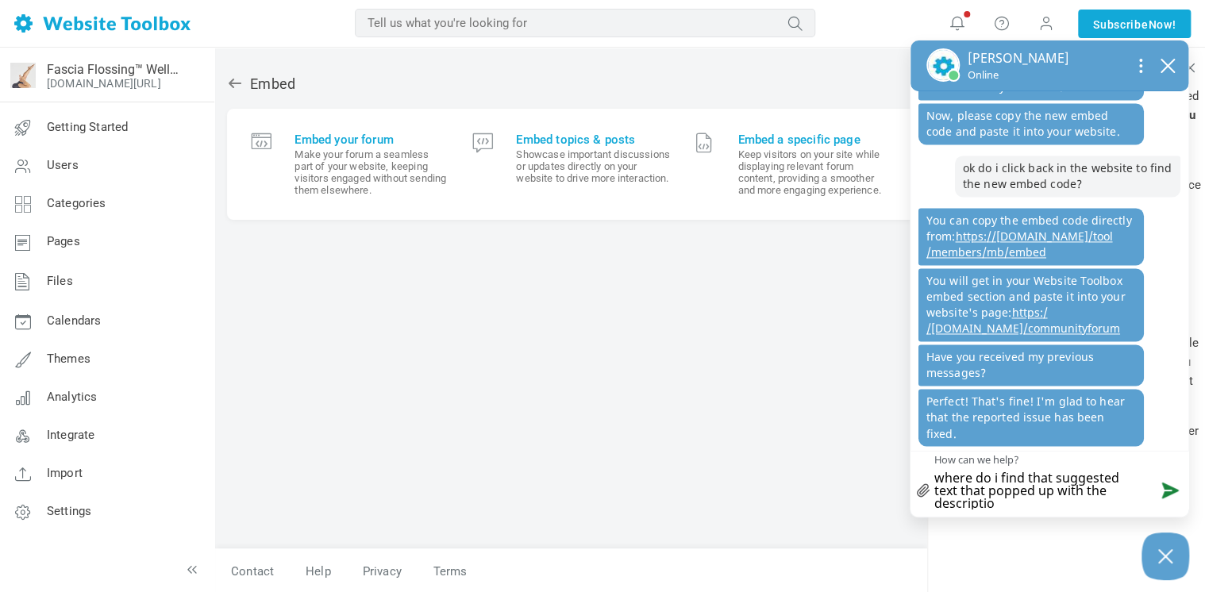
type textarea "where do i find that suggested text that popped up with the description"
type textarea "where do i find that suggested text that popped up with the description f"
type textarea "where do i find that suggested text that popped up with the description fo"
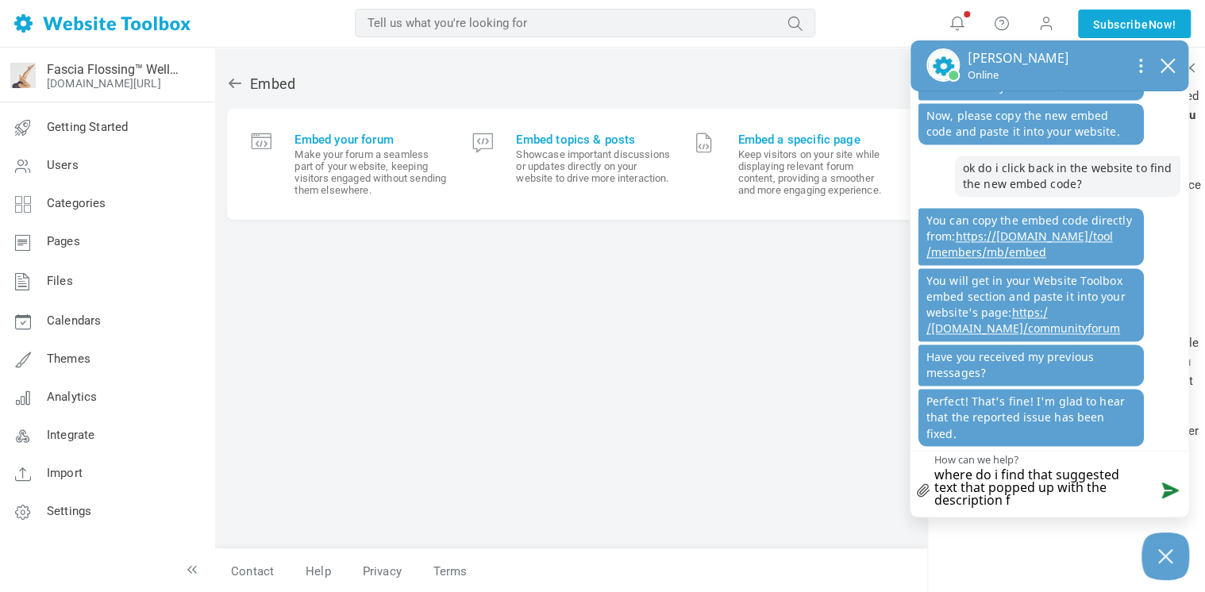
type textarea "where do i find that suggested text that popped up with the description fo"
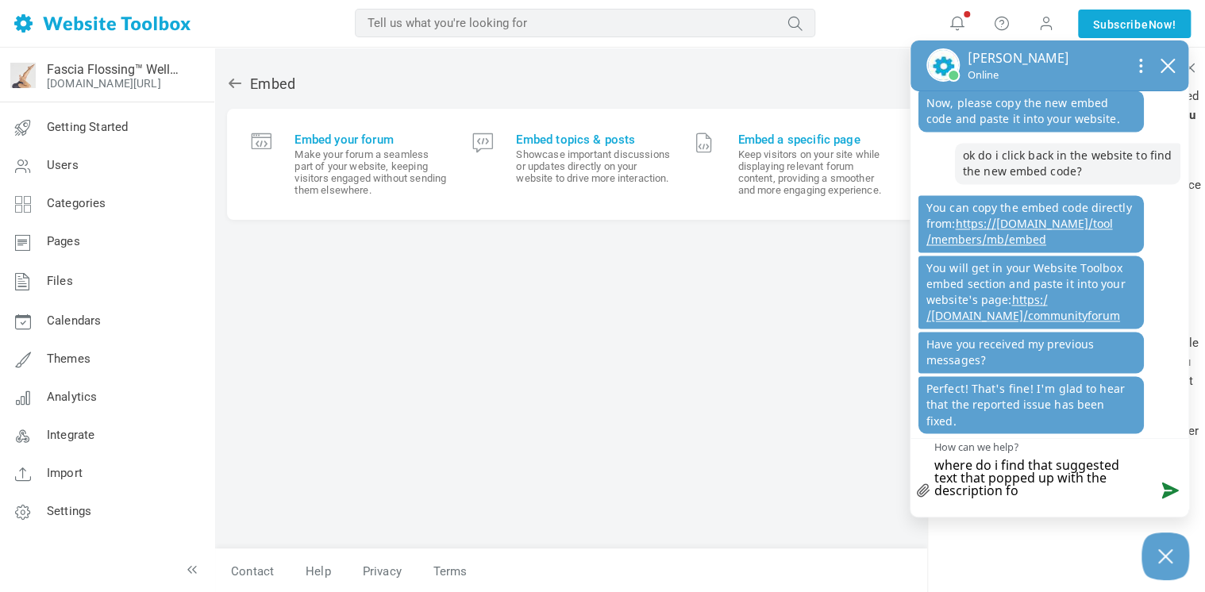
scroll to position [0, 0]
type textarea "where do i find that suggested text that popped up with the description f"
type textarea "where do i find that suggested text that popped up with the description"
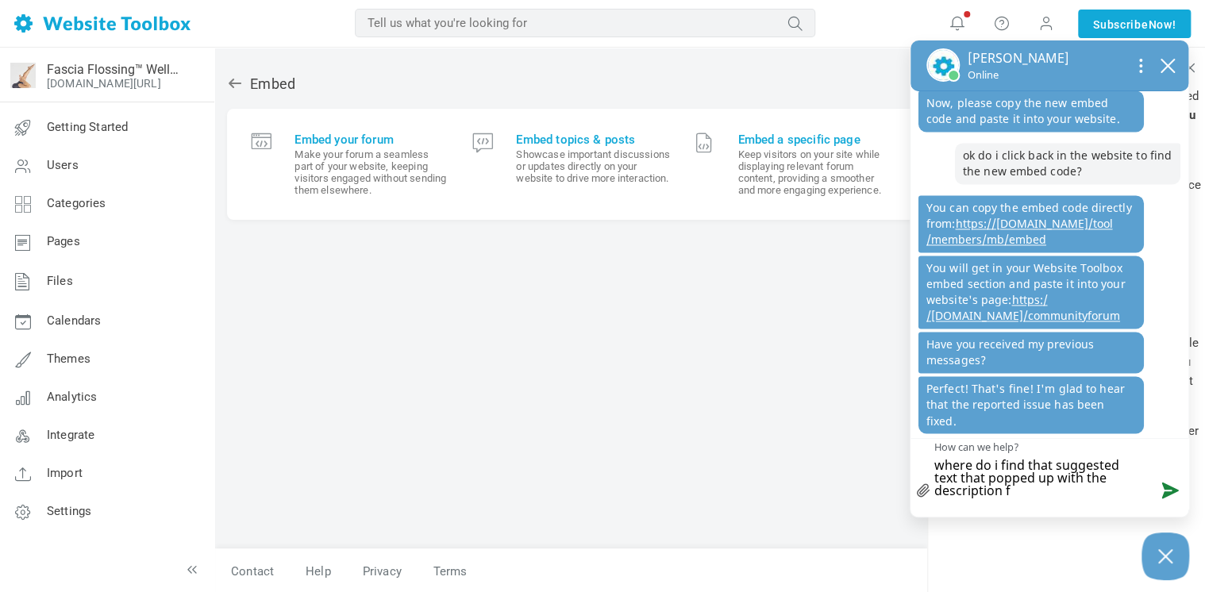
type textarea "where do i find that suggested text that popped up with the description"
type textarea "where do i find that suggested text that popped up with the description o"
type textarea "where do i find that suggested text that popped up with the description of"
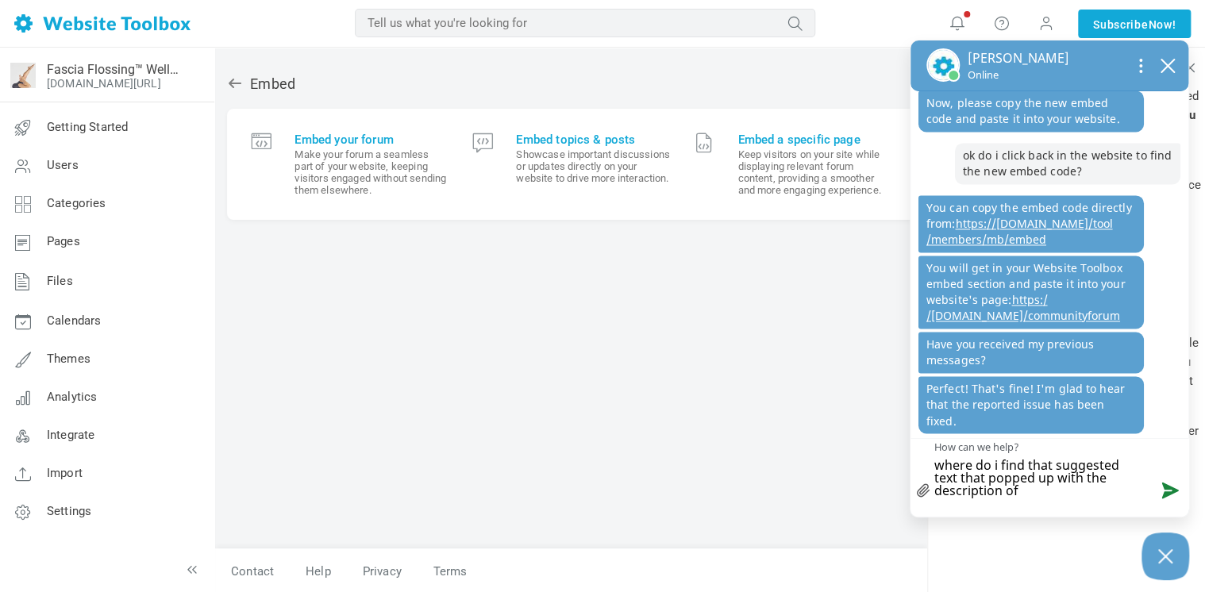
type textarea "where do i find that suggested text that popped up with the description of"
type textarea "where do i find that suggested text that popped up with the description of t"
type textarea "where do i find that suggested text that popped up with the description of th"
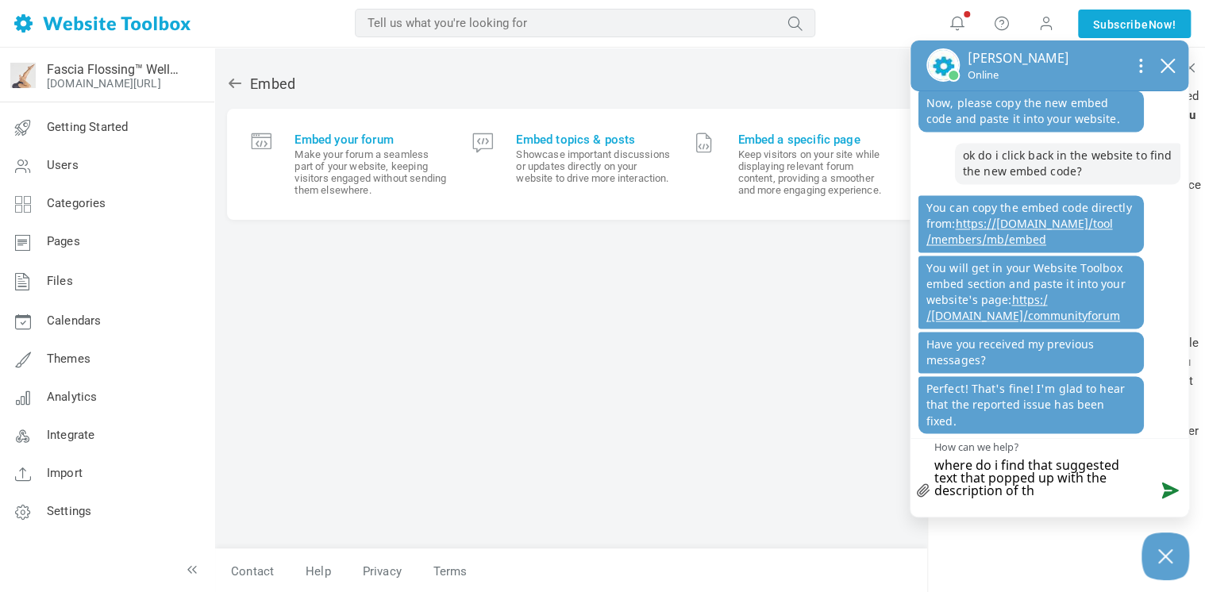
type textarea "where do i find that suggested text that popped up with the description of the"
type textarea "where do i find that suggested text that popped up with the description of the o"
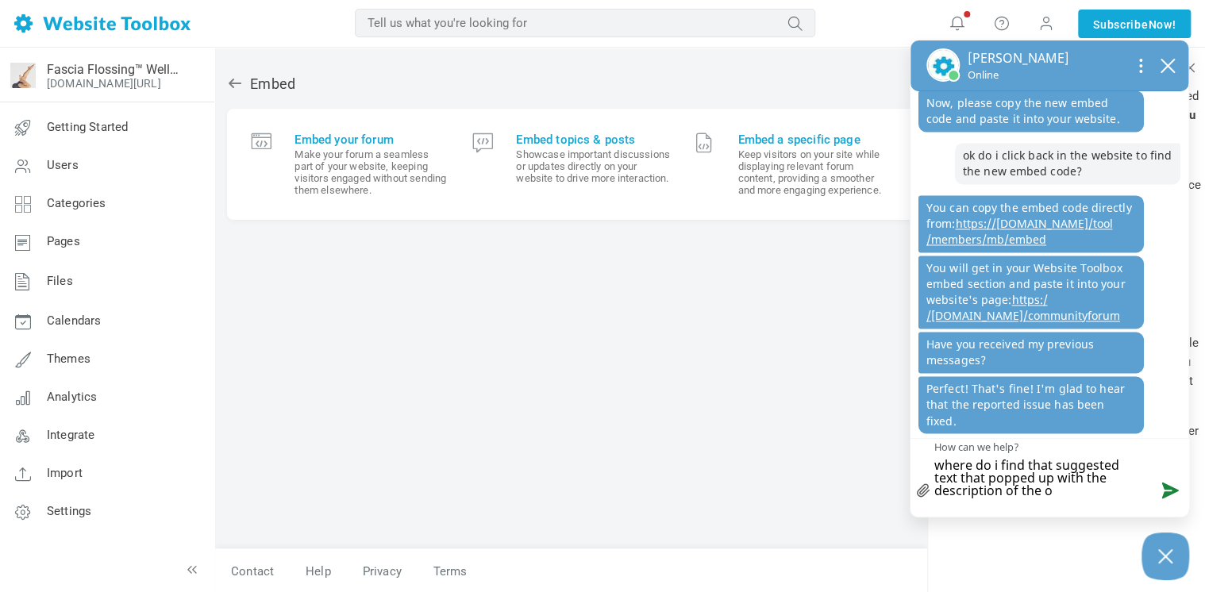
type textarea "where do i find that suggested text that popped up with the description of the"
type textarea "where do i find that suggested text that popped up with the description of the f"
type textarea "where do i find that suggested text that popped up with the description of the …"
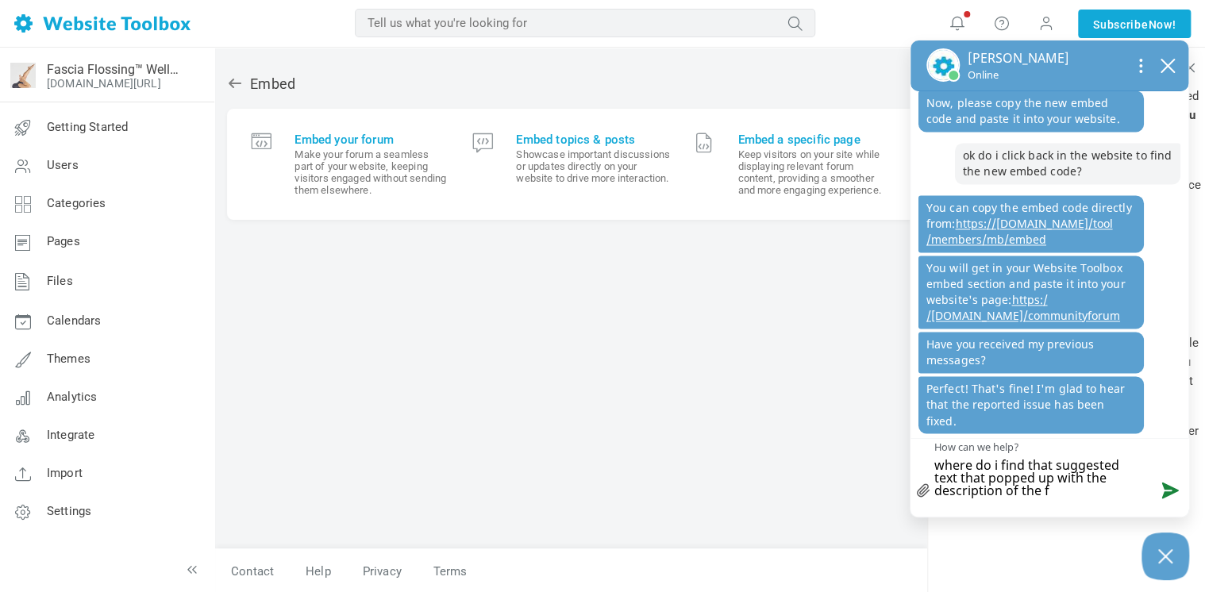
type textarea "where do i find that suggested text that popped up with the description of the …"
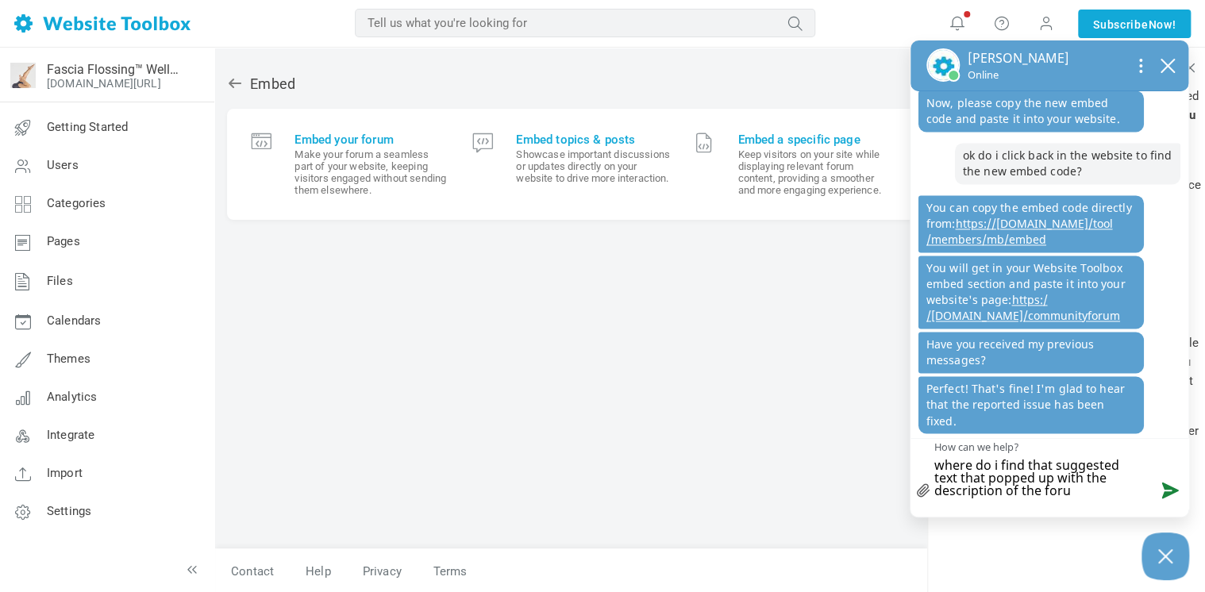
type textarea "where do i find that suggested text that popped up with the description of the …"
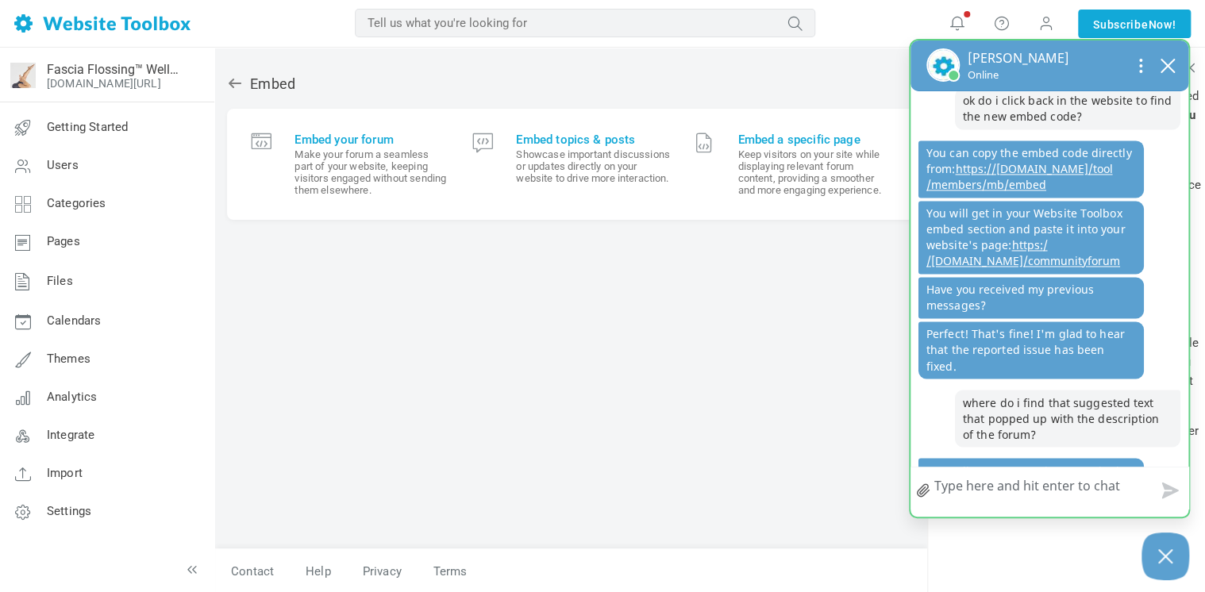
scroll to position [1345, 0]
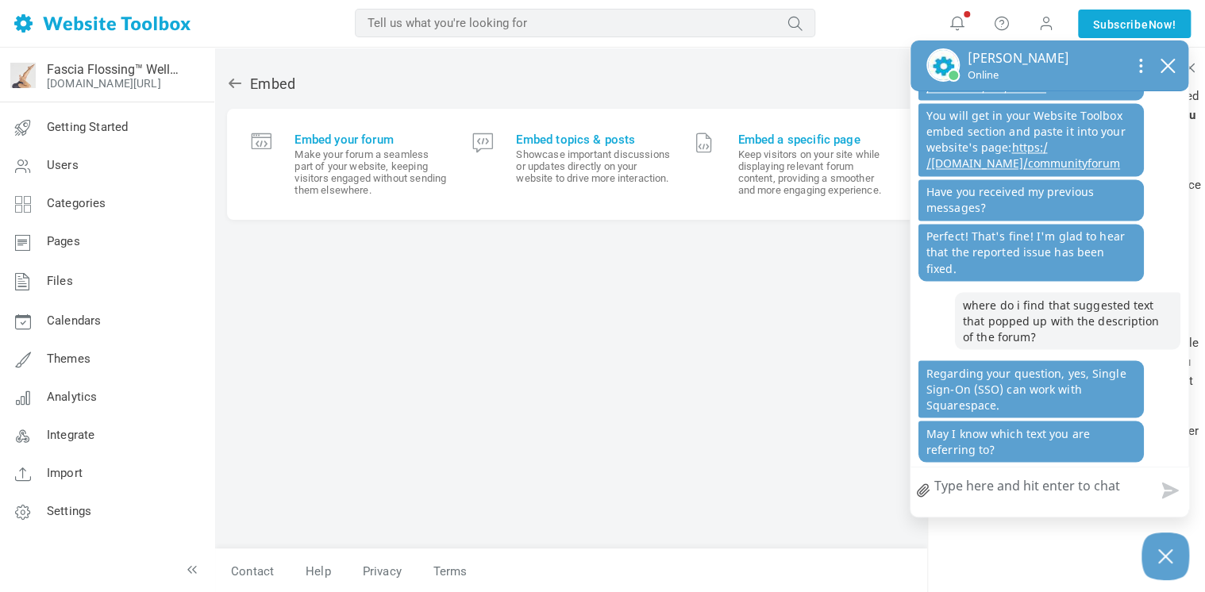
click at [1070, 498] on textarea "How can we help?" at bounding box center [1049, 487] width 278 height 41
type textarea "i"
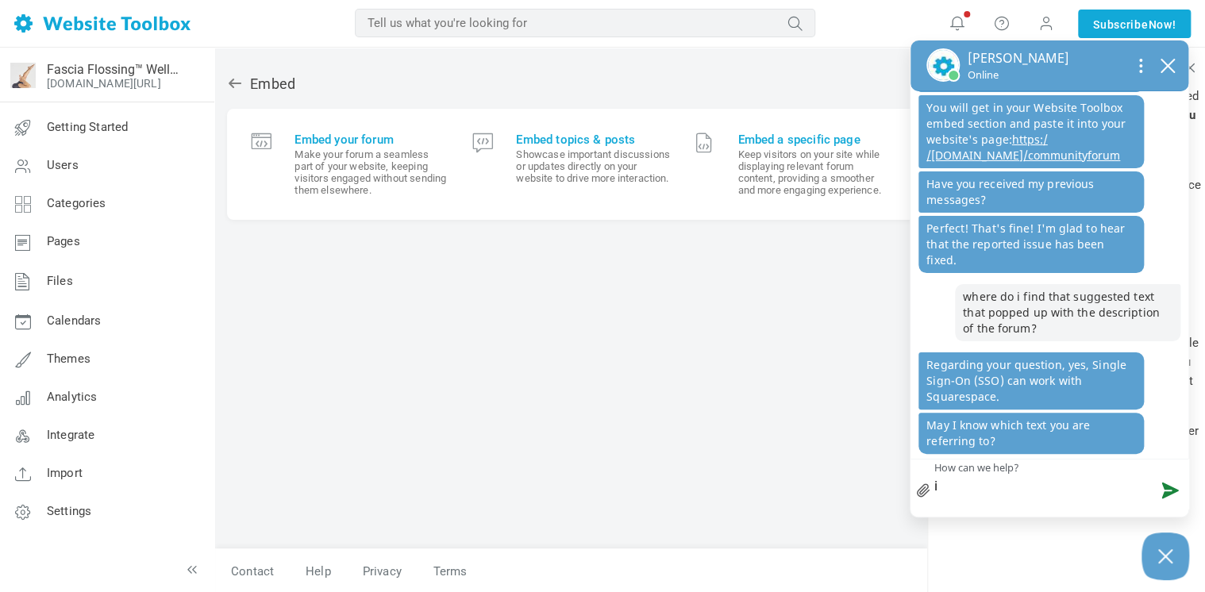
type textarea "i"
type textarea "i t"
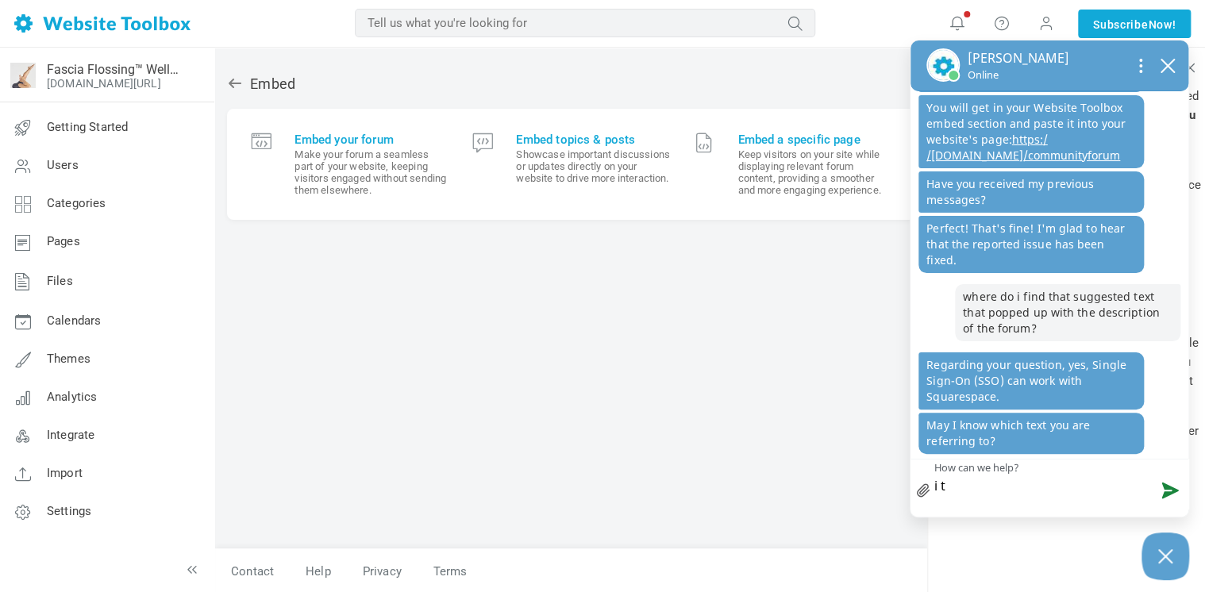
type textarea "i th"
type textarea "i thi"
type textarea "i thin"
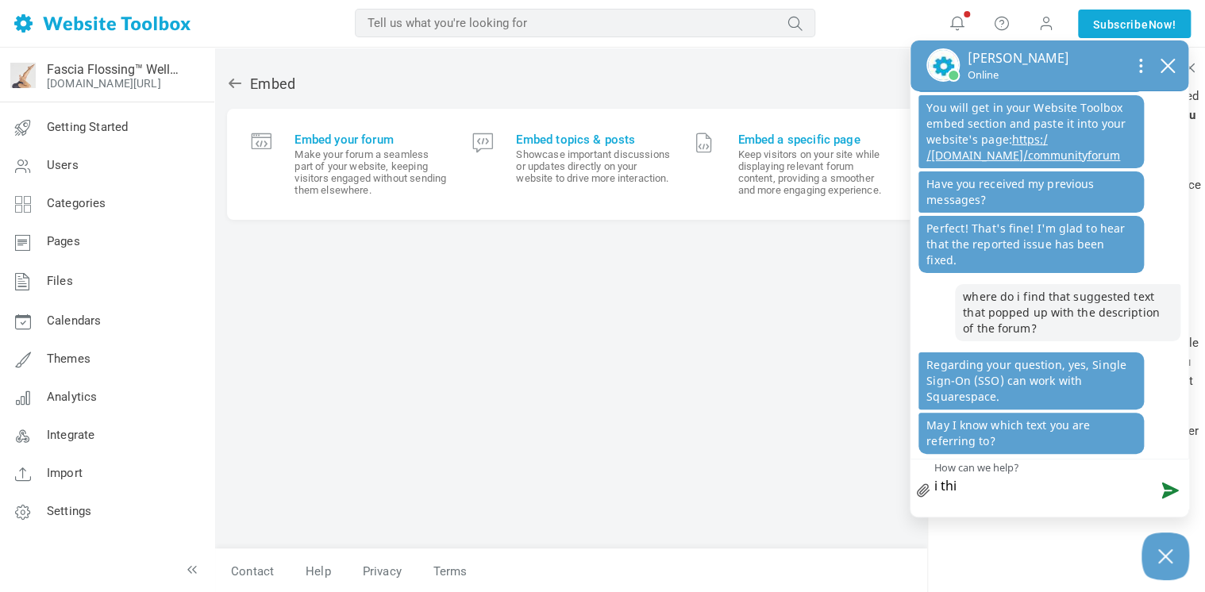
type textarea "i thin"
type textarea "i think"
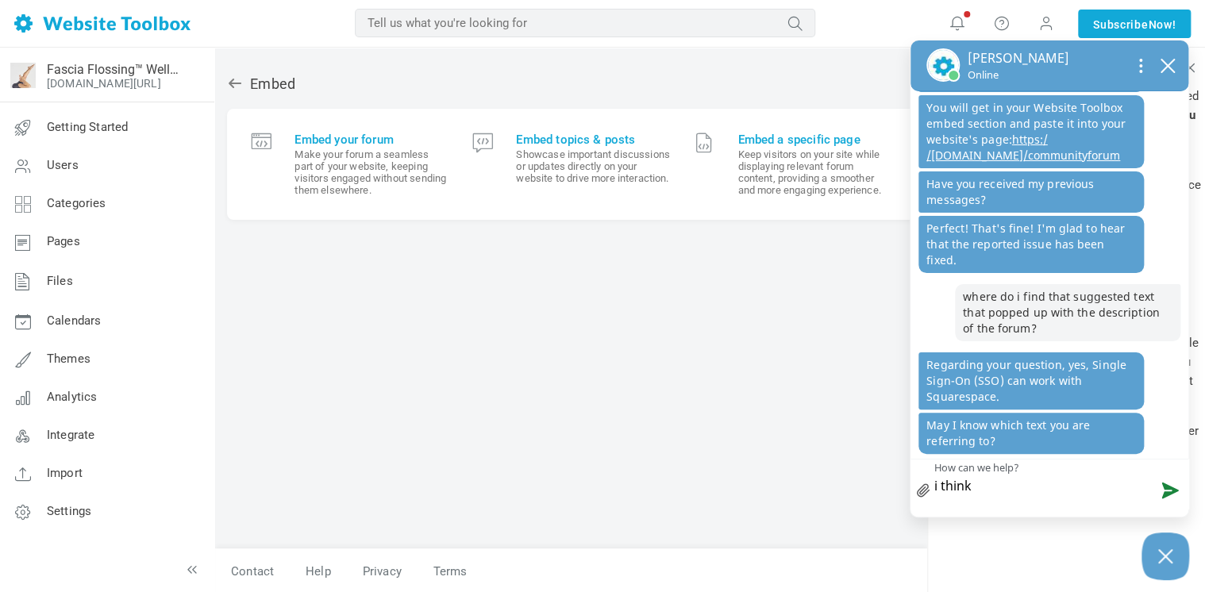
type textarea "i think i"
type textarea "i think i f"
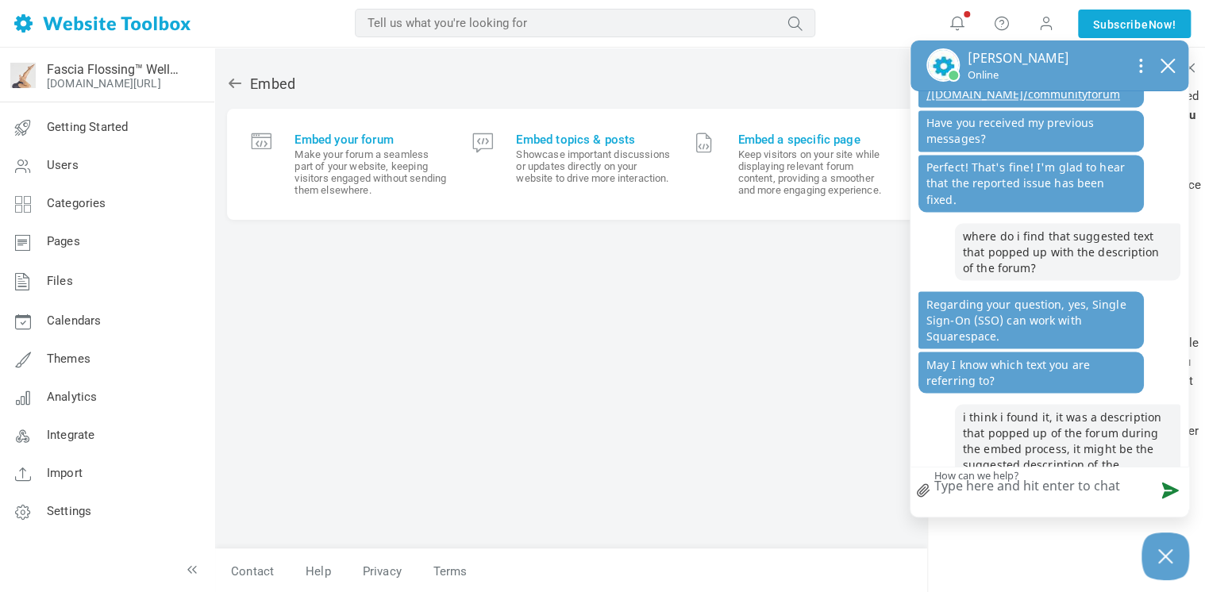
scroll to position [1445, 0]
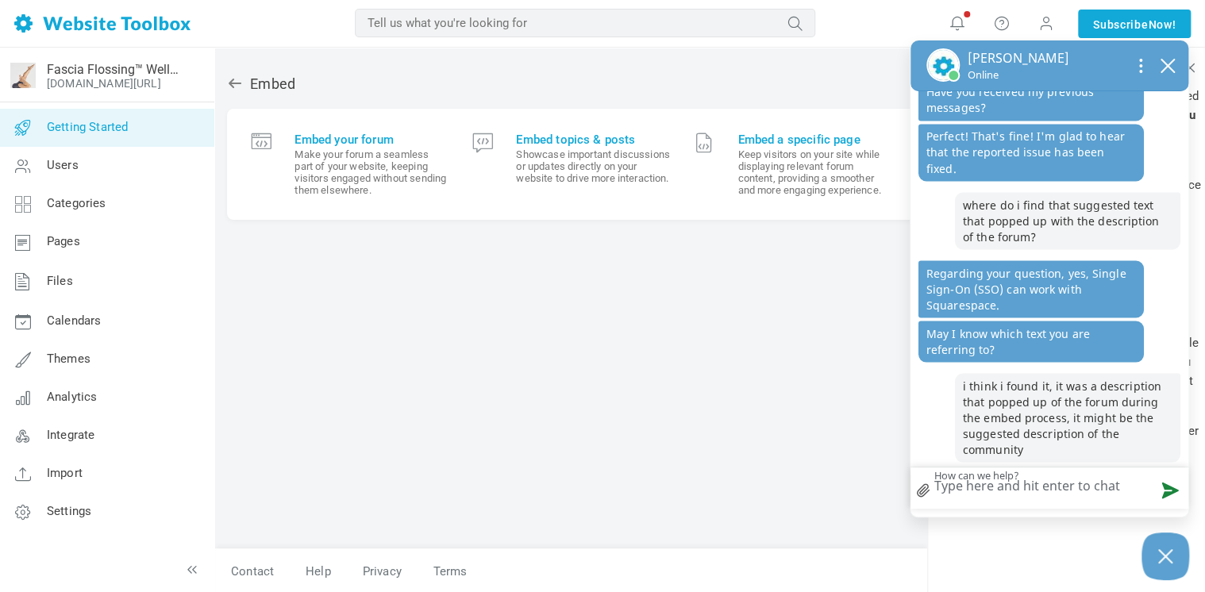
click at [110, 120] on span "Getting Started" at bounding box center [87, 127] width 81 height 14
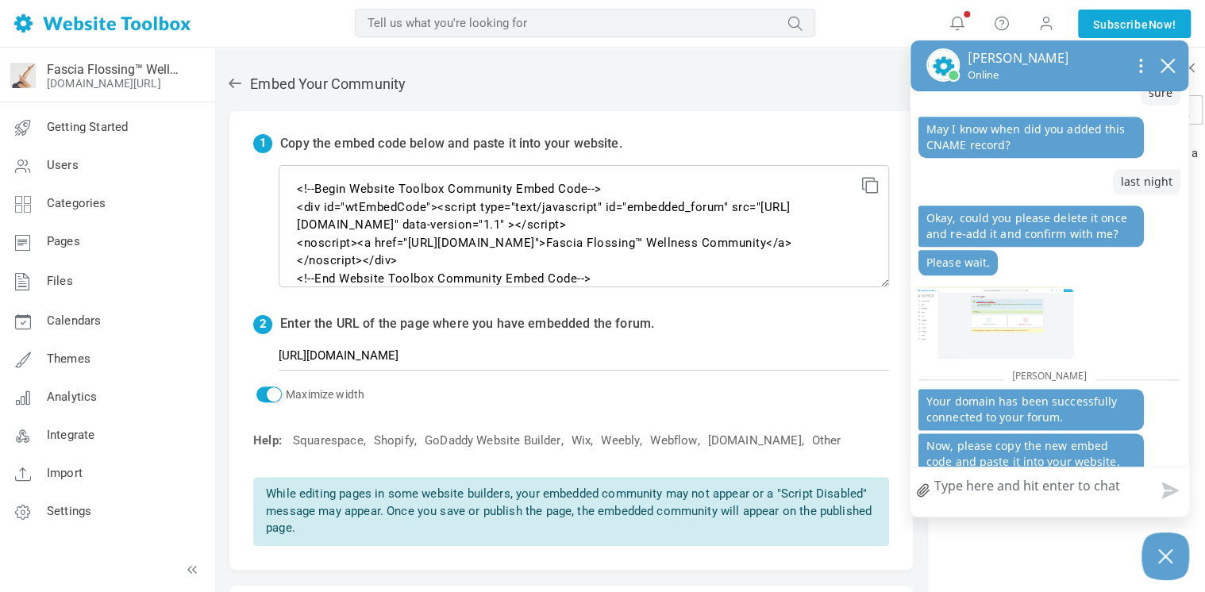
click at [241, 84] on icon at bounding box center [235, 83] width 16 height 16
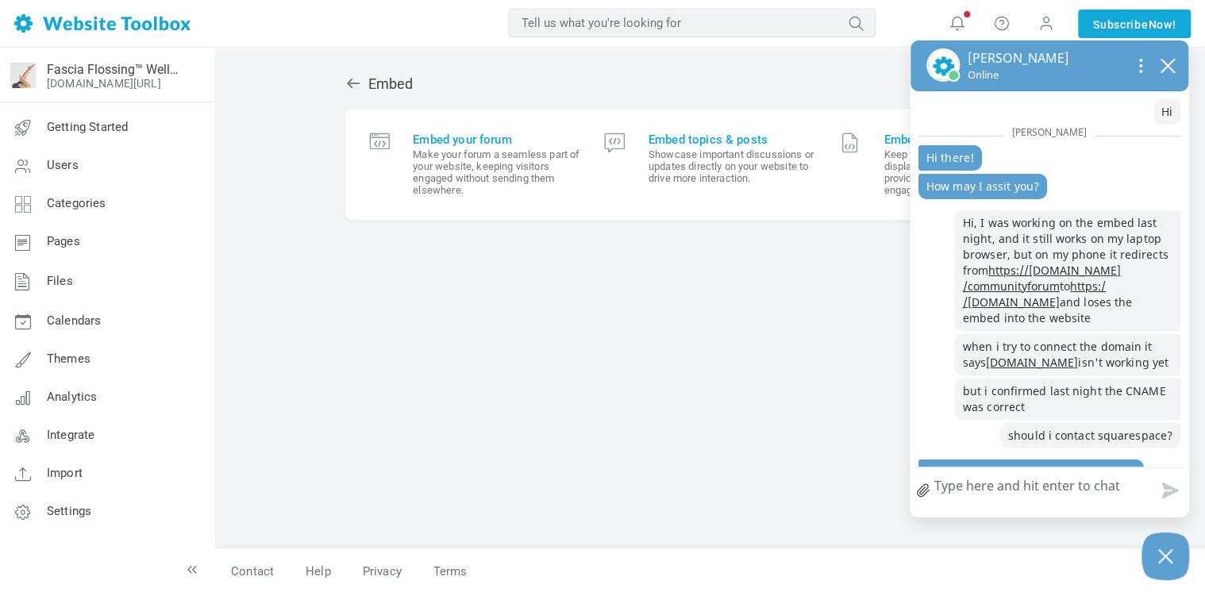
scroll to position [1232, 0]
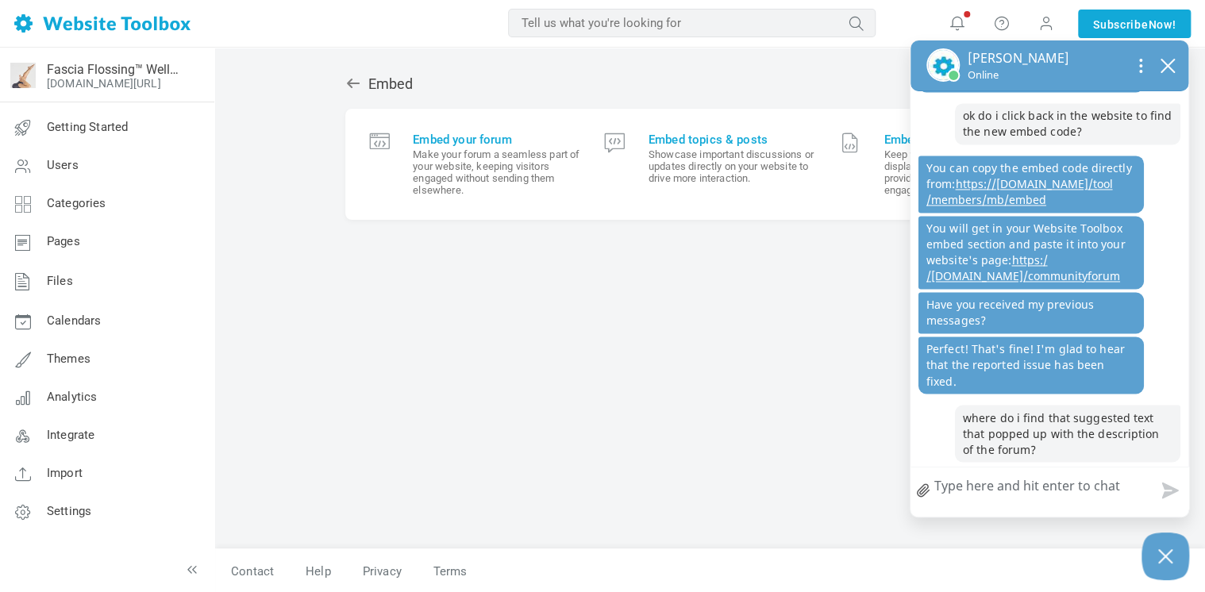
click at [362, 81] on link at bounding box center [356, 83] width 23 height 17
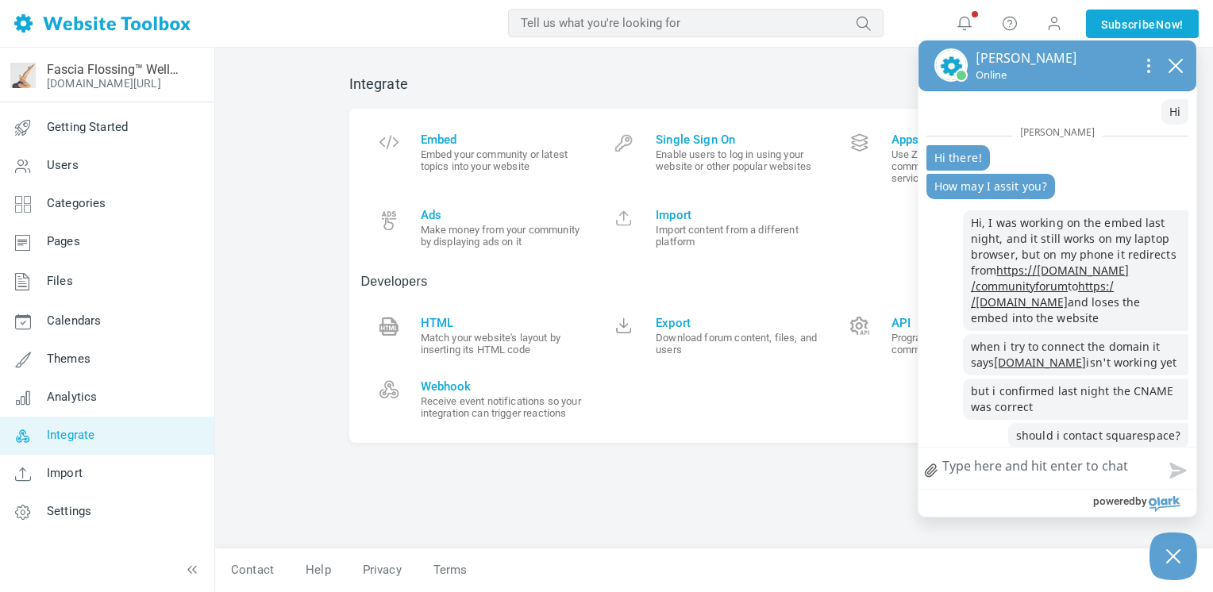
scroll to position [1261, 0]
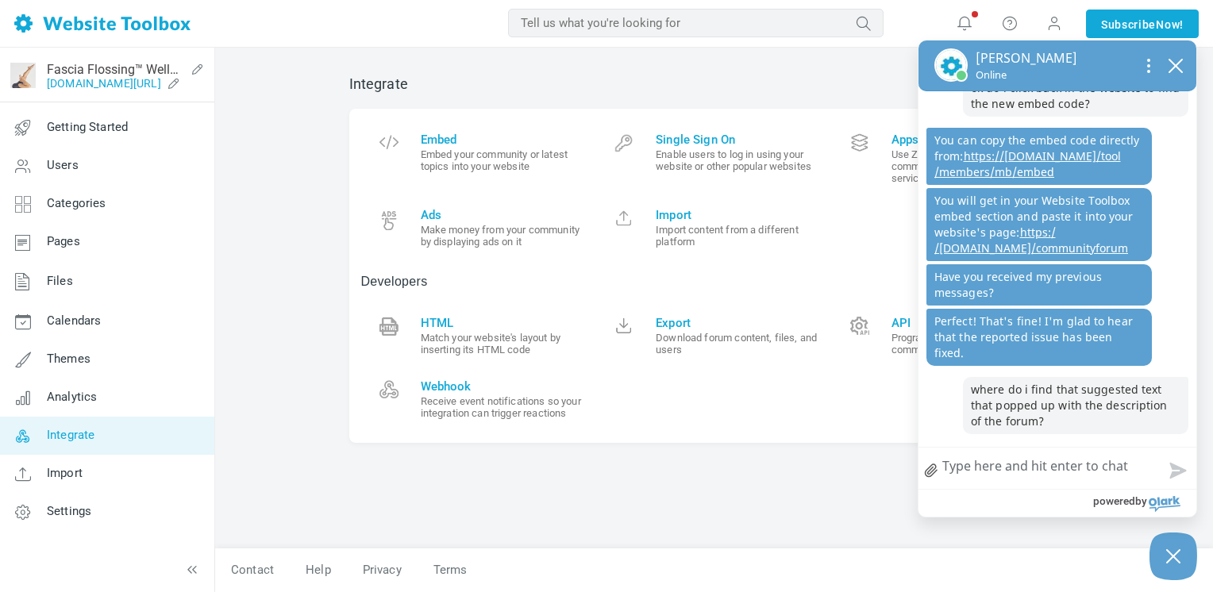
click at [161, 84] on link "[DOMAIN_NAME][URL]" at bounding box center [104, 83] width 114 height 13
click at [66, 510] on span "Settings" at bounding box center [69, 511] width 44 height 14
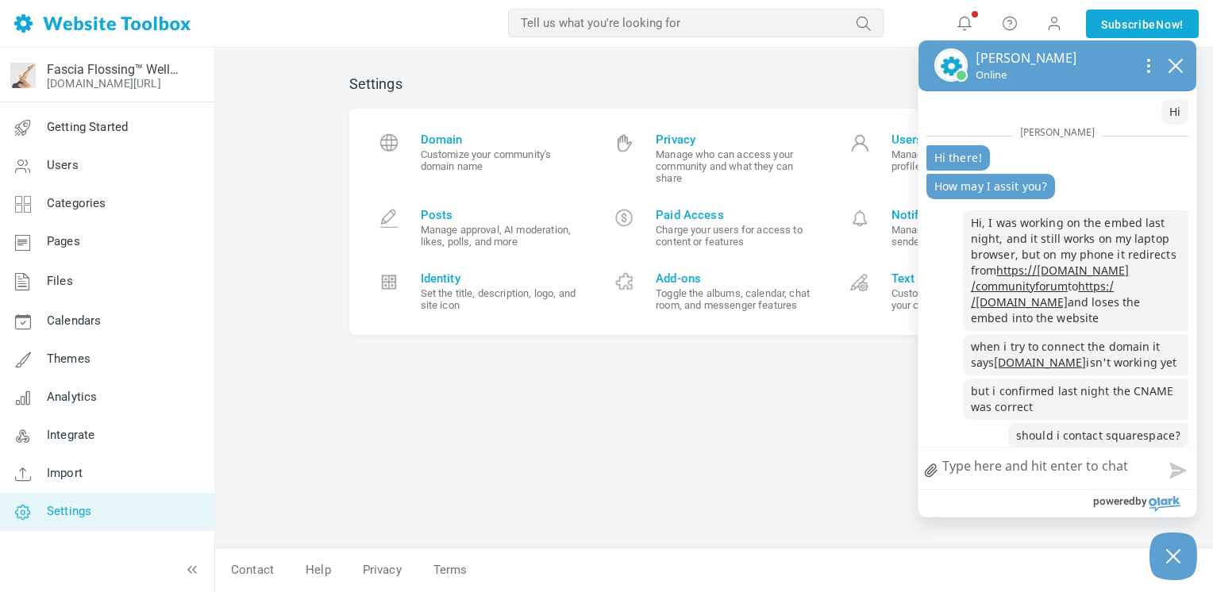
scroll to position [1261, 0]
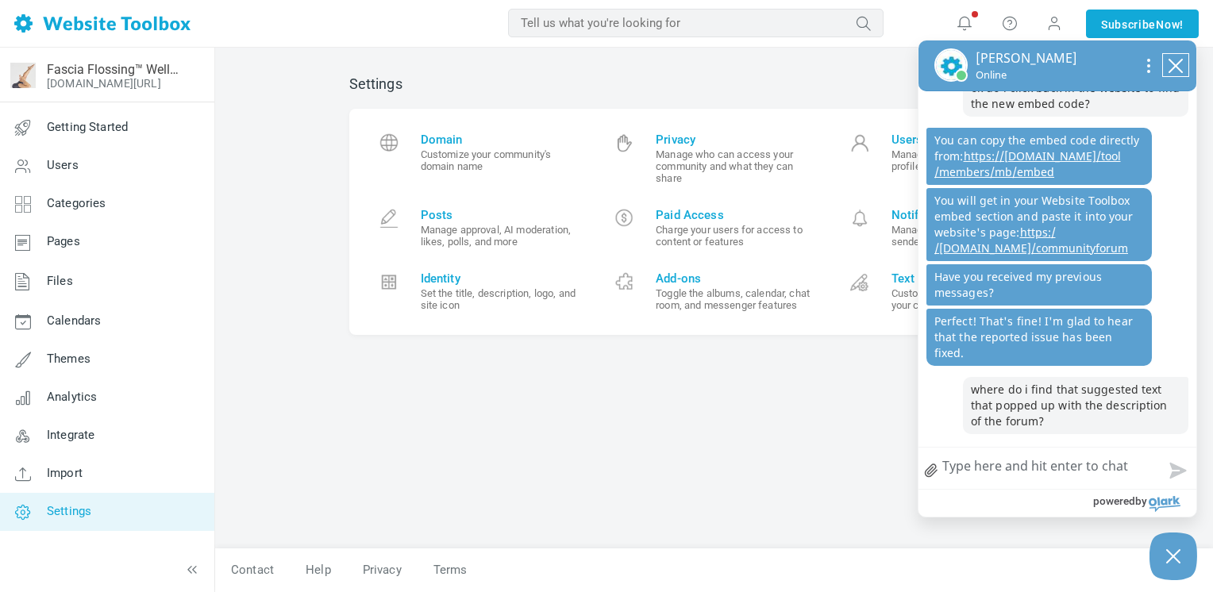
click at [1173, 71] on icon "close chatbox" at bounding box center [1176, 66] width 16 height 16
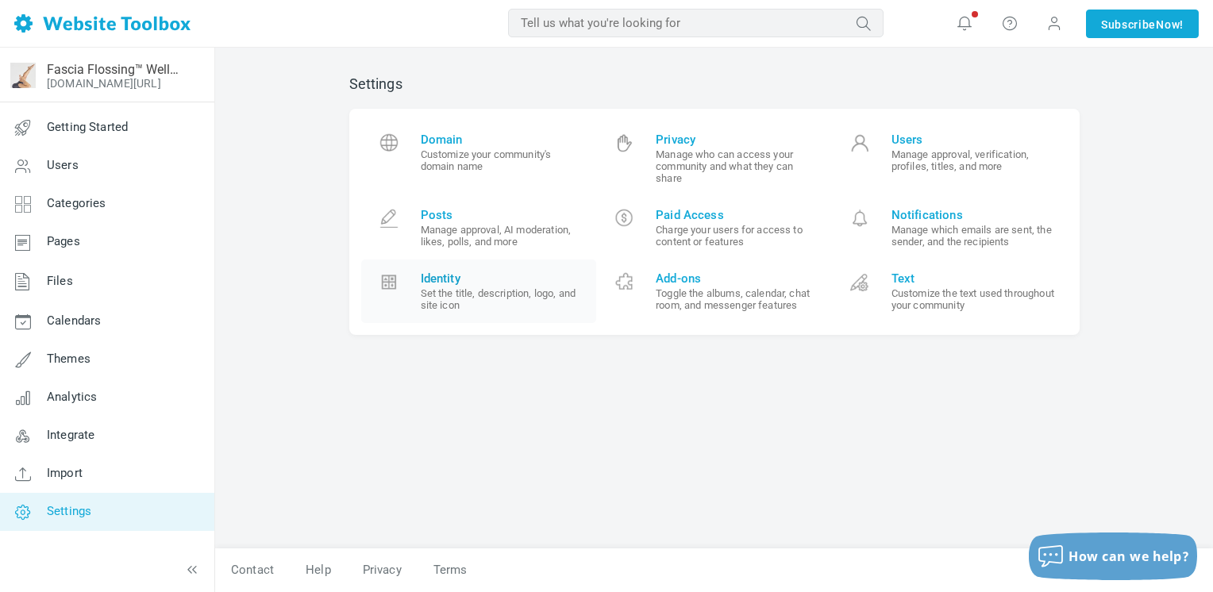
click at [448, 277] on span "Identity" at bounding box center [503, 278] width 164 height 14
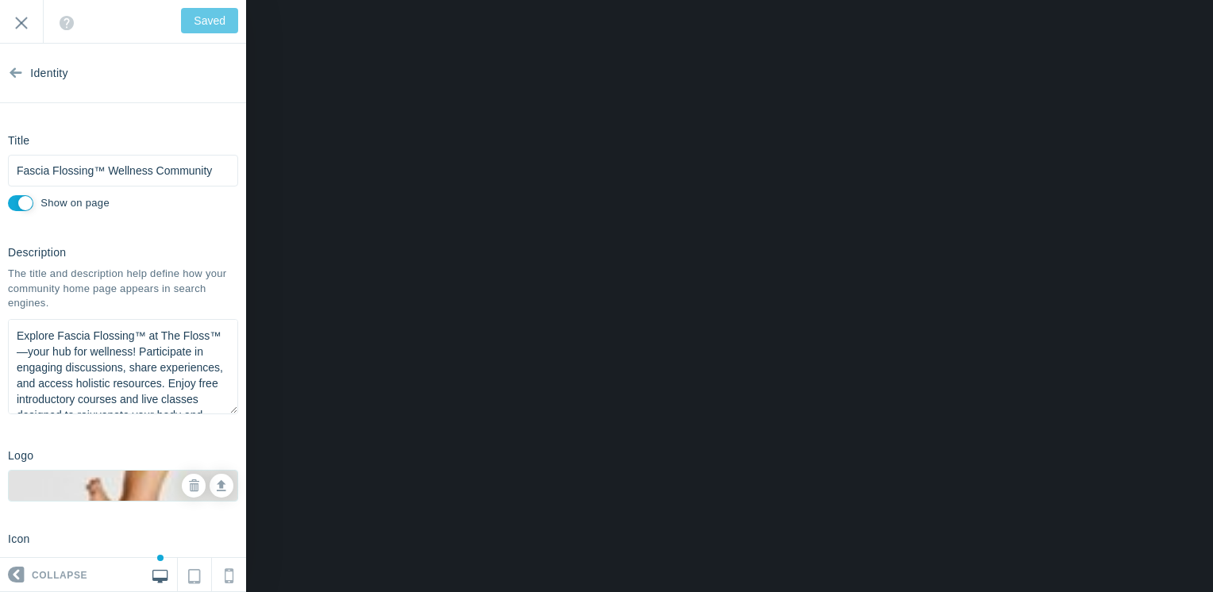
drag, startPoint x: 150, startPoint y: 398, endPoint x: 12, endPoint y: 305, distance: 166.9
click at [12, 305] on div "Description The title and description help define how your community home page …" at bounding box center [123, 328] width 246 height 179
click at [142, 375] on textarea "Explore Fascia Flossing™ at The Floss™—your hub for wellness! Participate in en…" at bounding box center [123, 366] width 230 height 95
click at [25, 25] on input "Exit" at bounding box center [21, 22] width 43 height 44
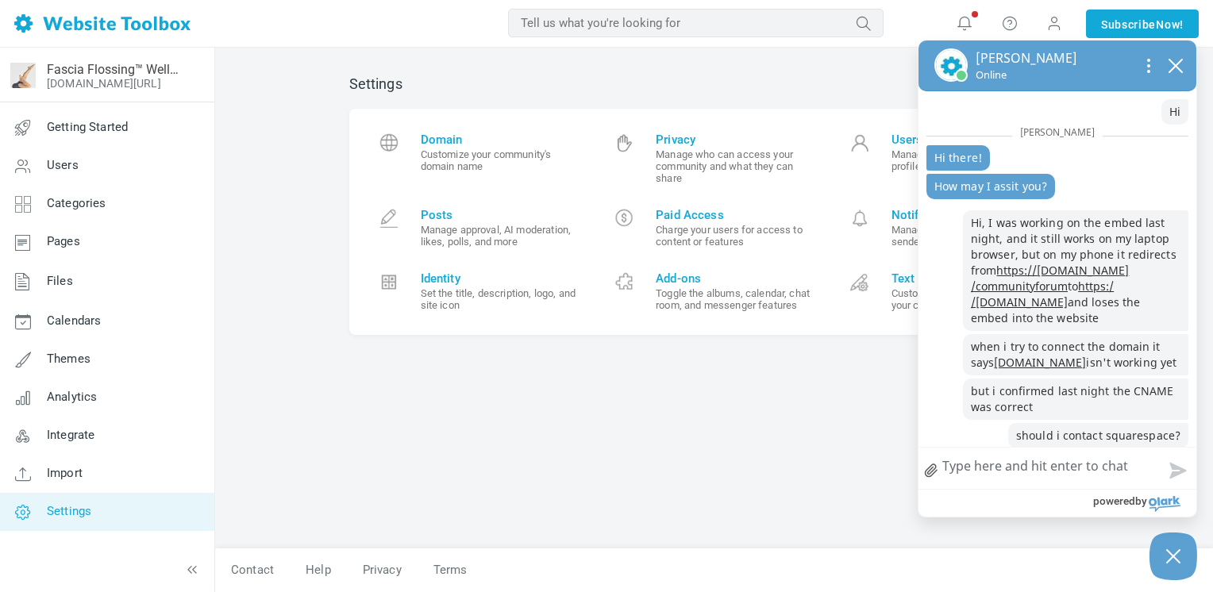
scroll to position [1330, 0]
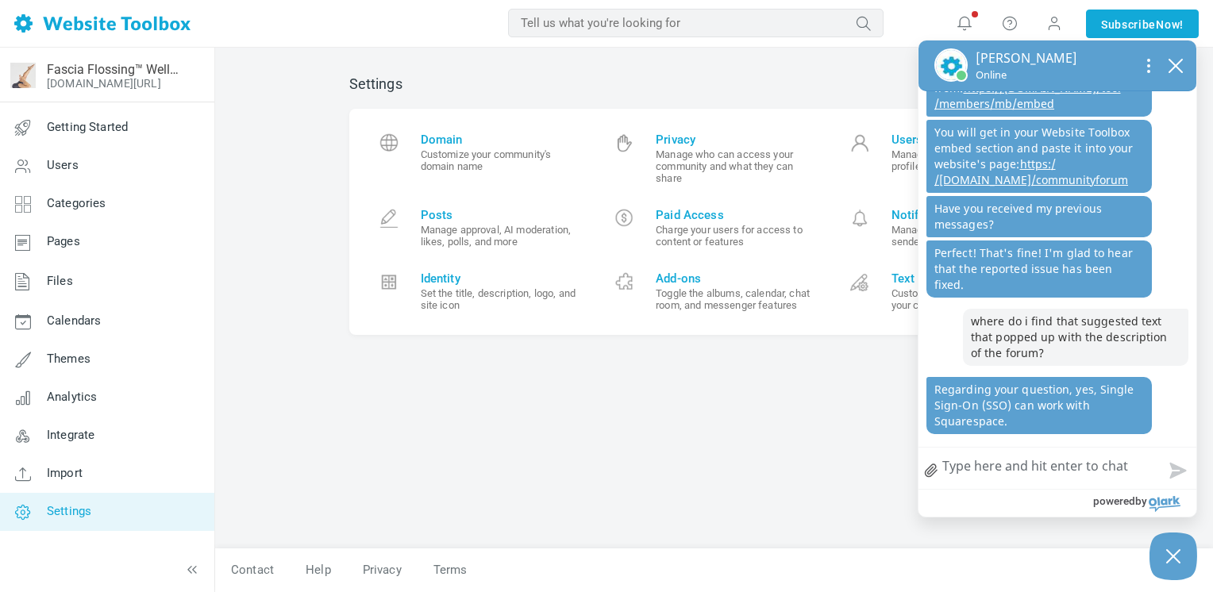
click at [1017, 474] on textarea "How can we help?" at bounding box center [1057, 468] width 278 height 41
type textarea "g"
type textarea "gr"
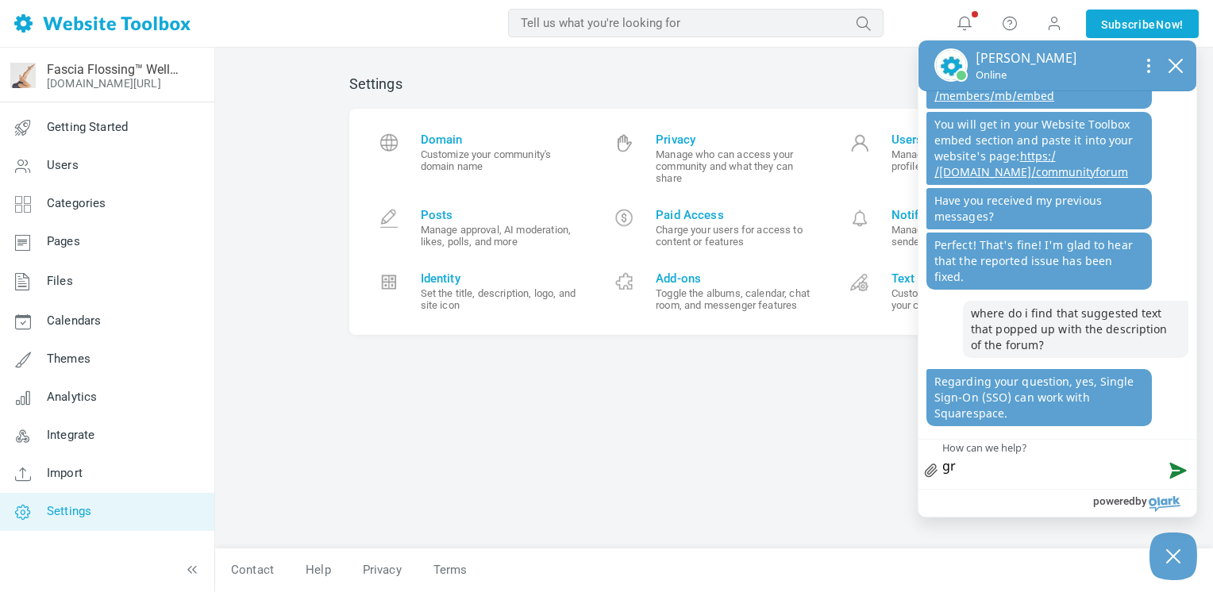
type textarea "gre"
type textarea "grea"
type textarea "great"
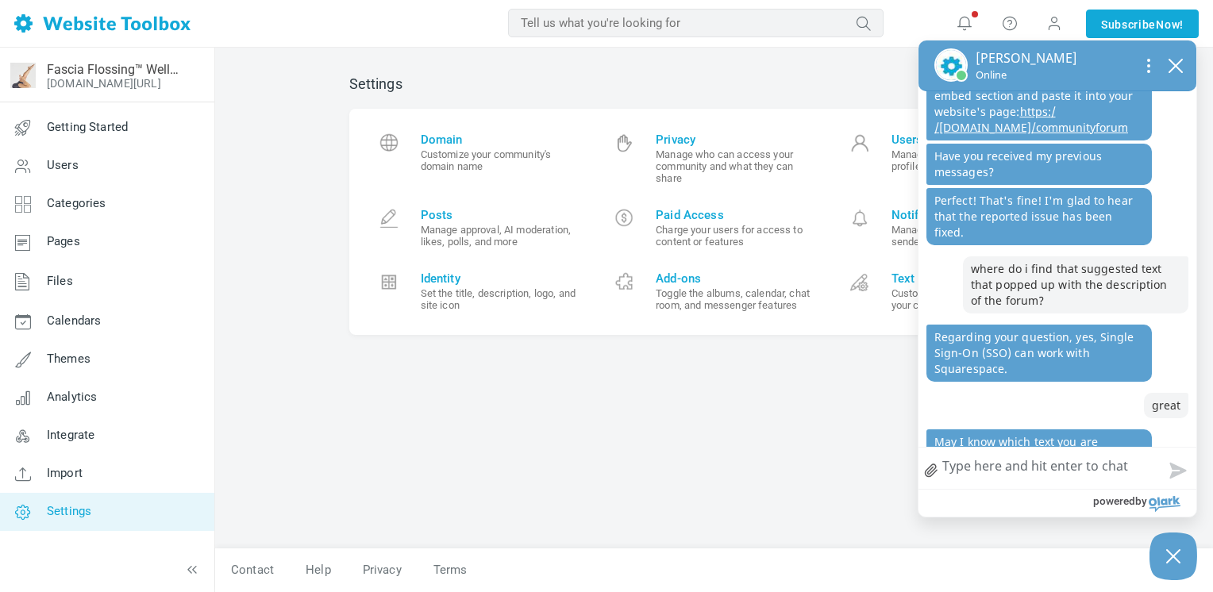
scroll to position [1419, 0]
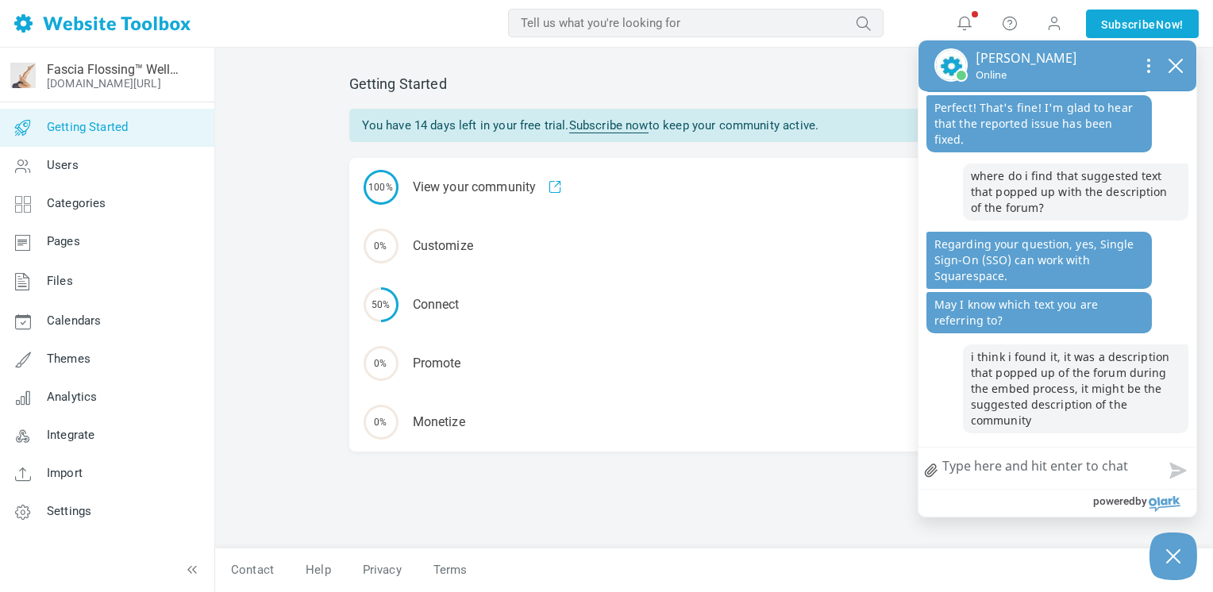
scroll to position [1474, 0]
click at [1006, 475] on textarea "How can we help?" at bounding box center [1057, 468] width 278 height 41
type textarea "i"
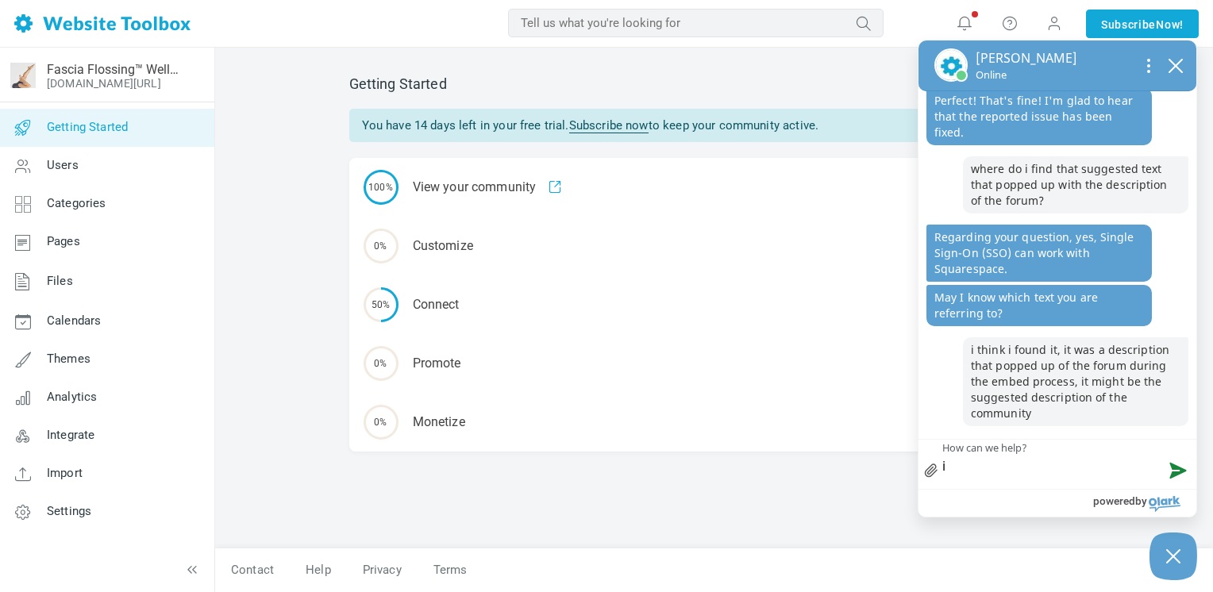
type textarea "i"
type textarea "i h"
type textarea "i ha"
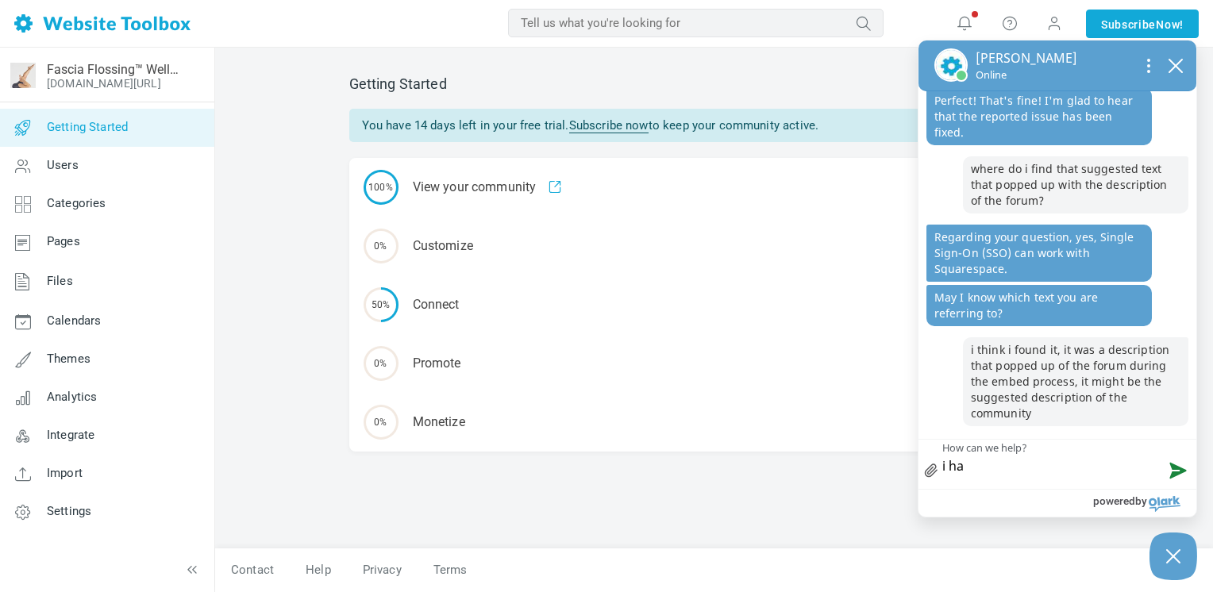
scroll to position [1483, 0]
type textarea "i hav"
type textarea "i have"
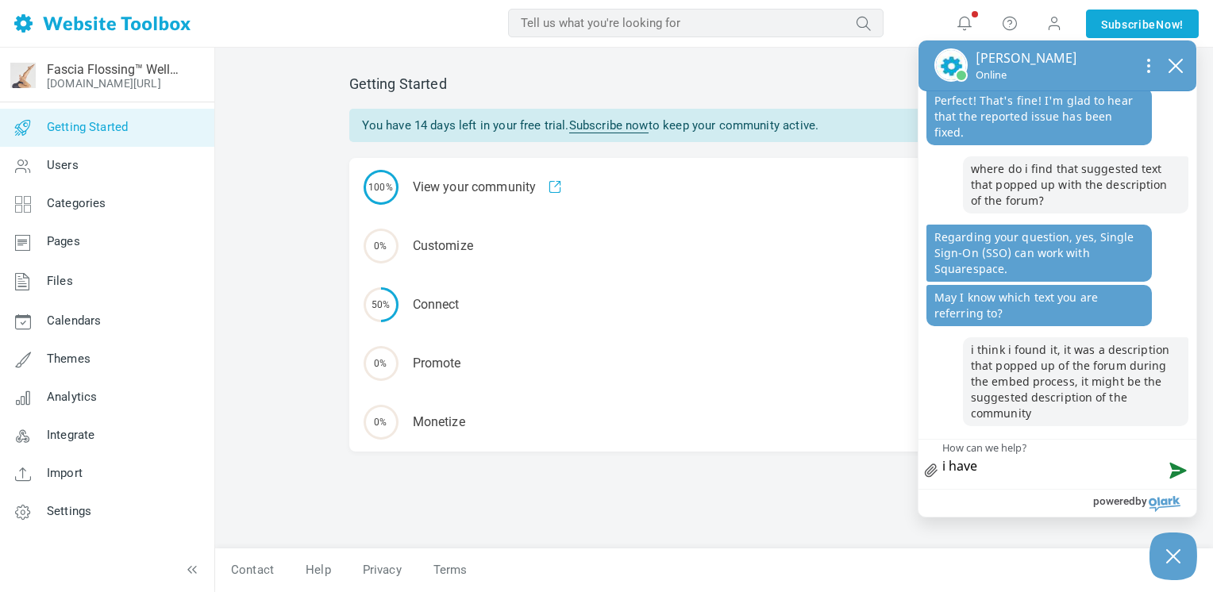
type textarea "i have t"
type textarea "i have to"
type textarea "i have to g"
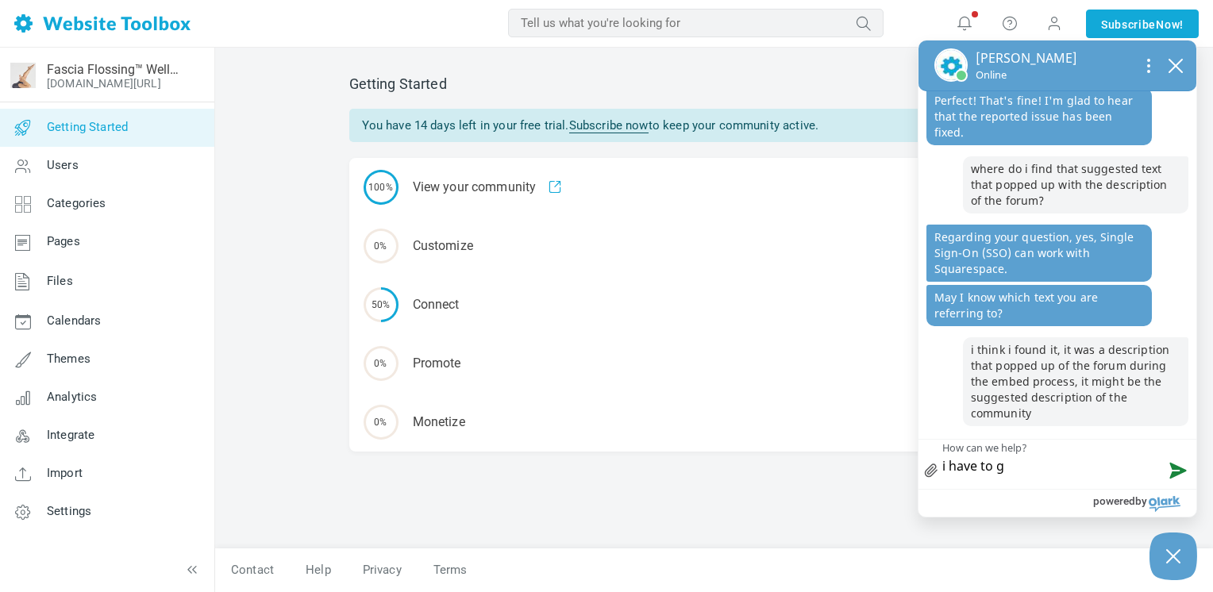
type textarea "i have to go"
type textarea "i have to go d"
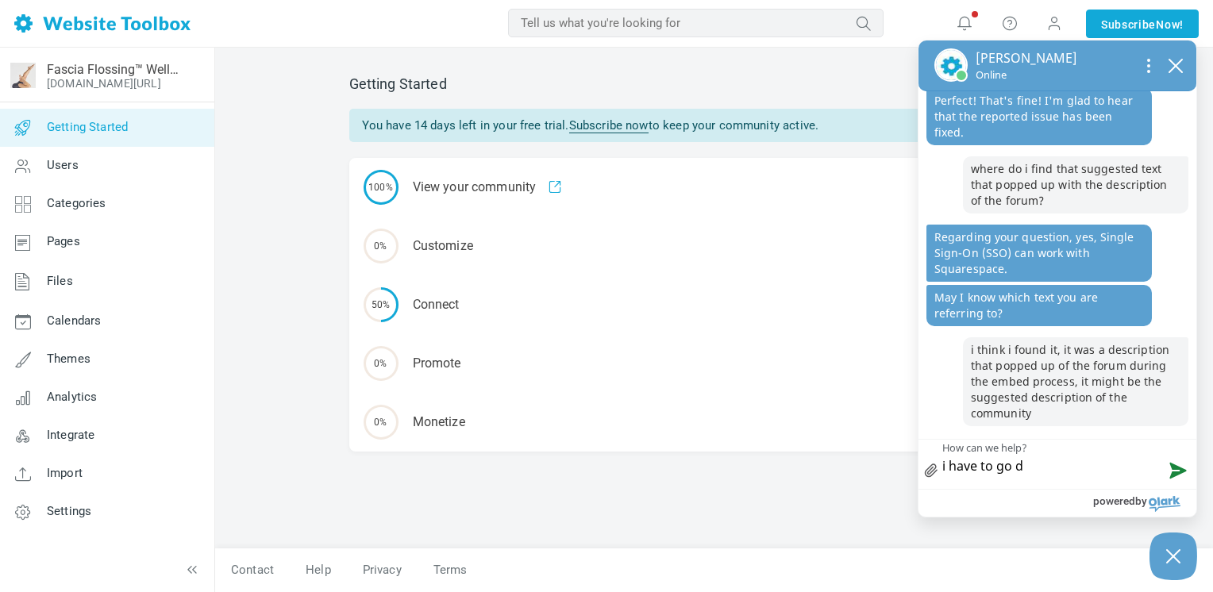
type textarea "i have to go do"
type textarea "i have to go do s"
type textarea "i have to go do so"
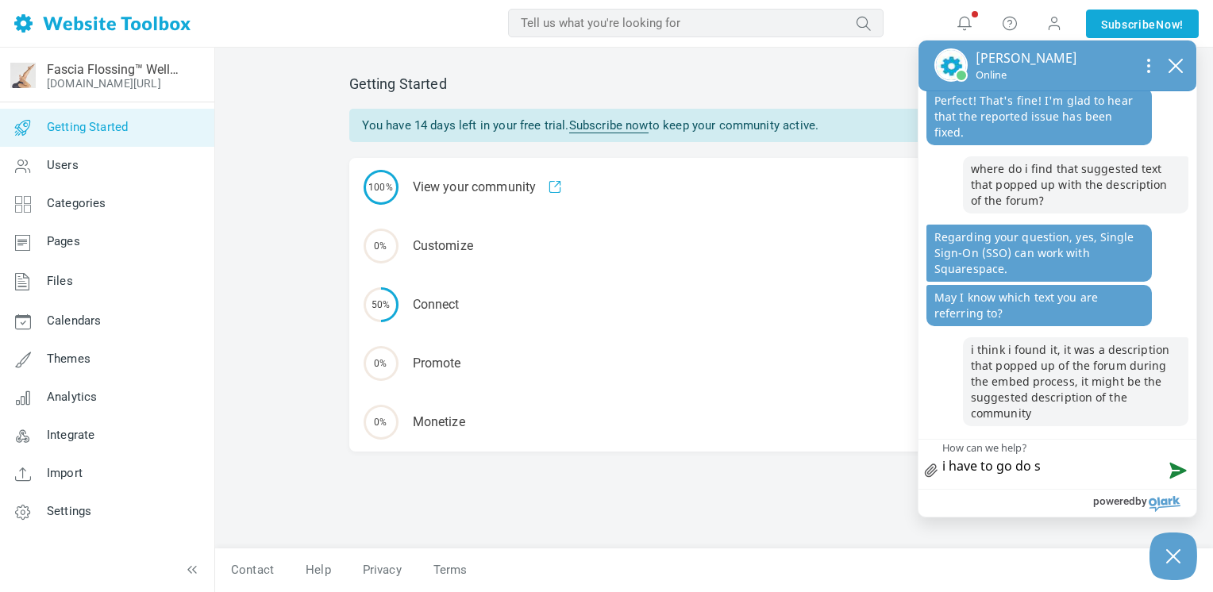
type textarea "i have to go do so"
type textarea "i have to go do som"
type textarea "i have to go do some"
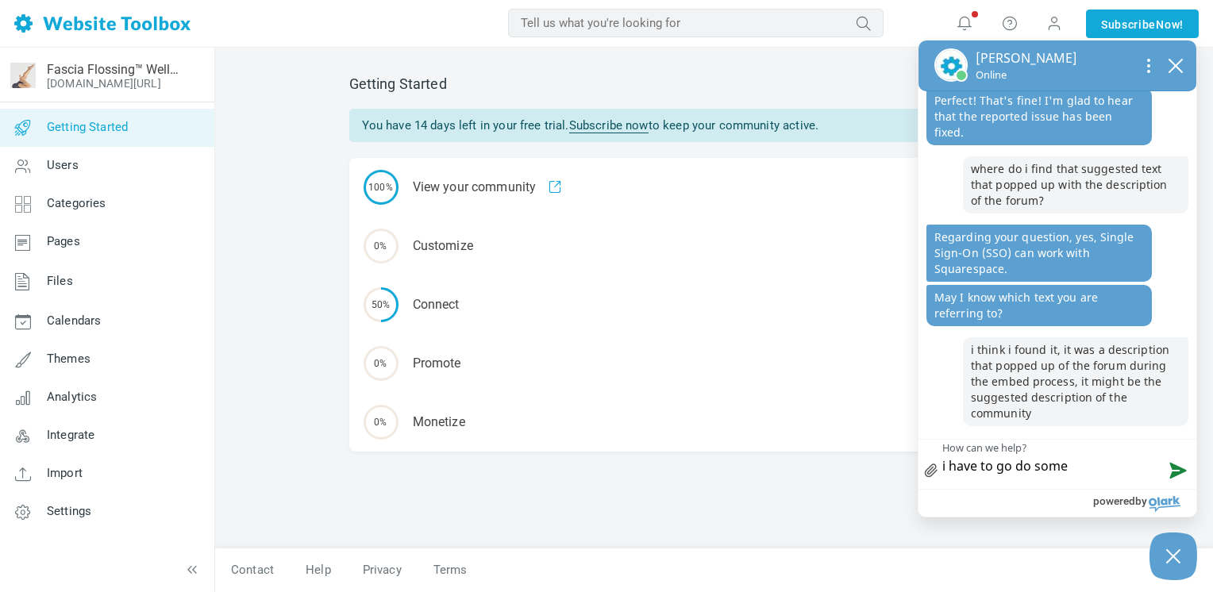
type textarea "i have to go do some"
type textarea "i have to go do some o"
type textarea "i have to go do some ot"
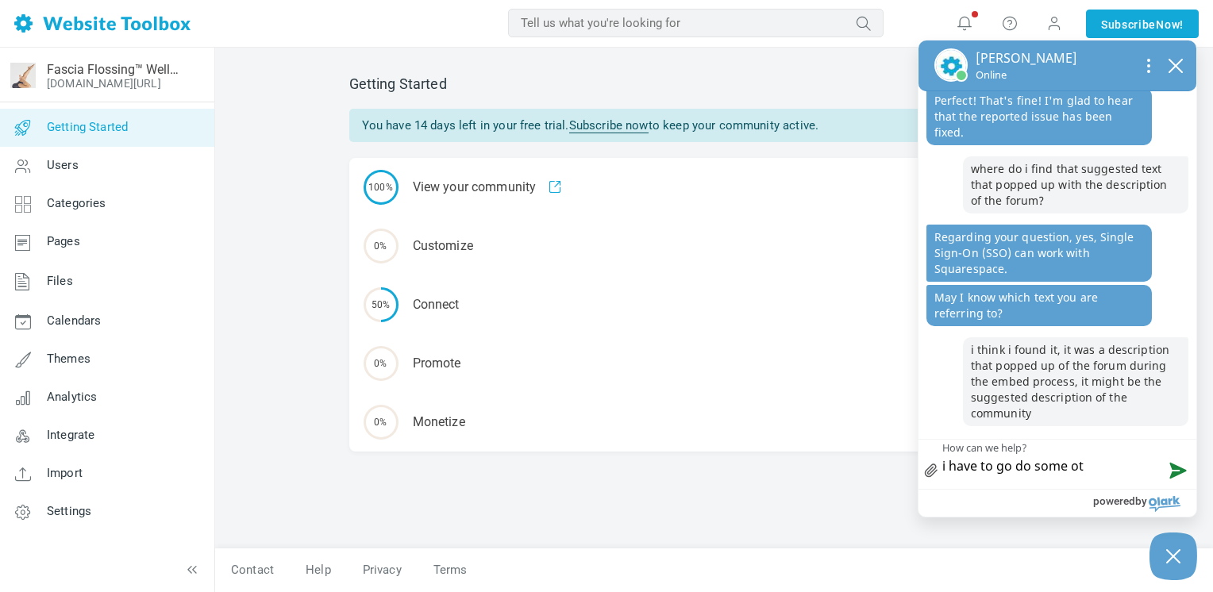
type textarea "i have to go do some oth"
type textarea "i have to go do some othe"
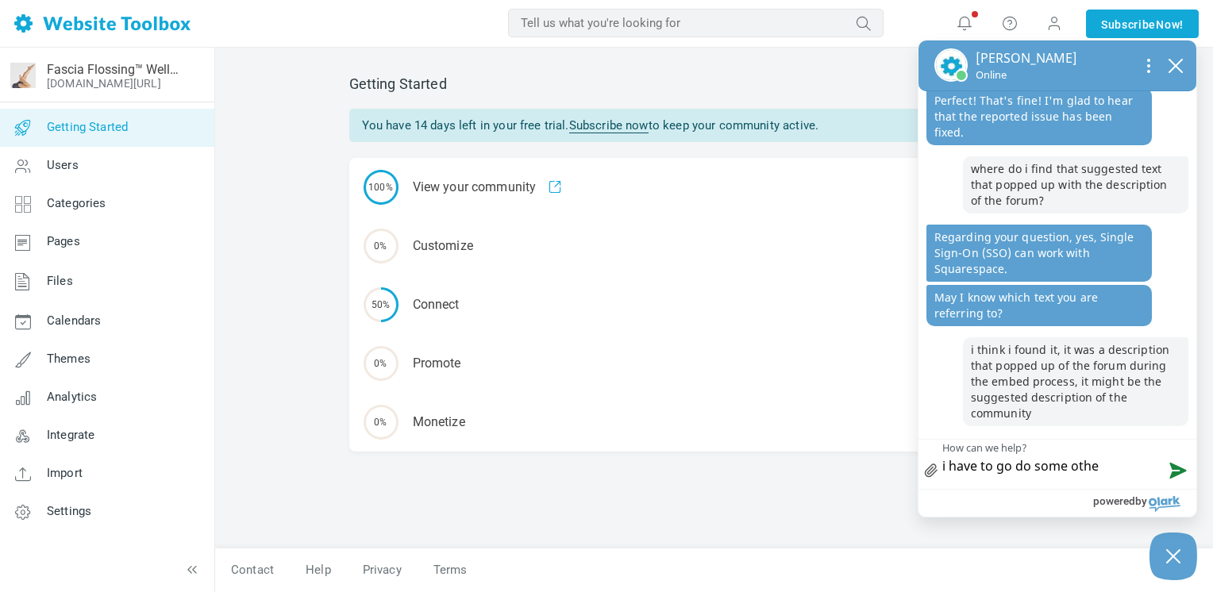
type textarea "i have to go do some othe"
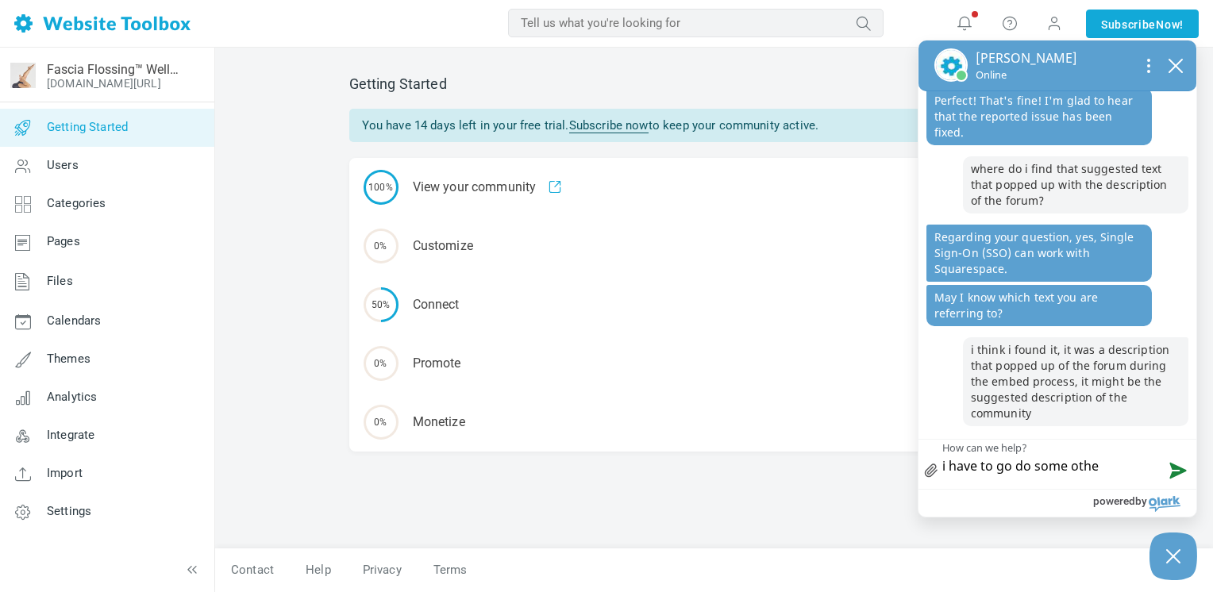
type textarea "i have to go do some other"
type textarea "i have to go do some other w"
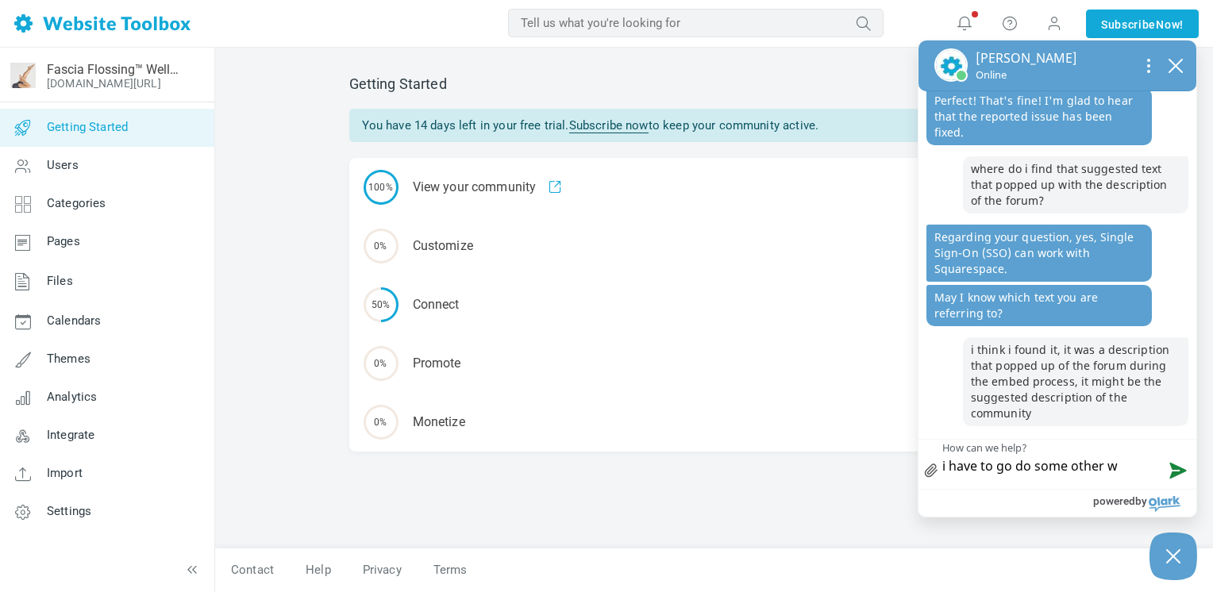
type textarea "i have to go do some other wo"
type textarea "i have to go do some other wor"
type textarea "i have to go do some other work"
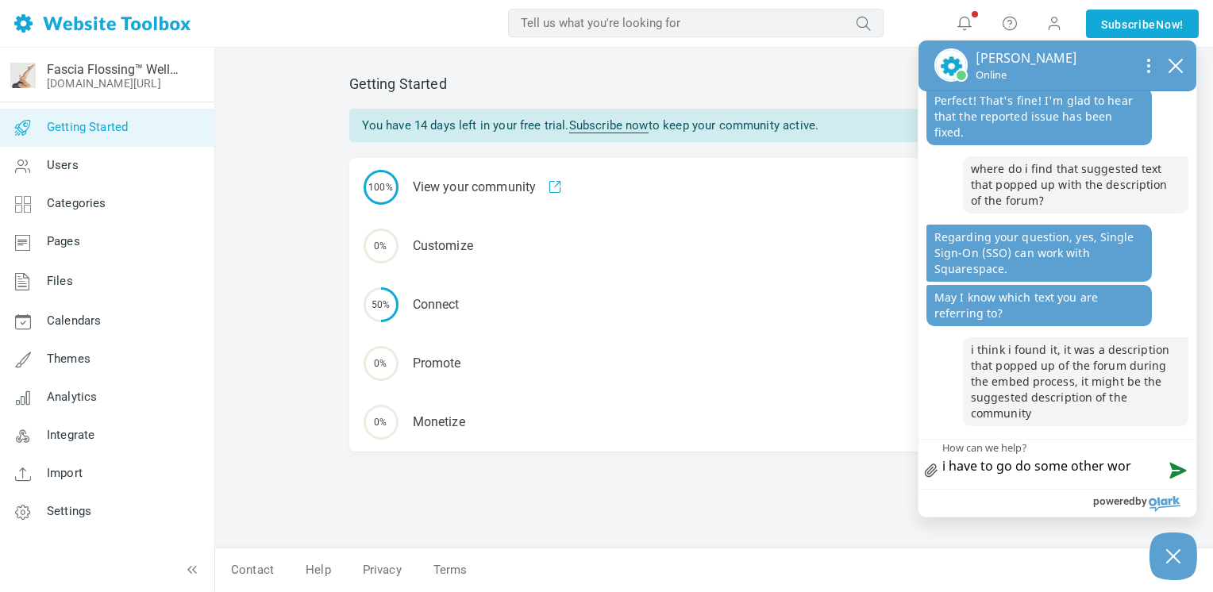
type textarea "i have to go do some other work"
type textarea "i have to go do some other work n"
type textarea "i have to go do some other work no"
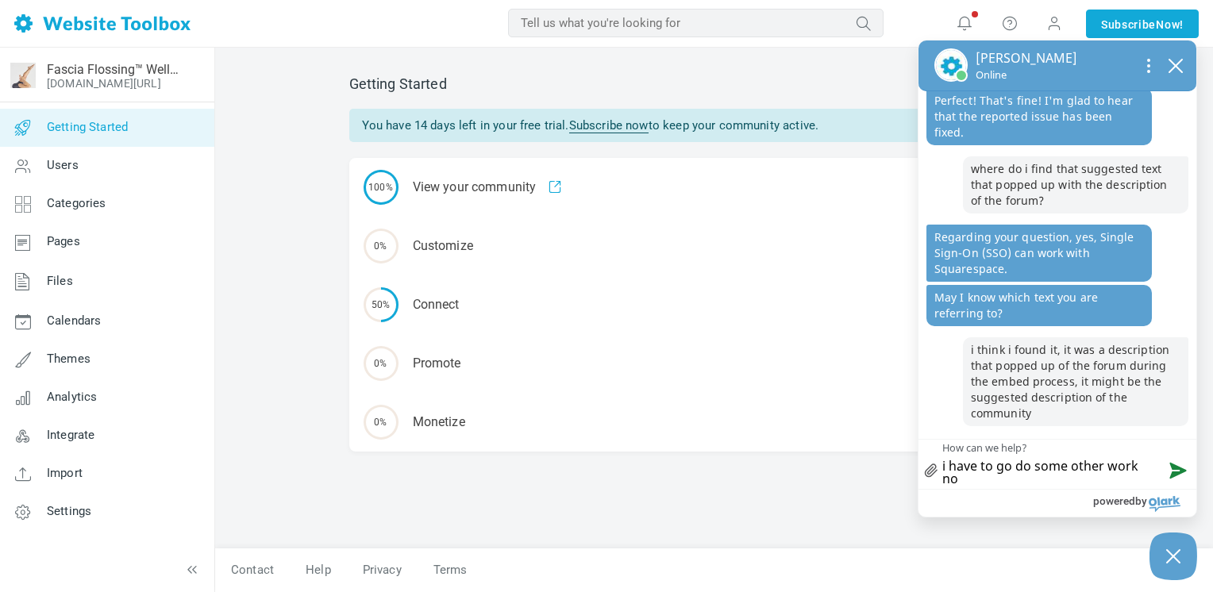
type textarea "i have to go do some other work no"
type textarea "i have to go do some other work now"
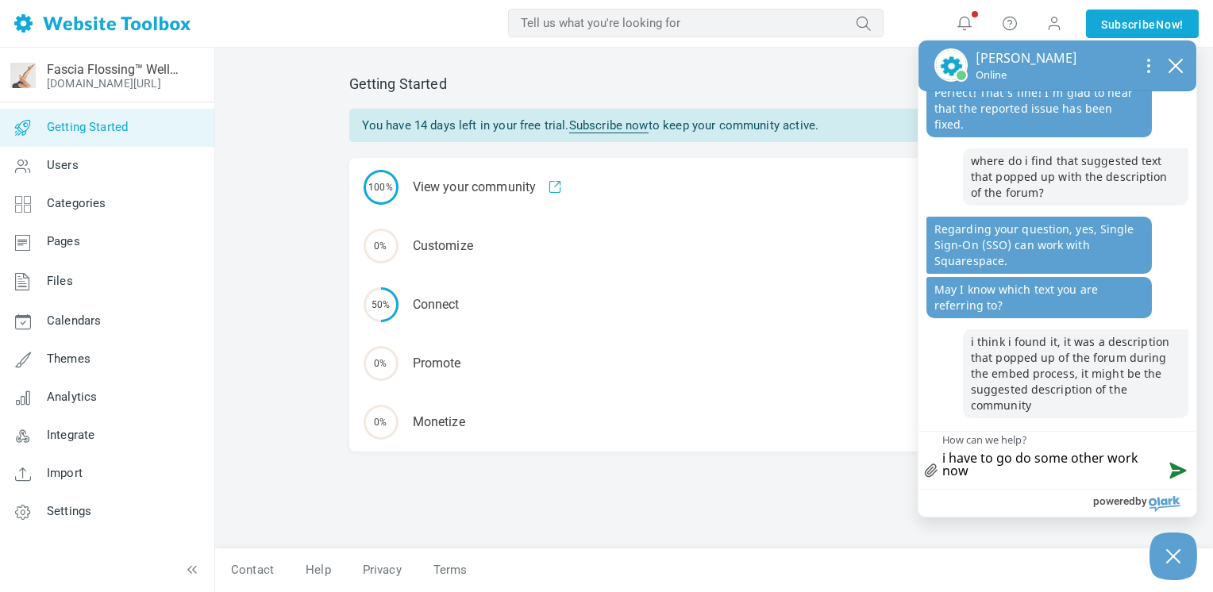
type textarea "i have to go do some other work now,"
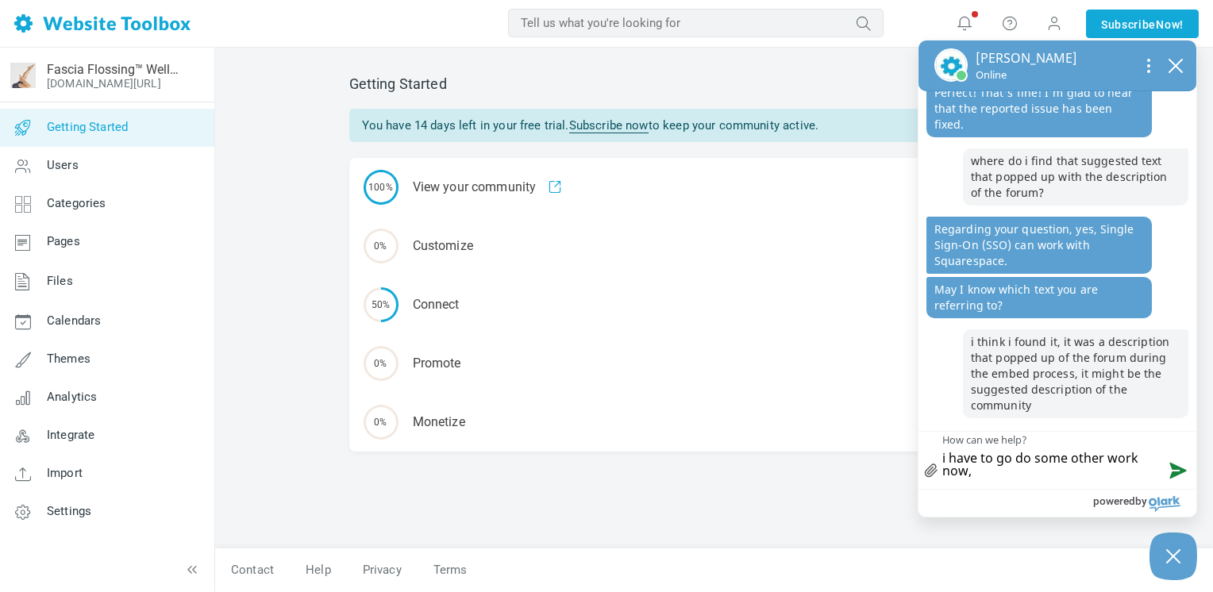
type textarea "i have to go do some other work now, t"
type textarea "i have to go do some other work now, th"
type textarea "i have to go do some other work now, tha"
type textarea "i have to go do some other work now, than"
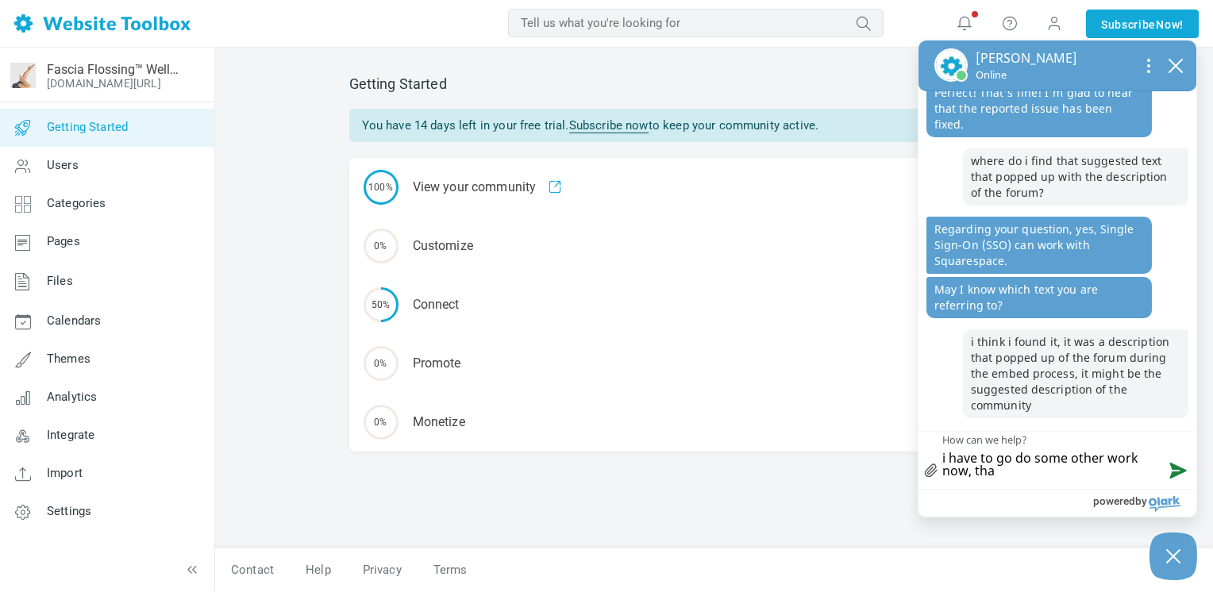
type textarea "i have to go do some other work now, than"
type textarea "i have to go do some other work now, thank"
type textarea "i have to go do some other work now, thank y"
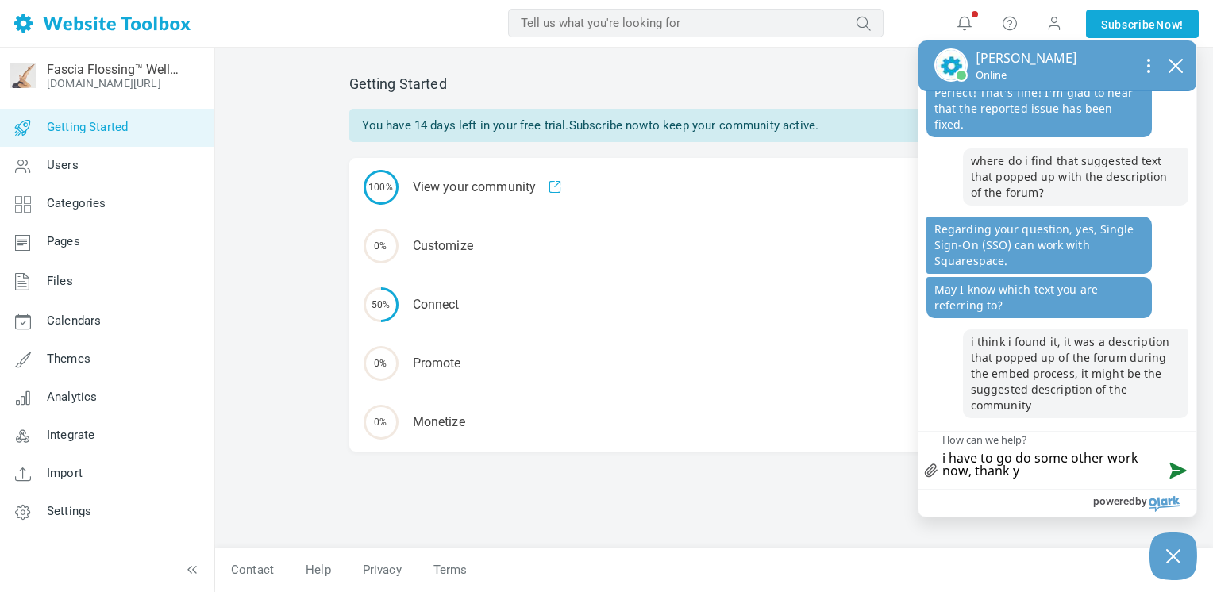
type textarea "i have to go do some other work now, thank [PERSON_NAME]"
type textarea "i have to go do some other work now, thank you"
type textarea "i have to go do some other work now, thank you s"
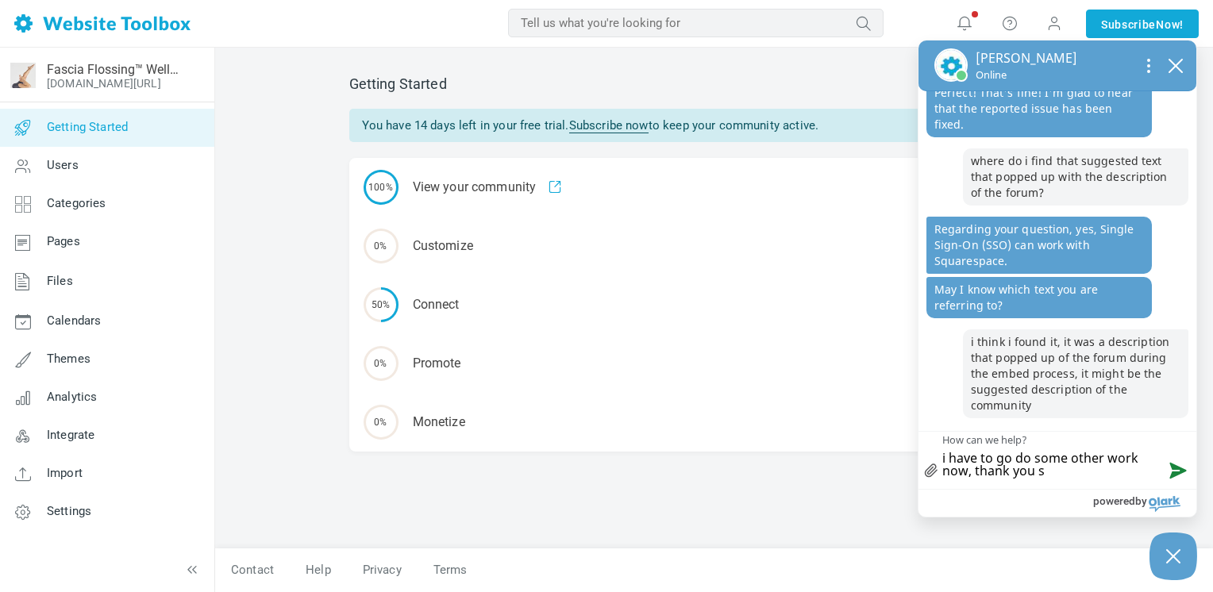
type textarea "i have to go do some other work now, thank you so"
type textarea "i have to go do some other work now, thank you [PERSON_NAME]"
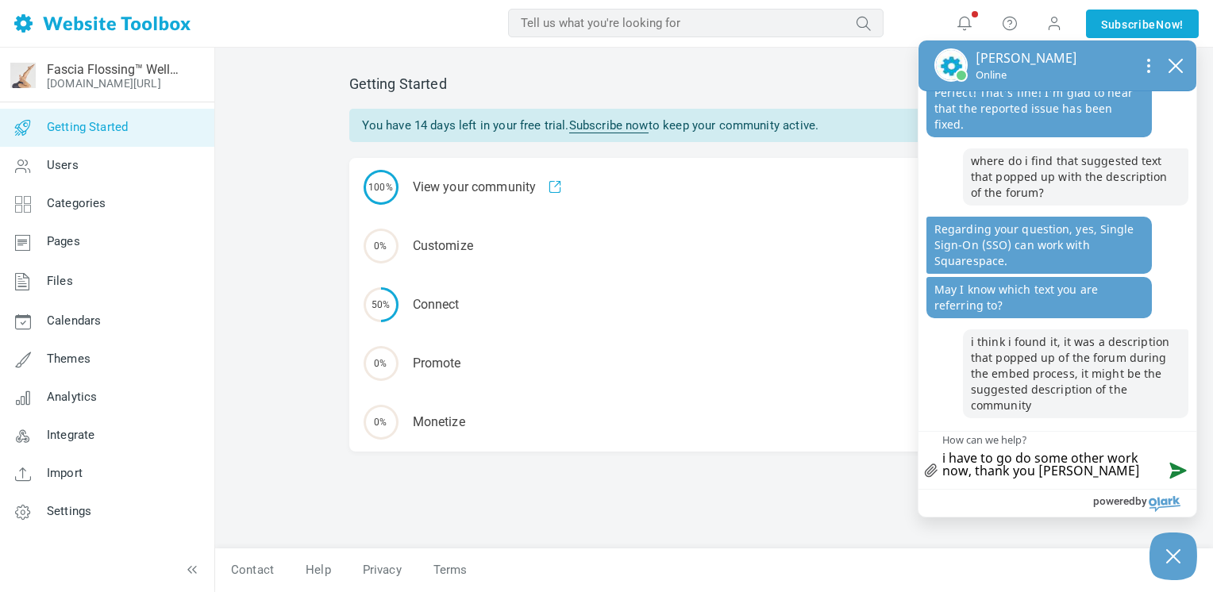
type textarea "i have to go do some other work now, thank you [PERSON_NAME]"
type textarea "i have to go do some other work now, thank you [PERSON_NAME] m"
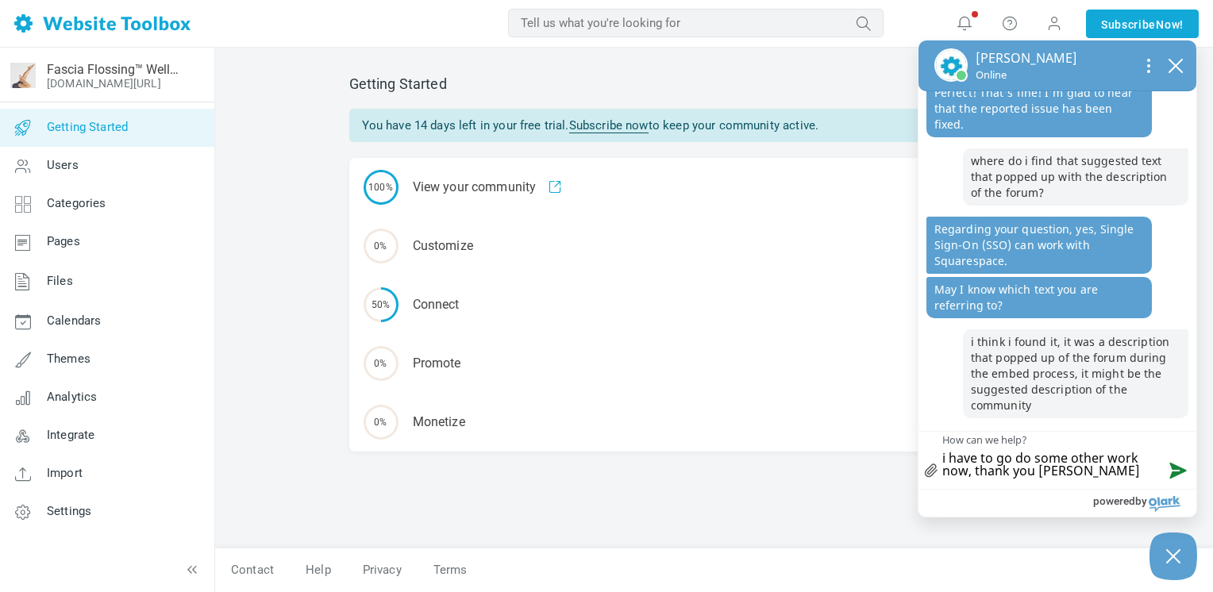
type textarea "i have to go do some other work now, thank you [PERSON_NAME] m"
type textarea "i have to go do some other work now, thank you [PERSON_NAME] mu"
type textarea "i have to go do some other work now, thank you soooo muc"
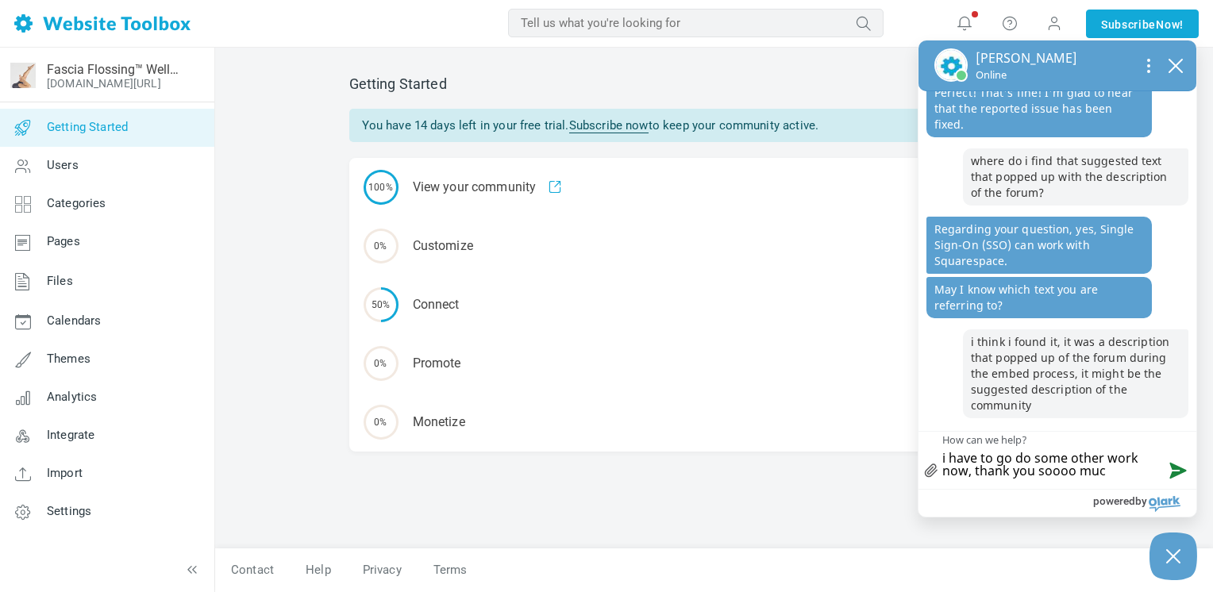
type textarea "i have to go do some other work now, thank you soooo much"
type textarea "i have to go do some other work now, thank you soooo much f"
type textarea "i have to go do some other work now, thank you soooo much fo"
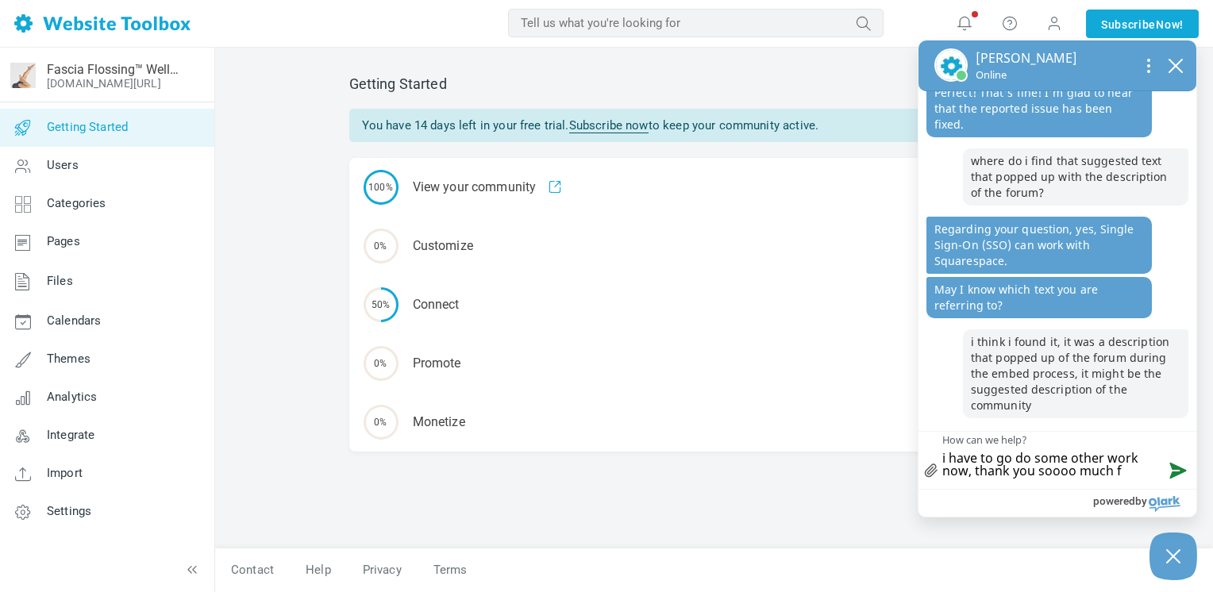
type textarea "i have to go do some other work now, thank you soooo much fo"
type textarea "i have to go do some other work now, thank you soooo much for"
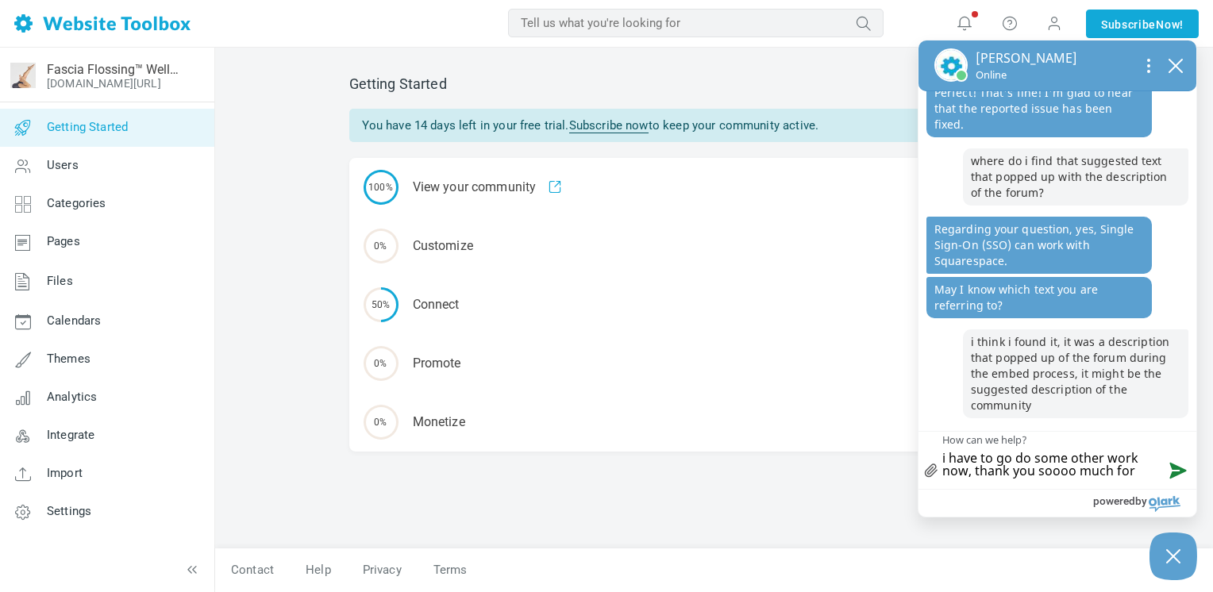
type textarea "i have to go do some other work now, thank you soooo much for a"
type textarea "i have to go do some other work now, thank you soooo much for al"
type textarea "i have to go do some other work now, thank you soooo much for all"
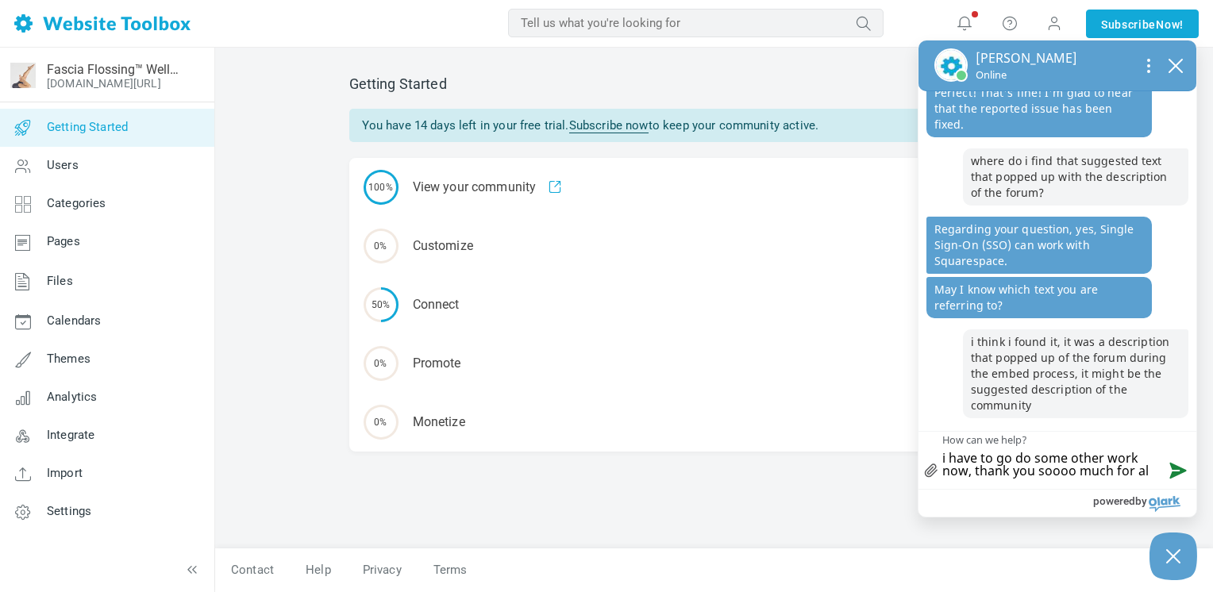
type textarea "i have to go do some other work now, thank you soooo much for all"
type textarea "i have to go do some other work now, thank you soooo much for all y"
type textarea "i have to go do some other work now, thank you soooo much for all yo"
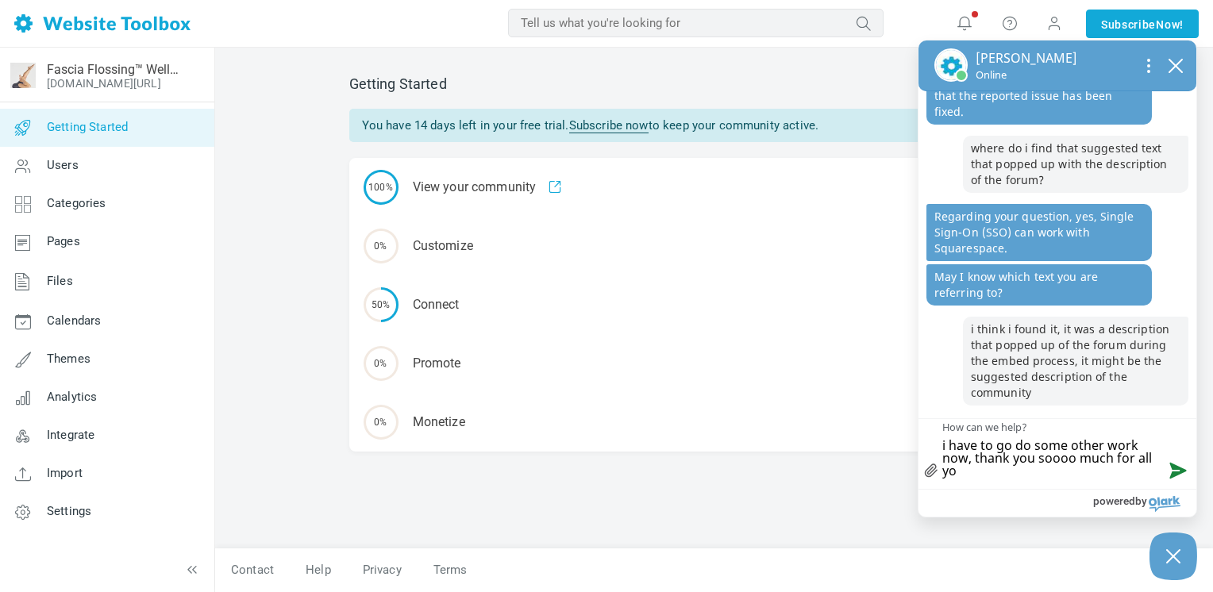
type textarea "i have to go do some other work now, thank you soooo much for all you"
type textarea "i have to go do some other work now, thank you soooo much for all your"
type textarea "i have to go do some other work now, thank you soooo much for all your h"
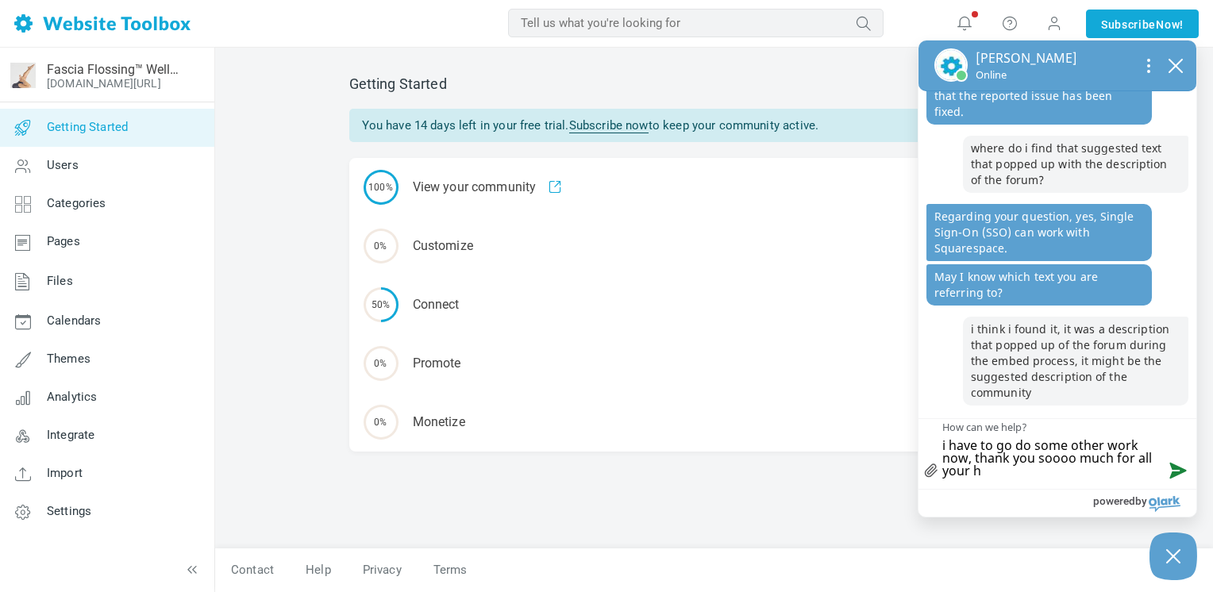
type textarea "i have to go do some other work now, thank you soooo much for all your he"
type textarea "i have to go do some other work now, thank you soooo much for all your hel"
type textarea "i have to go do some other work now, thank you soooo much for all your help"
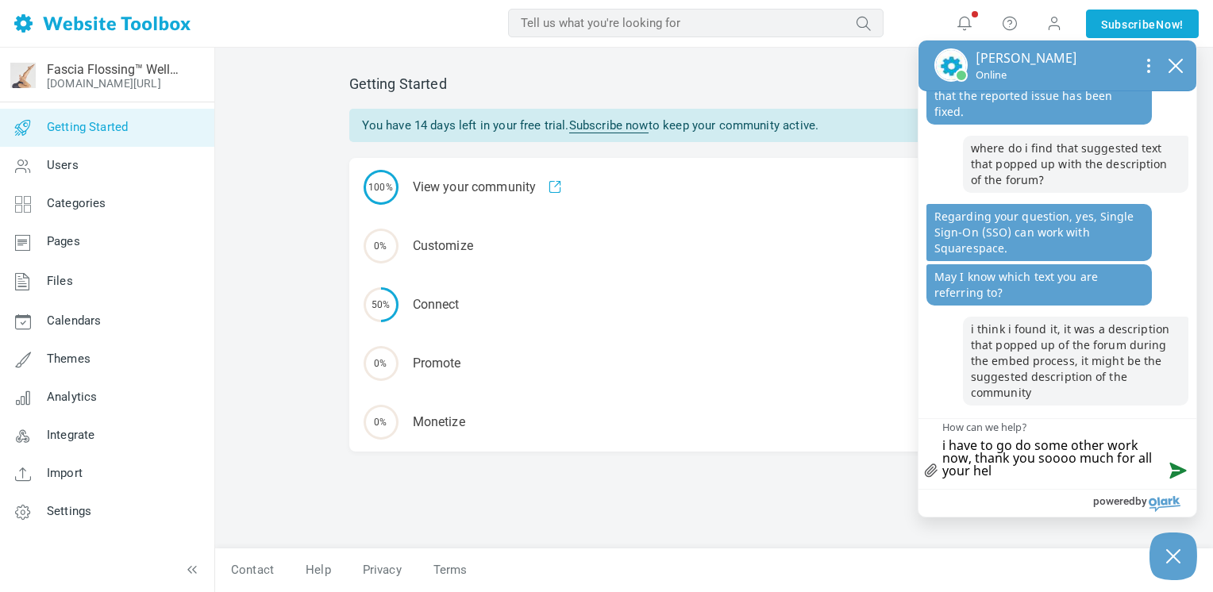
type textarea "i have to go do some other work now, thank you soooo much for all your help"
type textarea "i have to go do some other work now, thank you soooo much for all your help!"
type textarea "i have to go do some other work now, thank you soooo much for all your help!!"
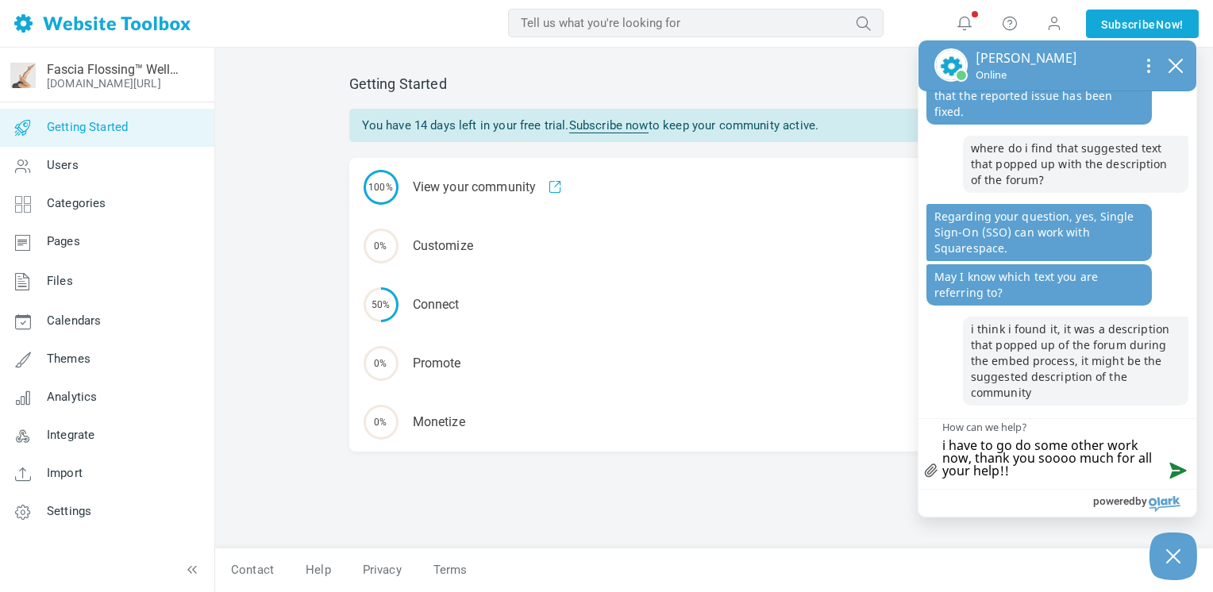
type textarea "i have to go do some other work now, thank you soooo much for all your help!!"
type textarea "i have to go do some other work now, thank you soooo much for all your help!! h"
type textarea "i have to go do some other work now, thank you soooo much for all your help!! ha"
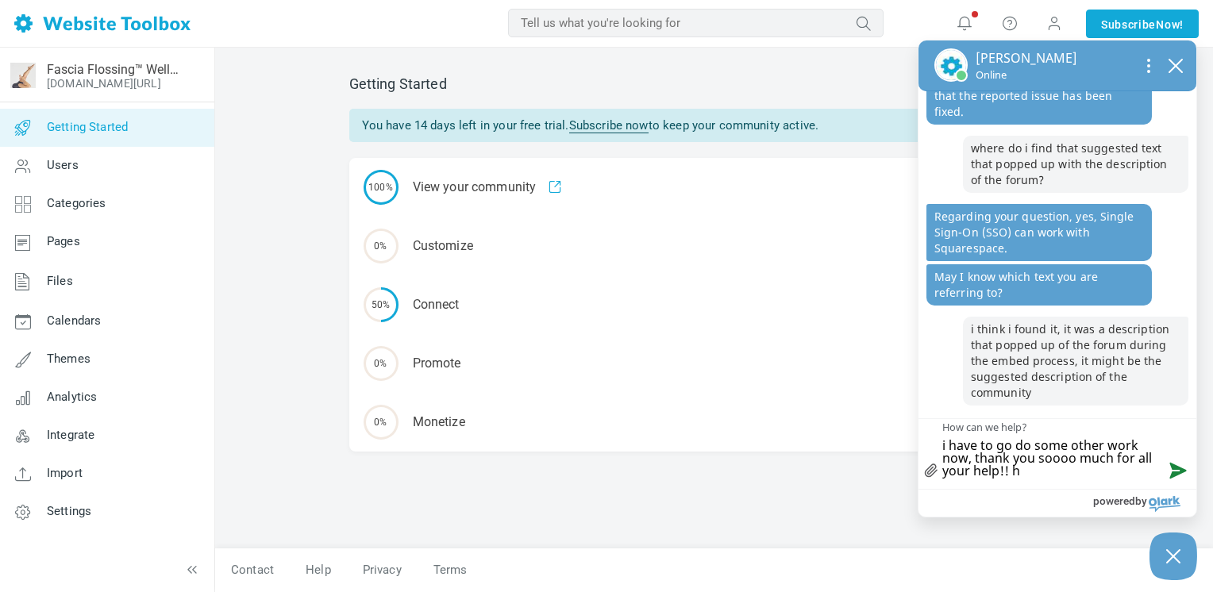
type textarea "i have to go do some other work now, thank you soooo much for all your help!! ha"
type textarea "i have to go do some other work now, thank you soooo much for all your help!! h…"
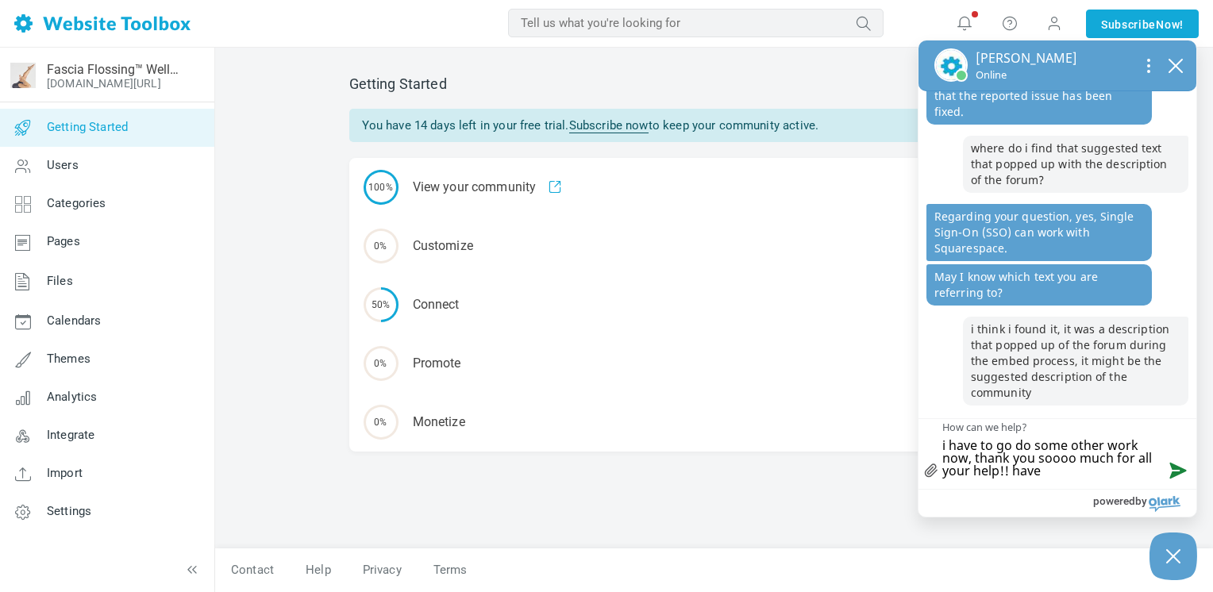
type textarea "i have to go do some other work now, thank you soooo much for all your help!! h…"
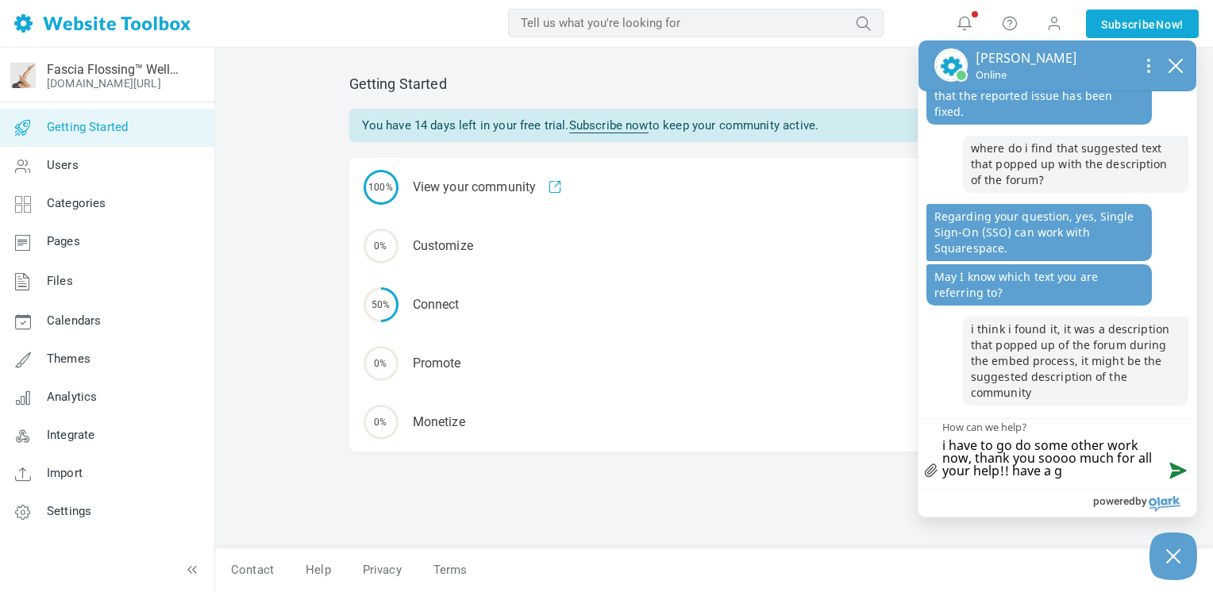
type textarea "i have to go do some other work now, thank you soooo much for all your help!! h…"
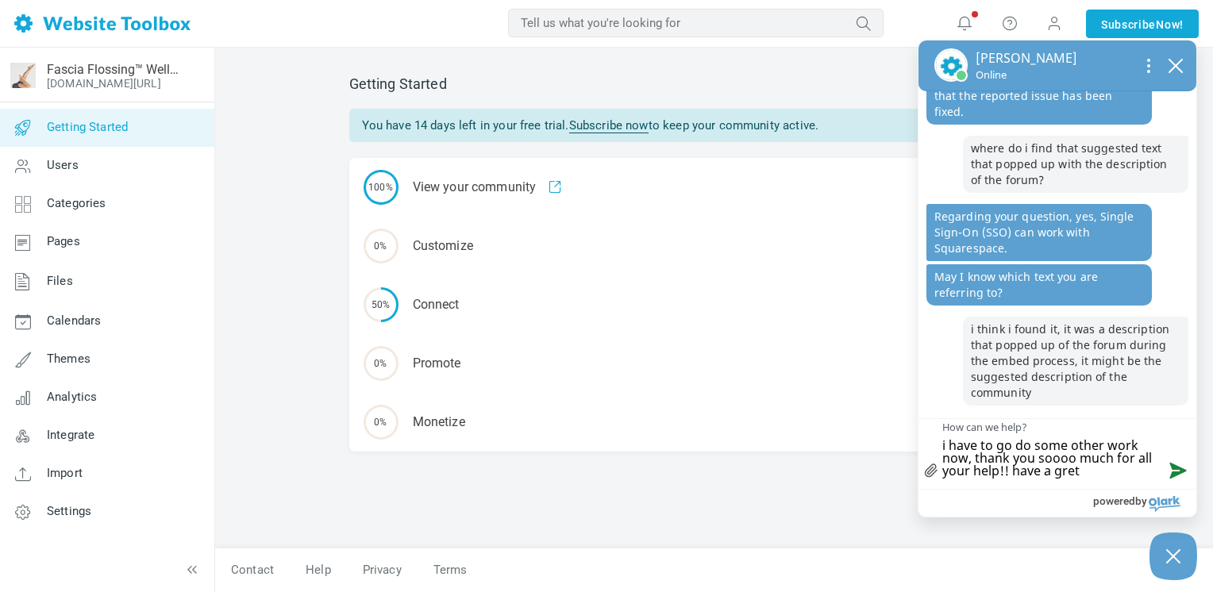
type textarea "i have to go do some other work now, thank you soooo much for all your help!! h…"
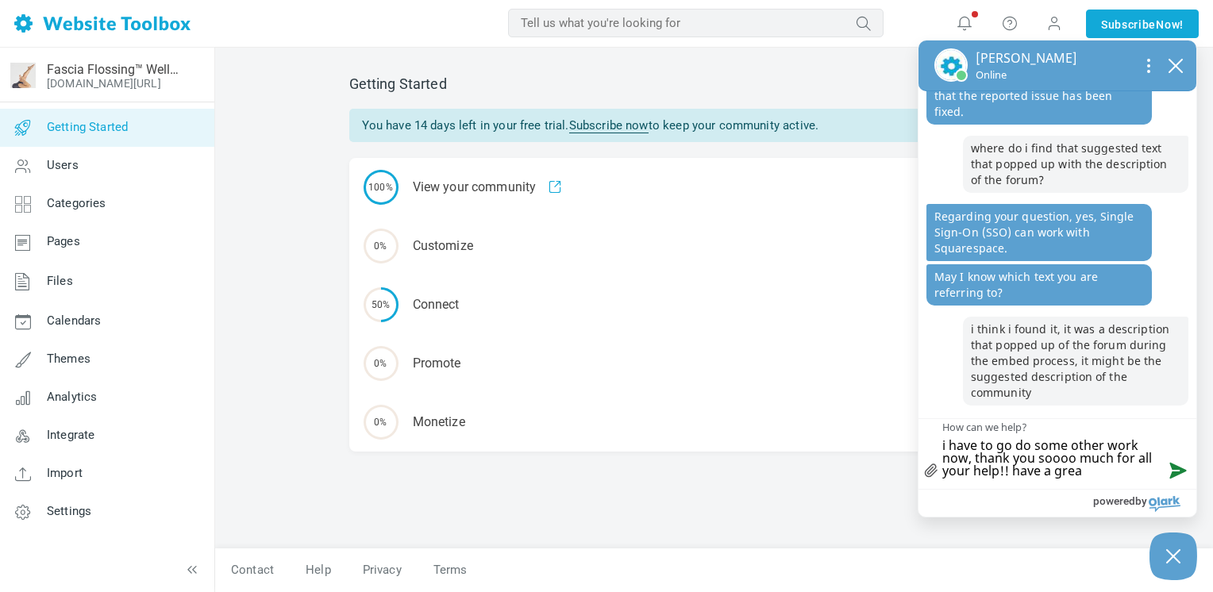
type textarea "i have to go do some other work now, thank you soooo much for all your help!! h…"
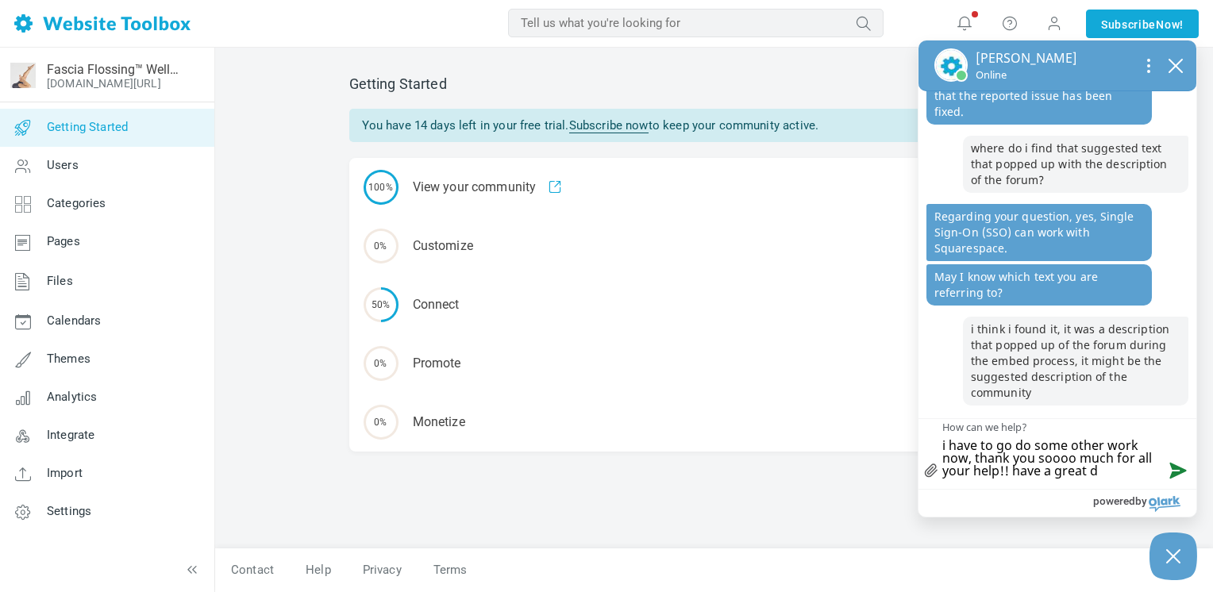
type textarea "i have to go do some other work now, thank you soooo much for all your help!! h…"
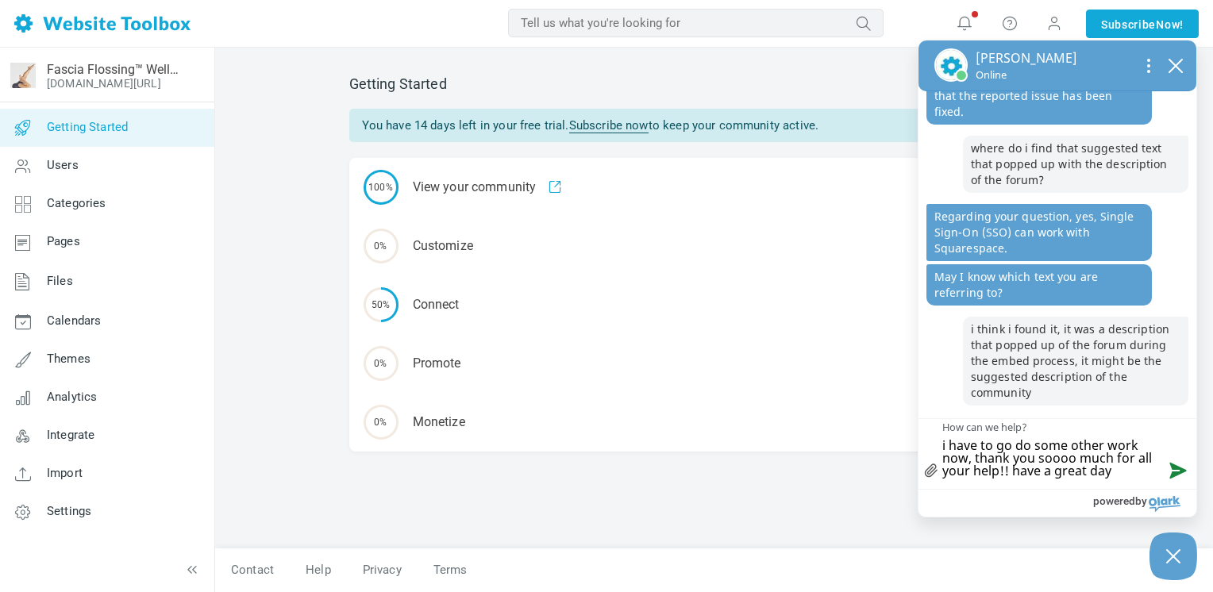
type textarea "i have to go do some other work now, thank you soooo much for all your help!! h…"
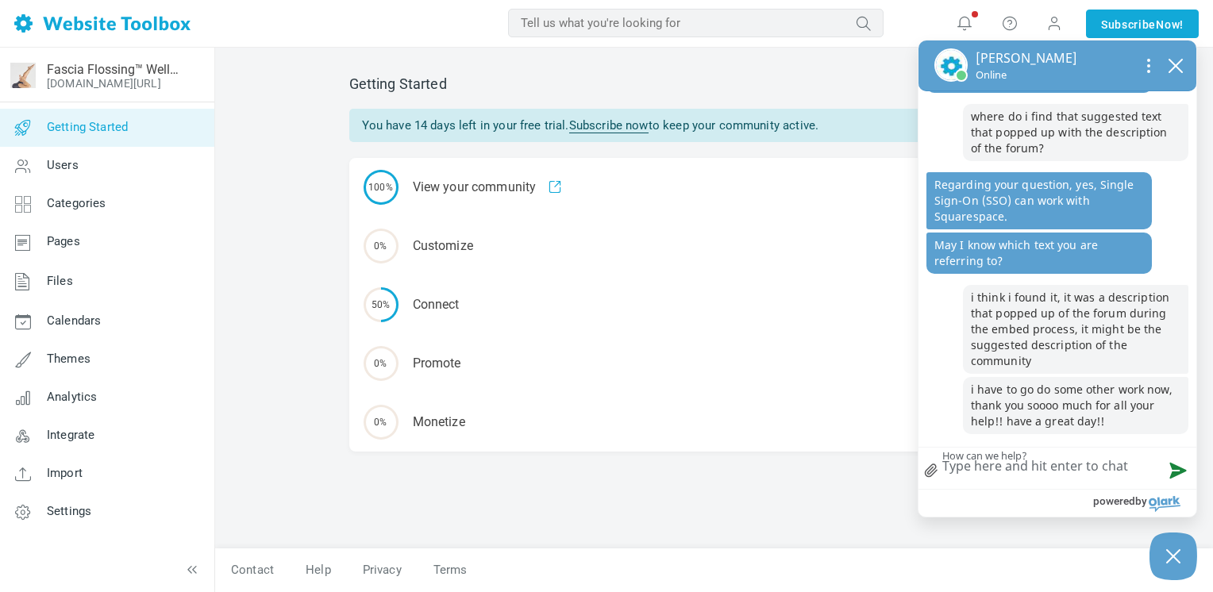
scroll to position [1534, 0]
